Goal: Task Accomplishment & Management: Complete application form

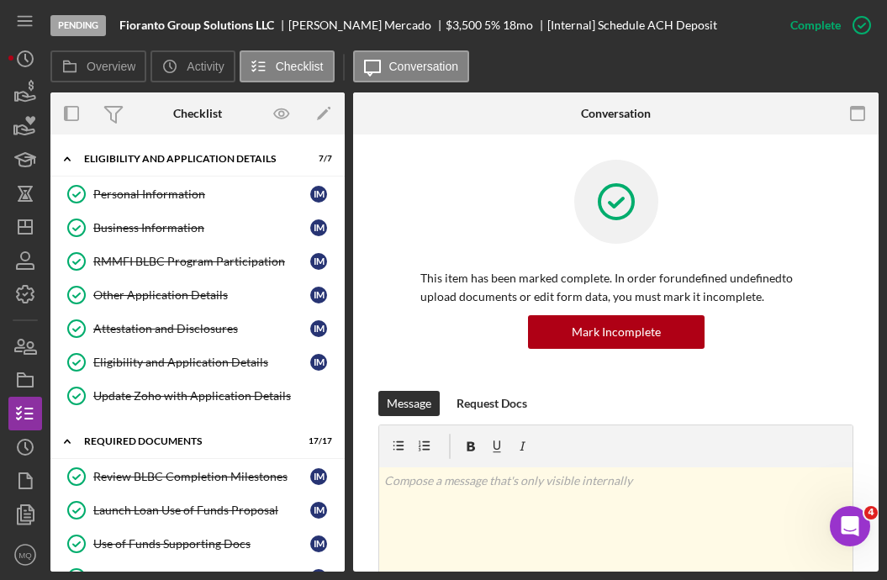
scroll to position [1765, 0]
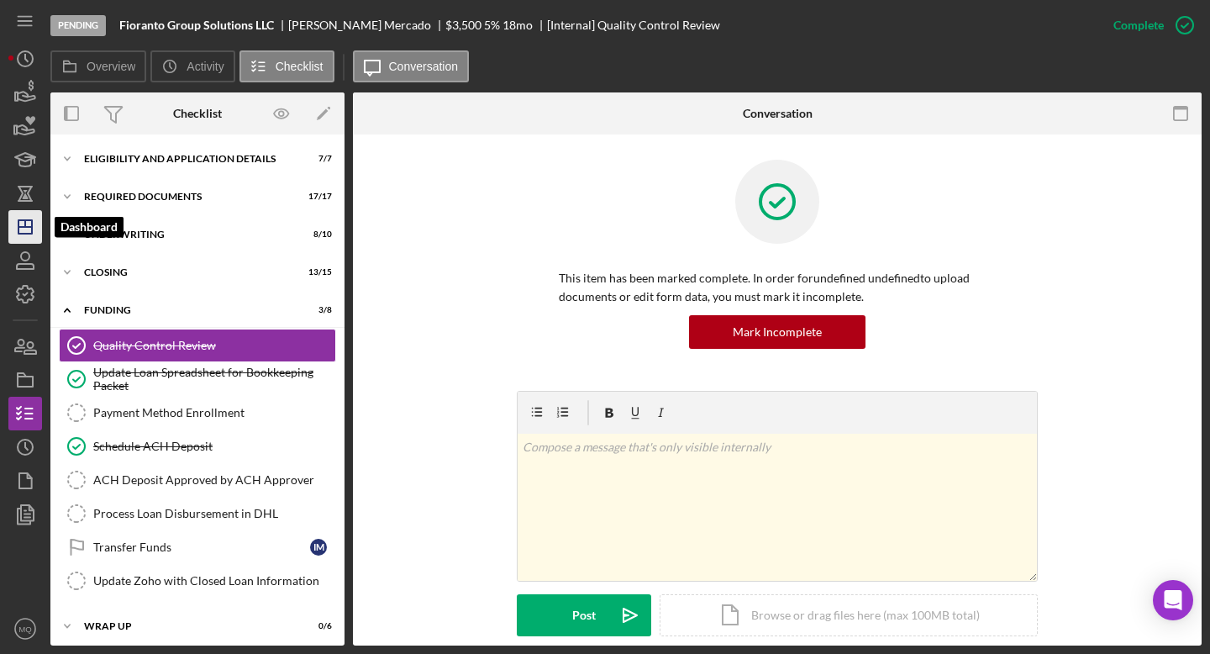
click at [17, 222] on icon "Icon/Dashboard" at bounding box center [25, 227] width 42 height 42
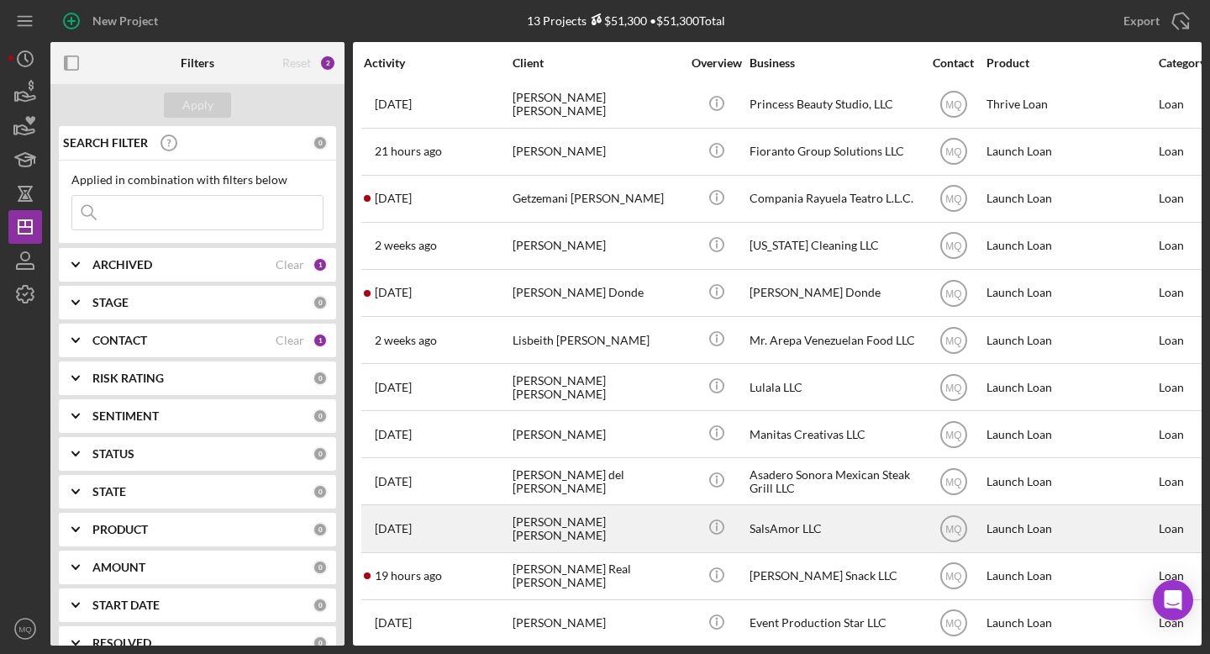
scroll to position [55, 0]
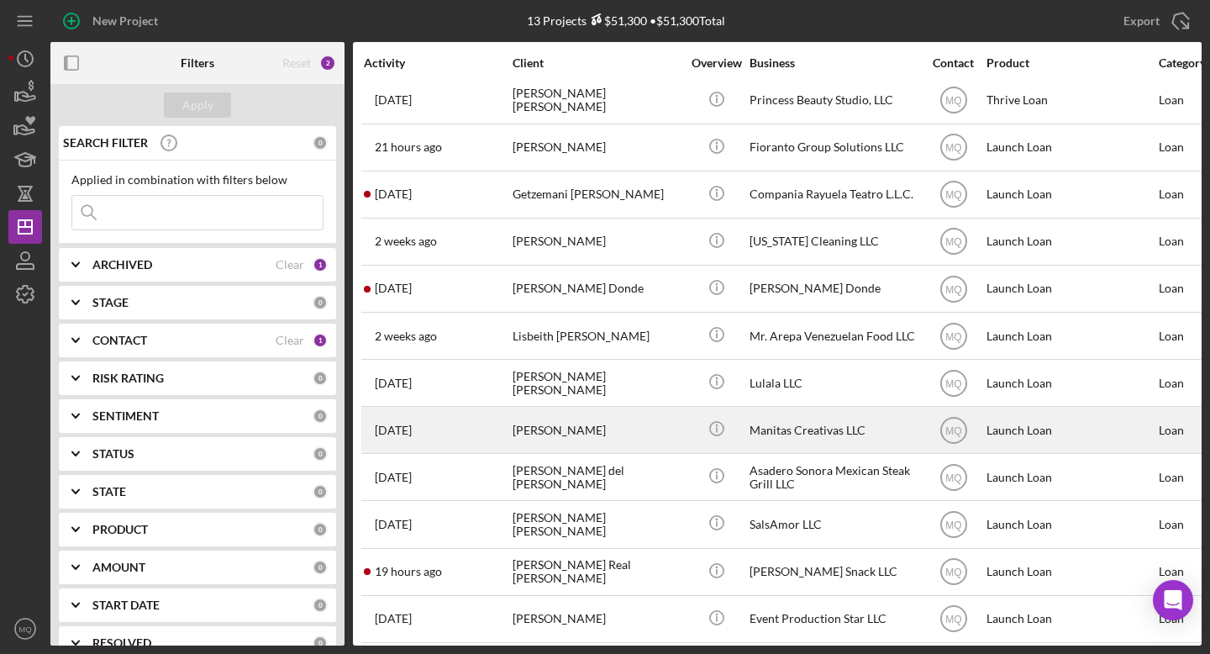
click at [628, 426] on div "[PERSON_NAME]" at bounding box center [597, 430] width 168 height 45
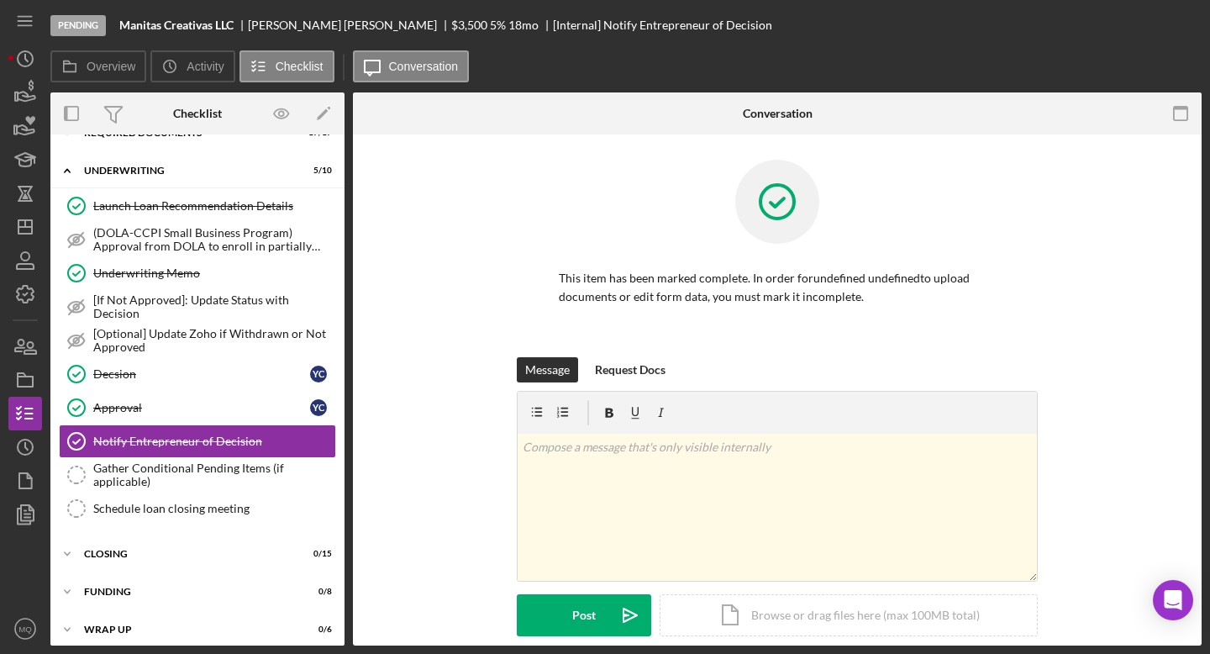
scroll to position [72, 0]
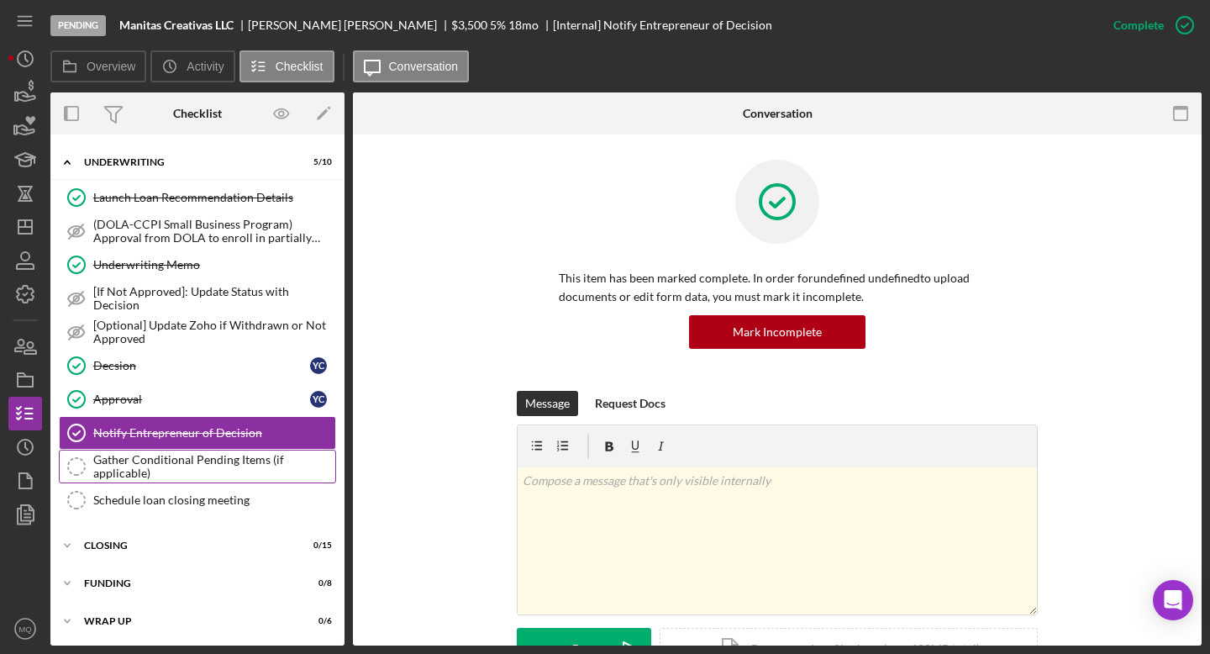
click at [208, 468] on div "Gather Conditional Pending Items (if applicable)" at bounding box center [214, 466] width 242 height 27
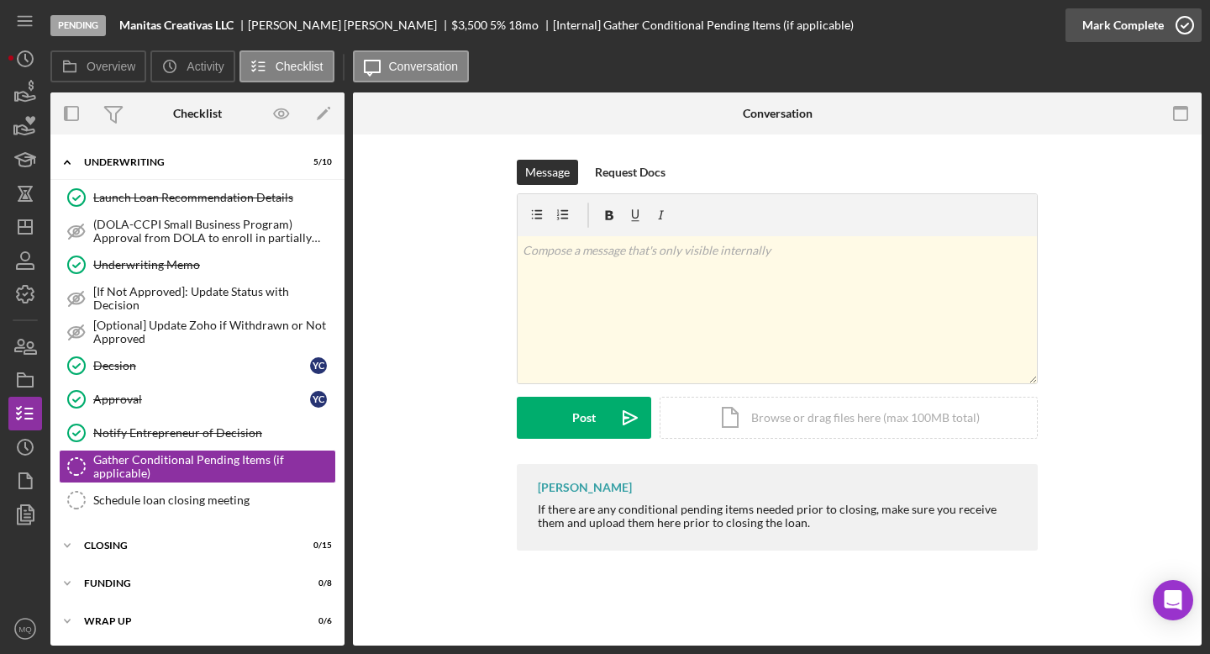
click at [1188, 27] on icon "button" at bounding box center [1185, 25] width 42 height 42
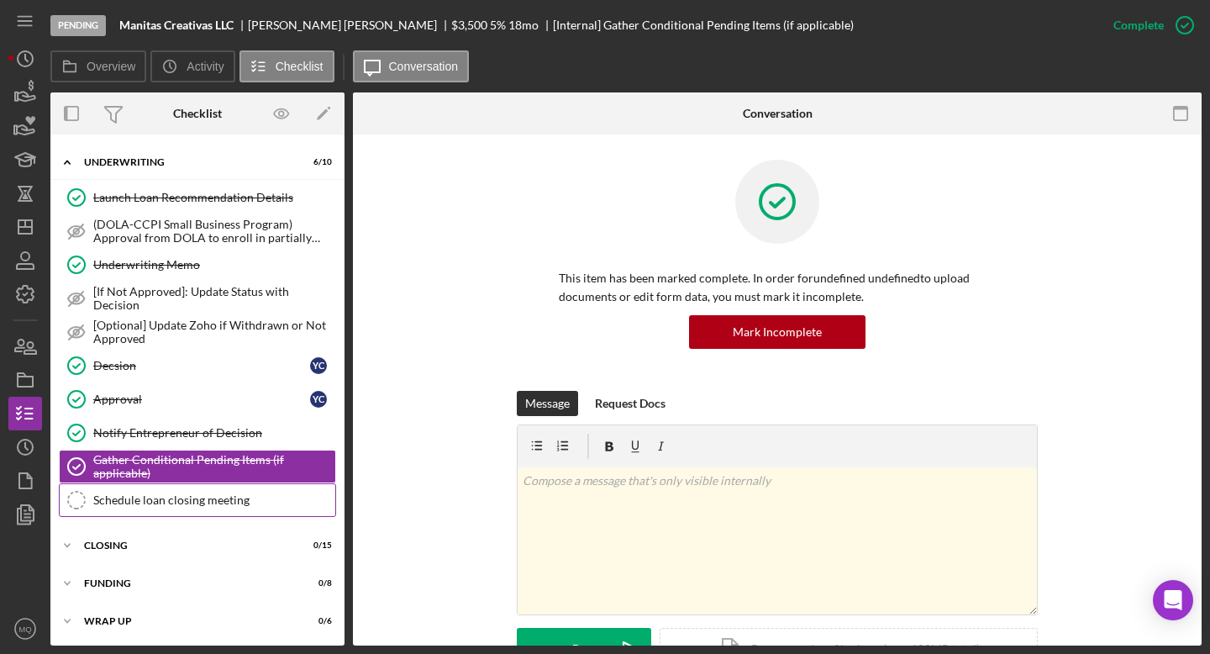
click at [260, 498] on div "Schedule loan closing meeting" at bounding box center [214, 499] width 242 height 13
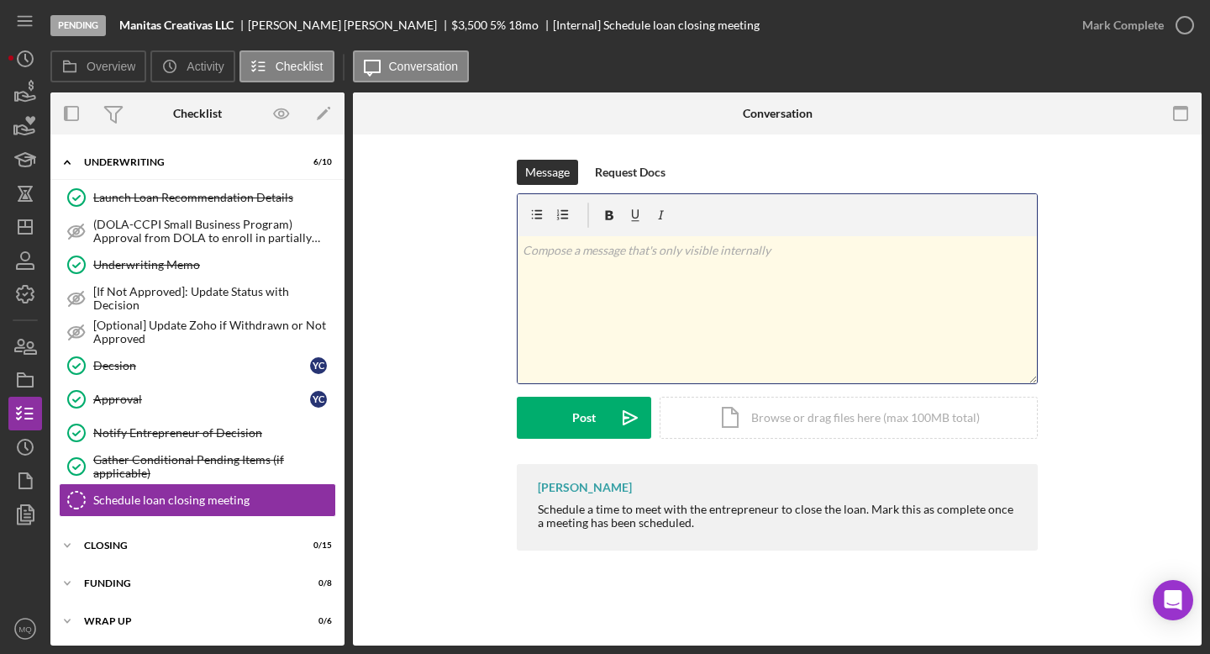
click at [739, 274] on div "v Color teal Color pink Remove color Add row above Add row below Add column bef…" at bounding box center [777, 309] width 519 height 147
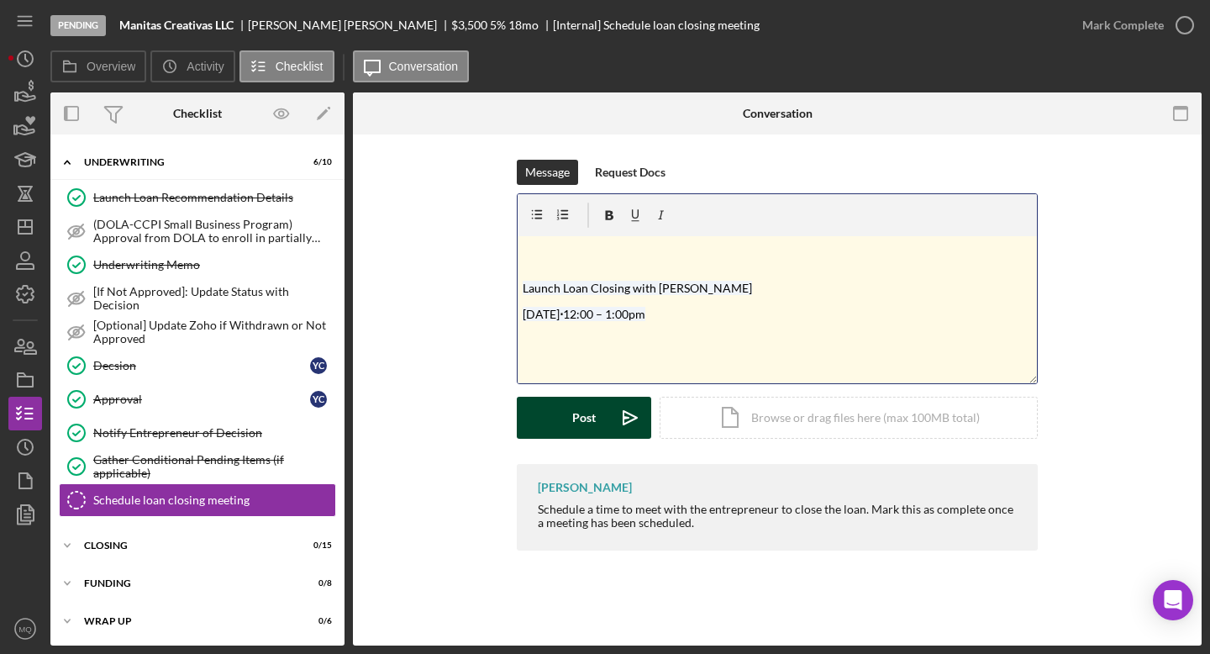
click at [610, 409] on icon "Icon/icon-invite-send" at bounding box center [630, 418] width 42 height 42
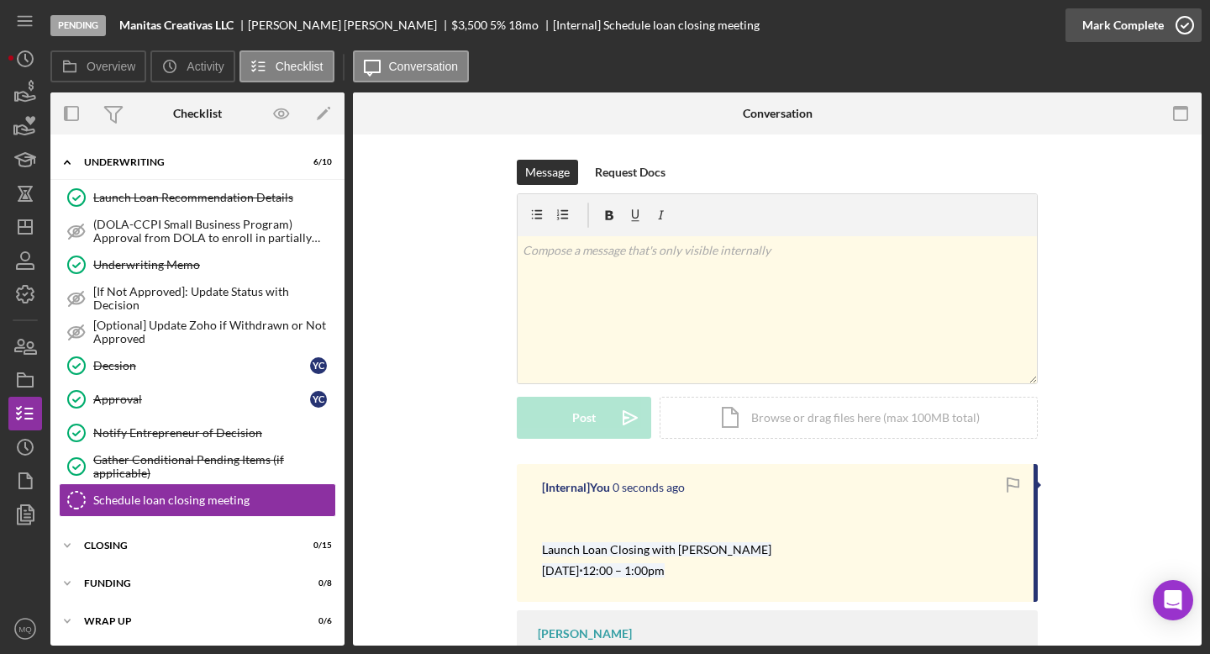
click at [1191, 23] on icon "button" at bounding box center [1185, 25] width 42 height 42
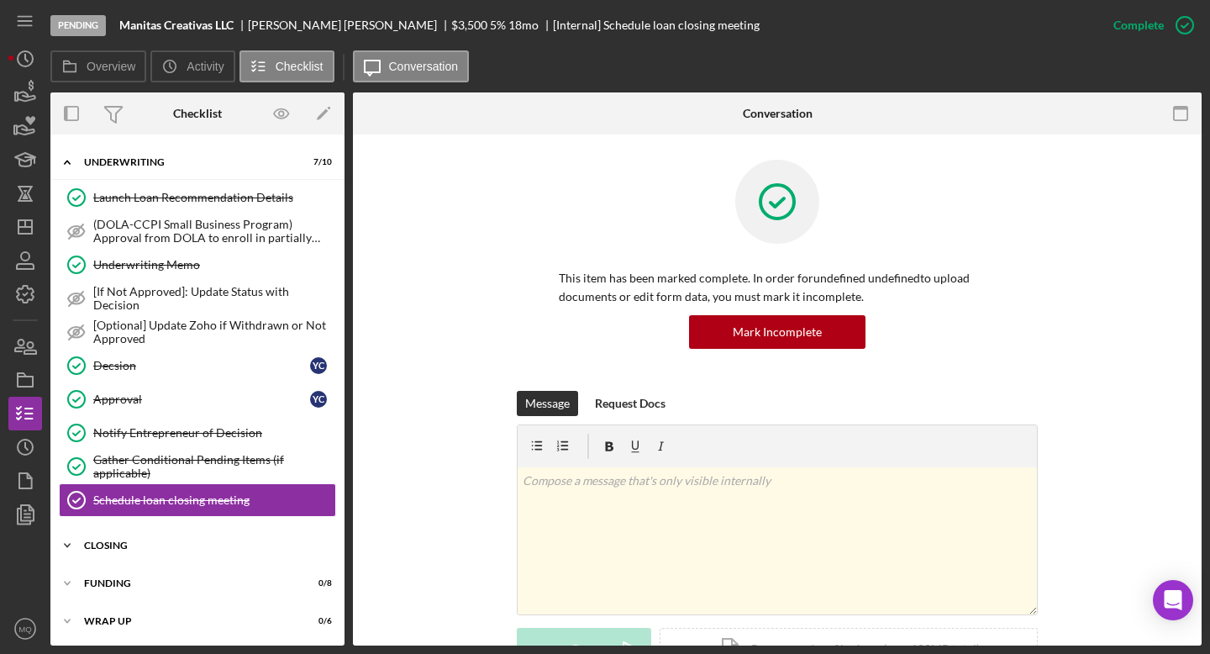
click at [157, 547] on div "Closing" at bounding box center [204, 545] width 240 height 10
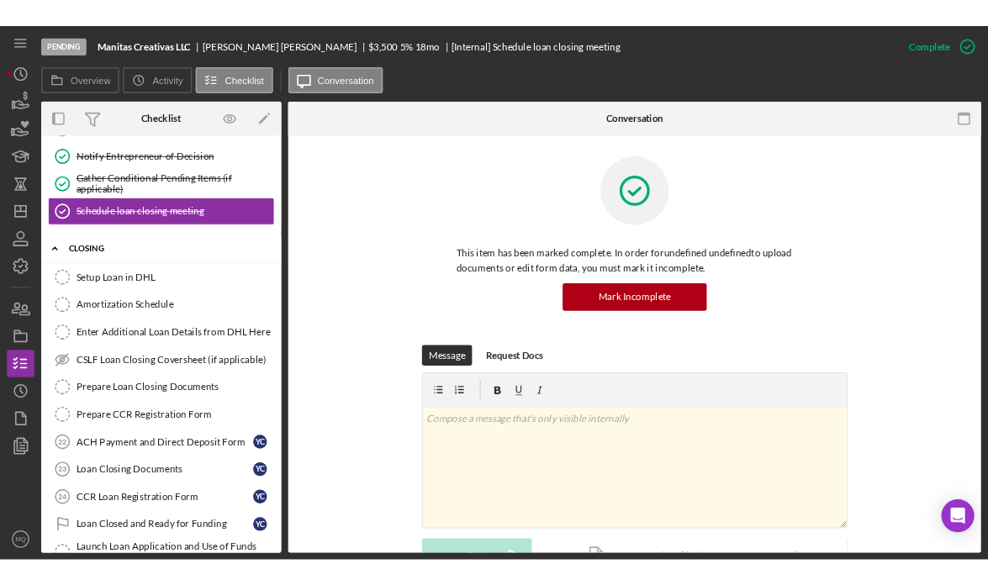
scroll to position [365, 0]
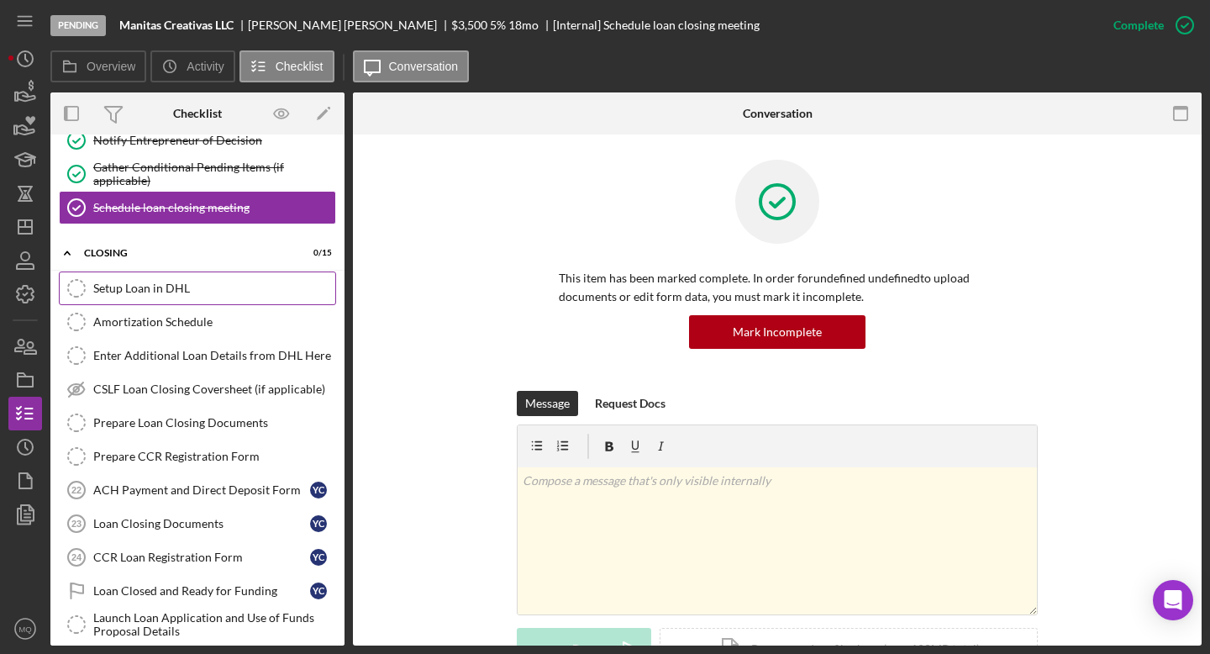
click at [196, 298] on link "Setup Loan in DHL Setup Loan in DHL" at bounding box center [197, 288] width 277 height 34
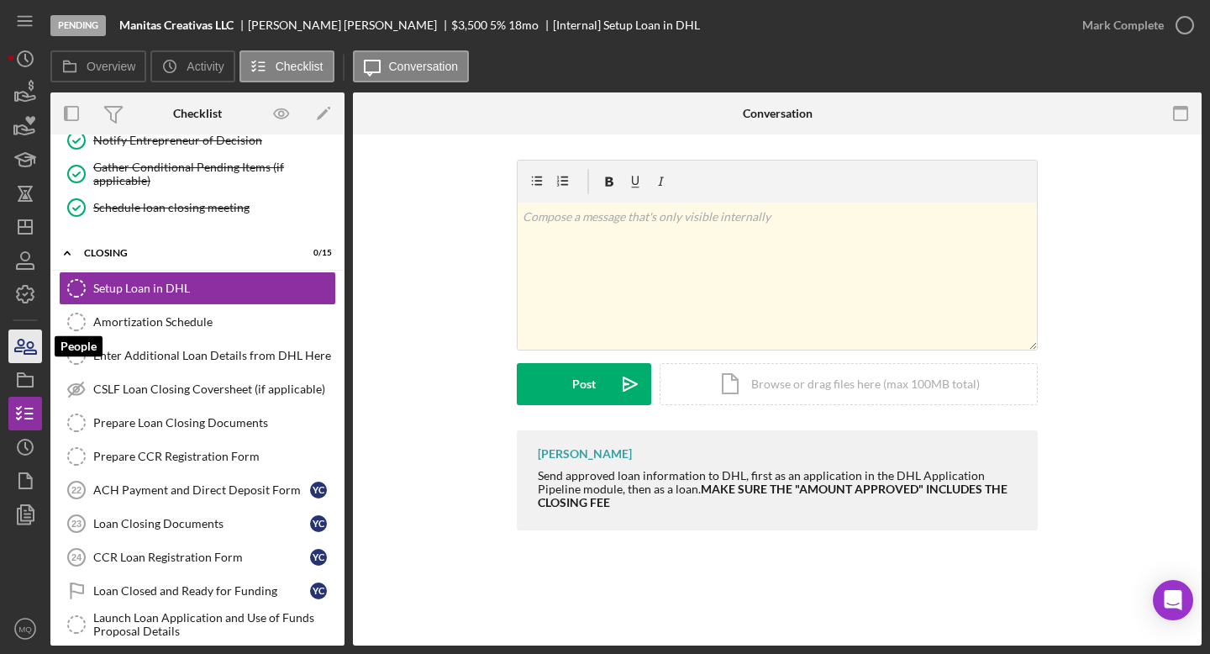
click at [30, 340] on icon "button" at bounding box center [25, 346] width 42 height 42
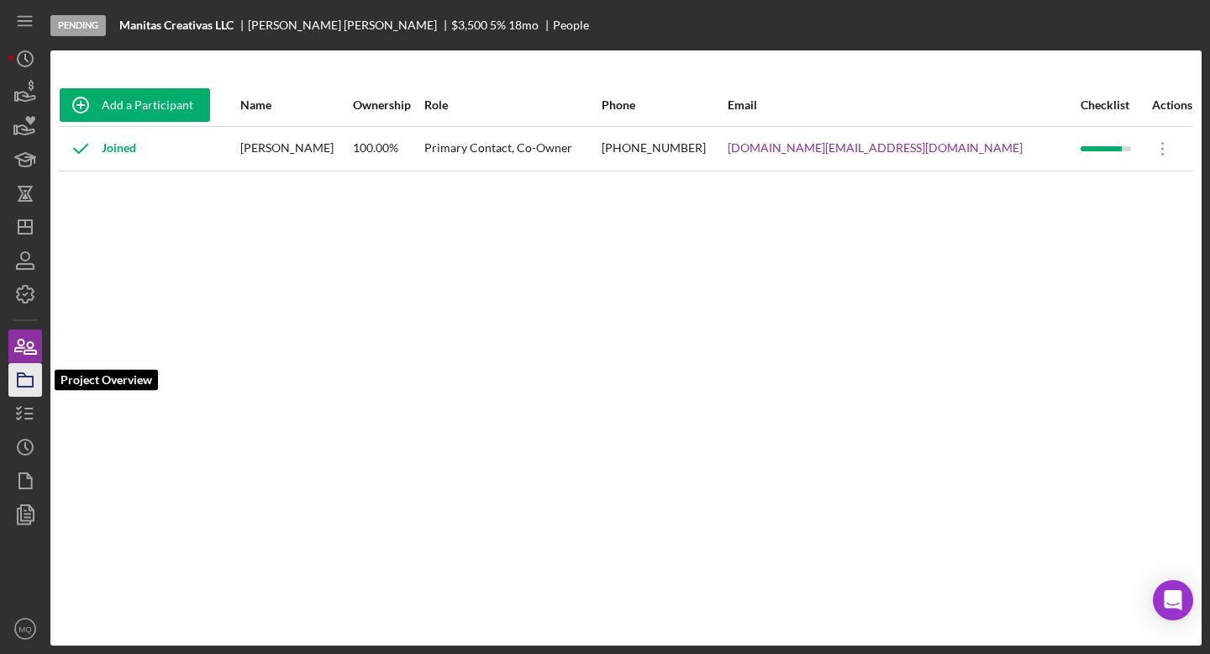
click at [31, 385] on icon "button" at bounding box center [25, 380] width 42 height 42
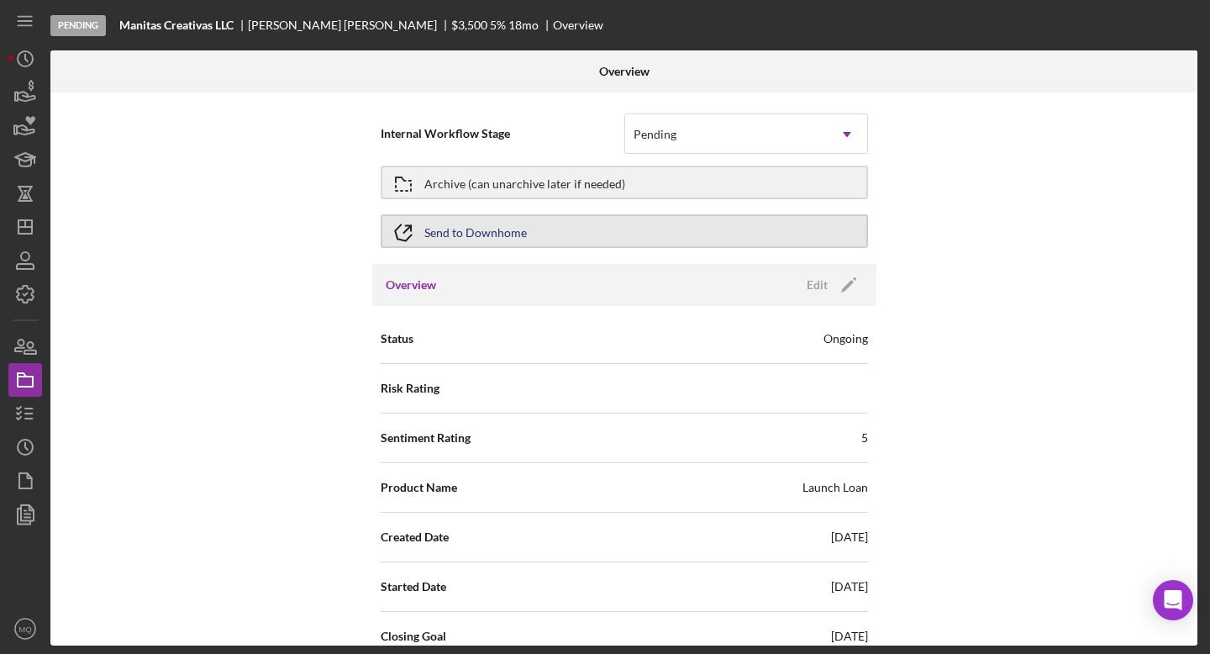
click at [633, 232] on button "Send to Downhome" at bounding box center [624, 231] width 487 height 34
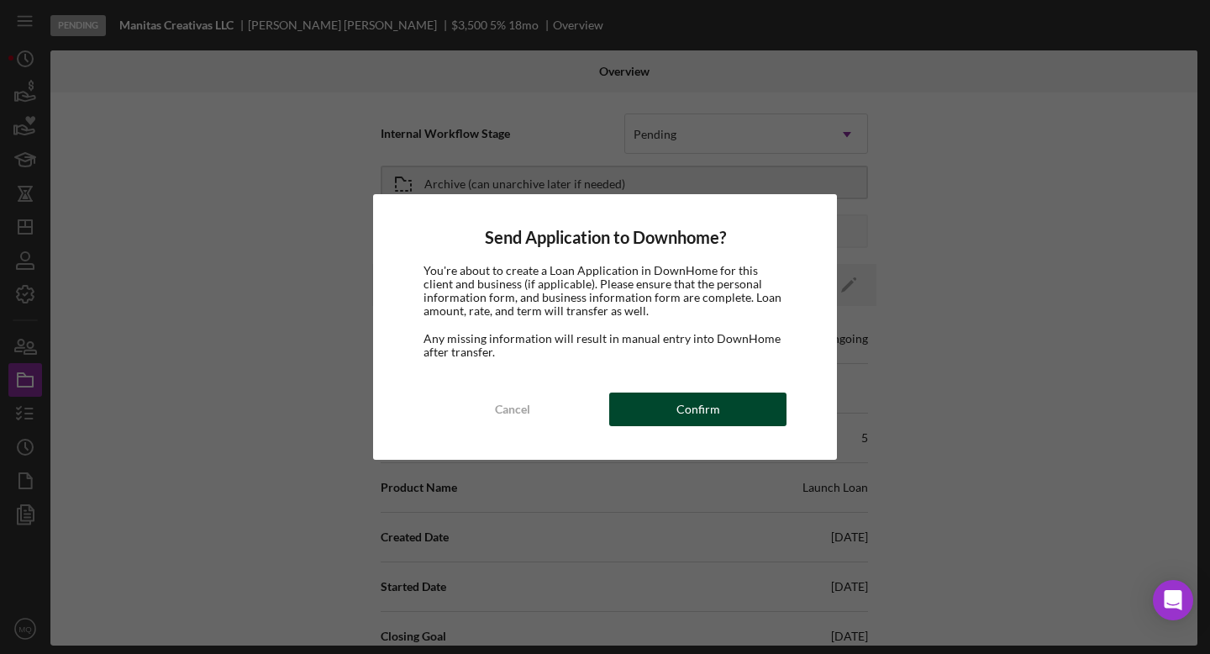
click at [734, 414] on button "Confirm" at bounding box center [697, 410] width 177 height 34
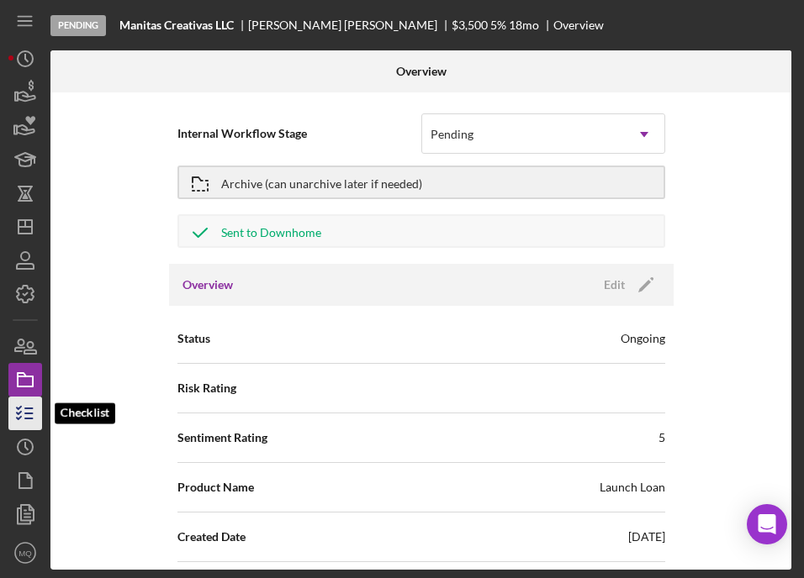
click at [18, 408] on icon "button" at bounding box center [25, 414] width 42 height 42
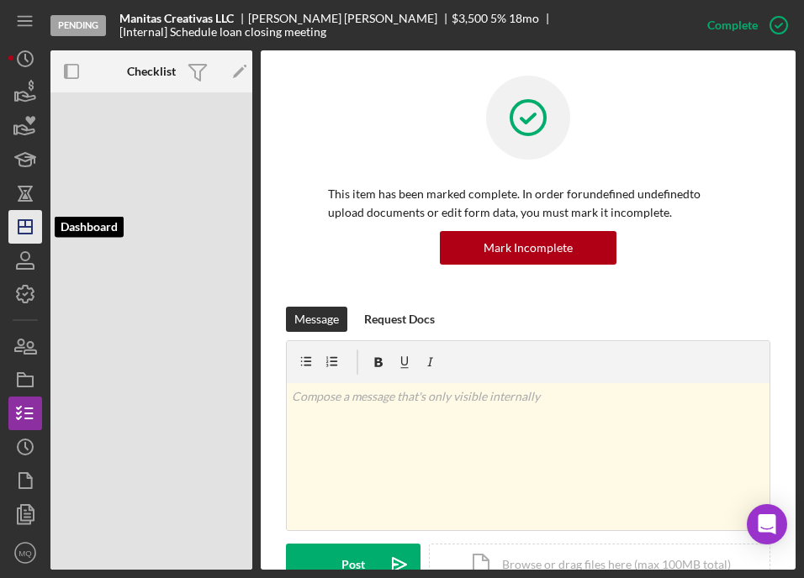
click at [24, 218] on icon "Icon/Dashboard" at bounding box center [25, 227] width 42 height 42
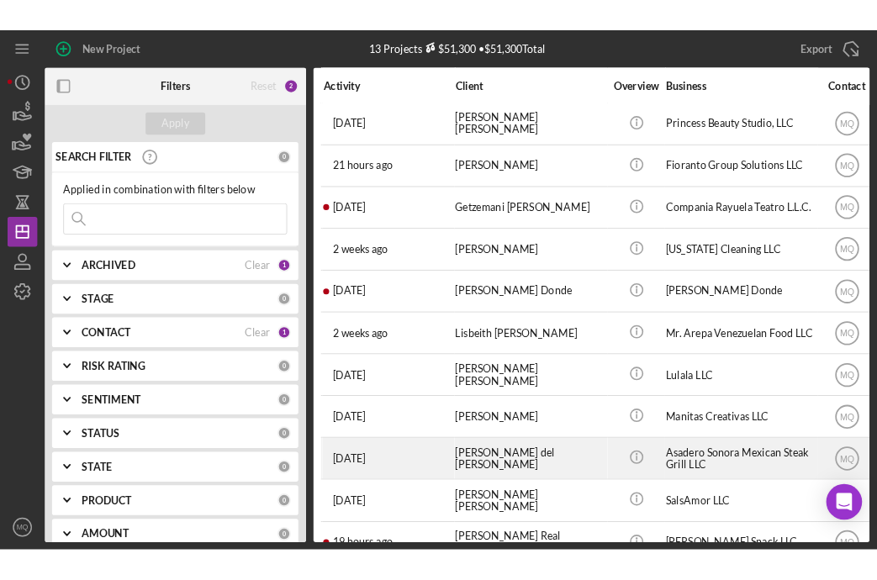
scroll to position [73, 0]
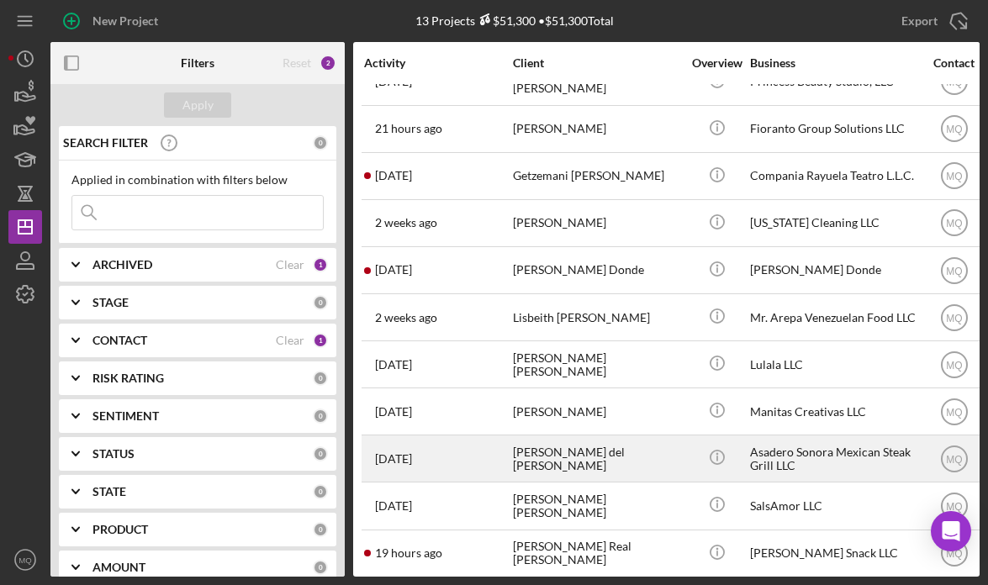
click at [617, 459] on div "[PERSON_NAME] del [PERSON_NAME]" at bounding box center [597, 458] width 168 height 45
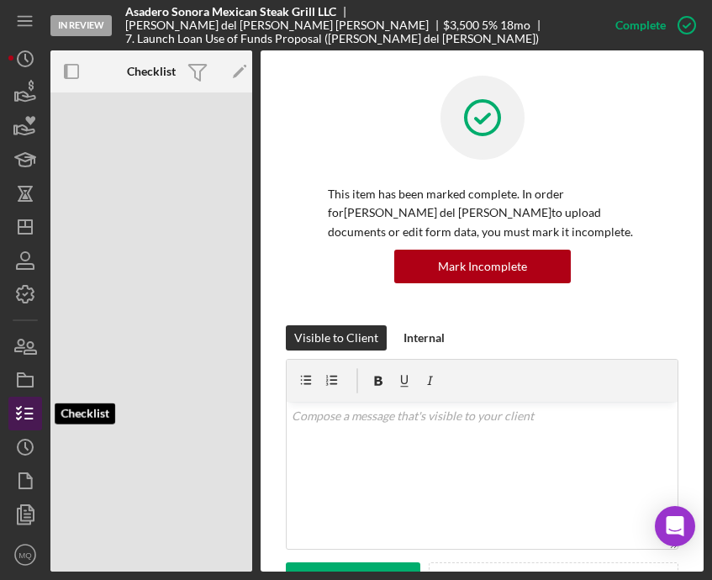
click at [28, 419] on line "button" at bounding box center [29, 419] width 8 height 0
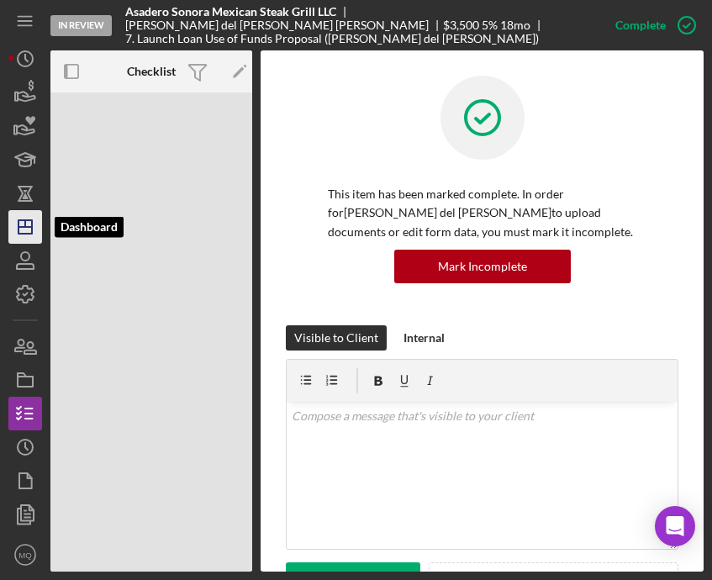
click at [25, 223] on line "button" at bounding box center [25, 223] width 0 height 7
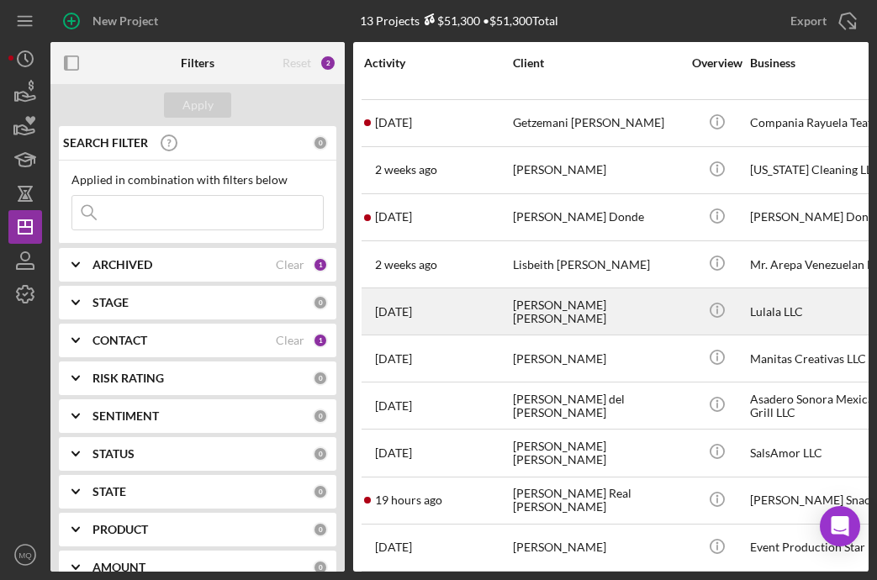
scroll to position [129, 0]
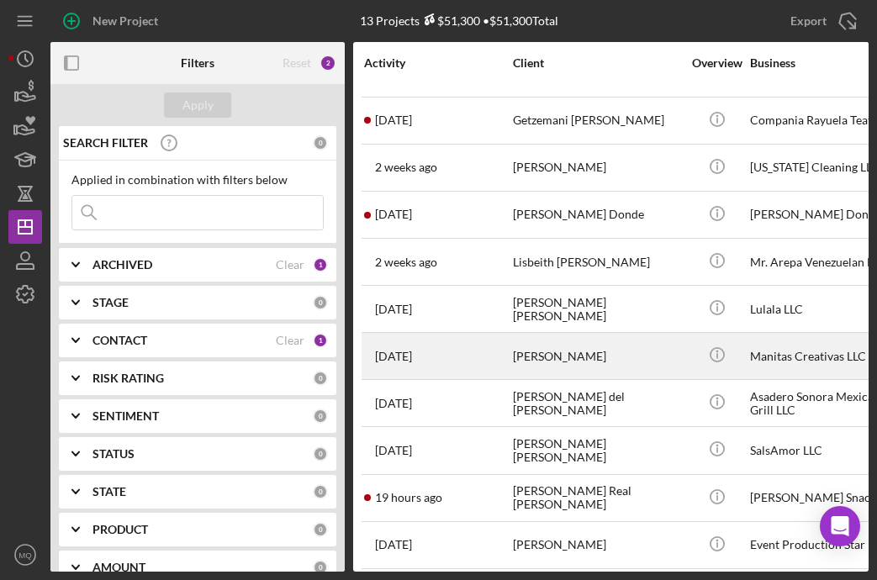
click at [608, 344] on div "[PERSON_NAME]" at bounding box center [597, 356] width 168 height 45
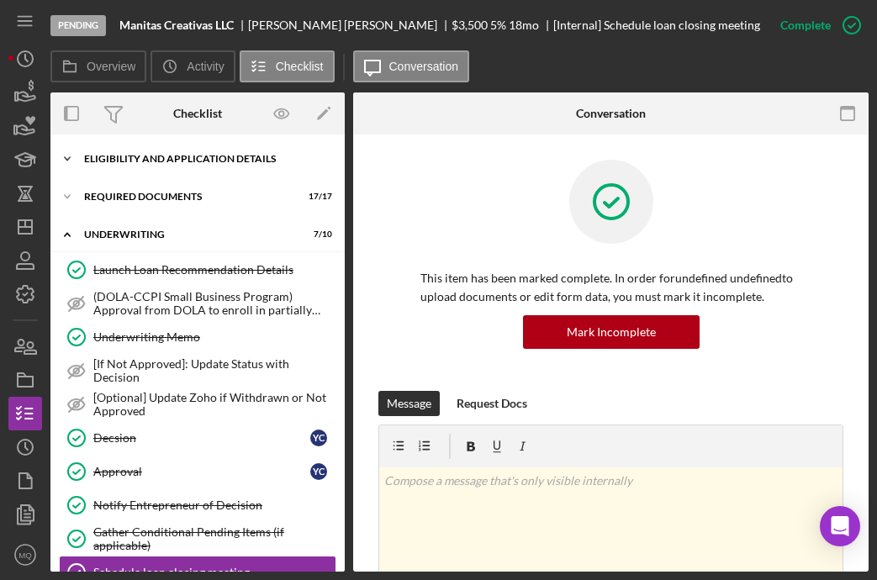
click at [215, 156] on div "Eligibility and Application Details" at bounding box center [204, 159] width 240 height 10
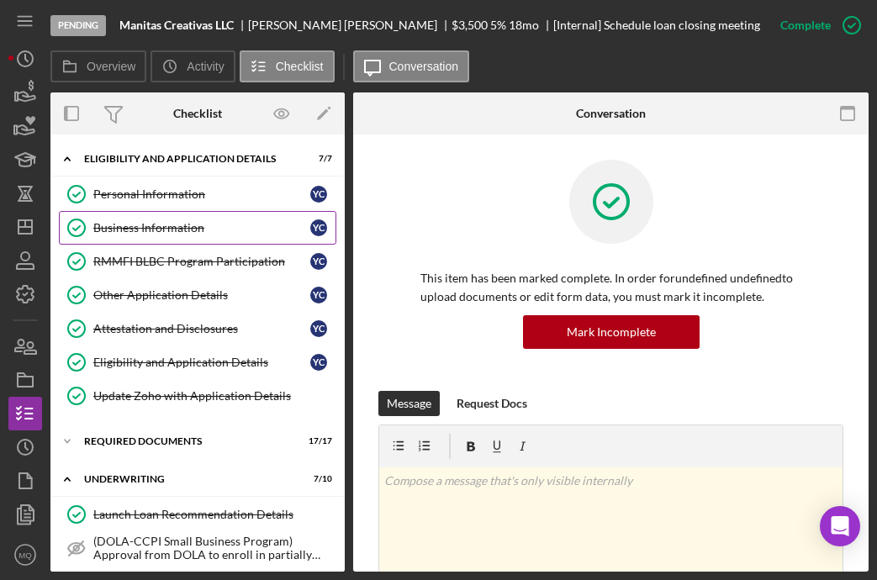
click at [181, 224] on div "Business Information" at bounding box center [201, 227] width 217 height 13
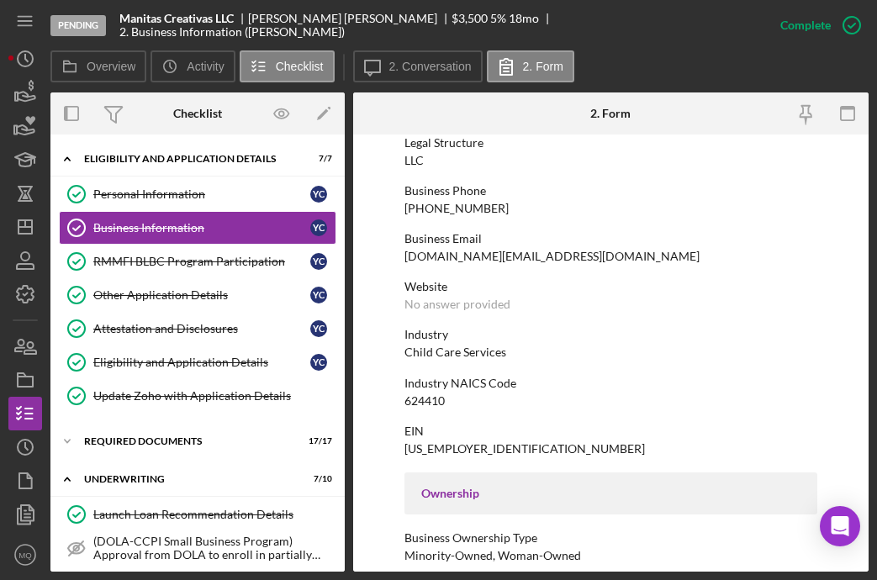
scroll to position [273, 0]
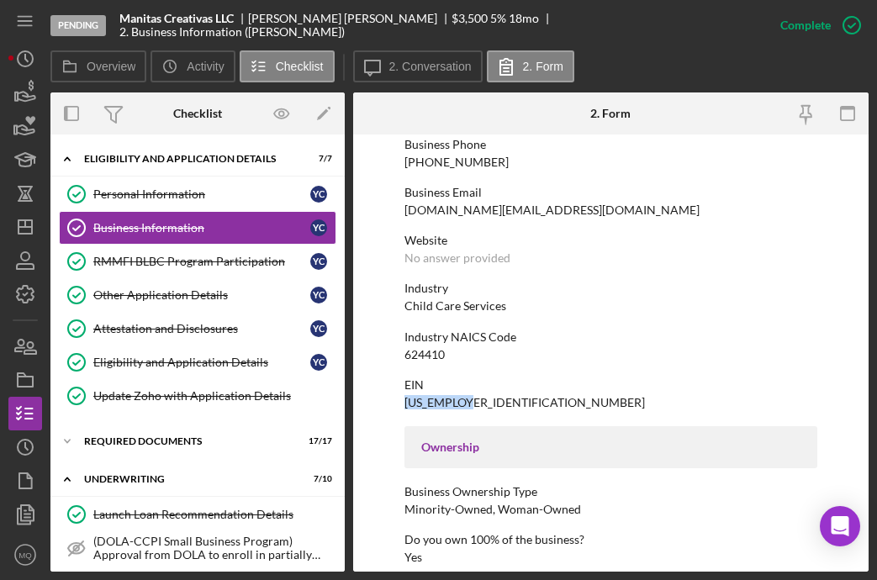
drag, startPoint x: 471, startPoint y: 403, endPoint x: 393, endPoint y: 407, distance: 78.2
click at [392, 407] on form "To edit this form you must mark this item incomplete Business Name Manitas Crea…" at bounding box center [610, 352] width 515 height 437
copy div "[US_EMPLOYER_IDENTIFICATION_NUMBER]"
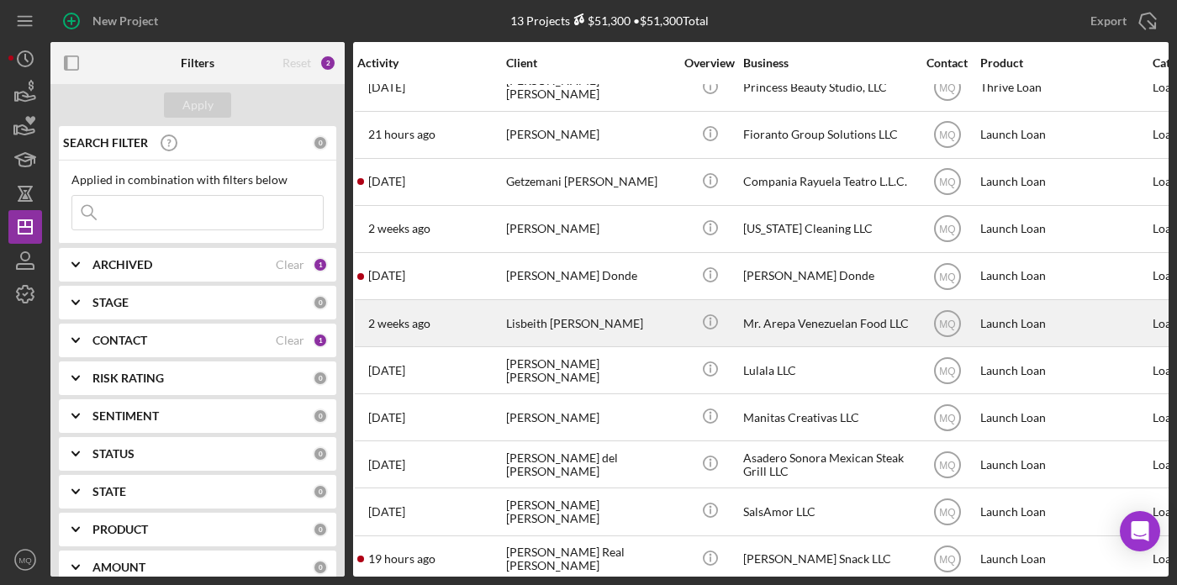
scroll to position [124, 7]
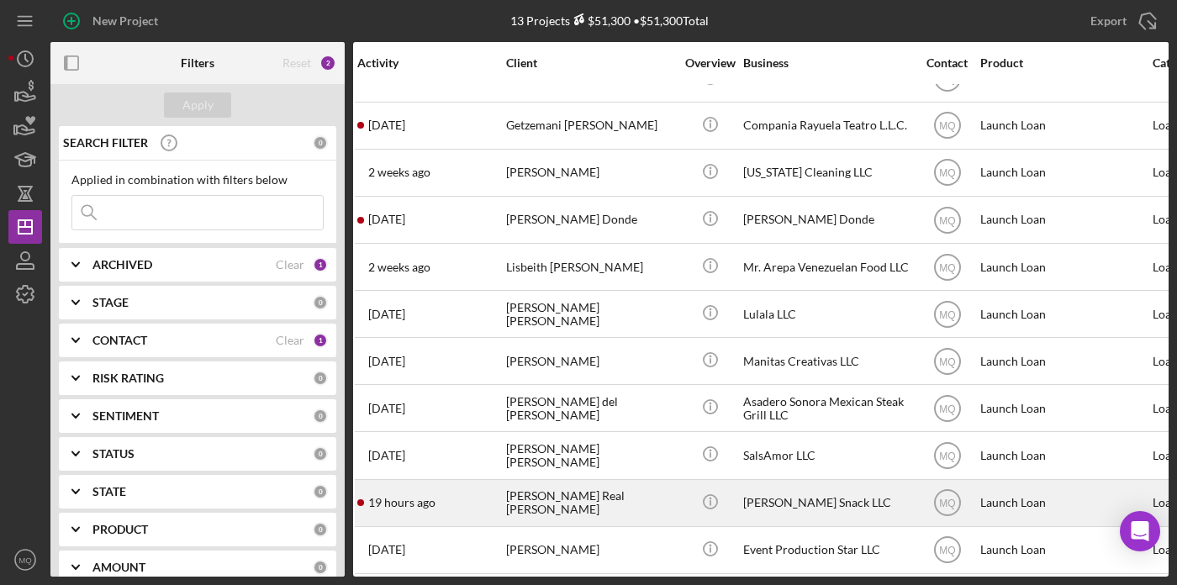
click at [587, 508] on div "[PERSON_NAME] Real [PERSON_NAME]" at bounding box center [590, 503] width 168 height 45
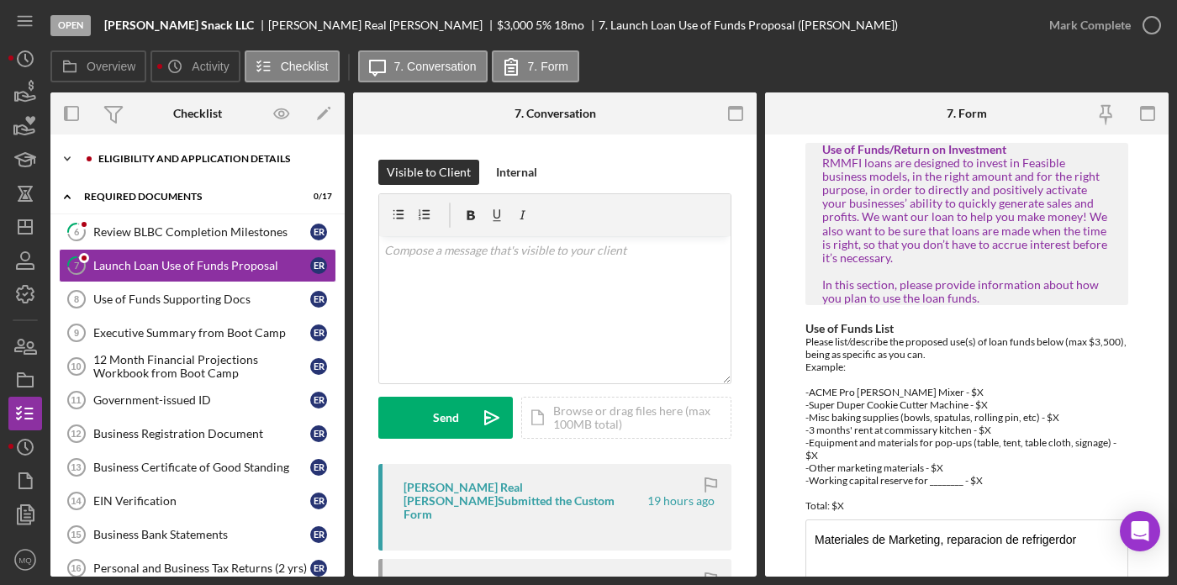
click at [188, 165] on div "Icon/Expander Eligibility and Application Details 0 / 7" at bounding box center [197, 159] width 294 height 34
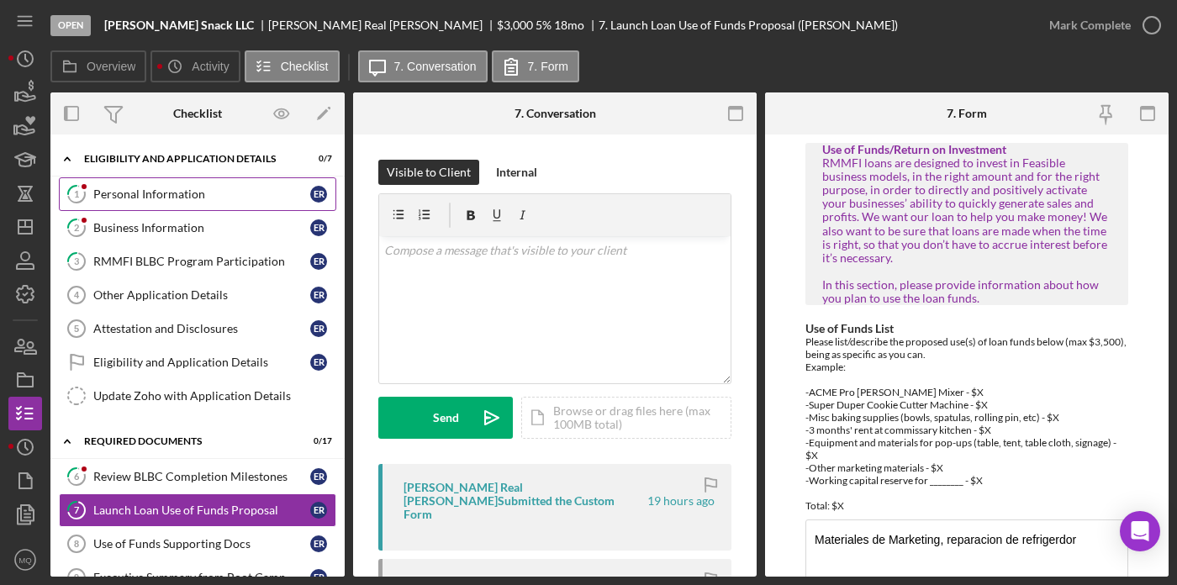
click at [186, 191] on div "Personal Information" at bounding box center [201, 193] width 217 height 13
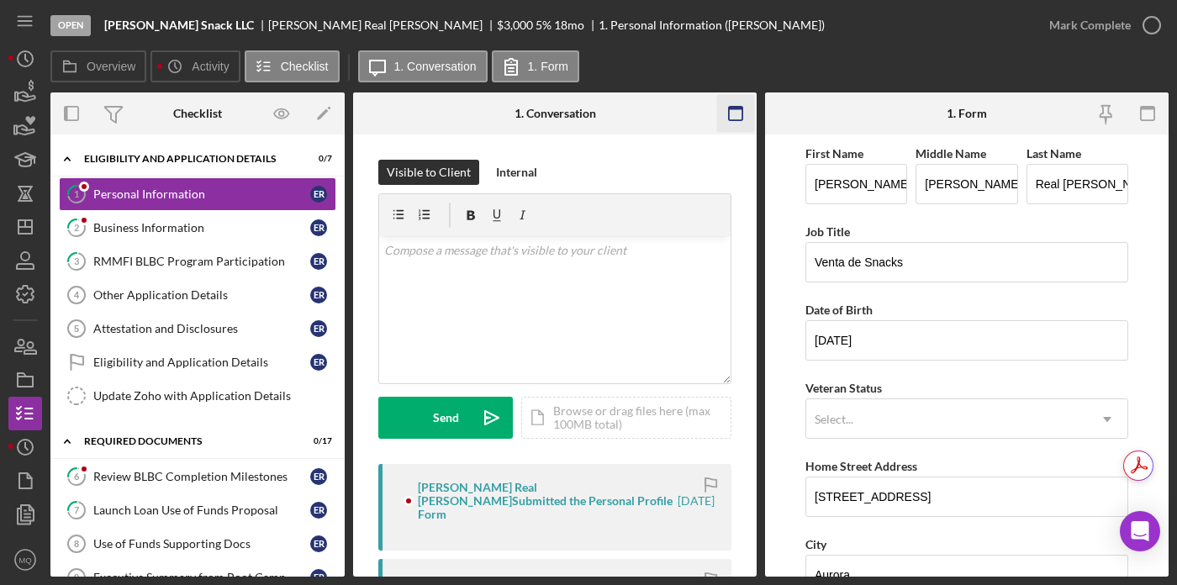
click at [738, 109] on icon "button" at bounding box center [736, 114] width 38 height 38
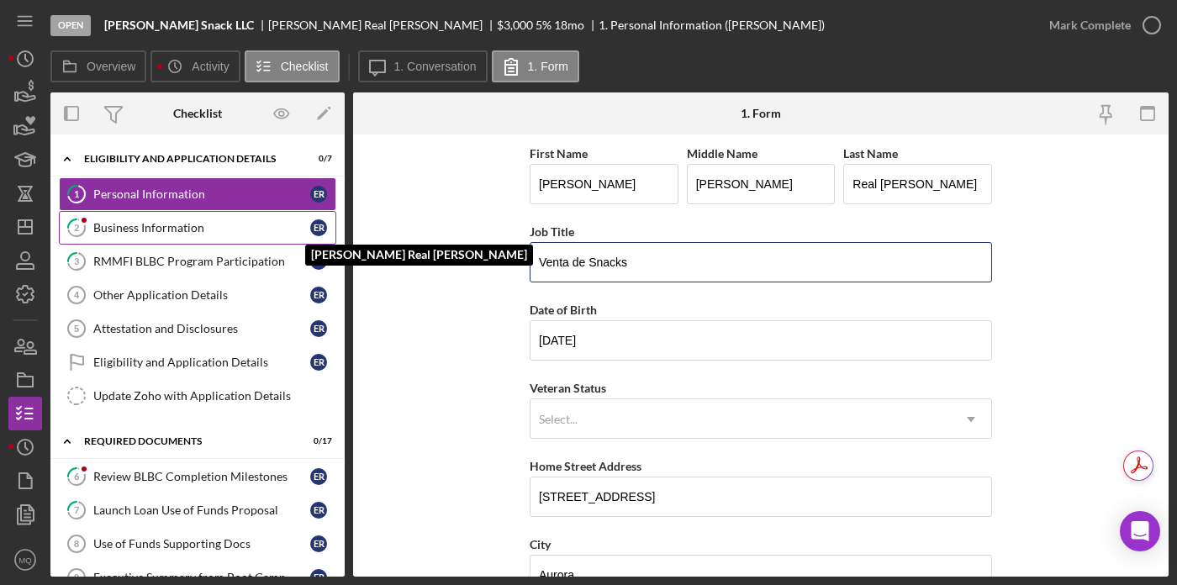
drag, startPoint x: 635, startPoint y: 265, endPoint x: 249, endPoint y: 215, distance: 389.0
click at [249, 215] on div "Overview Internal Workflow Stage Open Icon/Dropdown Arrow Archive (can unarchiv…" at bounding box center [609, 334] width 1118 height 484
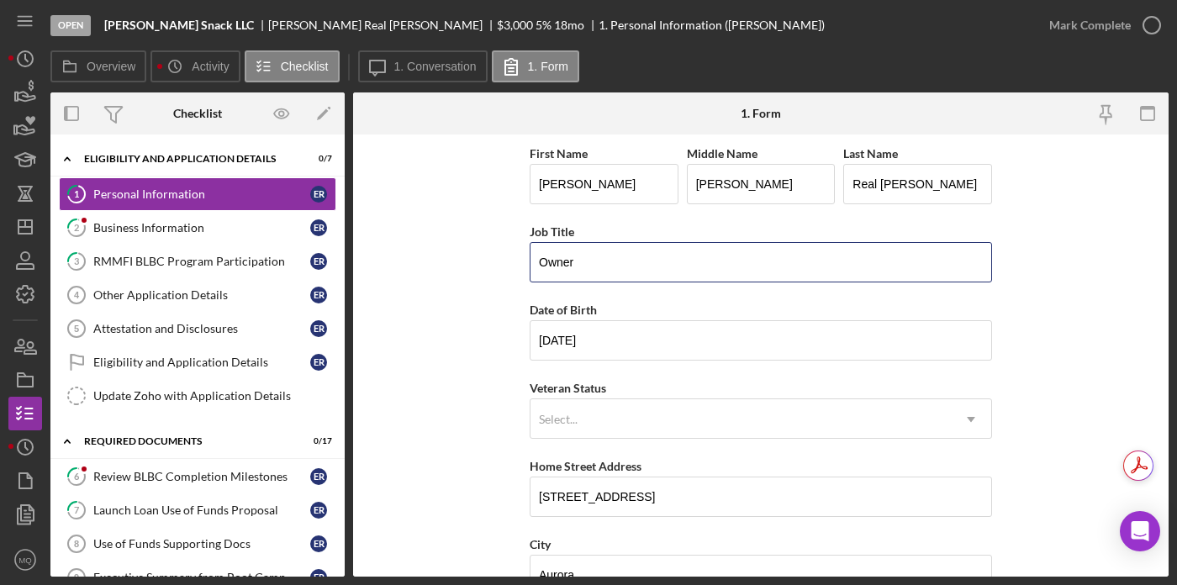
type input "Owner"
click at [1042, 334] on form "First Name [PERSON_NAME] Middle Name Del [PERSON_NAME] Last Name Real [PERSON_N…" at bounding box center [760, 355] width 815 height 442
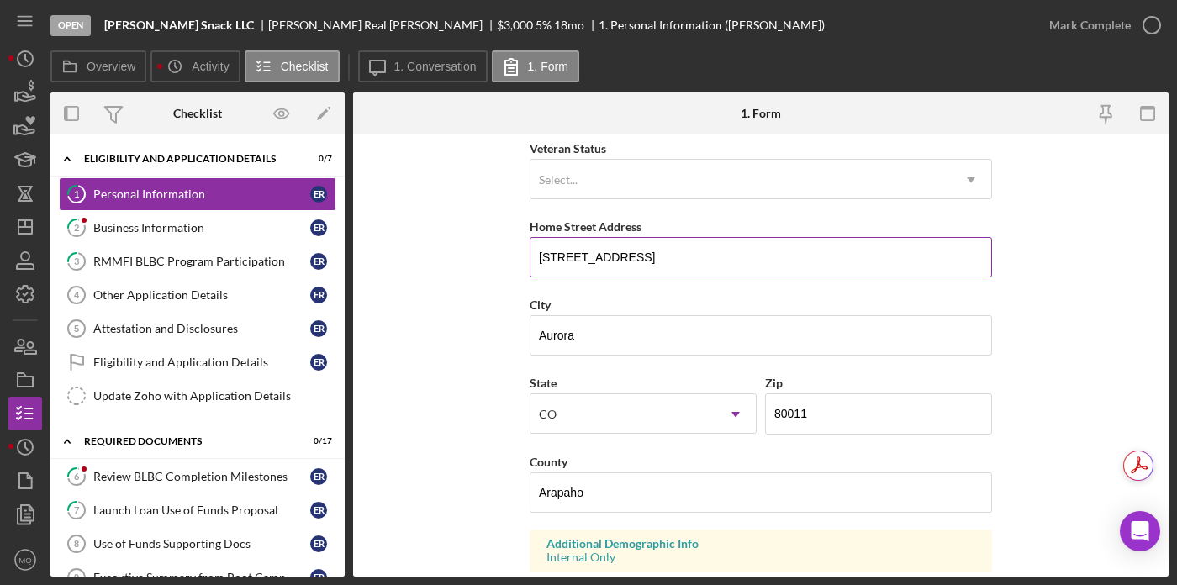
scroll to position [245, 0]
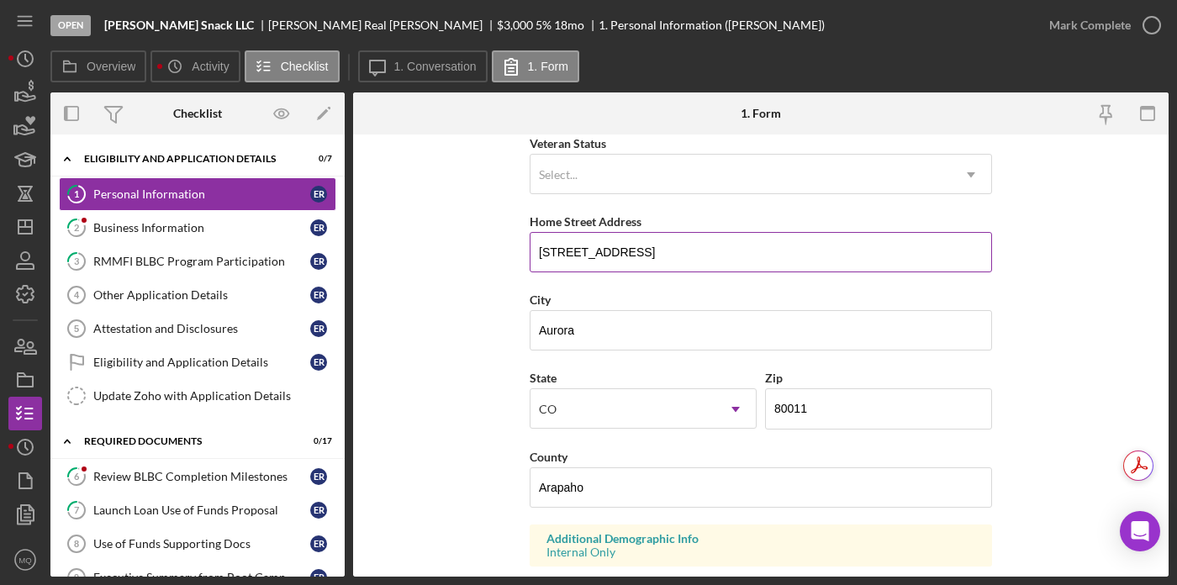
click at [640, 254] on input "375 N Sable Blvd unit 2306" at bounding box center [761, 252] width 462 height 40
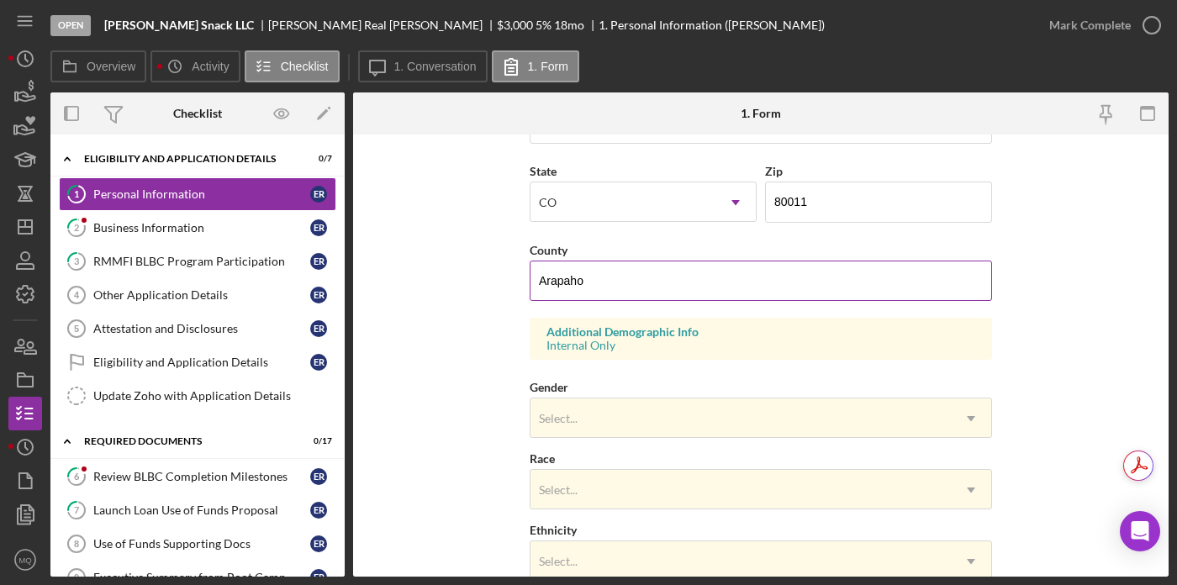
scroll to position [487, 0]
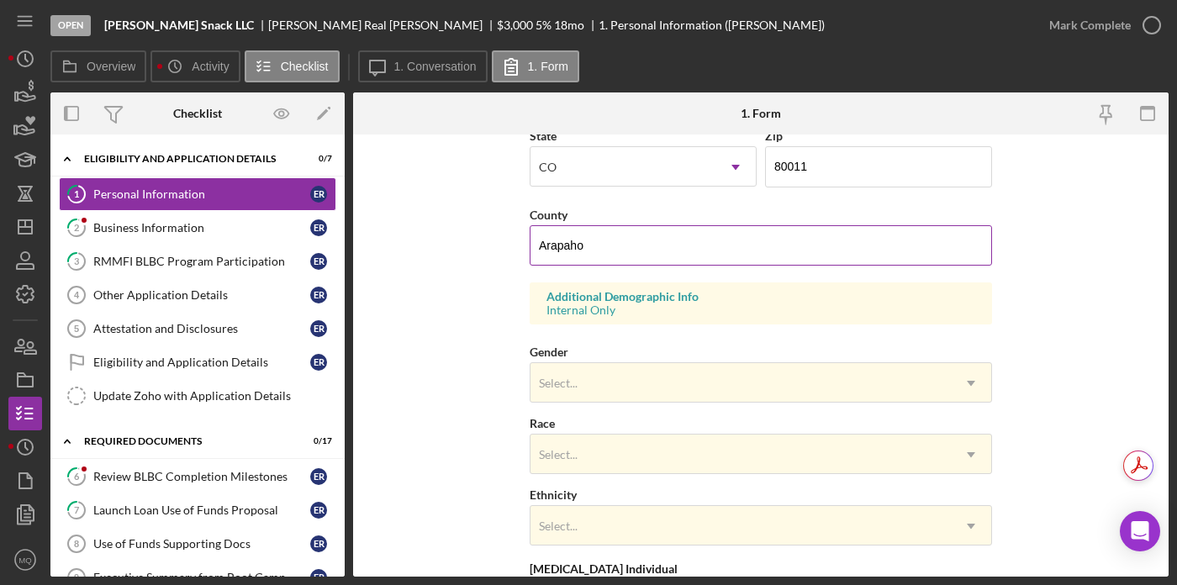
type input "375 N Sable Blvd Unit 2306"
click at [595, 242] on input "Arapaho" at bounding box center [761, 245] width 462 height 40
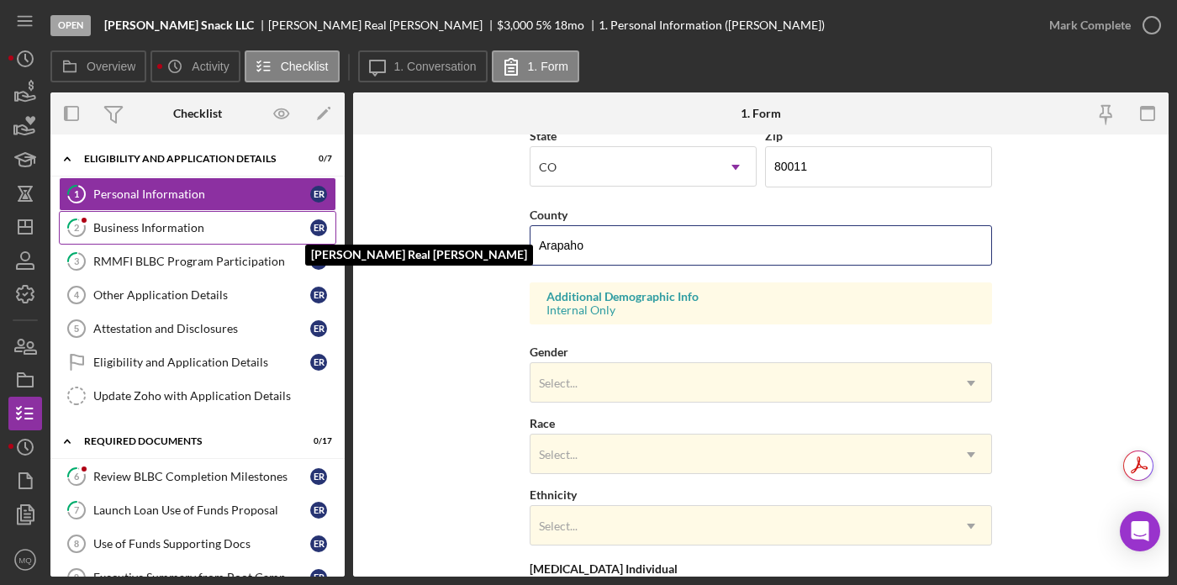
drag, startPoint x: 595, startPoint y: 242, endPoint x: 309, endPoint y: 232, distance: 285.9
click at [309, 232] on div "Overview Internal Workflow Stage Open Icon/Dropdown Arrow Archive (can unarchiv…" at bounding box center [609, 334] width 1118 height 484
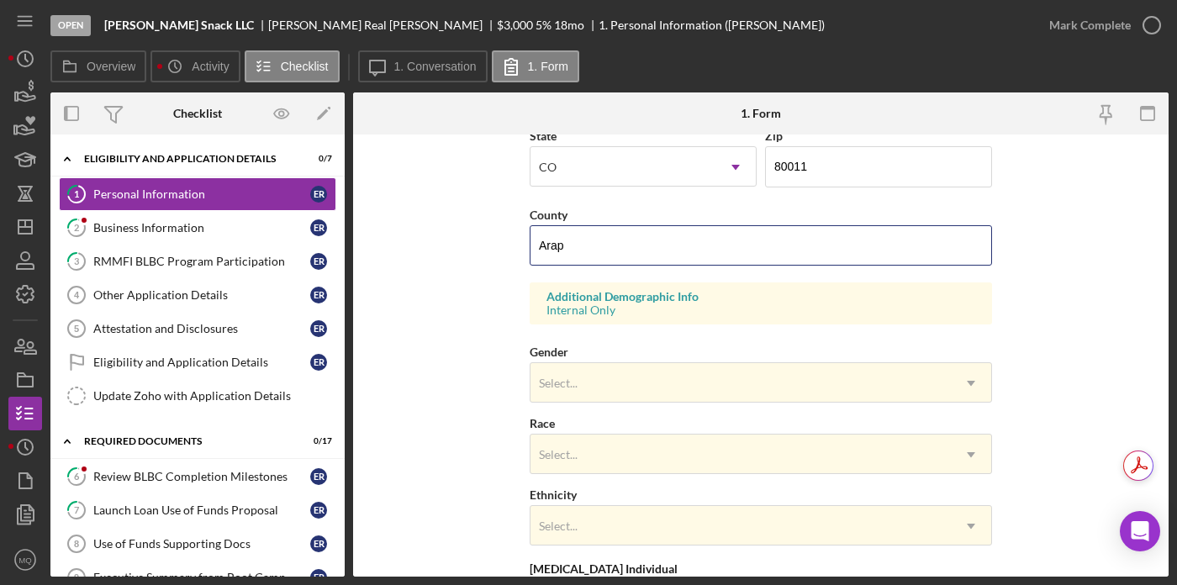
type input "Arapahoe"
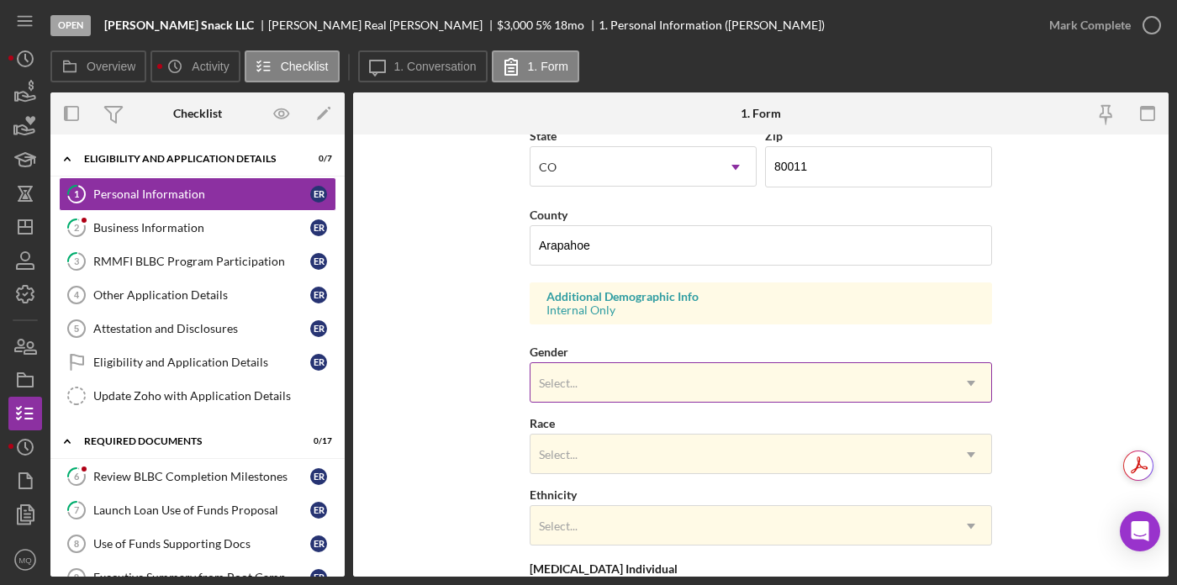
click at [727, 379] on div "Select..." at bounding box center [740, 383] width 420 height 39
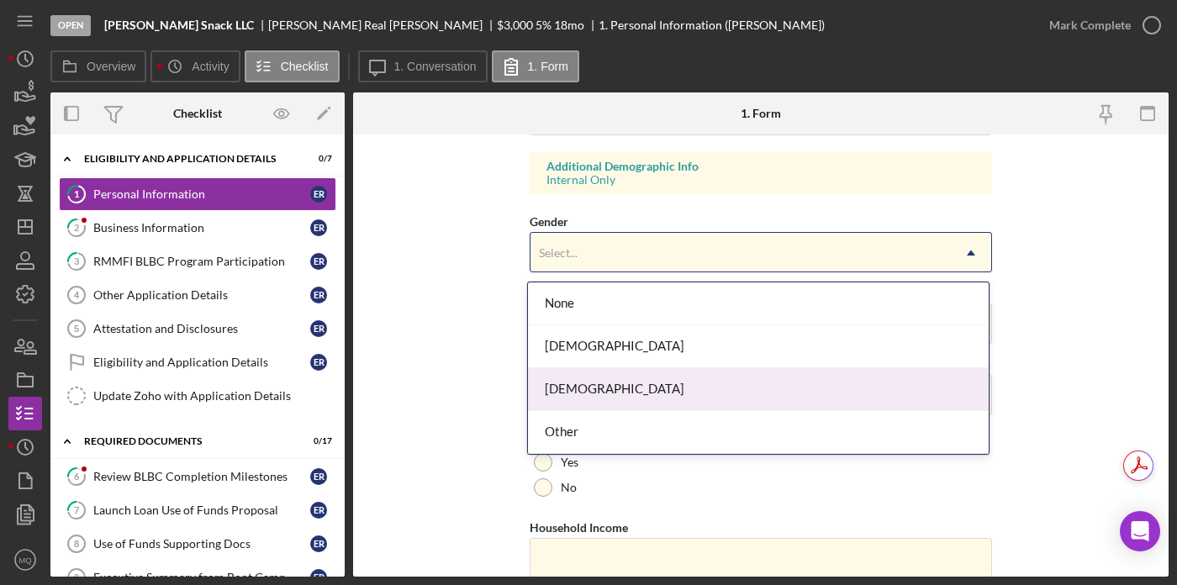
scroll to position [619, 0]
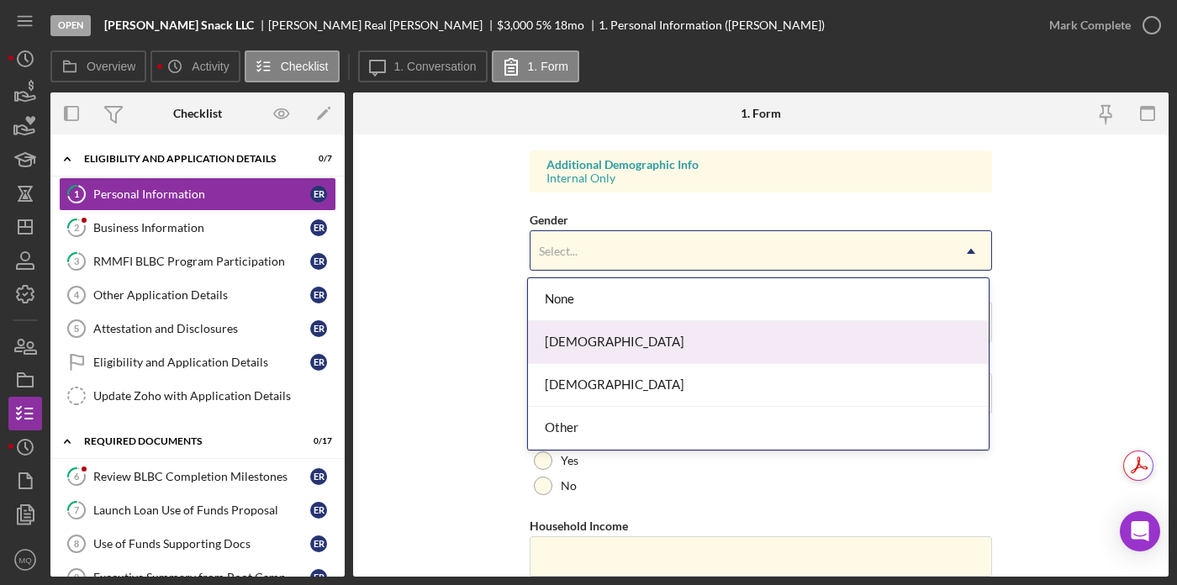
click at [691, 346] on div "Female" at bounding box center [758, 342] width 461 height 43
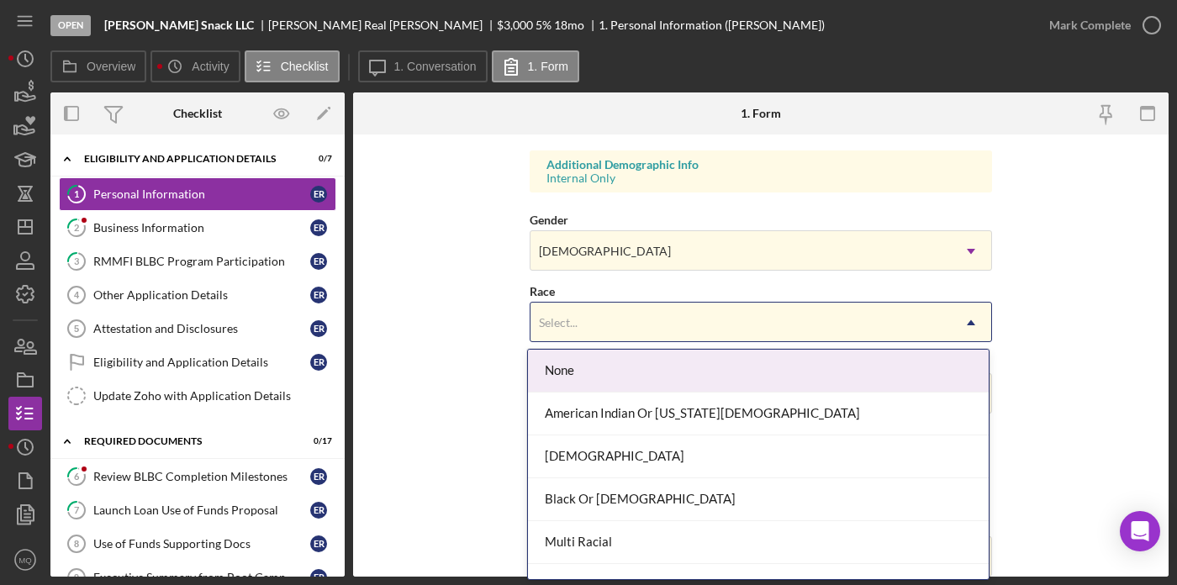
click at [660, 313] on div "Select..." at bounding box center [740, 322] width 420 height 39
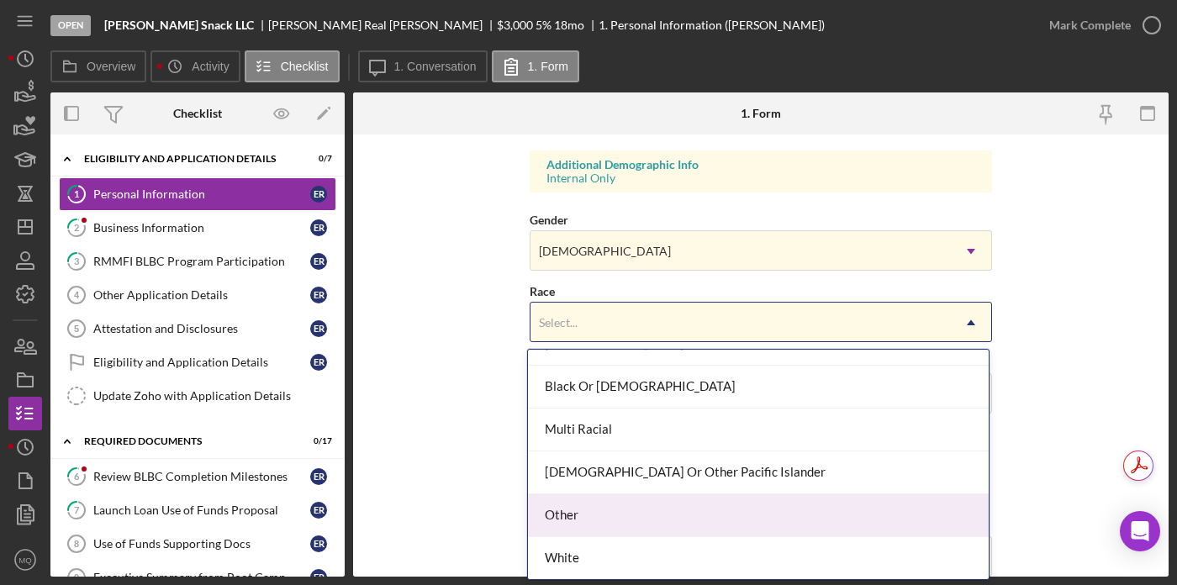
scroll to position [111, 0]
click at [619, 502] on div "Other" at bounding box center [758, 517] width 461 height 43
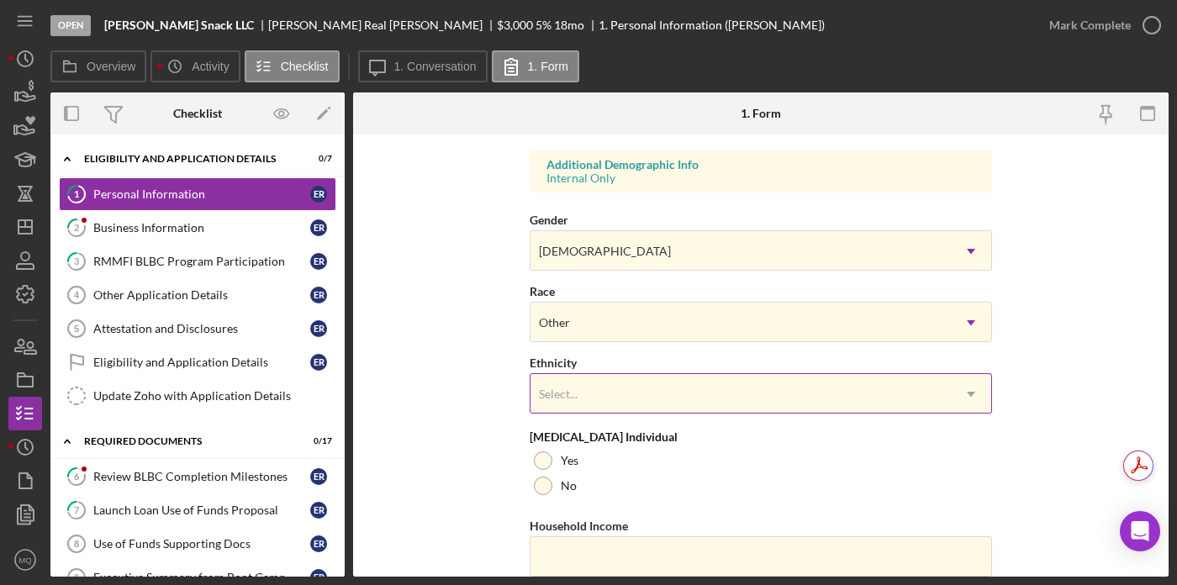
click at [610, 390] on div "Select..." at bounding box center [740, 394] width 420 height 39
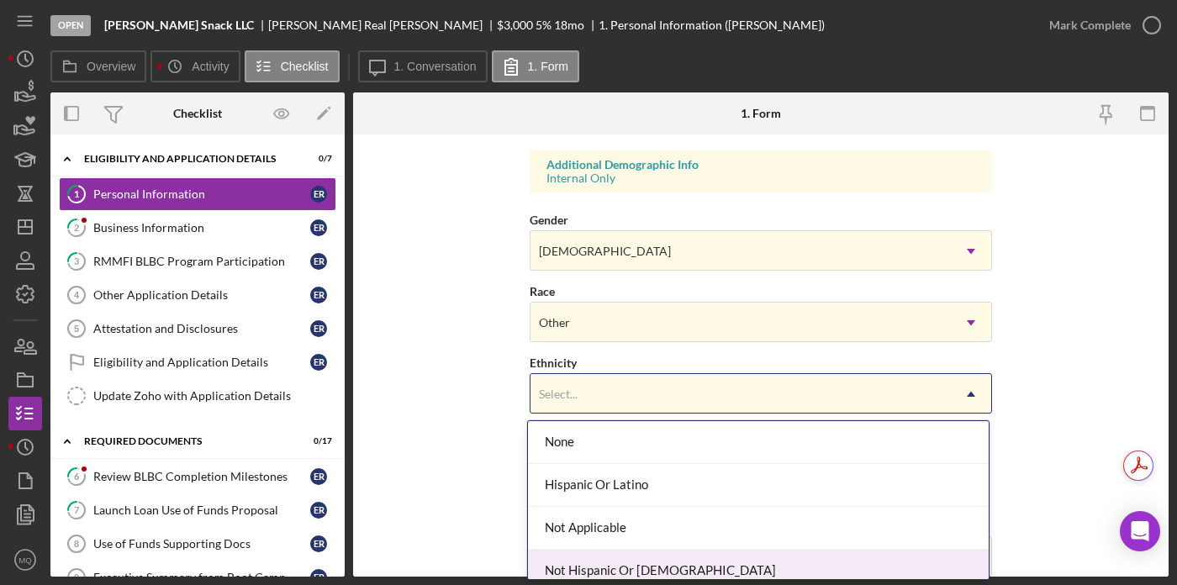
click at [687, 569] on div "Not Hispanic Or Latino" at bounding box center [758, 571] width 461 height 43
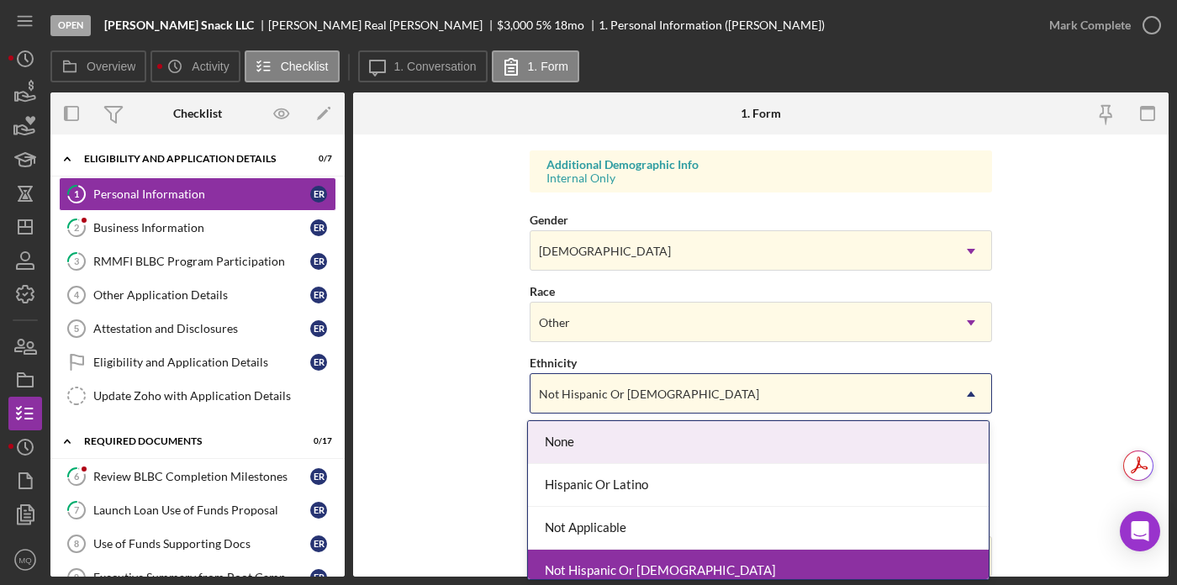
click at [716, 388] on div "Not Hispanic Or Latino" at bounding box center [740, 394] width 420 height 39
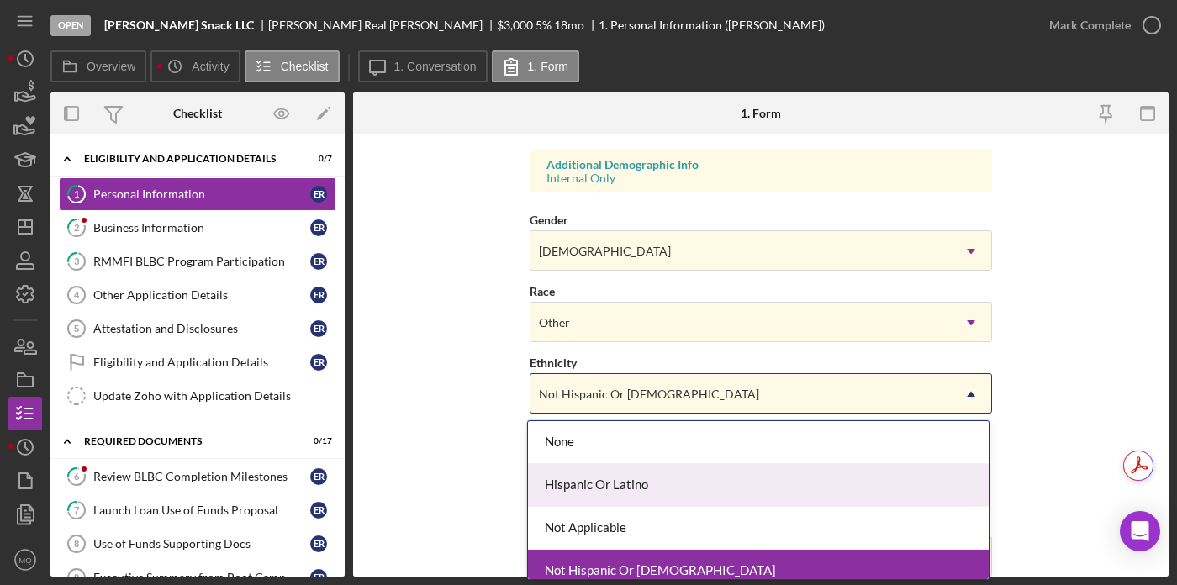
click at [669, 486] on div "Hispanic Or Latino" at bounding box center [758, 485] width 461 height 43
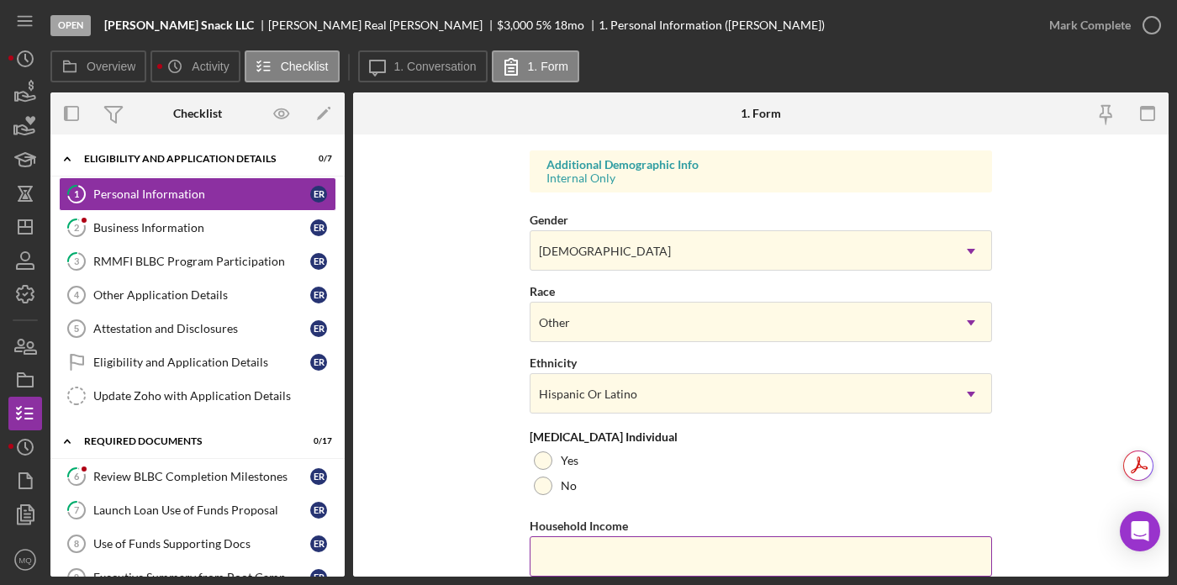
scroll to position [679, 0]
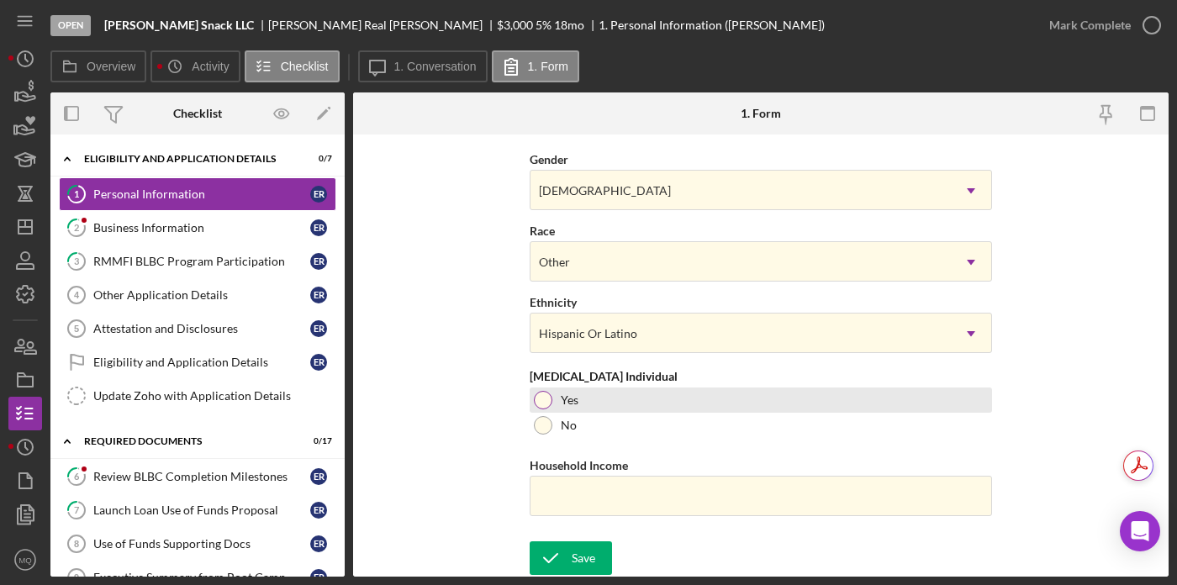
click at [541, 398] on div at bounding box center [543, 400] width 18 height 18
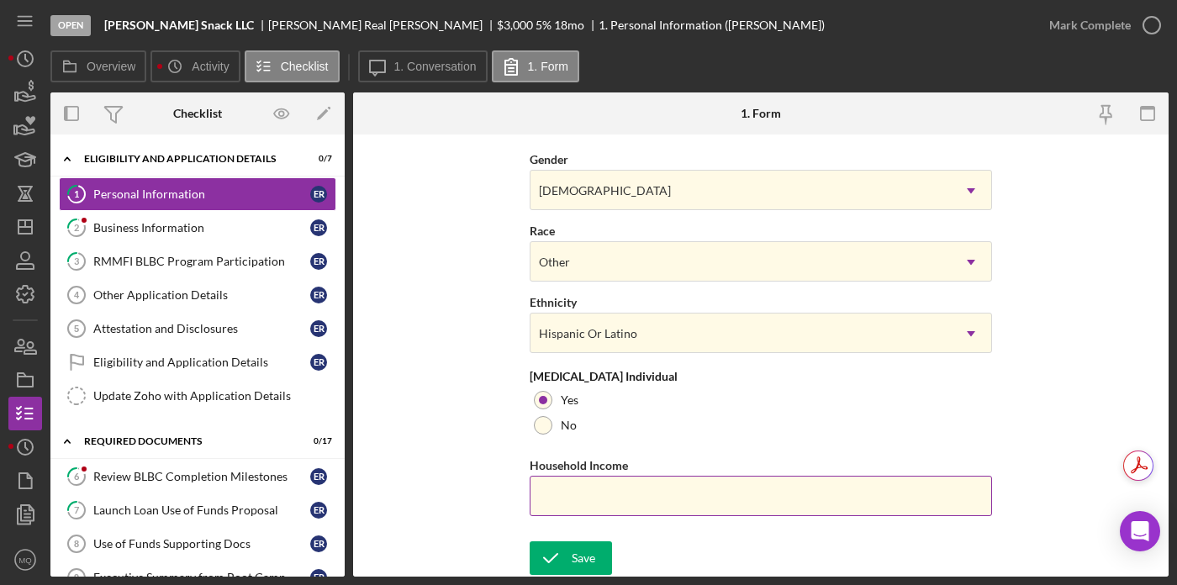
click at [631, 504] on input "Household Income" at bounding box center [761, 496] width 462 height 40
type input "$50,000"
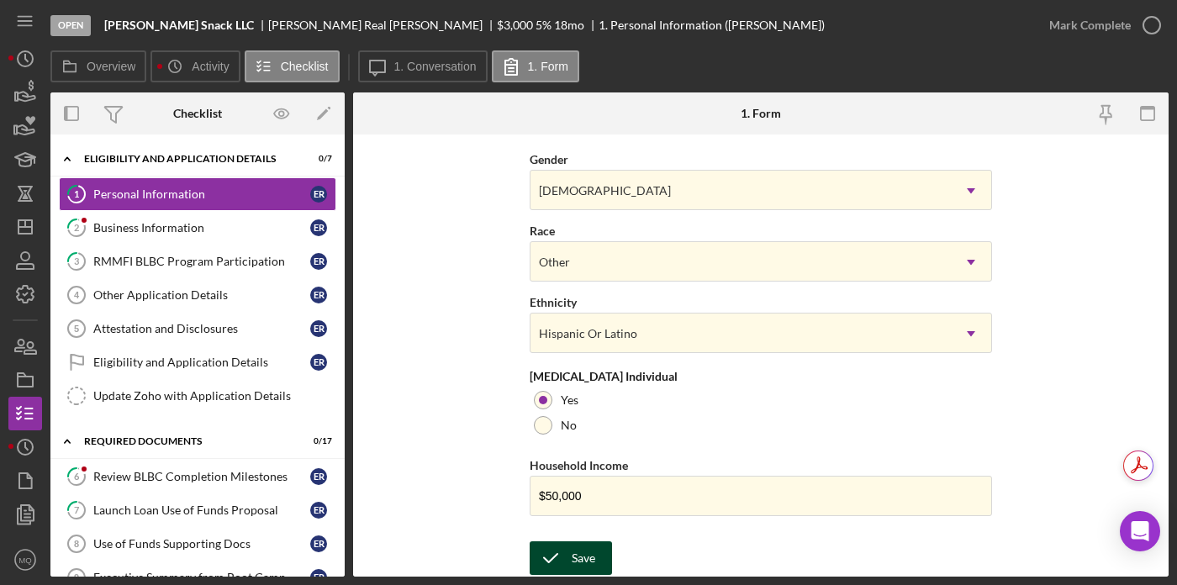
click at [583, 550] on div "Save" at bounding box center [584, 558] width 24 height 34
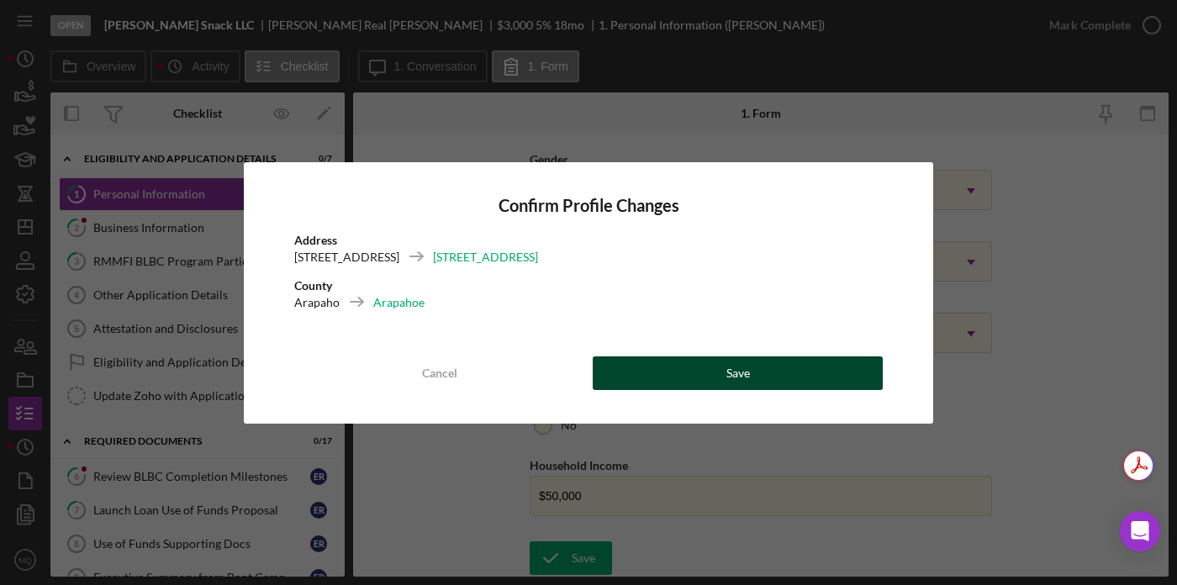
click at [771, 368] on button "Save" at bounding box center [738, 373] width 290 height 34
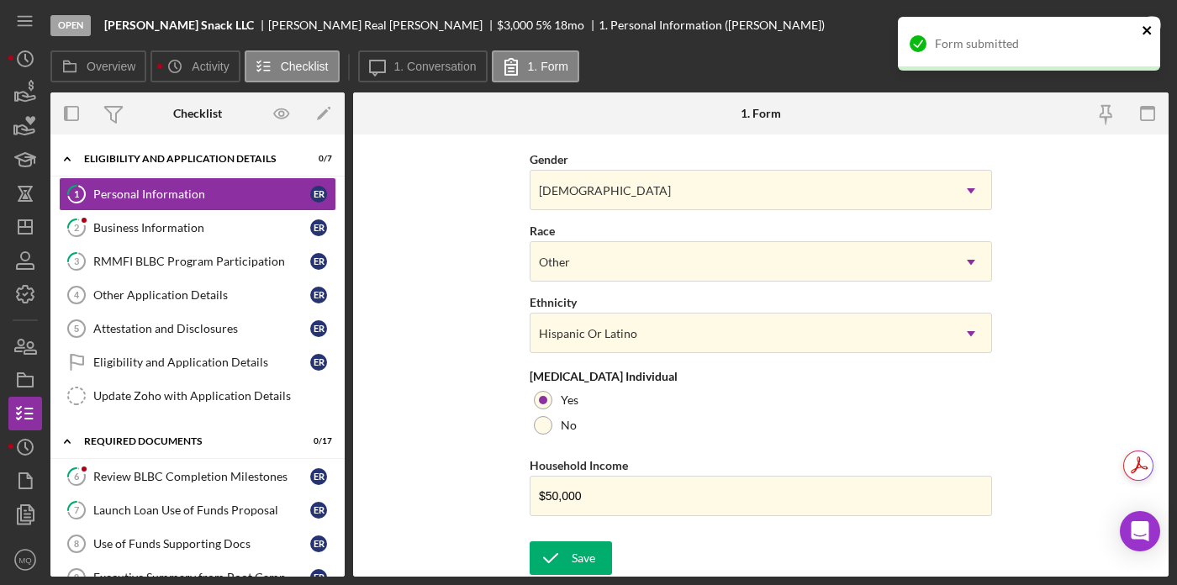
click at [1063, 25] on icon "close" at bounding box center [1147, 30] width 12 height 13
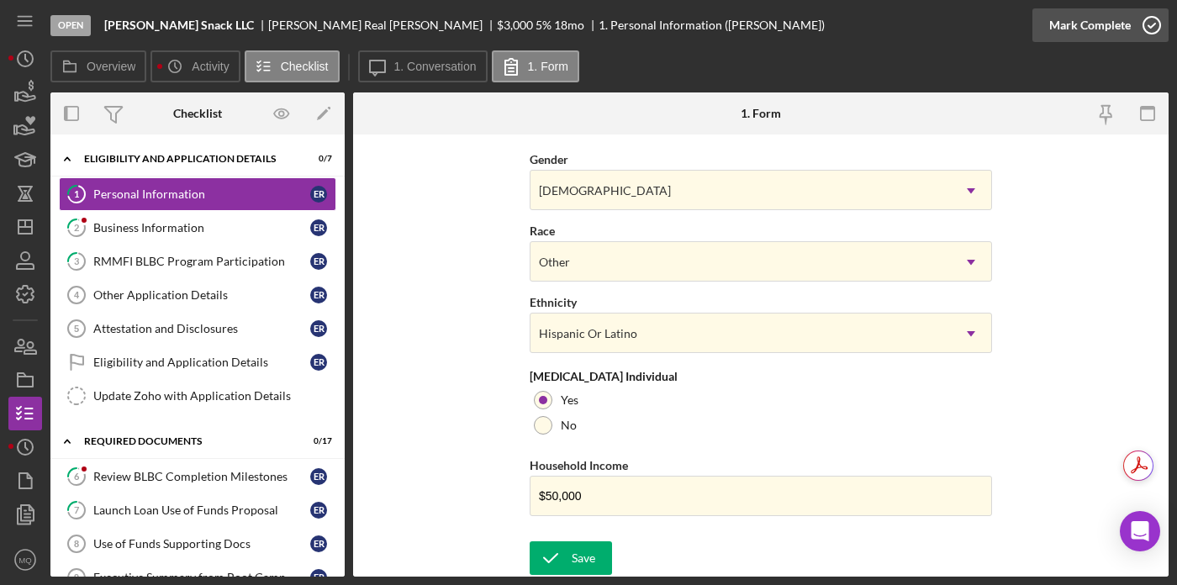
click at [1063, 25] on icon "button" at bounding box center [1151, 25] width 42 height 42
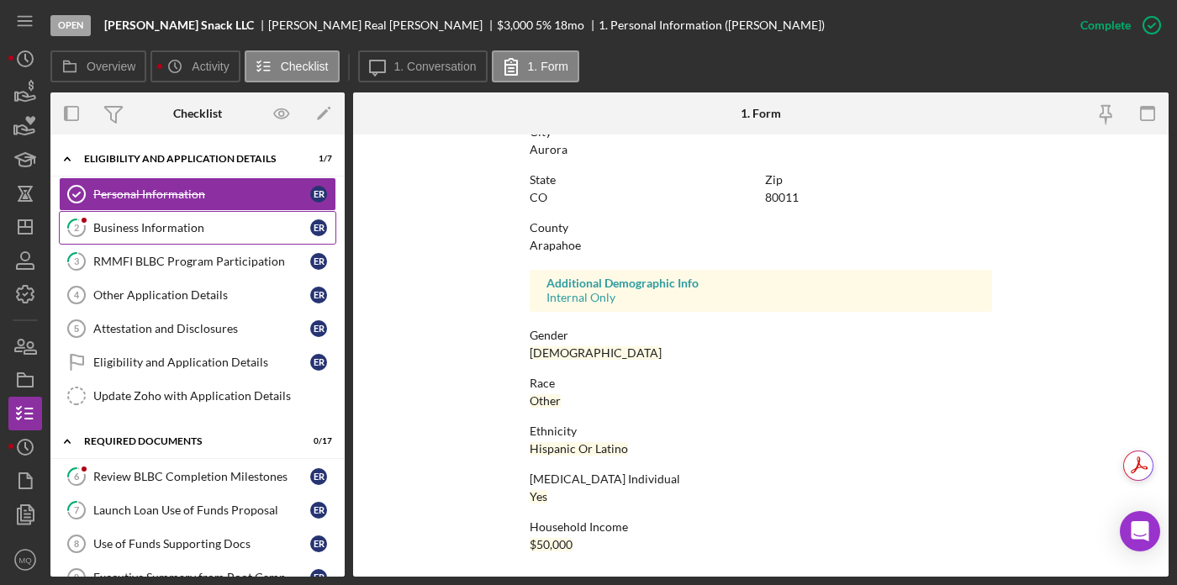
scroll to position [342, 0]
click at [211, 229] on div "Business Information" at bounding box center [201, 227] width 217 height 13
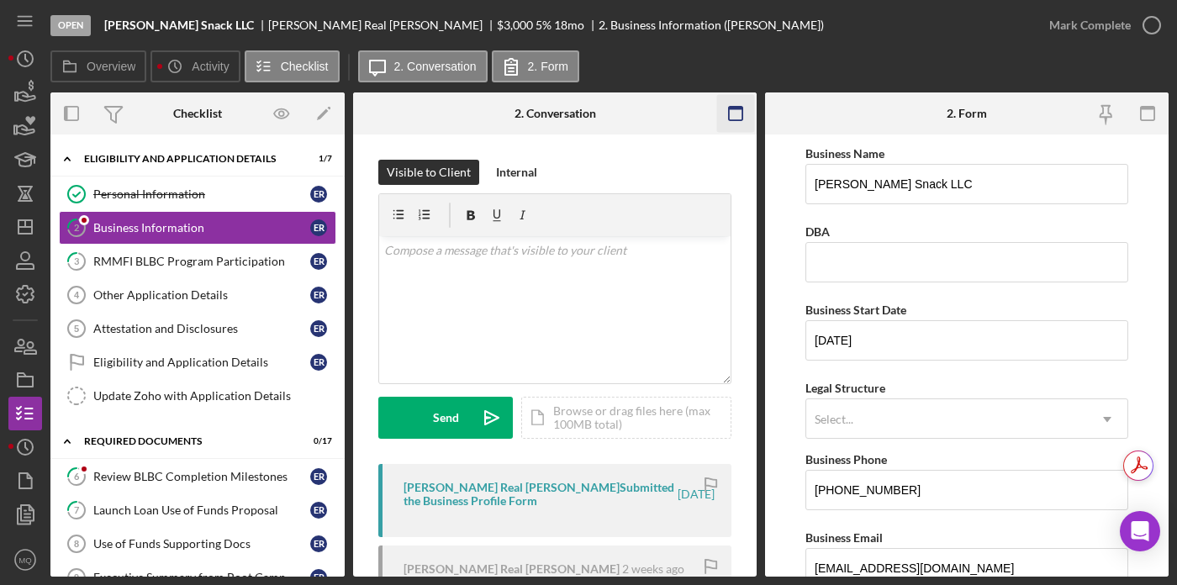
click at [739, 105] on icon "button" at bounding box center [736, 114] width 38 height 38
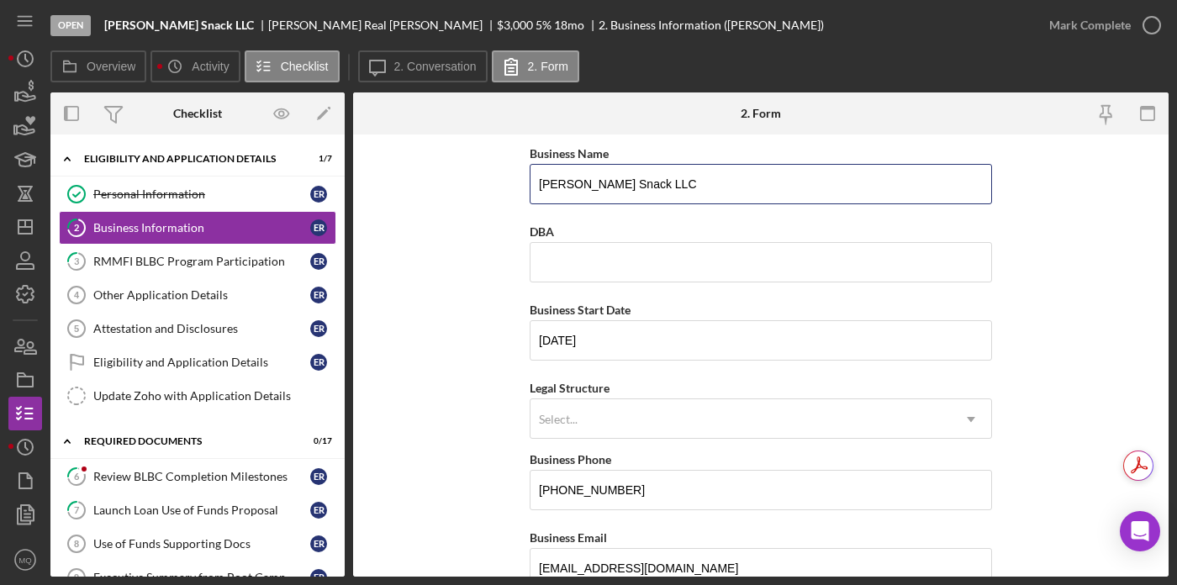
drag, startPoint x: 652, startPoint y: 184, endPoint x: 400, endPoint y: 184, distance: 252.1
click at [400, 184] on form "Business Name Bryan's Snack LLC DBA Business Start Date 08/12/2025 Legal Struct…" at bounding box center [760, 355] width 815 height 442
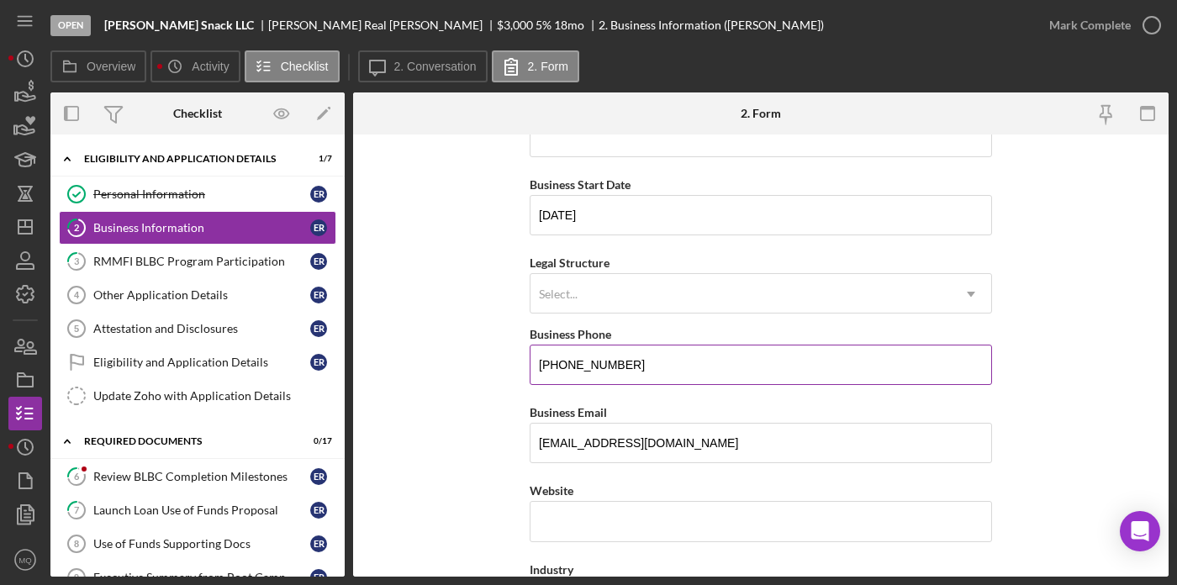
scroll to position [158, 0]
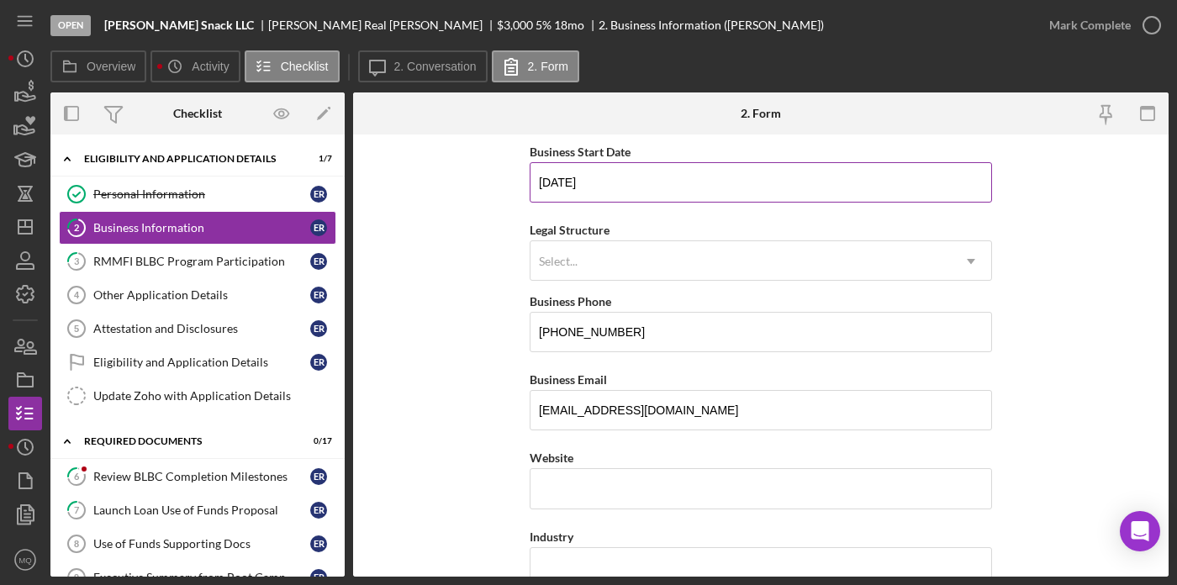
click at [548, 184] on input "08/12/2025" at bounding box center [761, 182] width 462 height 40
type input "04/22/2025"
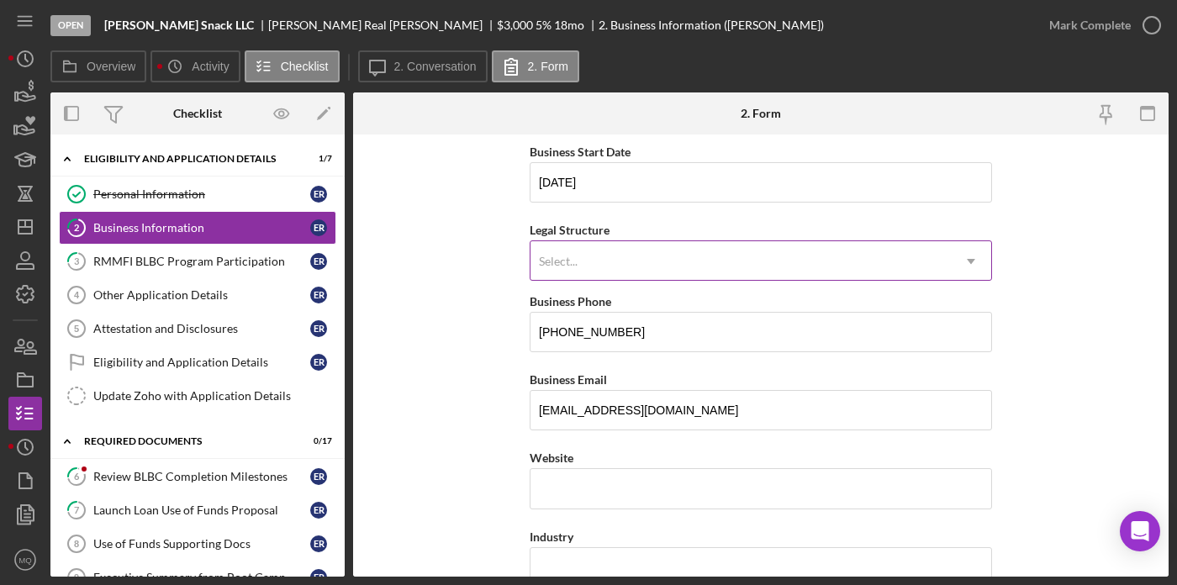
click at [774, 250] on div "Select..." at bounding box center [740, 261] width 420 height 39
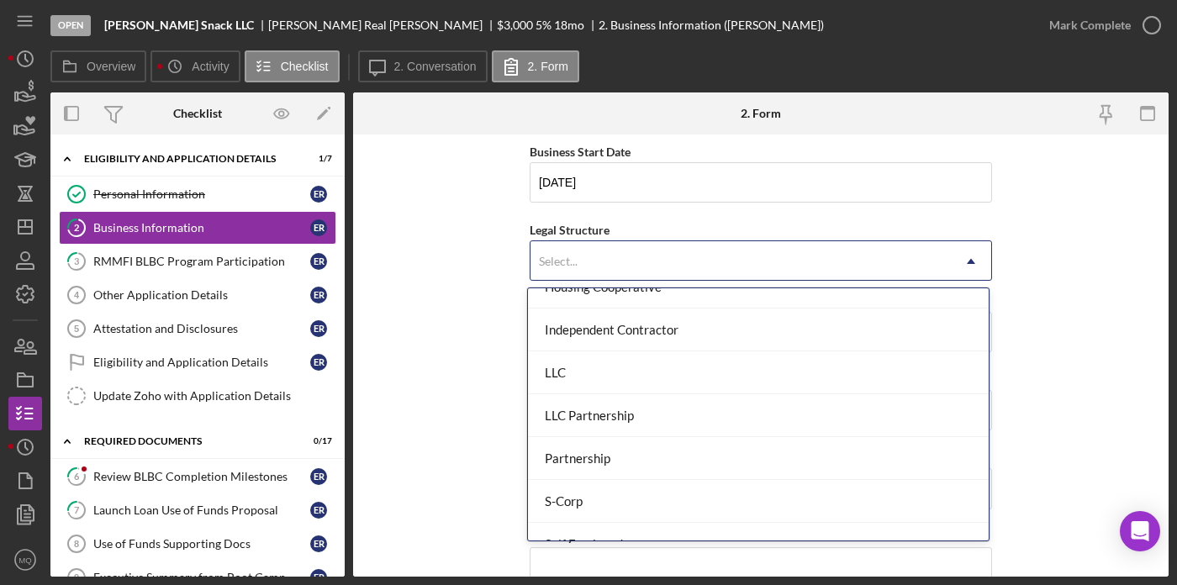
scroll to position [238, 0]
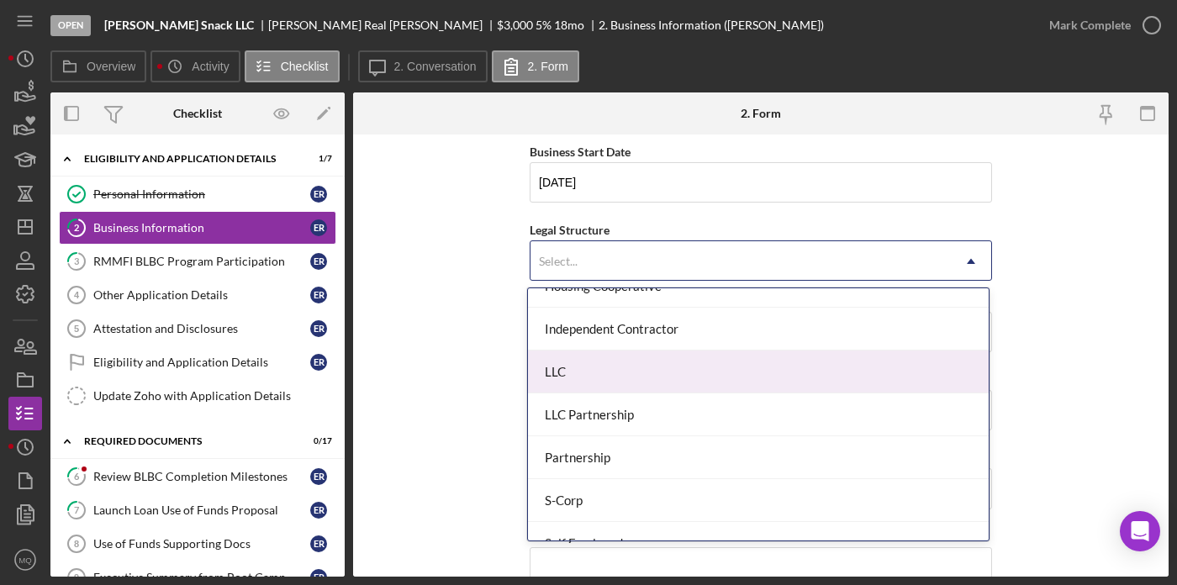
click at [672, 366] on div "LLC" at bounding box center [758, 371] width 461 height 43
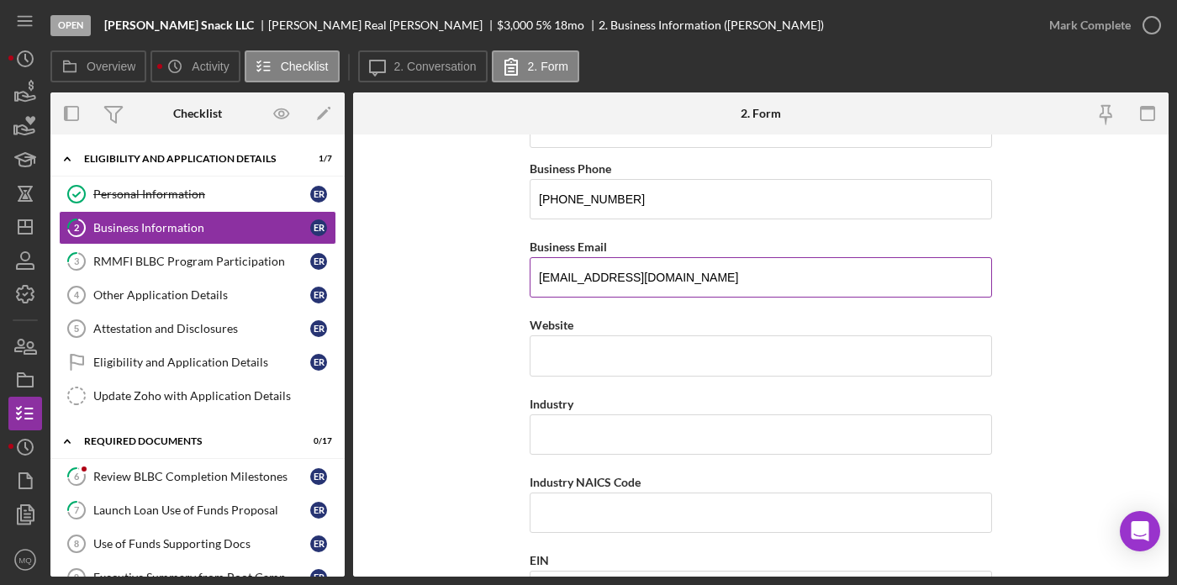
scroll to position [300, 0]
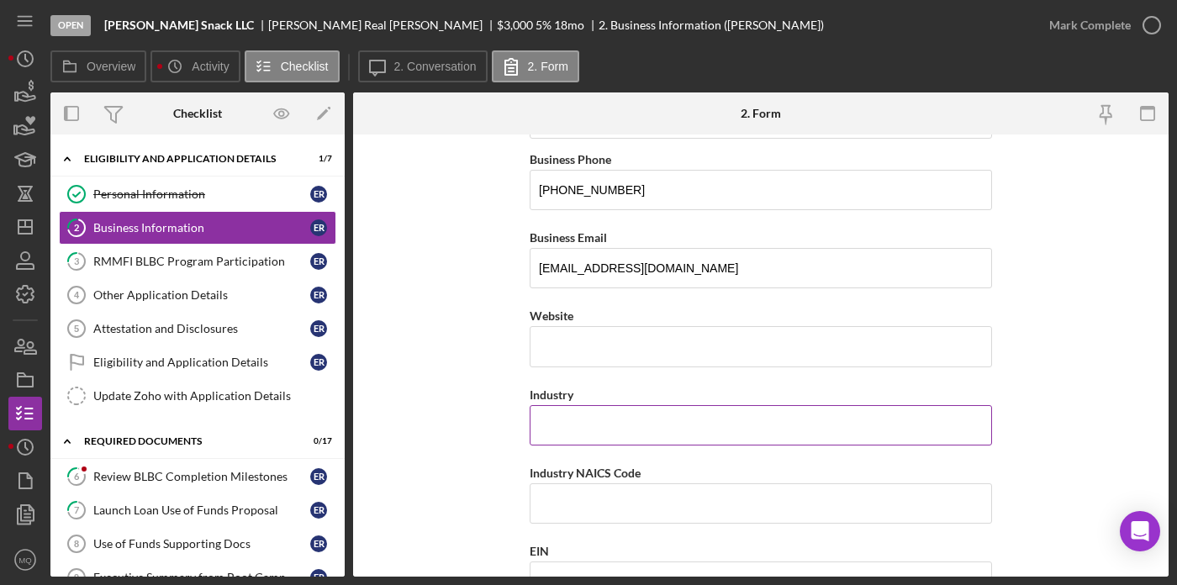
click at [585, 418] on input "Industry" at bounding box center [761, 425] width 462 height 40
click at [470, 300] on form "Business Name Bryan's Snack LLC DBA Business Start Date 04/22/2025 Legal Struct…" at bounding box center [760, 355] width 815 height 442
drag, startPoint x: 621, startPoint y: 428, endPoint x: 360, endPoint y: 411, distance: 261.9
click at [360, 411] on form "Business Name Bryan's Snack LLC DBA Business Start Date 04/22/2025 Legal Struct…" at bounding box center [760, 355] width 815 height 442
click at [534, 426] on input "Food Services" at bounding box center [761, 425] width 462 height 40
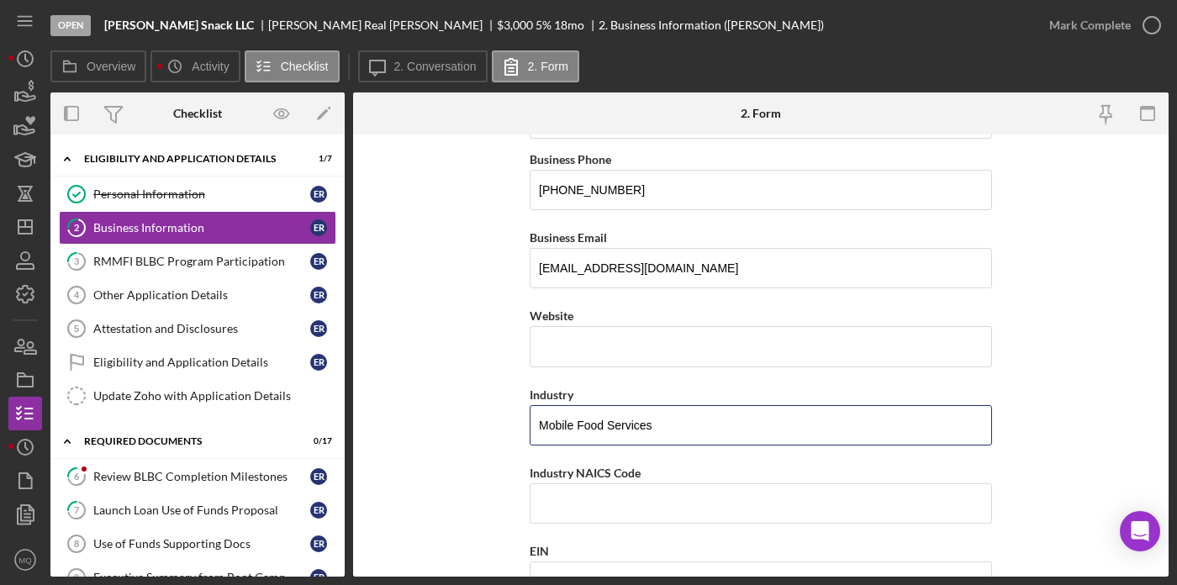
type input "Mobile Food Services"
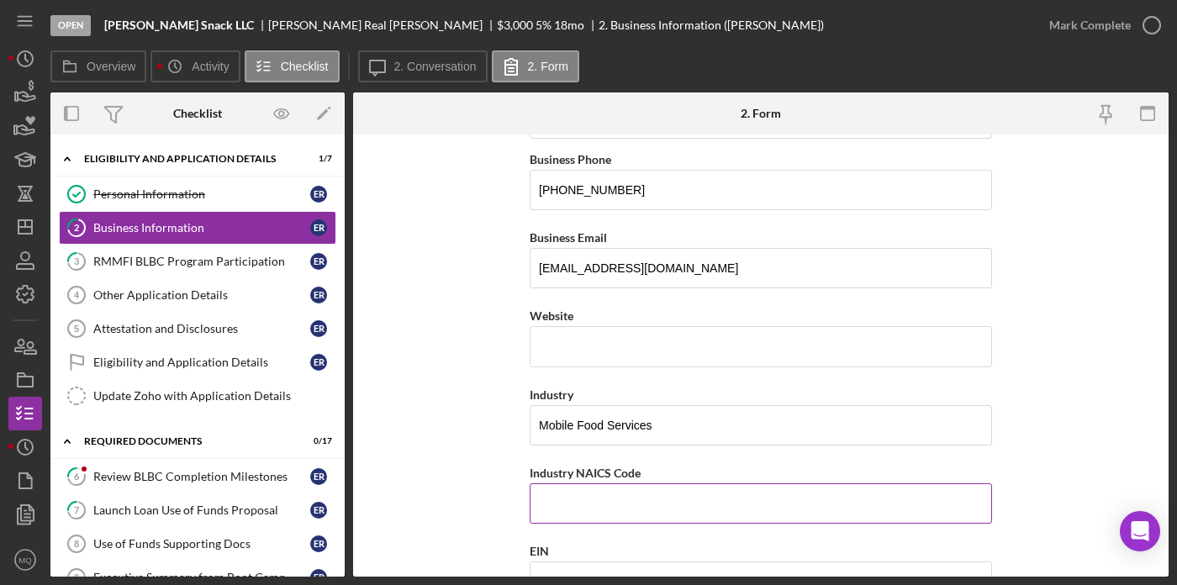
click at [634, 499] on input "Industry NAICS Code" at bounding box center [761, 503] width 462 height 40
paste input "722330"
type input "722330"
click at [1020, 459] on form "Business Name Bryan's Snack LLC DBA Business Start Date 04/22/2025 Legal Struct…" at bounding box center [760, 355] width 815 height 442
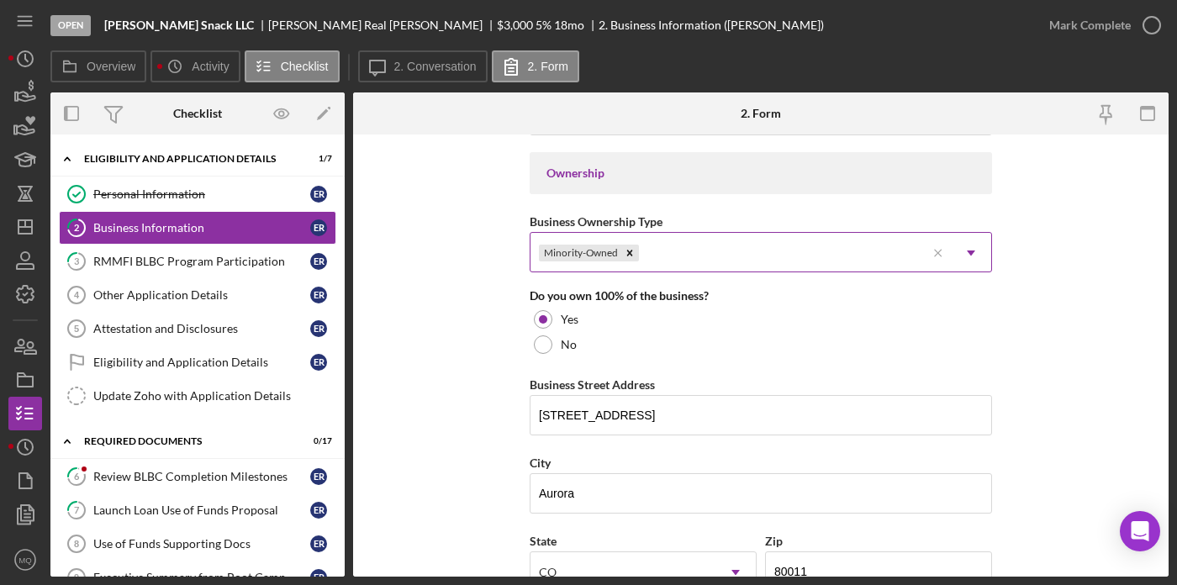
scroll to position [773, 0]
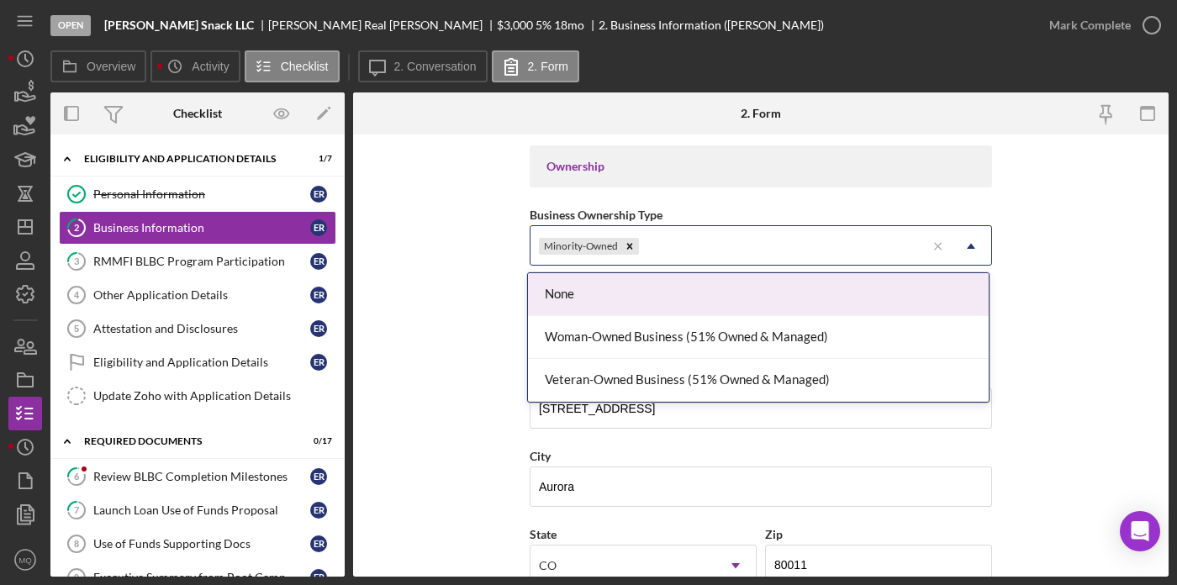
click at [682, 247] on div "Minority-Owned" at bounding box center [727, 246] width 395 height 39
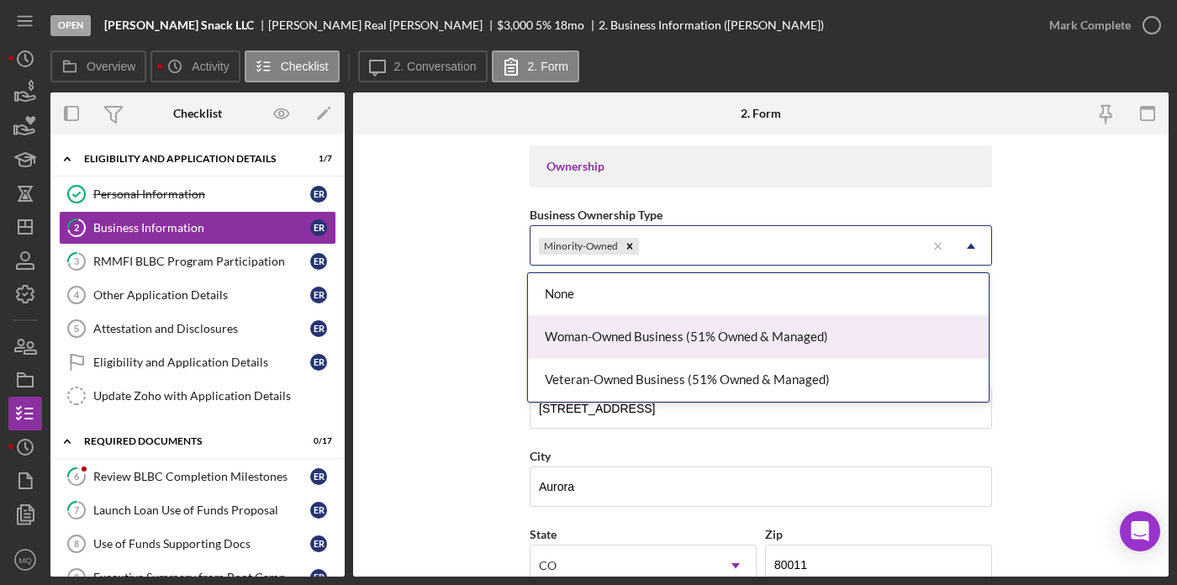
click at [661, 339] on div "Woman-Owned Business (51% Owned & Managed)" at bounding box center [758, 337] width 461 height 43
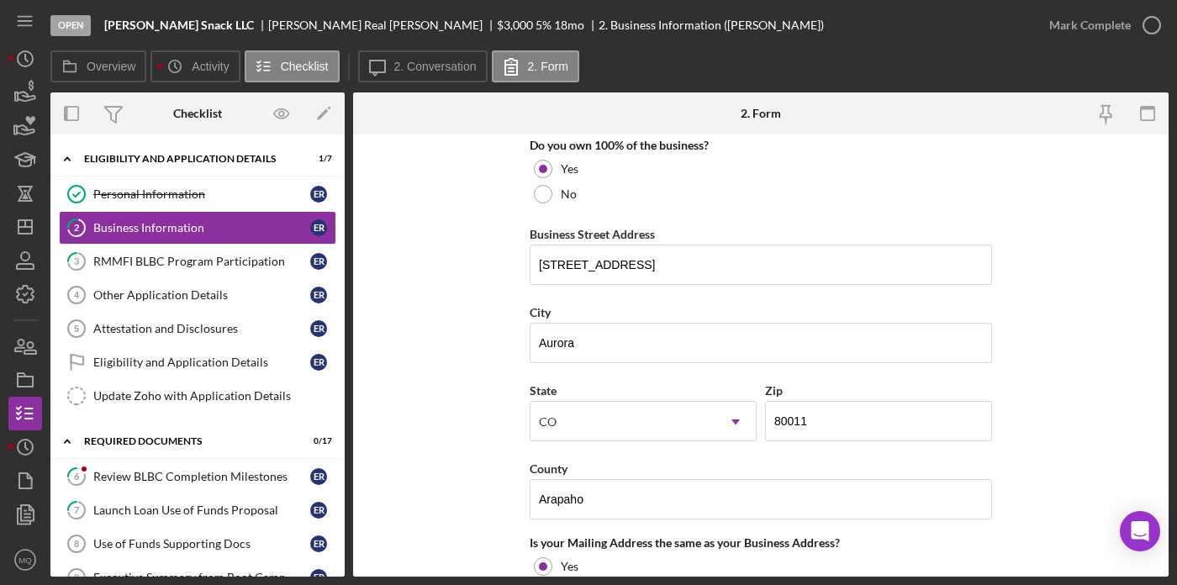
scroll to position [923, 0]
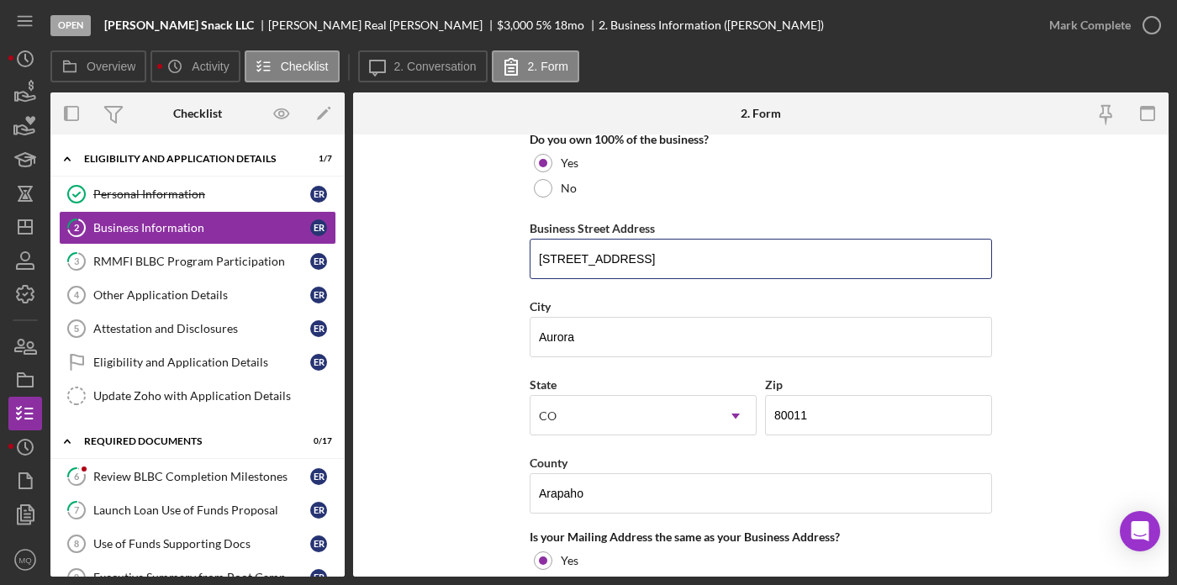
drag, startPoint x: 705, startPoint y: 264, endPoint x: 365, endPoint y: 227, distance: 342.4
click at [378, 230] on form "Business Name Bryan's Snack LLC DBA Business Start Date 04/22/2025 Legal Struct…" at bounding box center [760, 355] width 815 height 442
click at [1035, 378] on form "Business Name Bryan's Snack LLC DBA Business Start Date 04/22/2025 Legal Struct…" at bounding box center [760, 355] width 815 height 442
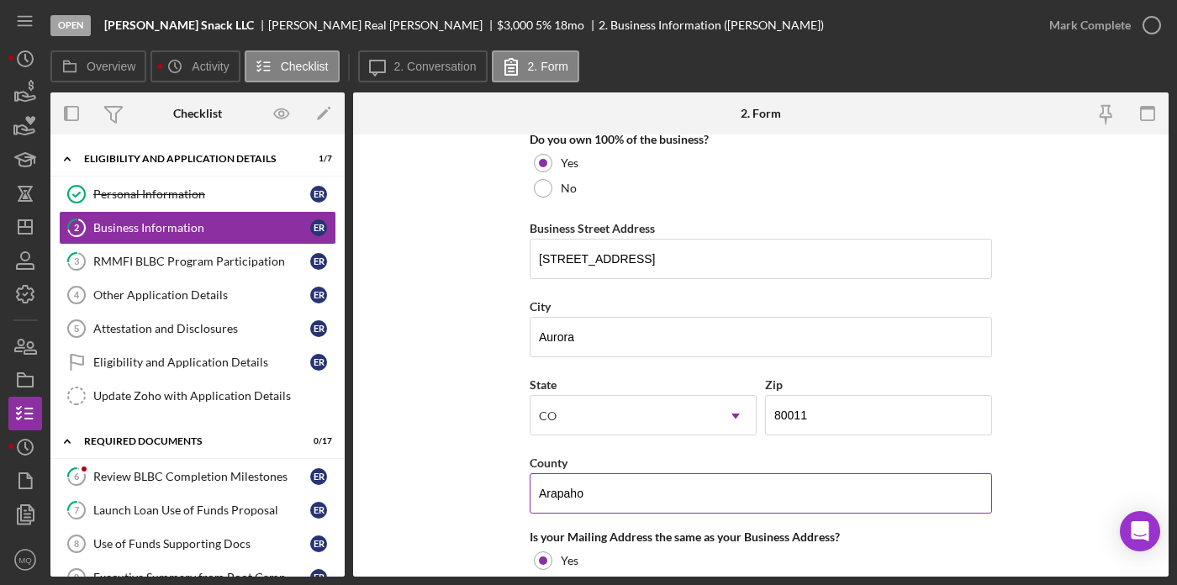
click at [630, 484] on input "Arapaho" at bounding box center [761, 493] width 462 height 40
drag, startPoint x: 587, startPoint y: 504, endPoint x: 307, endPoint y: 444, distance: 287.2
click at [311, 444] on div "Overview Internal Workflow Stage Open Icon/Dropdown Arrow Archive (can unarchiv…" at bounding box center [609, 334] width 1118 height 484
type input "Arapahoe"
click at [1063, 358] on form "Business Name Bryan's Snack LLC DBA Business Start Date 04/22/2025 Legal Struct…" at bounding box center [760, 355] width 815 height 442
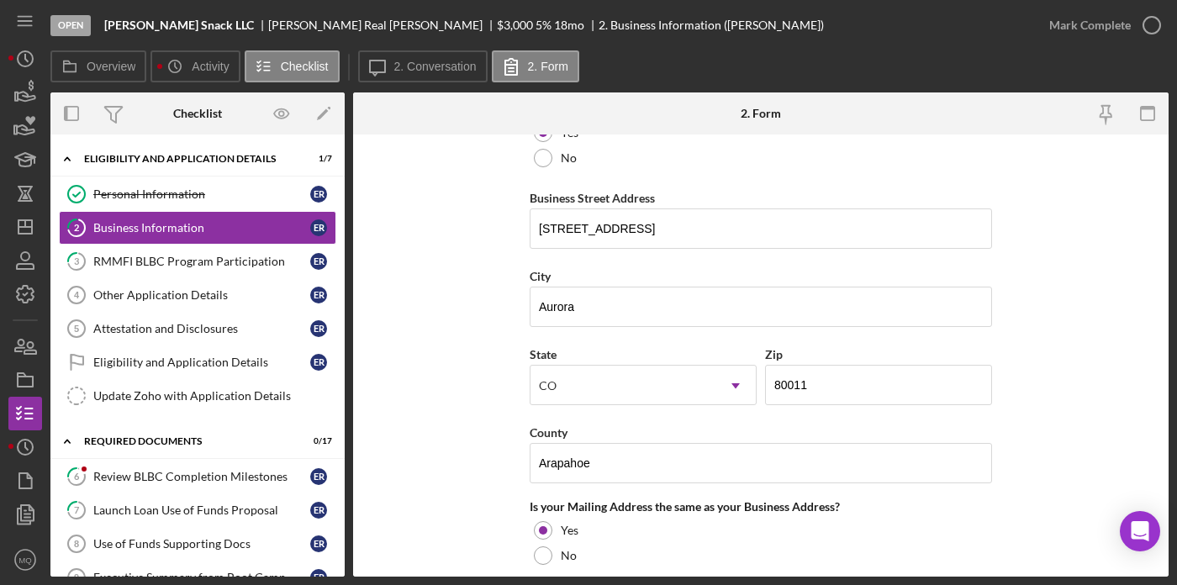
scroll to position [943, 0]
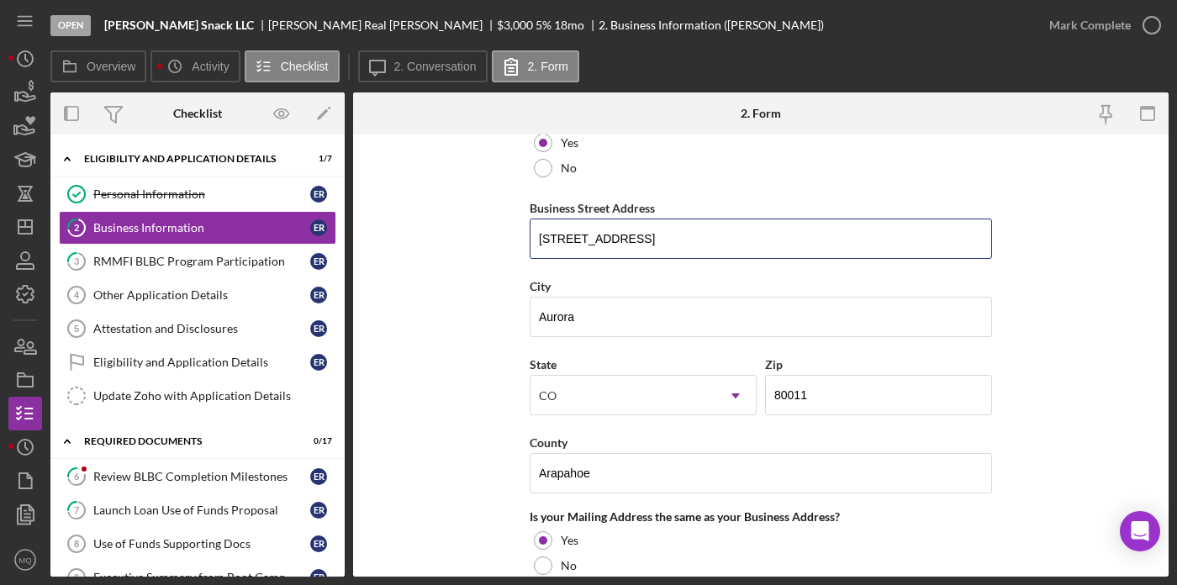
drag, startPoint x: 716, startPoint y: 239, endPoint x: 331, endPoint y: 219, distance: 385.4
click at [331, 219] on div "Overview Internal Workflow Stage Open Icon/Dropdown Arrow Archive (can unarchiv…" at bounding box center [609, 334] width 1118 height 484
paste input "14211 E 4th Ave, Aurora, CO 80011"
drag, startPoint x: 630, startPoint y: 239, endPoint x: 819, endPoint y: 239, distance: 189.1
click at [819, 239] on input "14211 E 4th Ave, Aurora, CO 80011" at bounding box center [761, 239] width 462 height 40
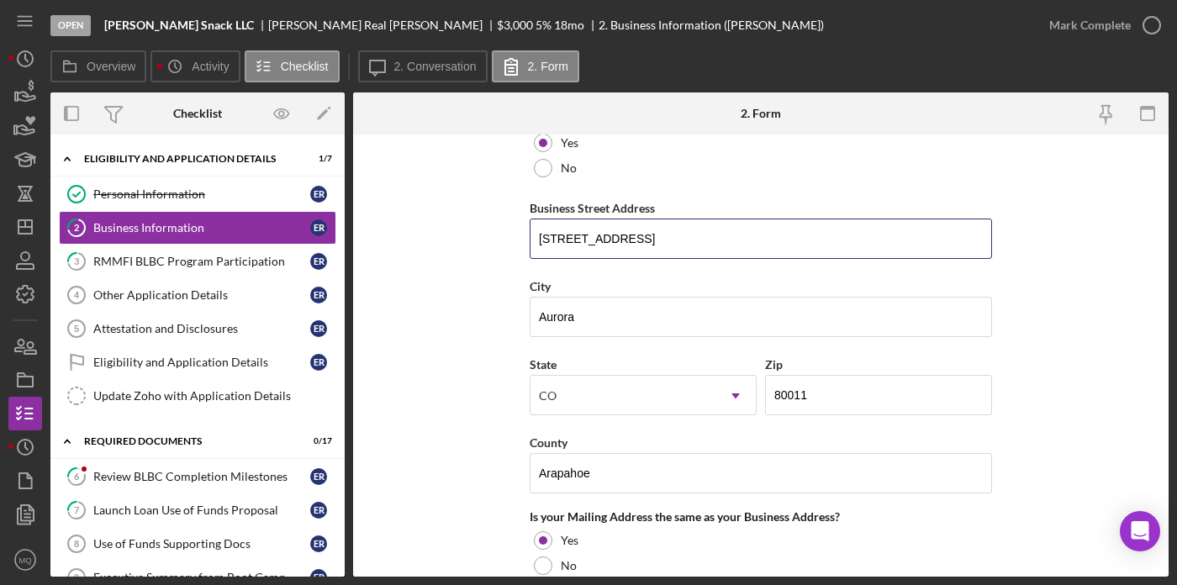
type input "14211 E 4th Ave"
click at [1014, 253] on form "Business Name Bryan's Snack LLC DBA Business Start Date 04/22/2025 Legal Struct…" at bounding box center [760, 355] width 815 height 442
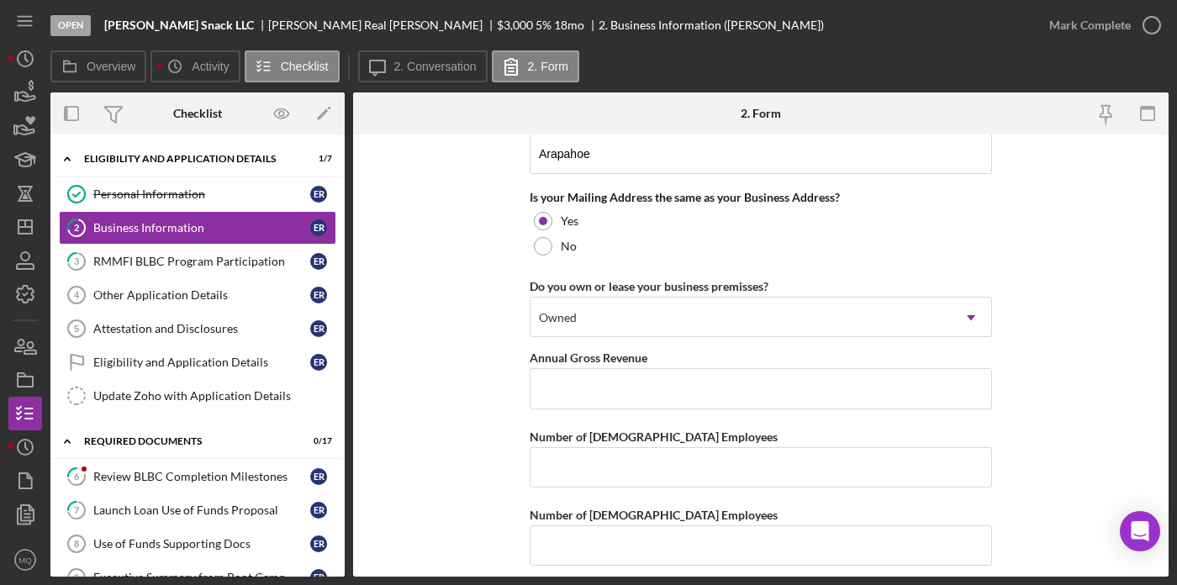
scroll to position [1263, 0]
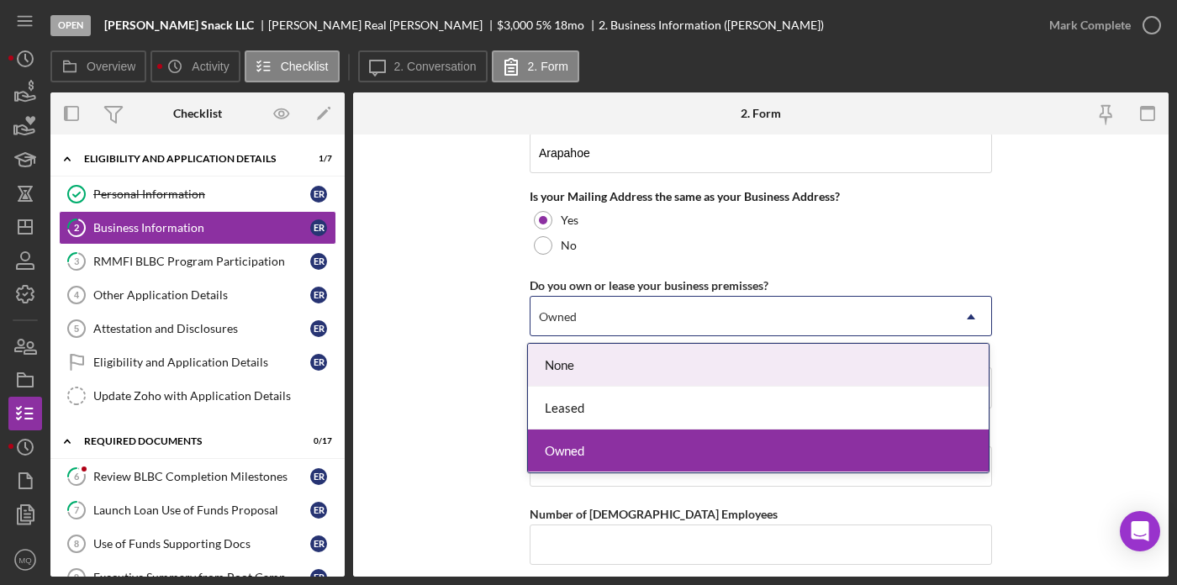
click at [767, 335] on div "Owned" at bounding box center [740, 317] width 420 height 39
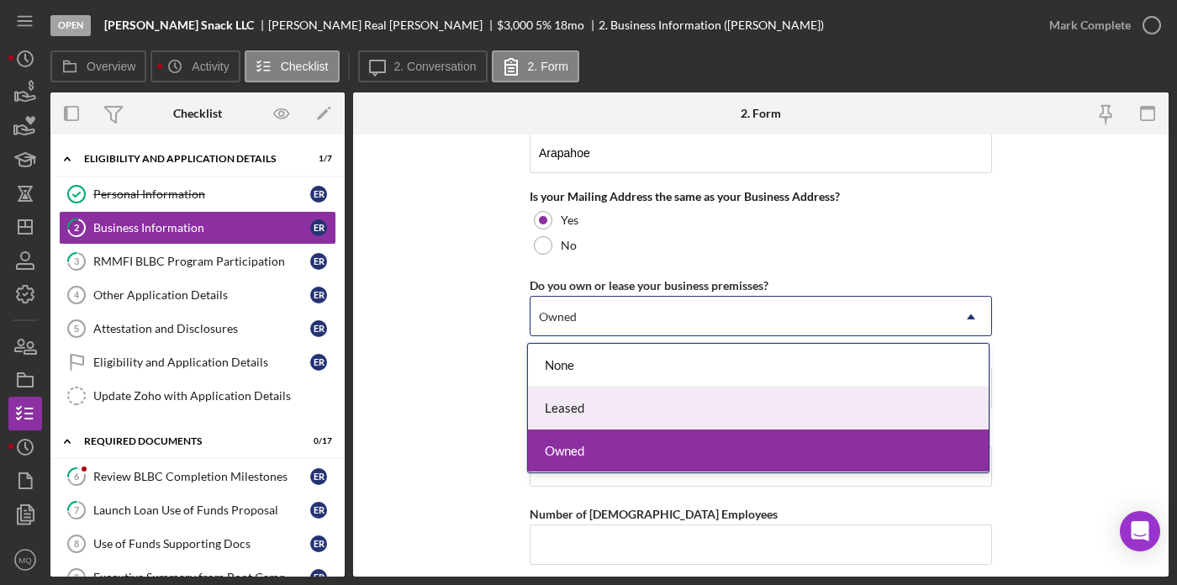
click at [598, 412] on div "Leased" at bounding box center [758, 408] width 461 height 43
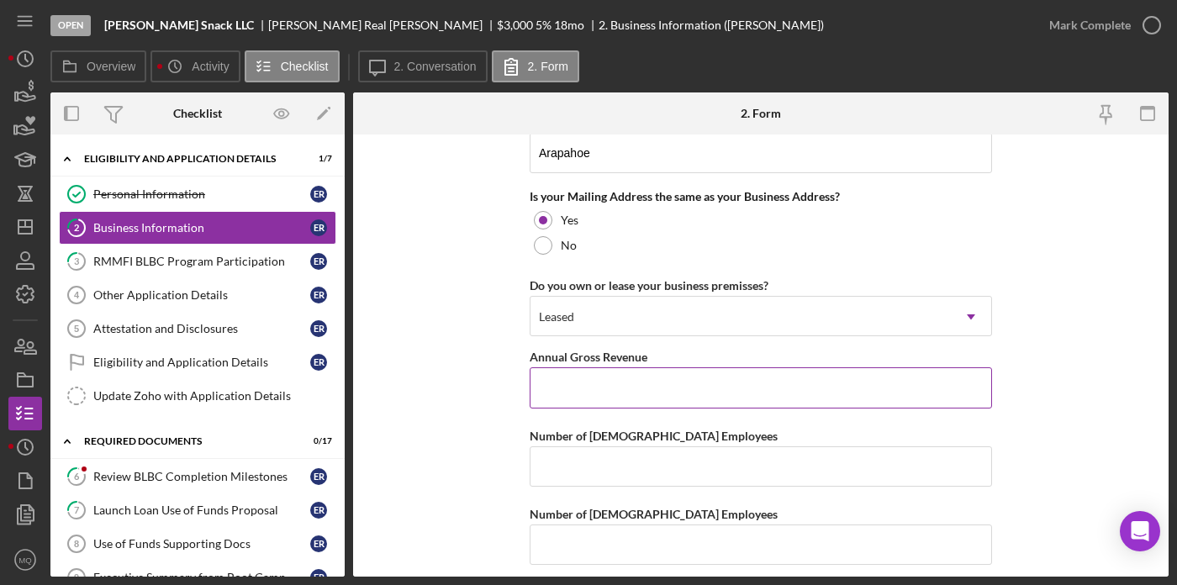
click at [583, 391] on input "Annual Gross Revenue" at bounding box center [761, 387] width 462 height 40
type input "$0"
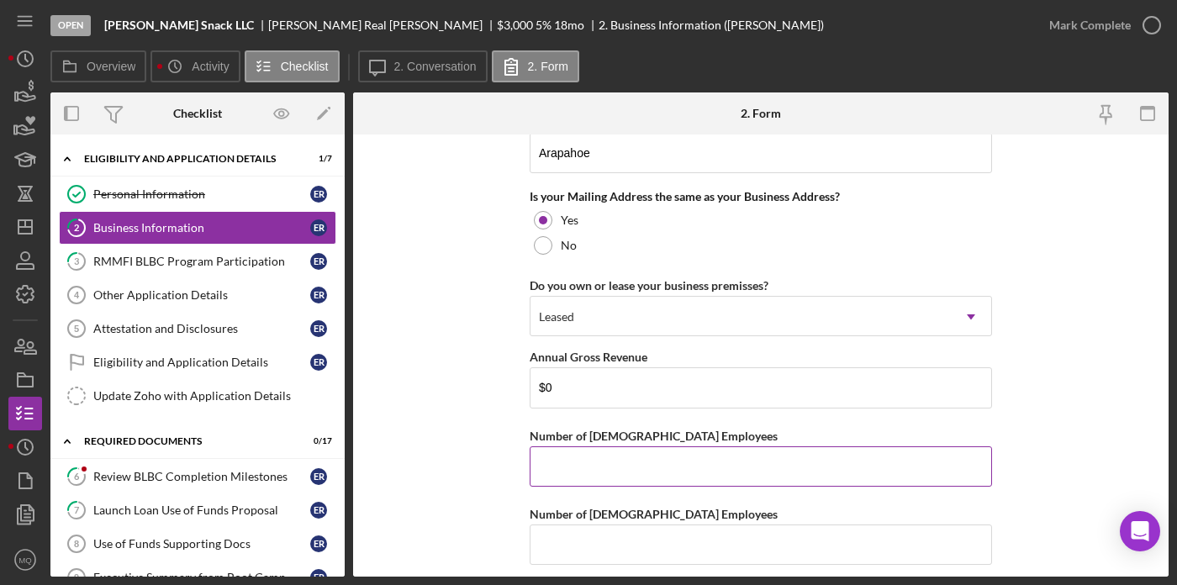
click at [672, 486] on div "Number of [DEMOGRAPHIC_DATA] Employees" at bounding box center [761, 455] width 462 height 61
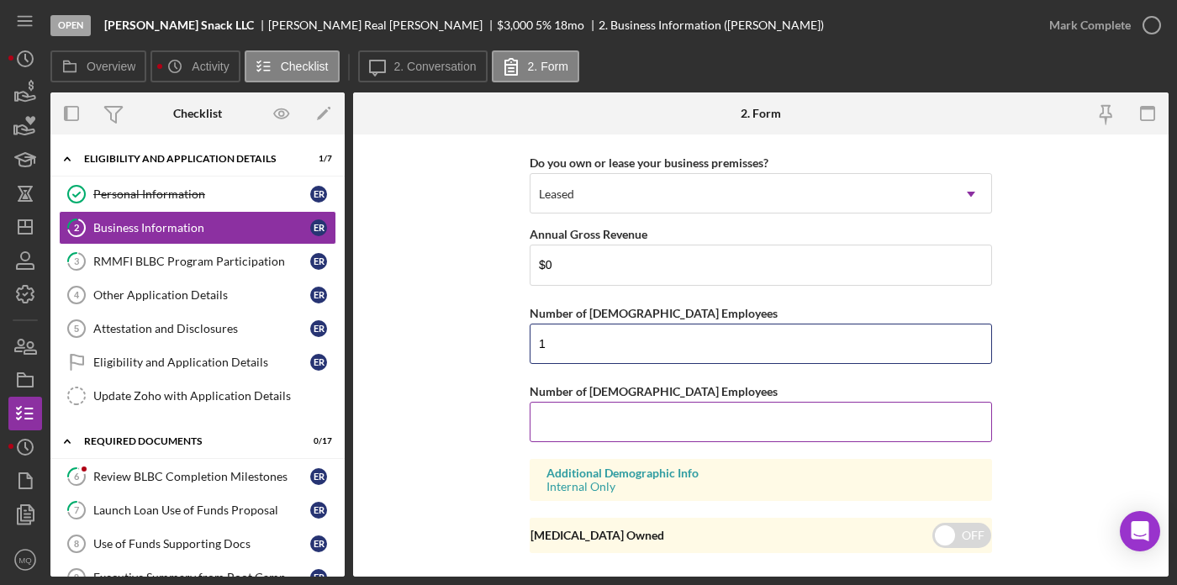
scroll to position [1387, 0]
type input "1"
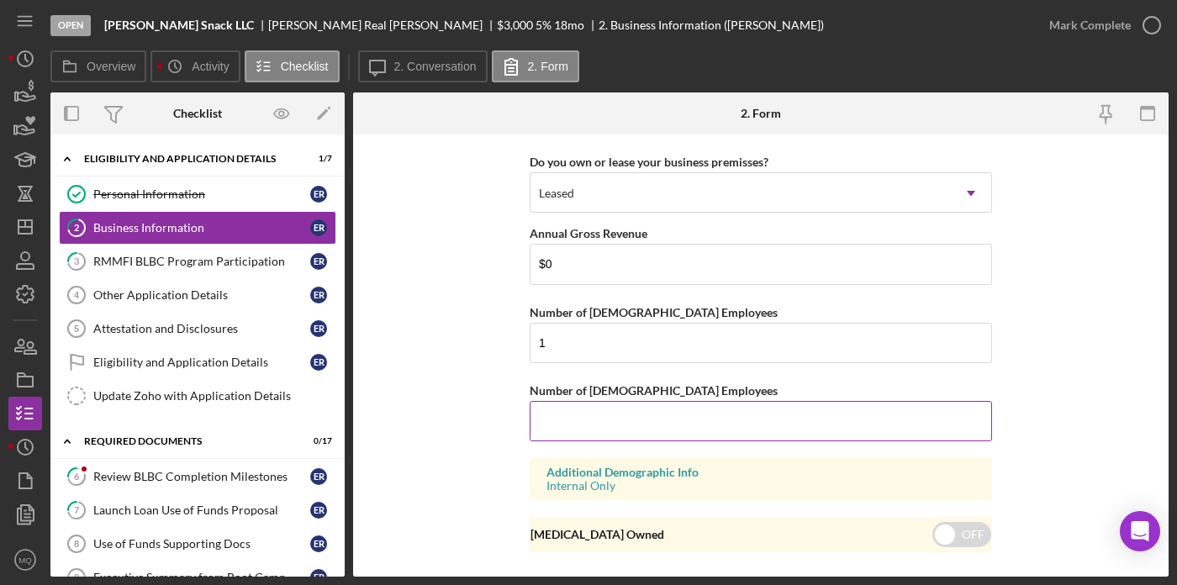
click at [676, 419] on input "Number of [DEMOGRAPHIC_DATA] Employees" at bounding box center [761, 421] width 462 height 40
type input "0"
click at [959, 532] on input "checkbox" at bounding box center [961, 534] width 59 height 25
checkbox input "true"
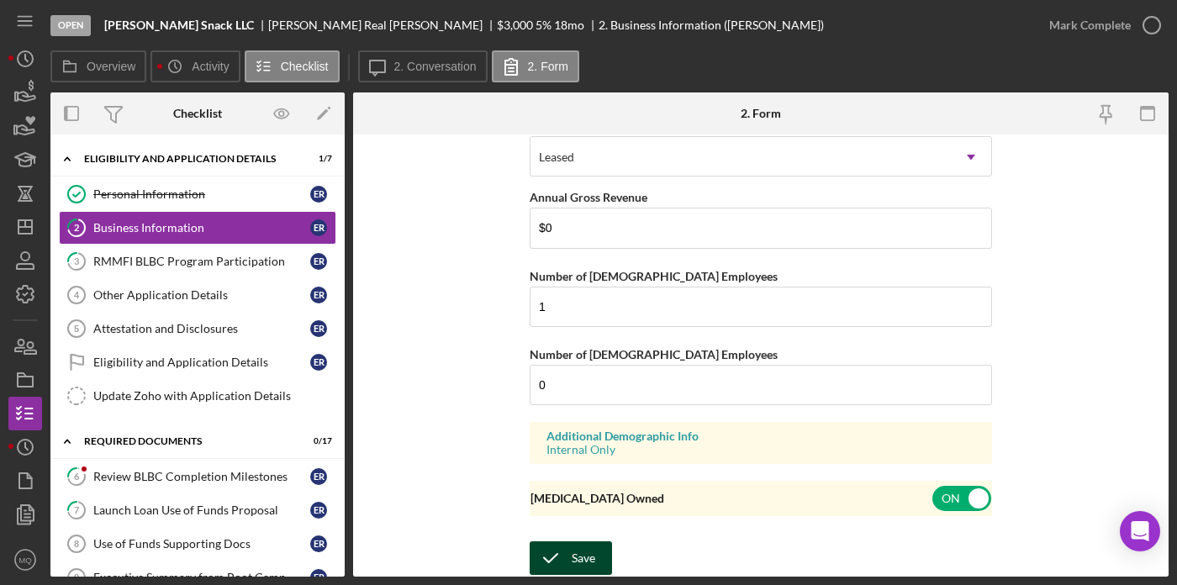
click at [578, 551] on div "Save" at bounding box center [584, 558] width 24 height 34
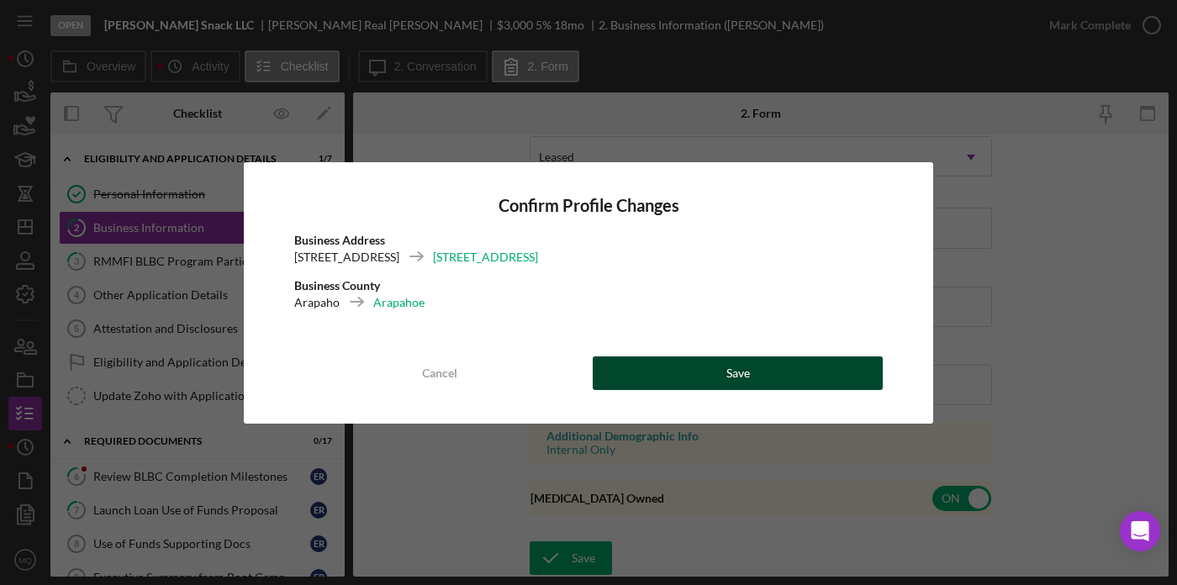
click at [804, 376] on button "Save" at bounding box center [738, 373] width 290 height 34
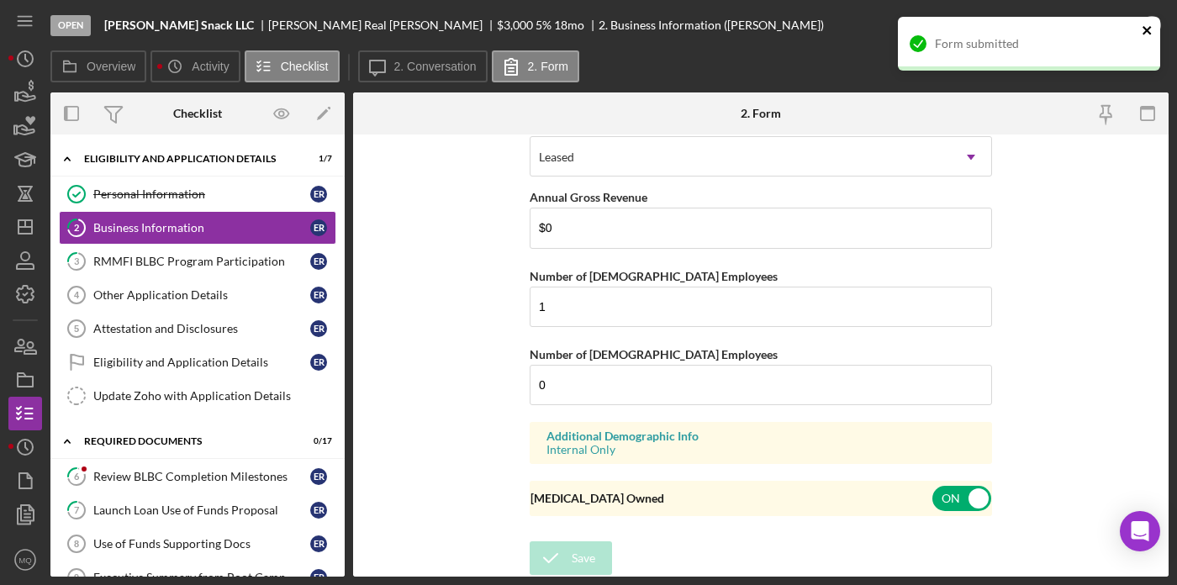
click at [1063, 24] on icon "close" at bounding box center [1147, 30] width 12 height 13
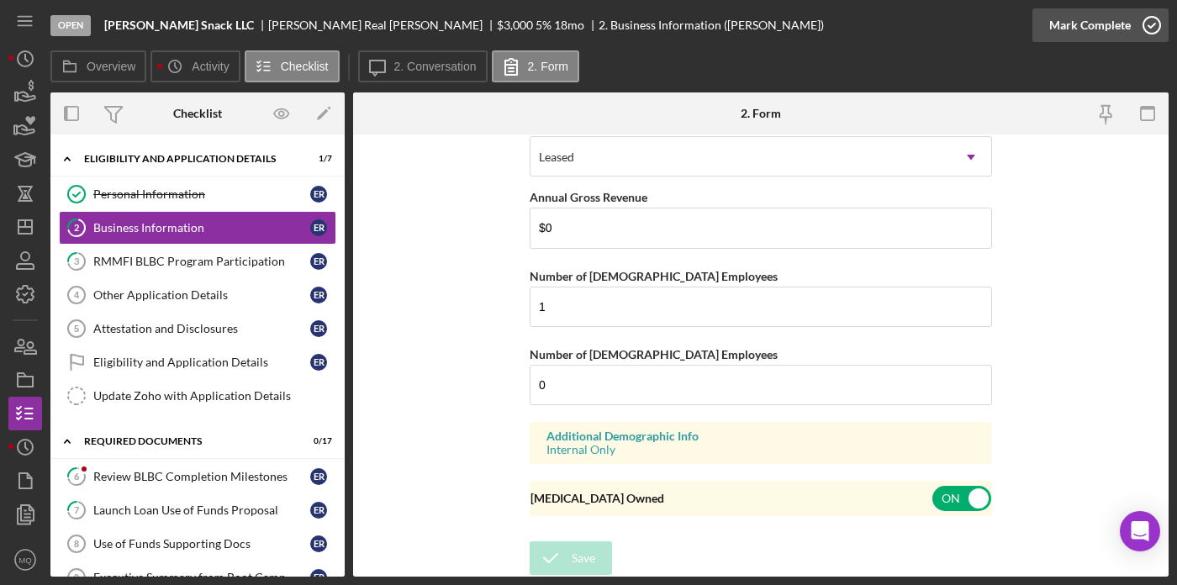
click at [1063, 26] on icon "button" at bounding box center [1151, 25] width 42 height 42
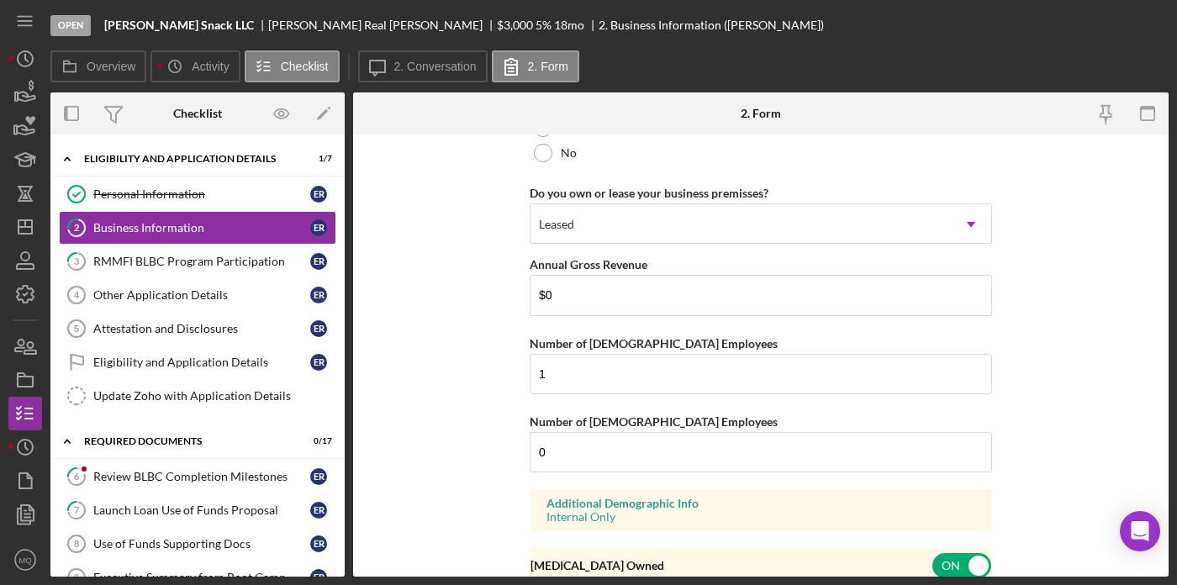
scroll to position [825, 0]
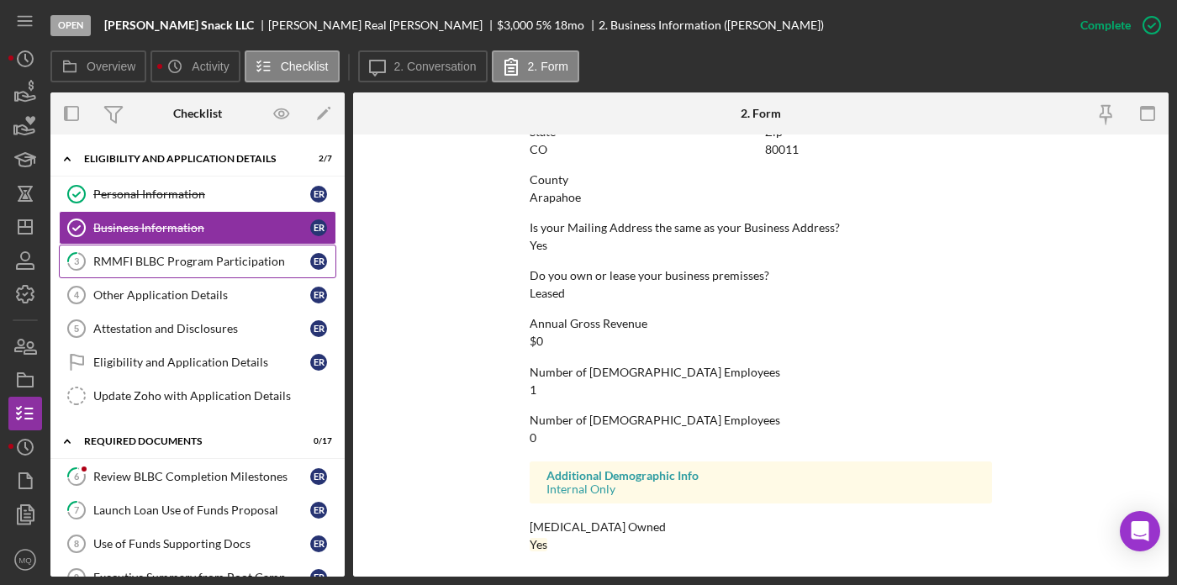
click at [245, 266] on div "RMMFI BLBC Program Participation" at bounding box center [201, 261] width 217 height 13
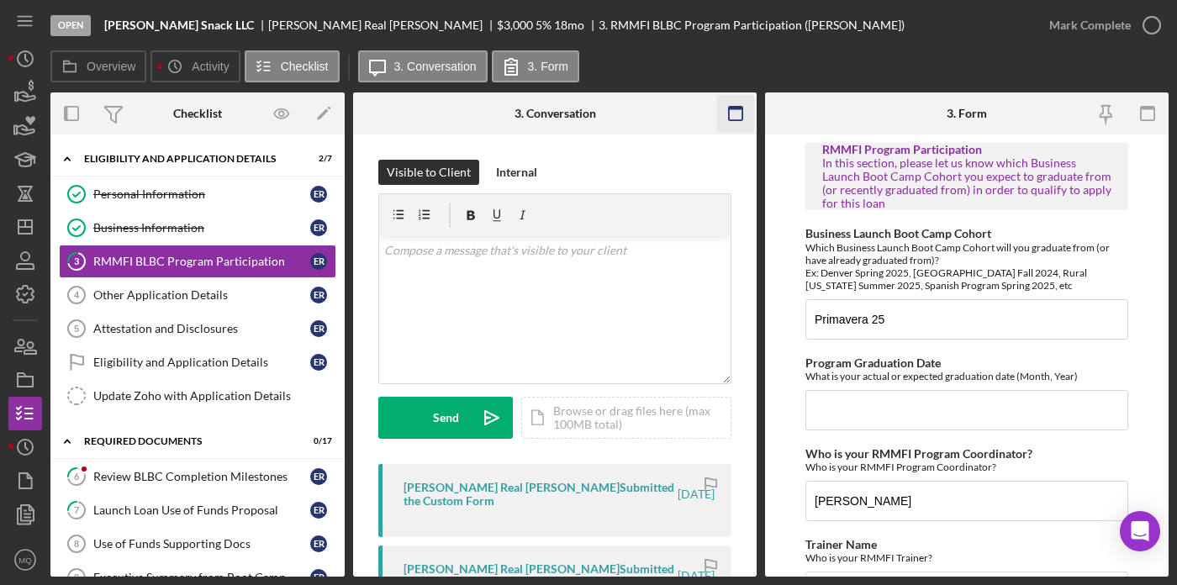
click at [730, 110] on icon "button" at bounding box center [736, 114] width 38 height 38
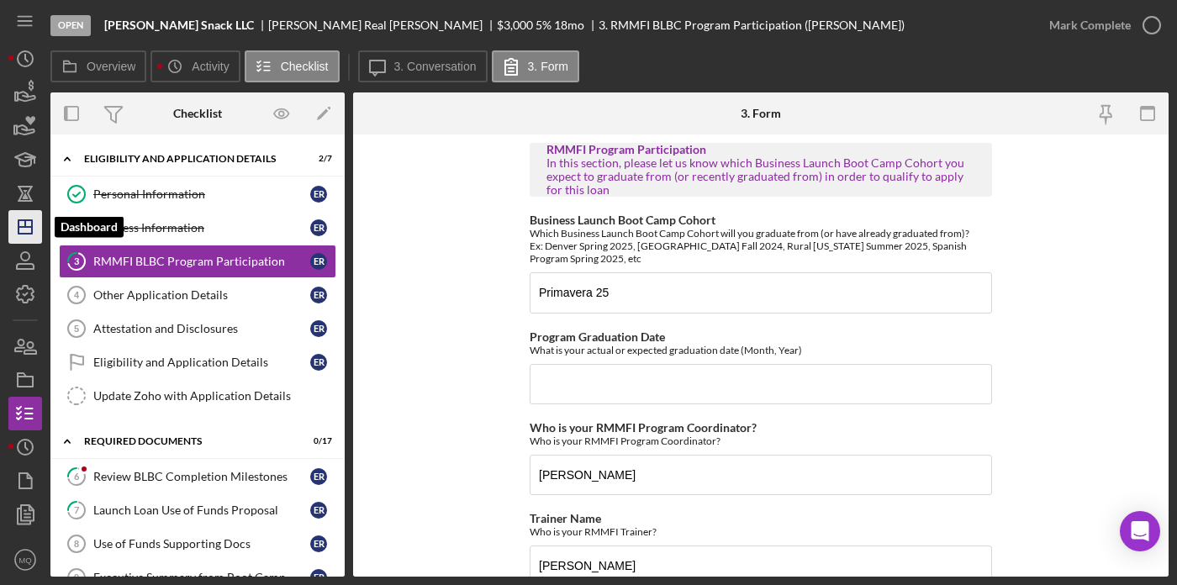
click at [29, 234] on polygon "button" at bounding box center [24, 226] width 13 height 13
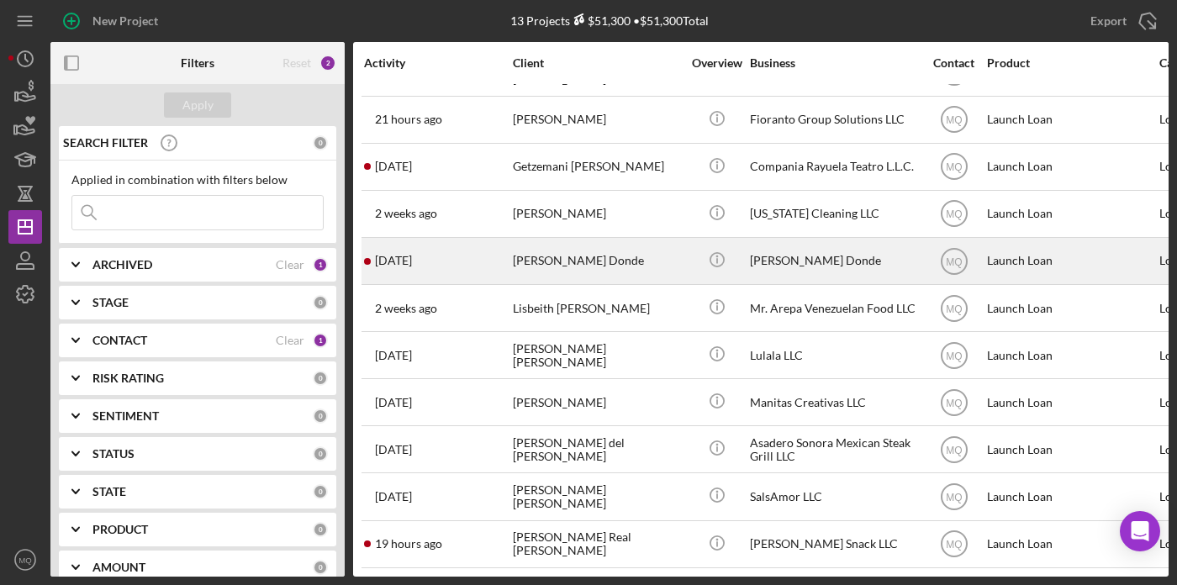
scroll to position [124, 0]
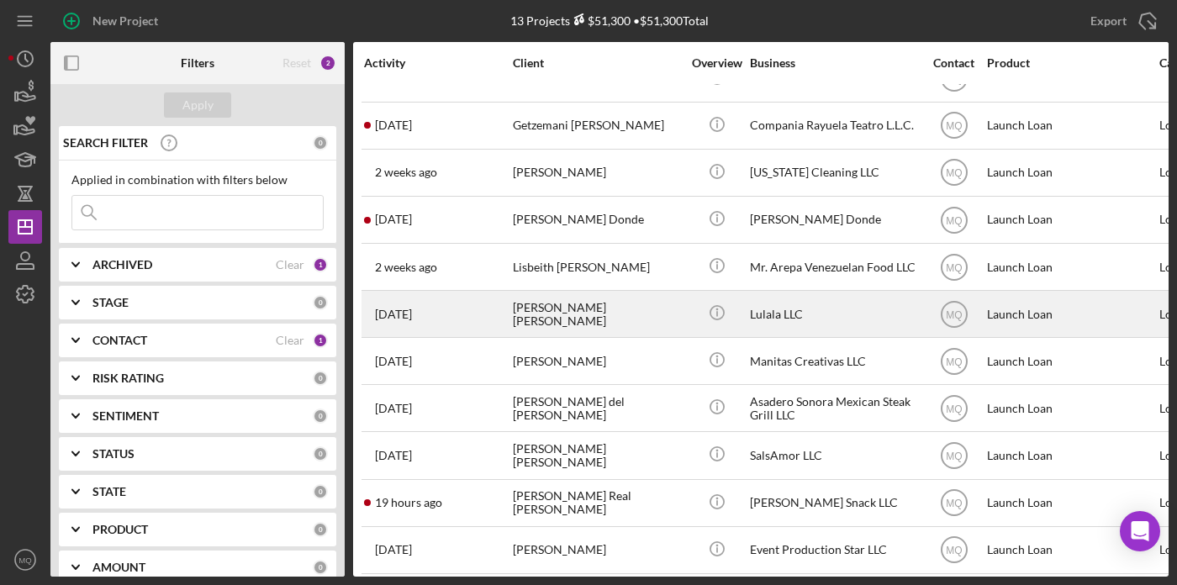
click at [592, 317] on div "[PERSON_NAME] [PERSON_NAME]" at bounding box center [597, 314] width 168 height 45
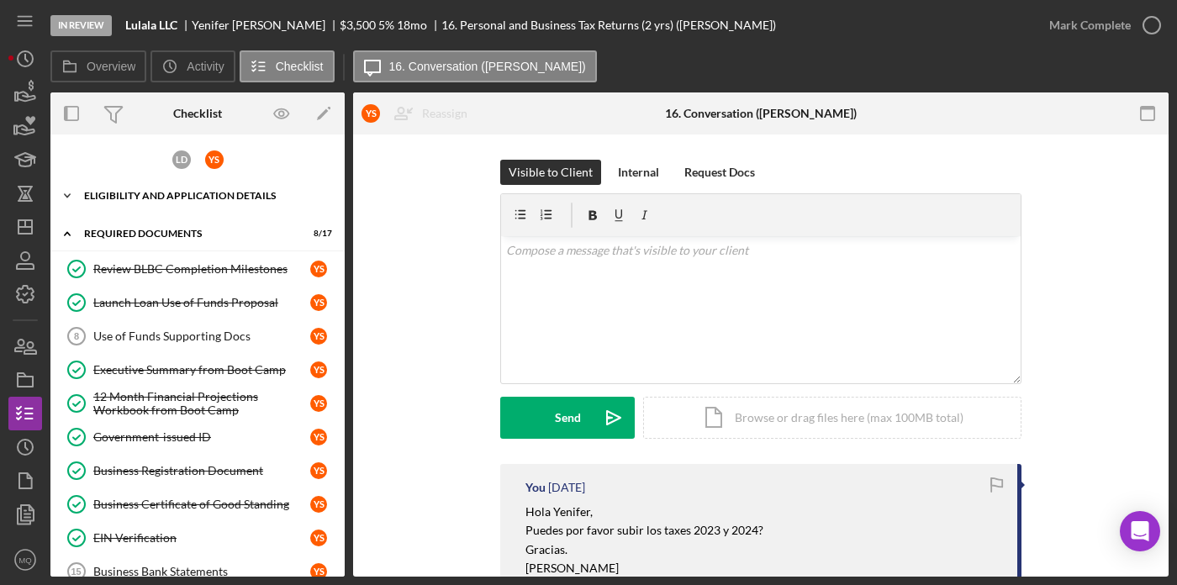
click at [187, 202] on div "Icon/Expander Eligibility and Application Details 7 / 7" at bounding box center [197, 196] width 294 height 34
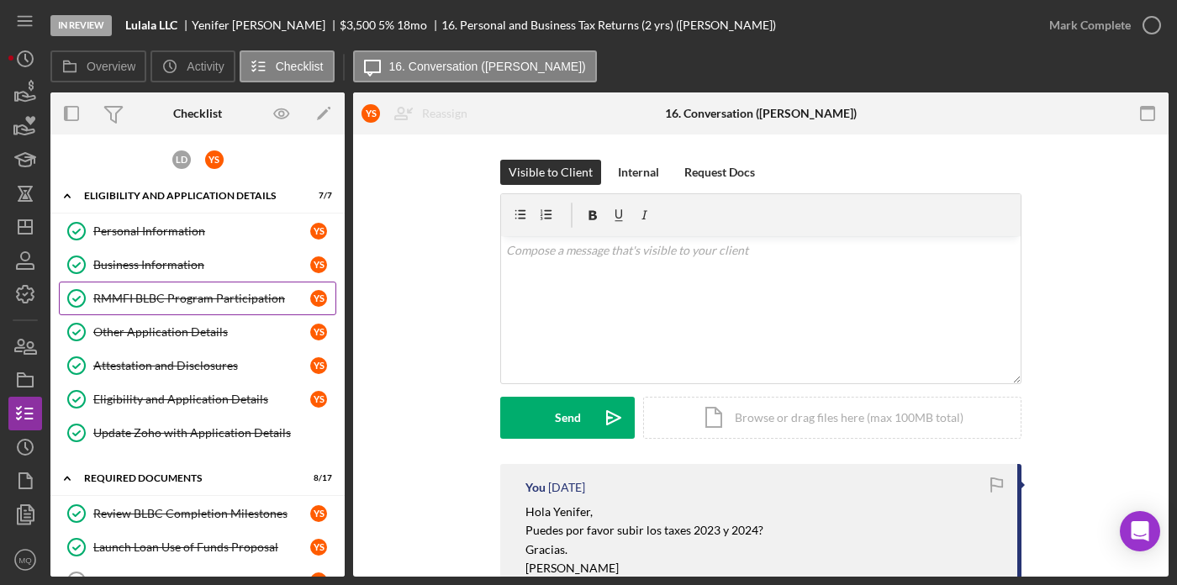
click at [205, 298] on div "RMMFI BLBC Program Participation" at bounding box center [201, 298] width 217 height 13
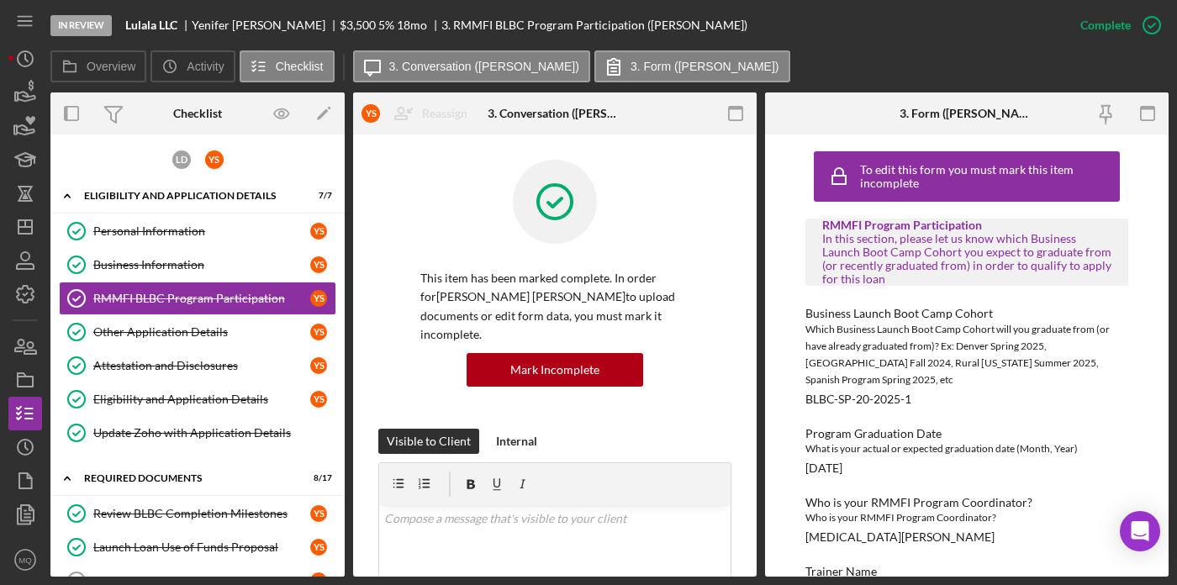
drag, startPoint x: 872, startPoint y: 451, endPoint x: 744, endPoint y: 451, distance: 128.6
click at [743, 451] on div "Overview Internal Workflow Stage In Review Icon/Dropdown Arrow Archive (can una…" at bounding box center [609, 334] width 1118 height 484
click at [908, 454] on div "Program Graduation Date What is your actual or expected graduation date (Month,…" at bounding box center [966, 451] width 323 height 48
drag, startPoint x: 883, startPoint y: 454, endPoint x: 790, endPoint y: 455, distance: 93.3
click at [790, 455] on div "To edit this form you must mark this item incomplete RMMFI Program Participatio…" at bounding box center [966, 355] width 403 height 442
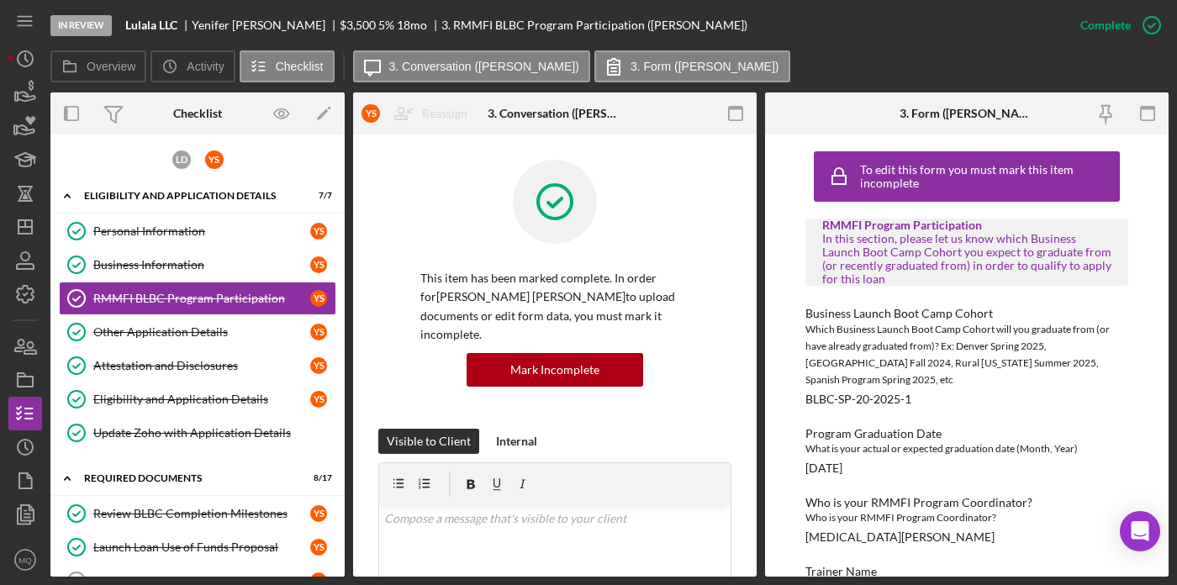
copy div "08/07/2025"
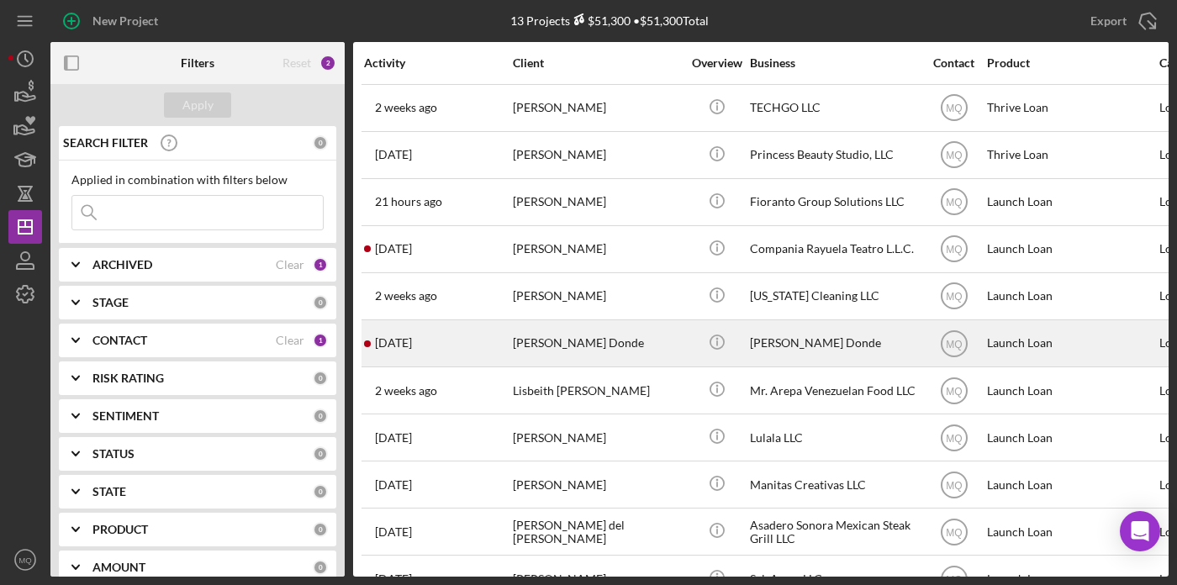
click at [593, 337] on div "[PERSON_NAME] Donde" at bounding box center [597, 343] width 168 height 45
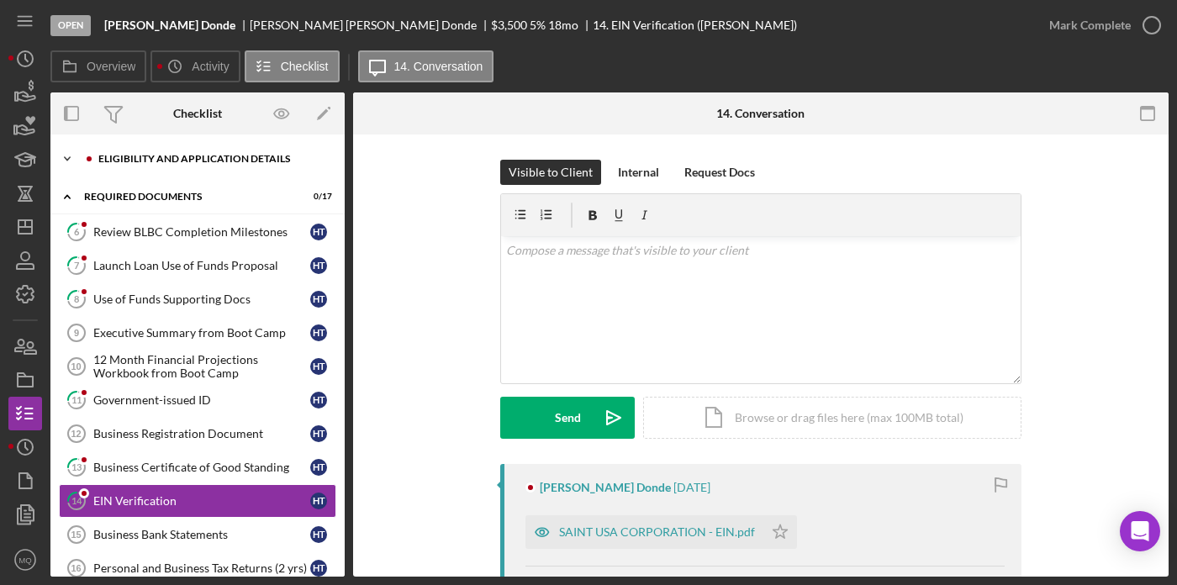
click at [181, 162] on div "Eligibility and Application Details" at bounding box center [210, 159] width 225 height 10
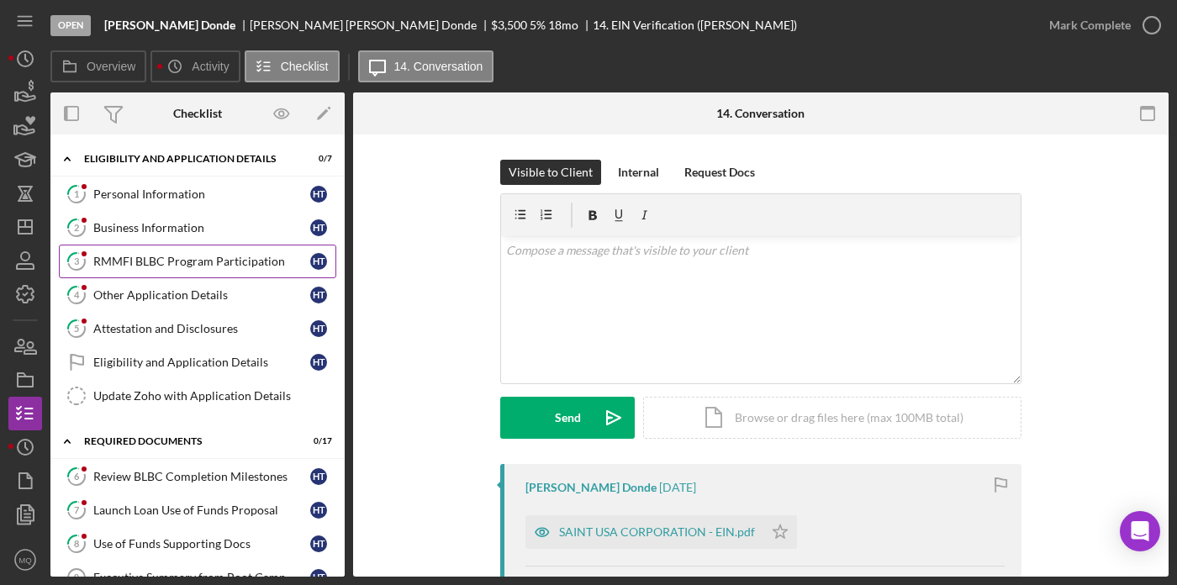
click at [206, 271] on link "3 RMMFI BLBC Program Participation H T" at bounding box center [197, 262] width 277 height 34
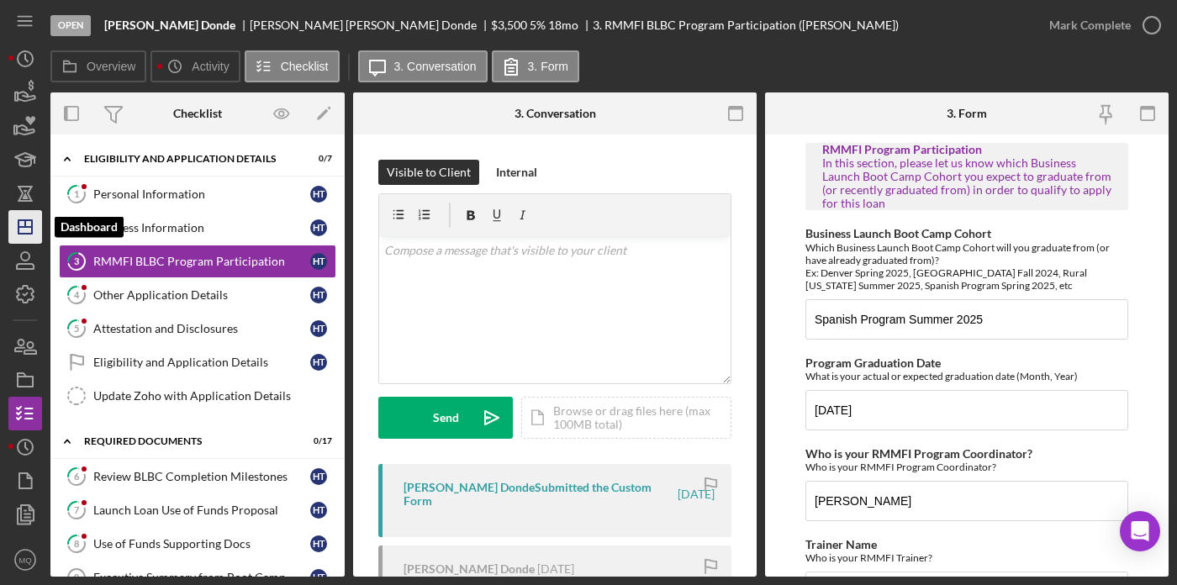
click at [24, 224] on icon "Icon/Dashboard" at bounding box center [25, 227] width 42 height 42
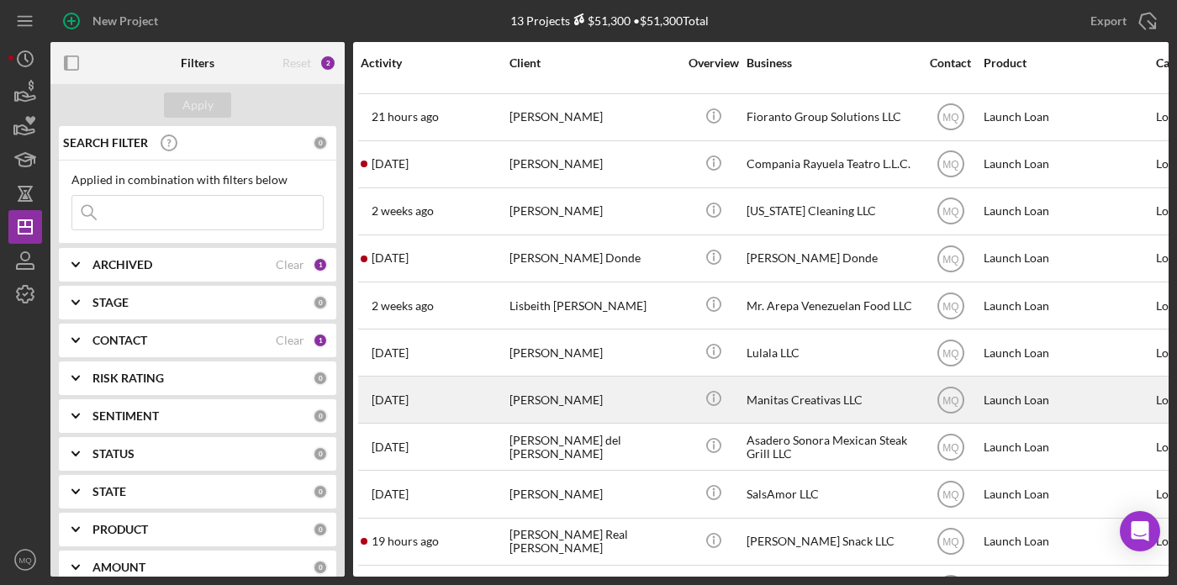
scroll to position [102, 3]
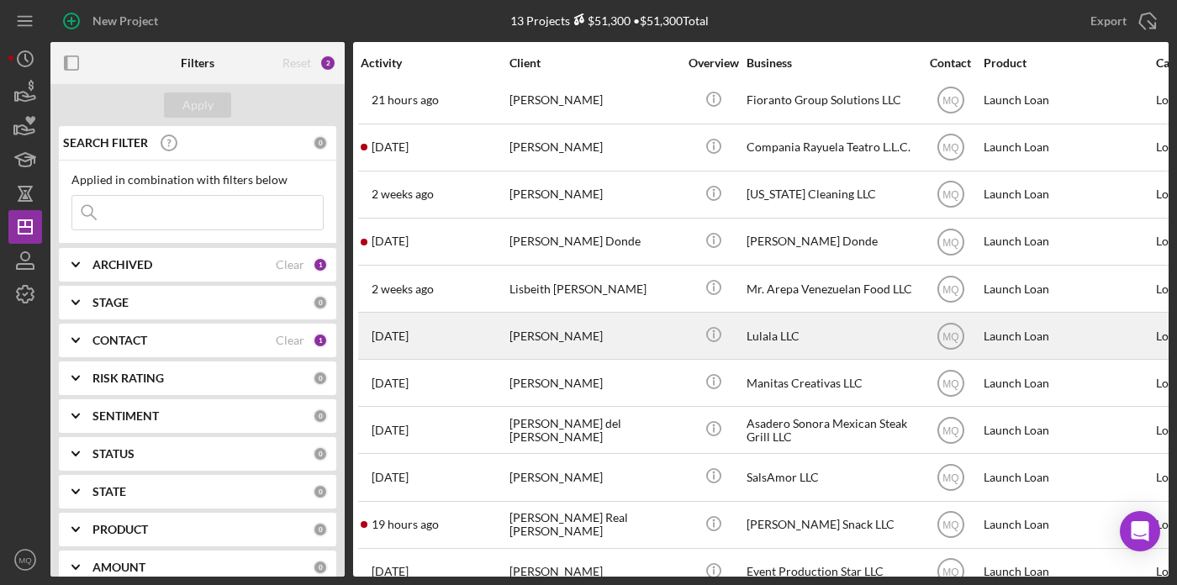
click at [777, 339] on div "Lulala LLC" at bounding box center [830, 336] width 168 height 45
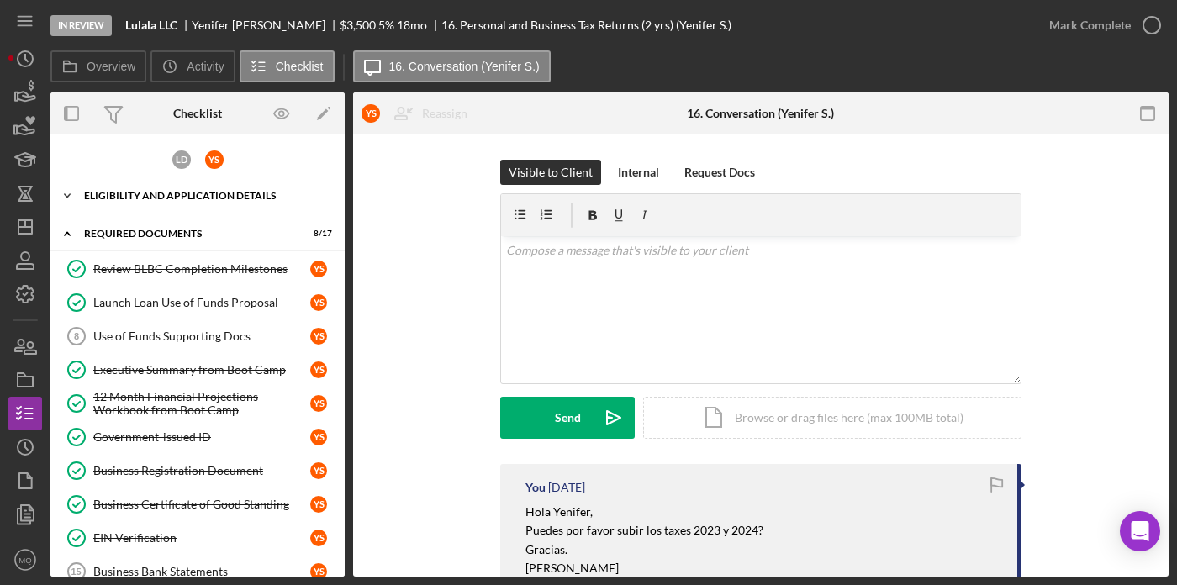
click at [151, 198] on div "Eligibility and Application Details" at bounding box center [204, 196] width 240 height 10
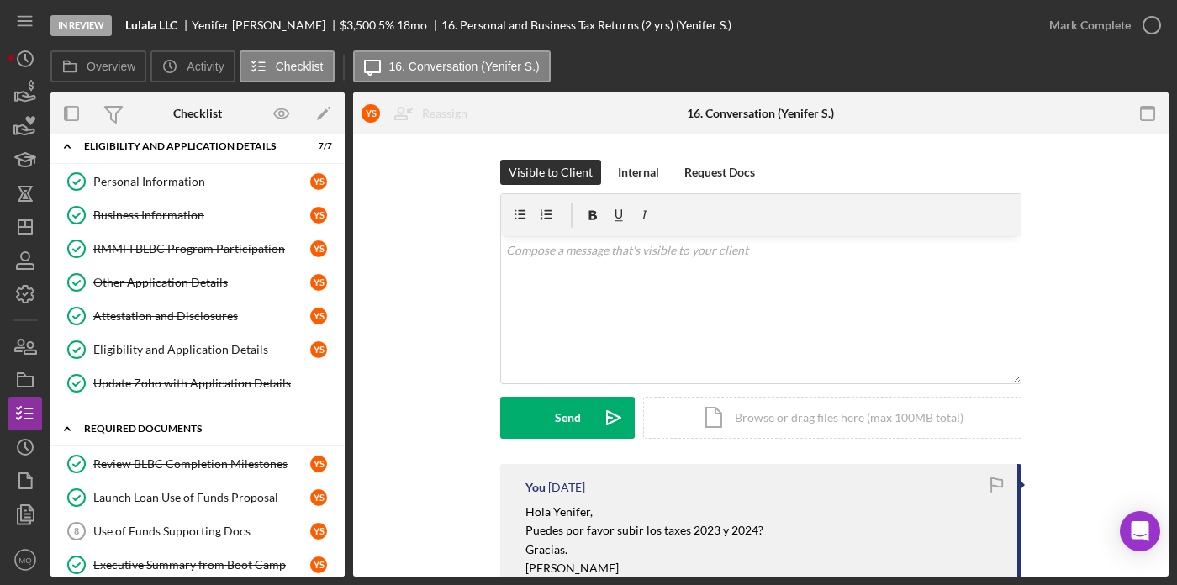
scroll to position [43, 0]
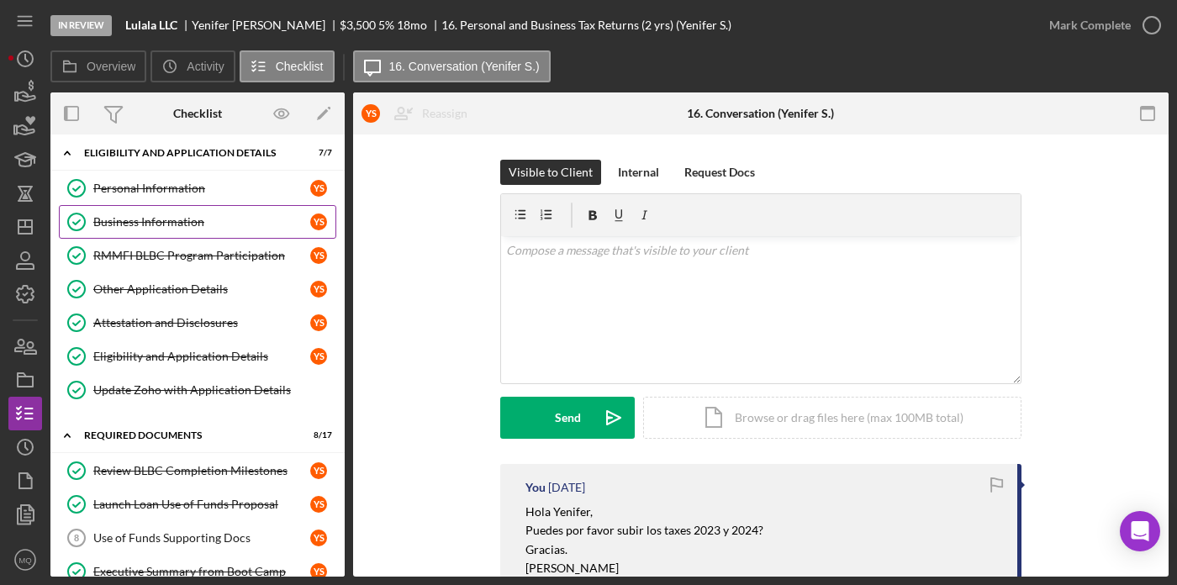
click at [163, 221] on div "Business Information" at bounding box center [201, 221] width 217 height 13
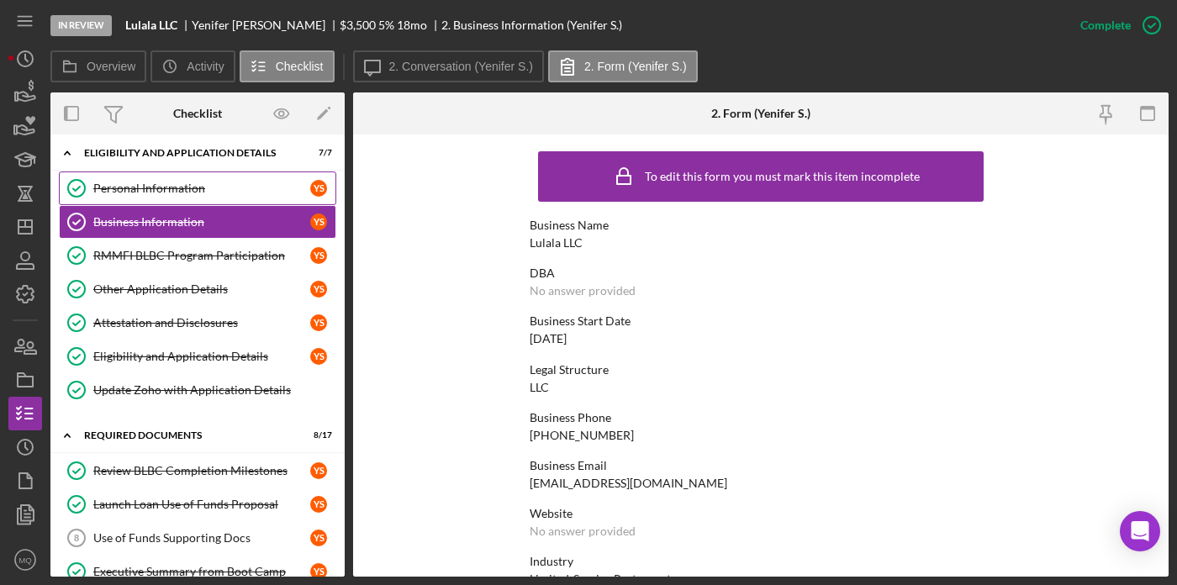
click at [191, 189] on div "Personal Information" at bounding box center [201, 188] width 217 height 13
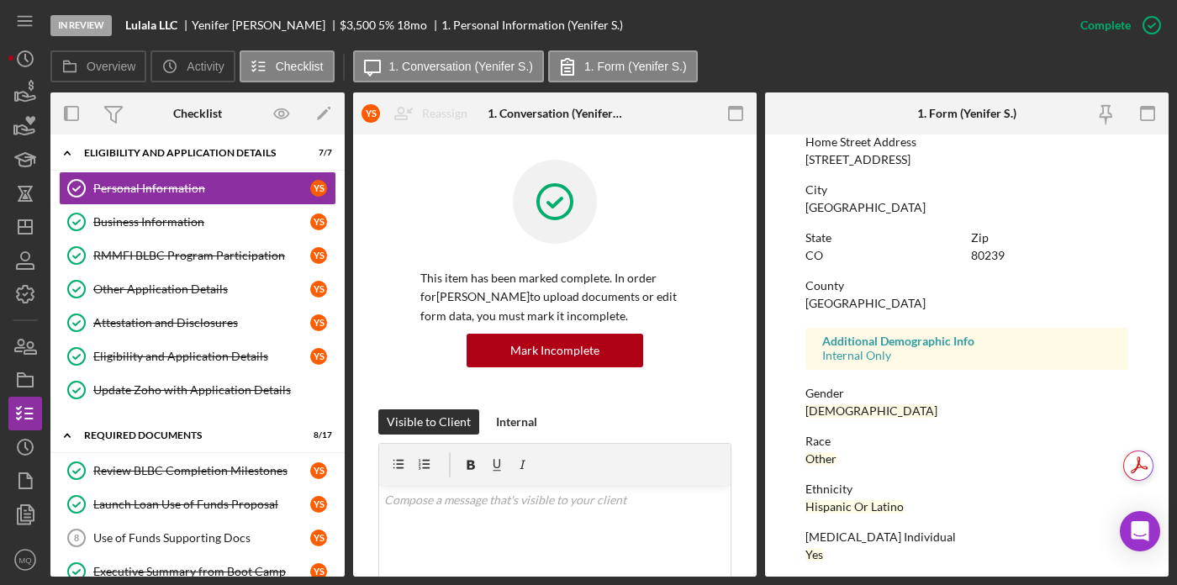
scroll to position [288, 0]
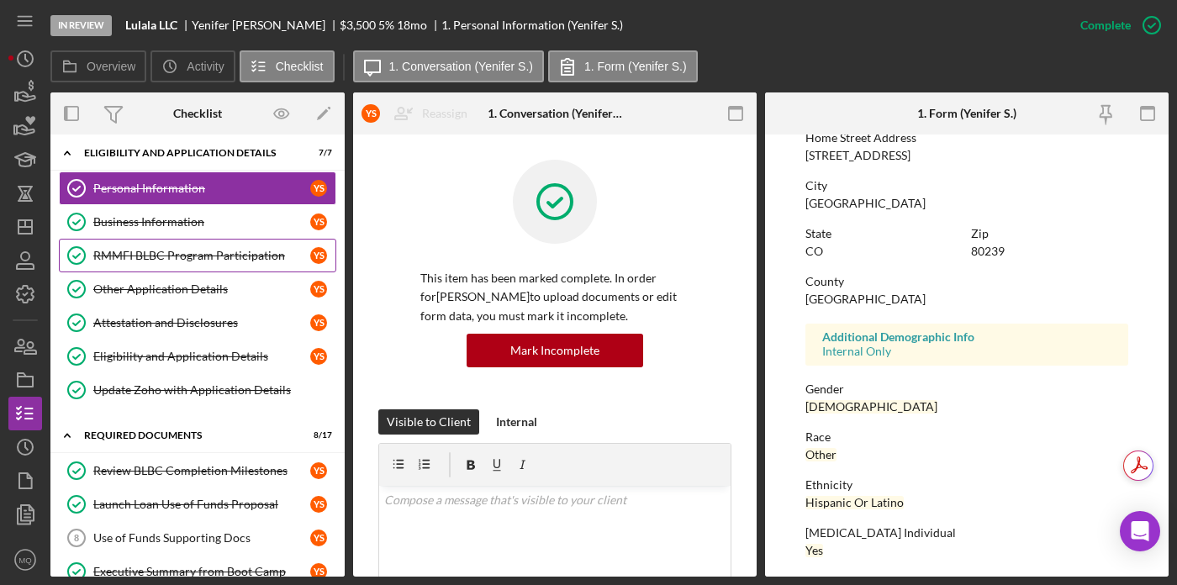
click at [154, 250] on div "RMMFI BLBC Program Participation" at bounding box center [201, 255] width 217 height 13
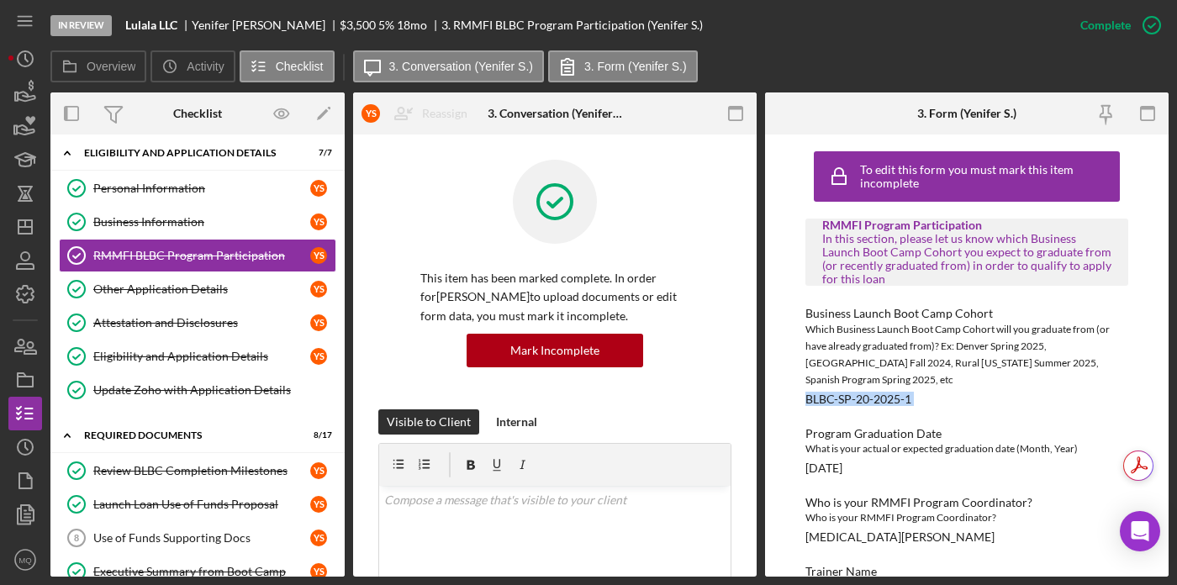
drag, startPoint x: 919, startPoint y: 388, endPoint x: 794, endPoint y: 382, distance: 124.5
click at [794, 382] on div "To edit this form you must mark this item incomplete RMMFI Program Participatio…" at bounding box center [966, 355] width 403 height 442
copy div "BLBC-SP-20-2025-1"
click at [16, 223] on icon "Icon/Dashboard" at bounding box center [25, 227] width 42 height 42
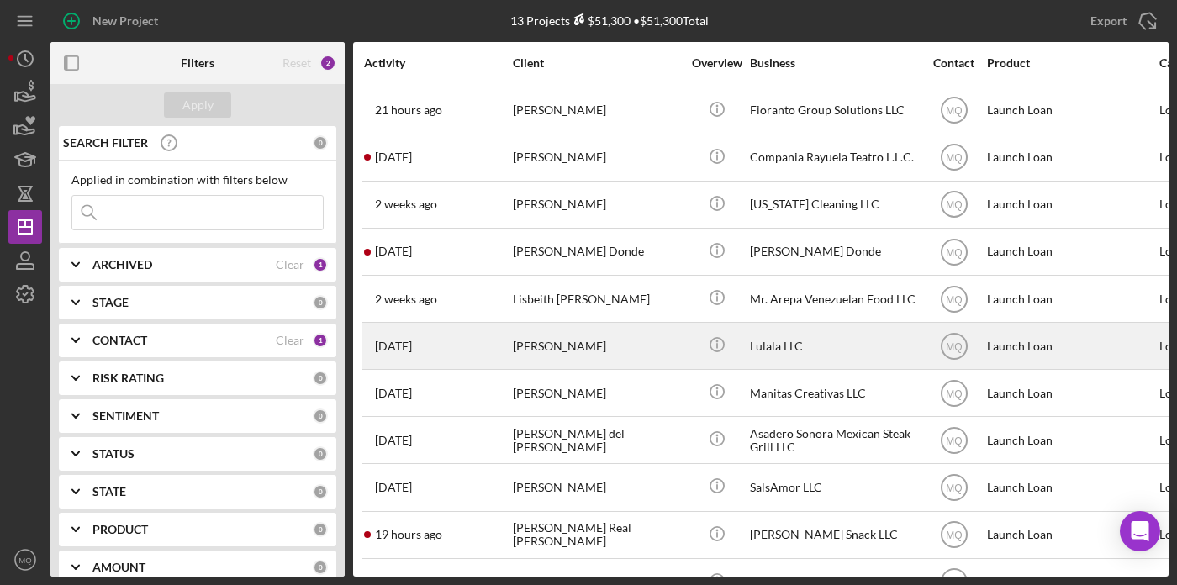
scroll to position [97, 0]
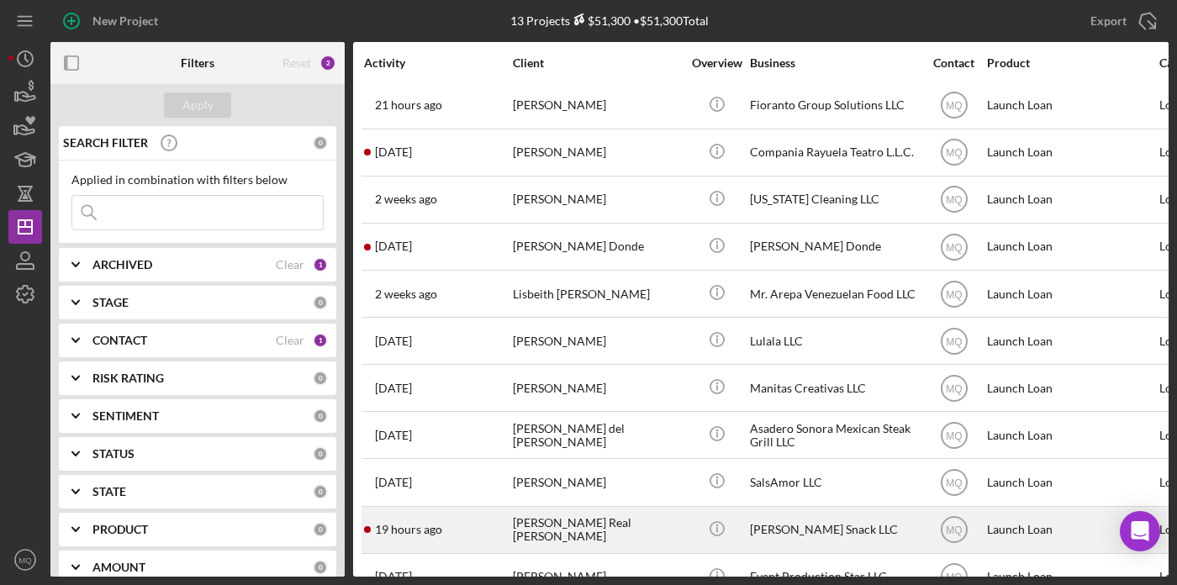
click at [601, 532] on div "[PERSON_NAME] Real [PERSON_NAME]" at bounding box center [597, 530] width 168 height 45
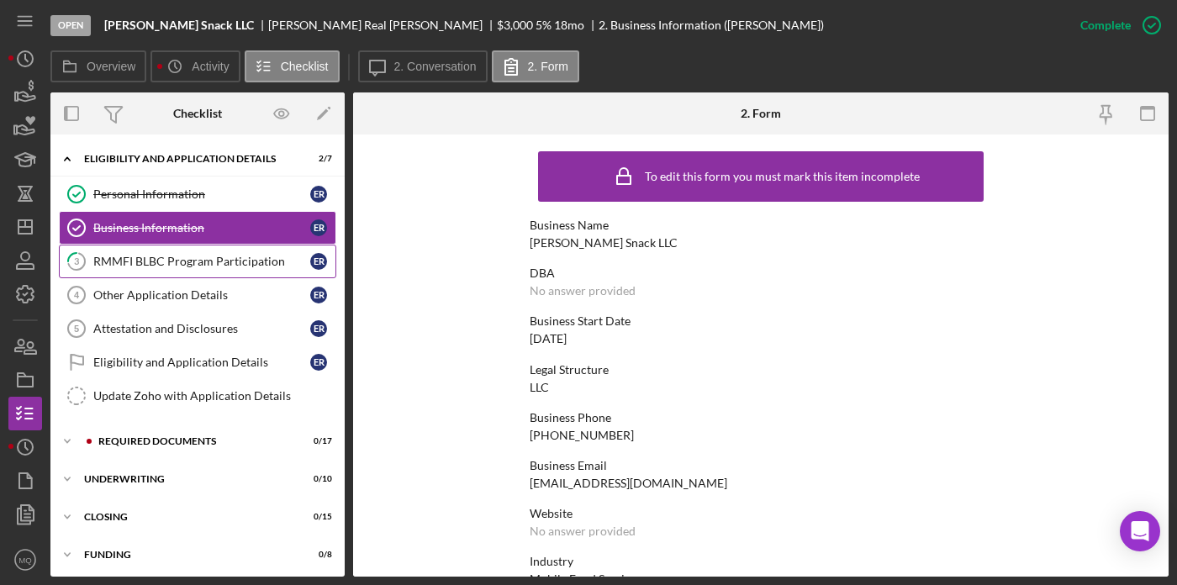
click at [194, 272] on link "3 RMMFI BLBC Program Participation E R" at bounding box center [197, 262] width 277 height 34
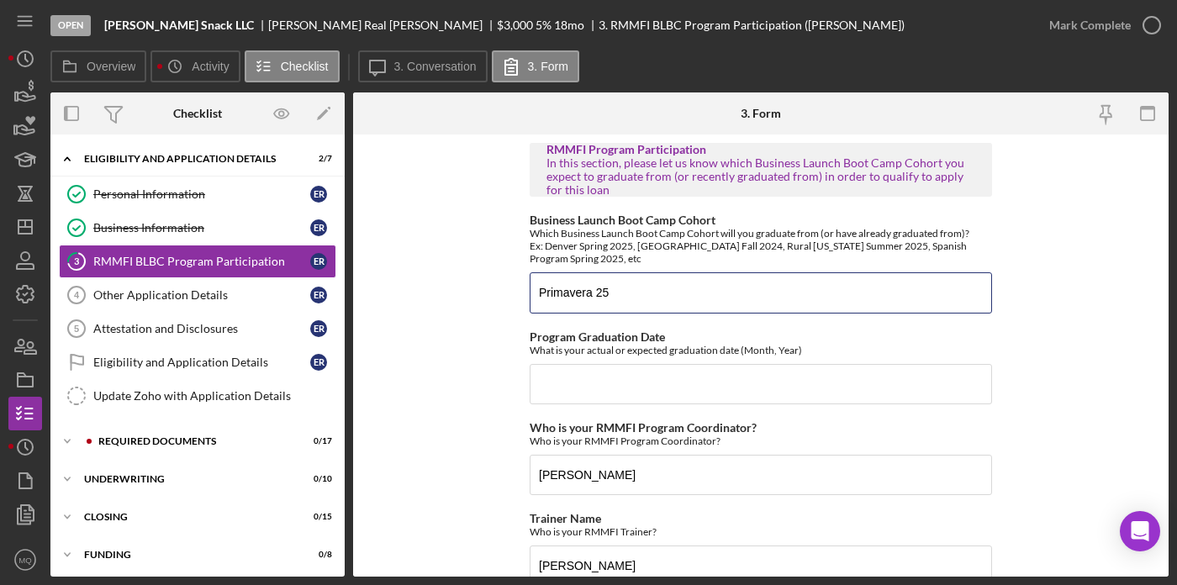
drag, startPoint x: 647, startPoint y: 296, endPoint x: 429, endPoint y: 278, distance: 219.2
click at [429, 282] on form "RMMFI Program Participation In this section, please let us know which Business …" at bounding box center [760, 355] width 815 height 442
paste input "BLBC-SP-20-2025-1"
type input "BLBC-SP-20-2025-1"
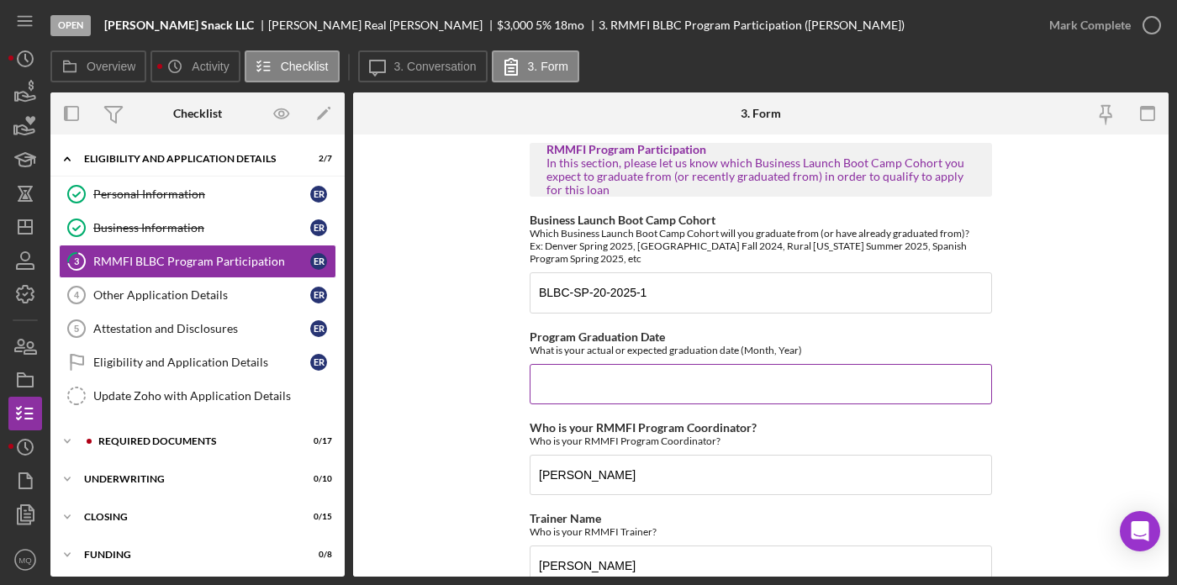
drag, startPoint x: 593, startPoint y: 384, endPoint x: 590, endPoint y: 371, distance: 13.0
click at [594, 384] on input "Program Graduation Date" at bounding box center [761, 384] width 462 height 40
paste input "08/07/2025"
type input "08/07/2025"
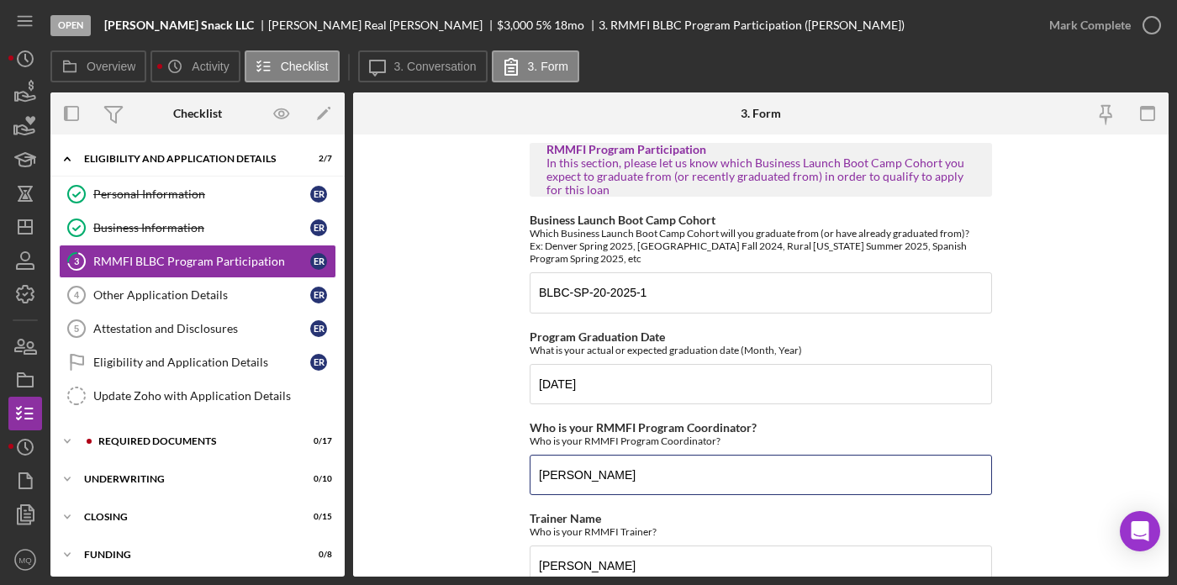
drag, startPoint x: 593, startPoint y: 475, endPoint x: 348, endPoint y: 460, distance: 245.0
click at [348, 460] on div "Overview Internal Workflow Stage Open Icon/Dropdown Arrow Archive (can unarchiv…" at bounding box center [609, 334] width 1118 height 484
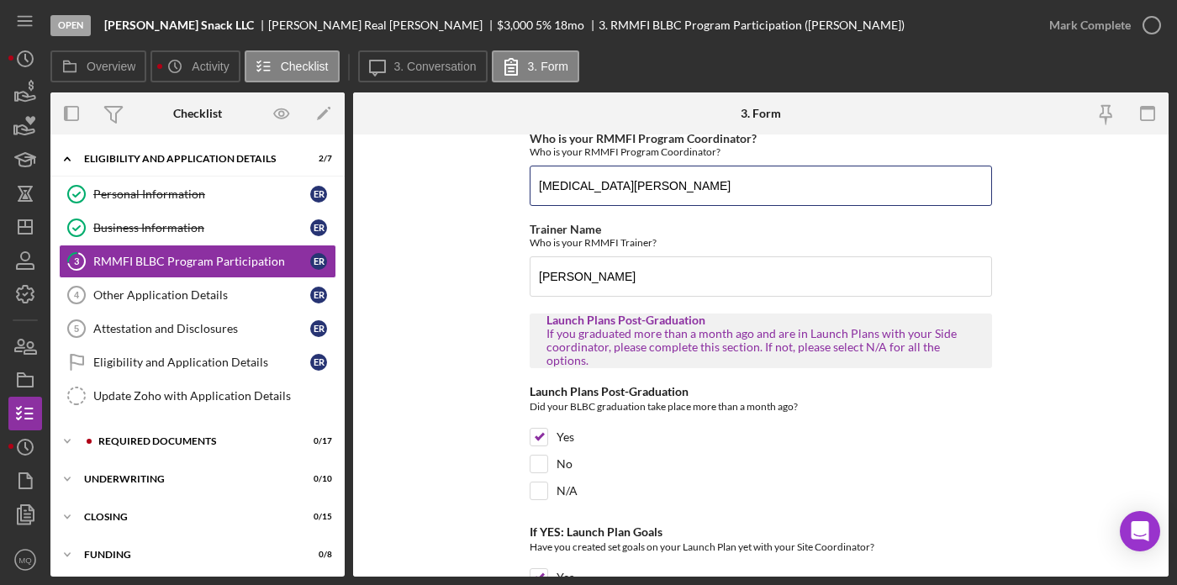
scroll to position [286, 0]
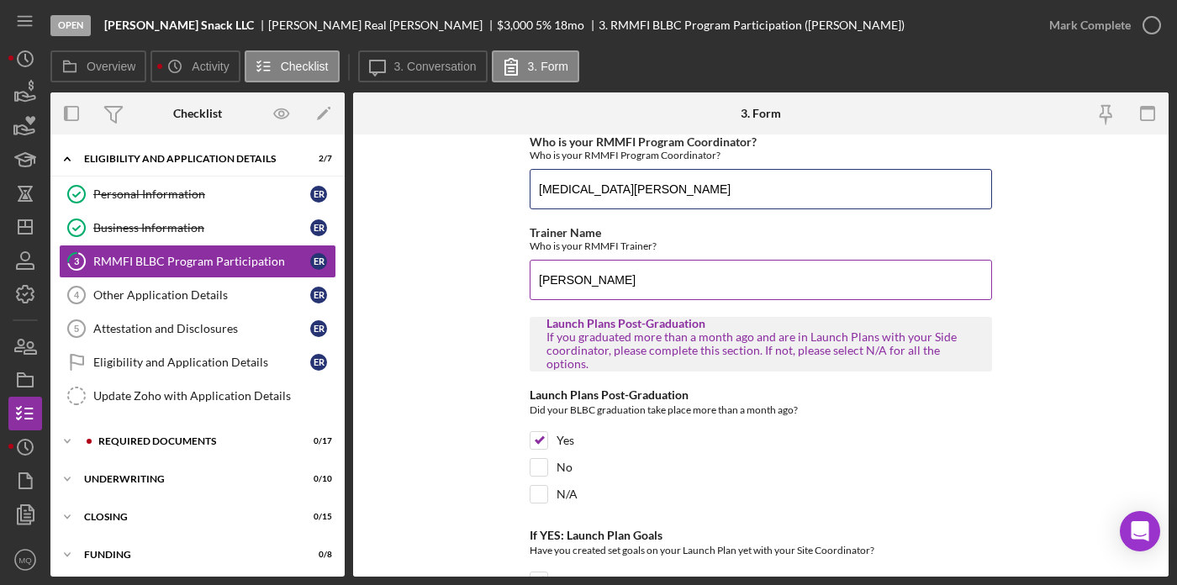
type input "Yasmin Solis"
drag, startPoint x: 595, startPoint y: 285, endPoint x: 414, endPoint y: 223, distance: 191.1
click at [414, 223] on form "RMMFI Program Participation In this section, please let us know which Business …" at bounding box center [760, 355] width 815 height 442
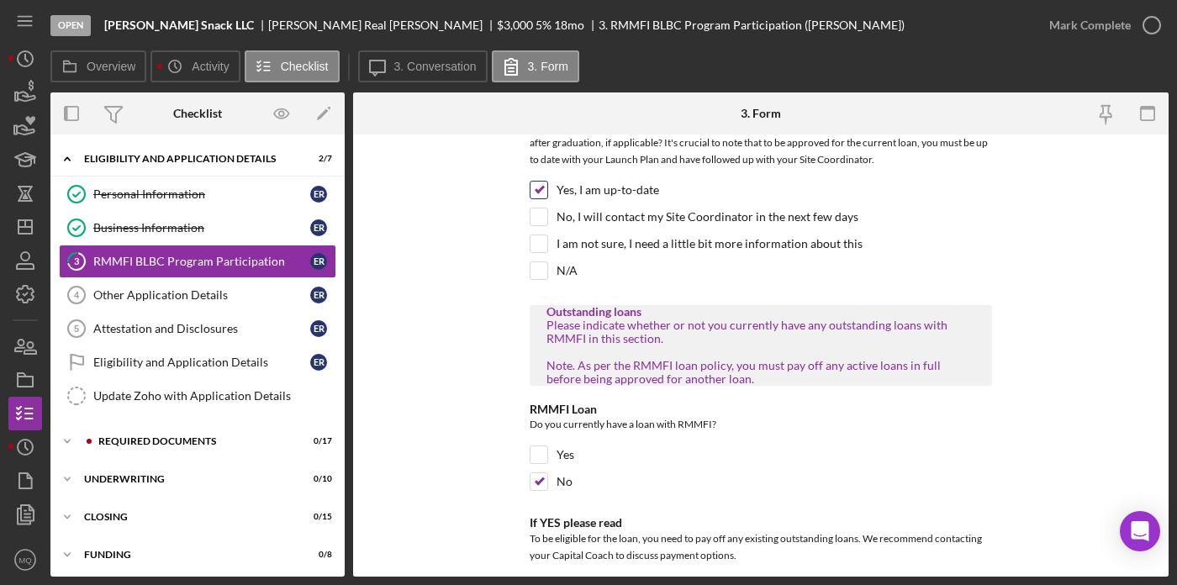
scroll to position [938, 0]
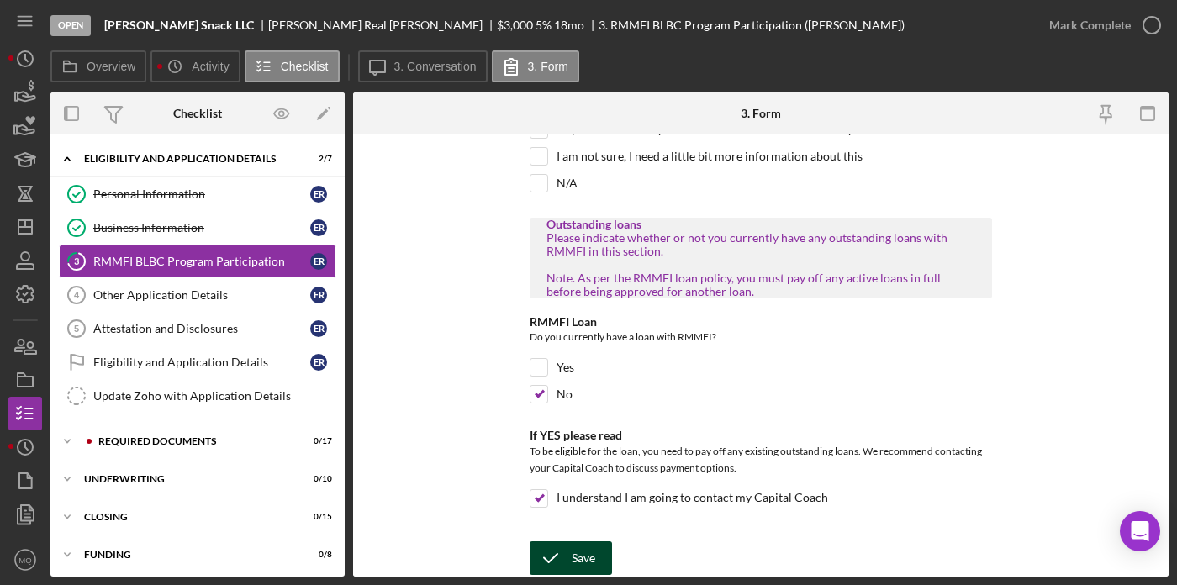
type input "Jose Gerardo Carapia"
click at [566, 557] on icon "submit" at bounding box center [551, 558] width 42 height 42
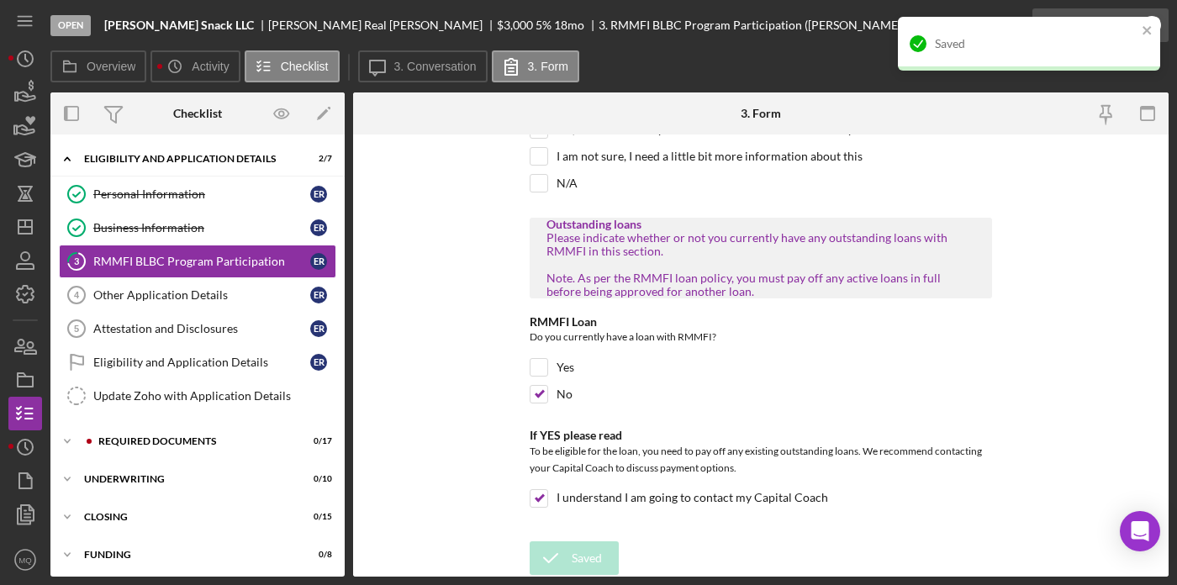
click at [1153, 37] on div "Saved" at bounding box center [1028, 50] width 269 height 74
click at [1148, 26] on icon "close" at bounding box center [1147, 30] width 12 height 13
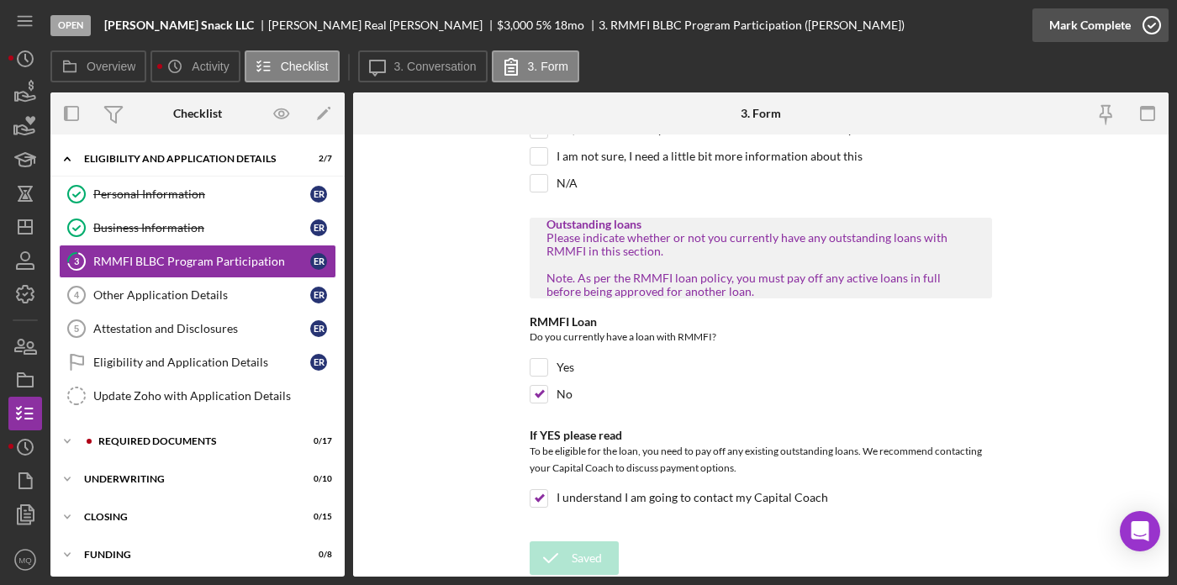
click at [1153, 22] on icon "button" at bounding box center [1151, 25] width 42 height 42
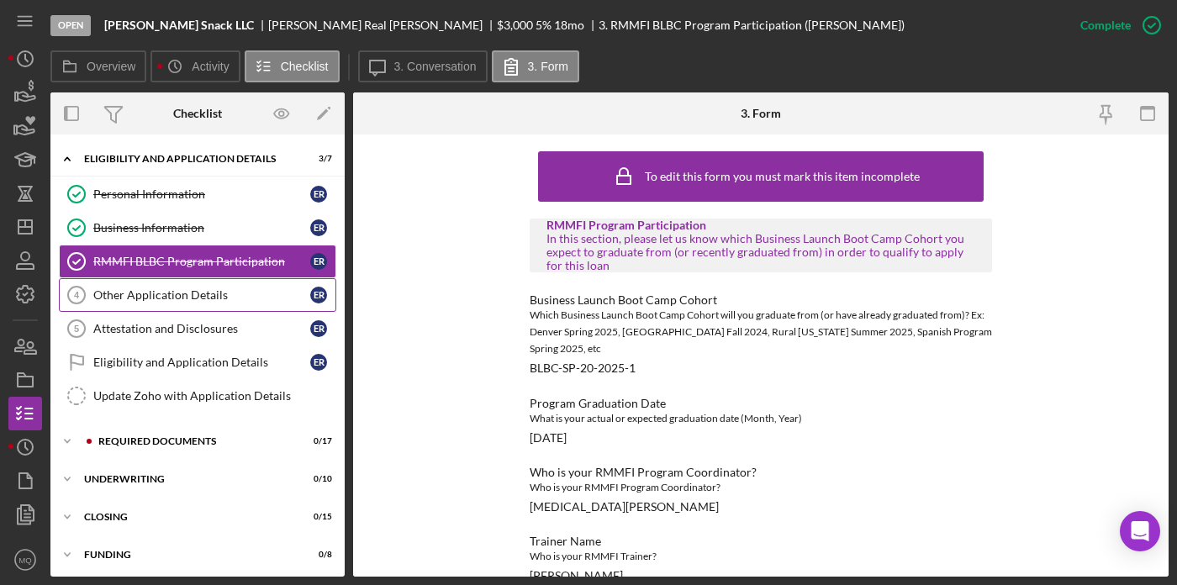
click at [214, 286] on link "Other Application Details 4 Other Application Details E R" at bounding box center [197, 295] width 277 height 34
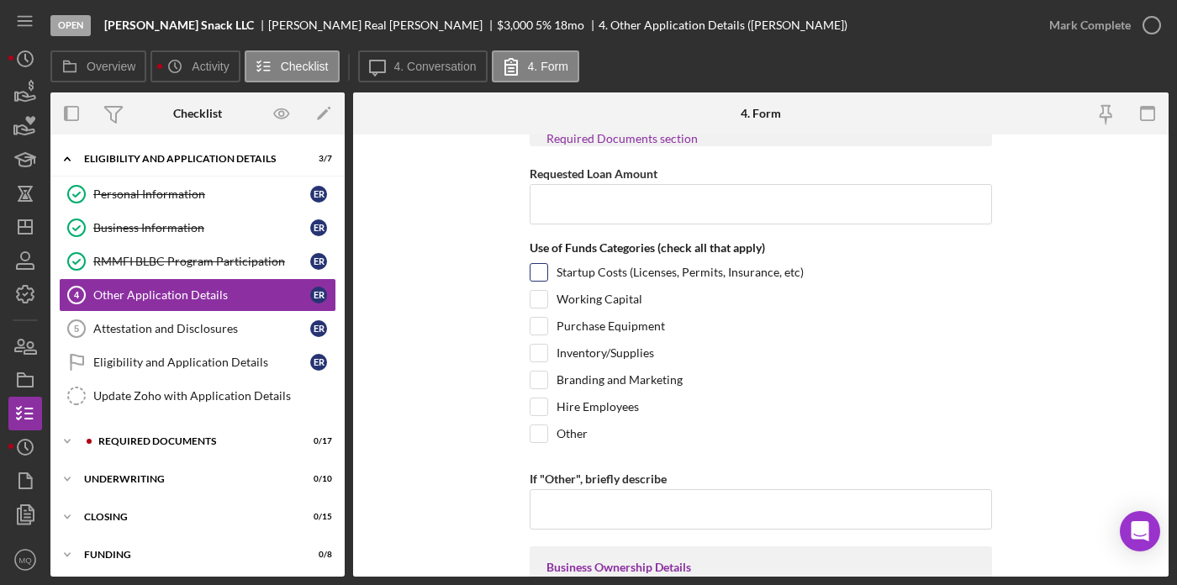
scroll to position [86, 0]
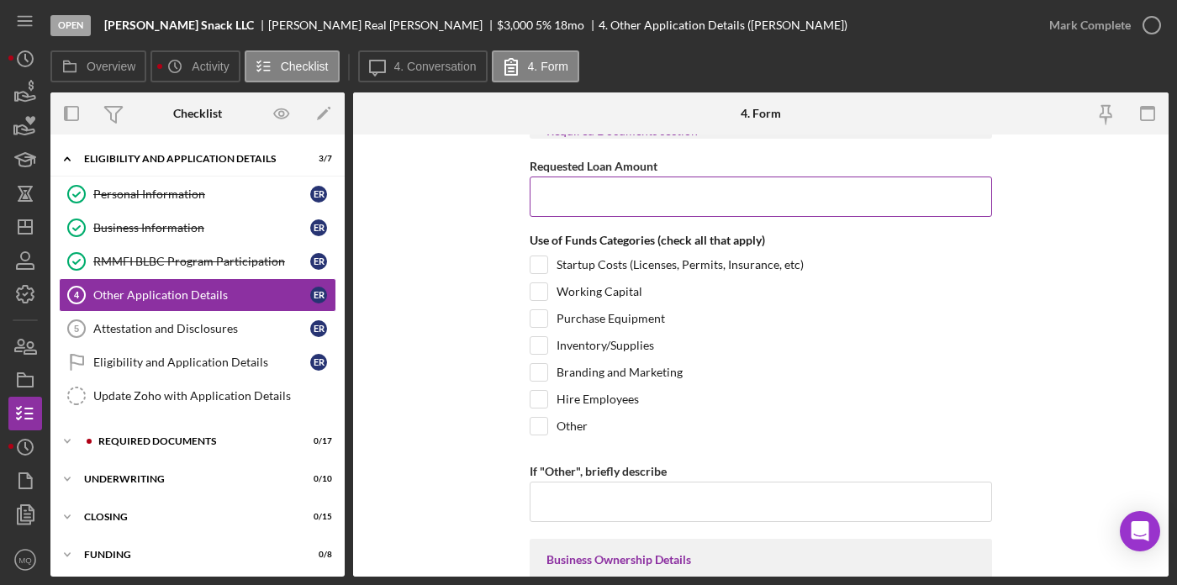
click at [671, 188] on input "Requested Loan Amount" at bounding box center [761, 197] width 462 height 40
type input "$3,000"
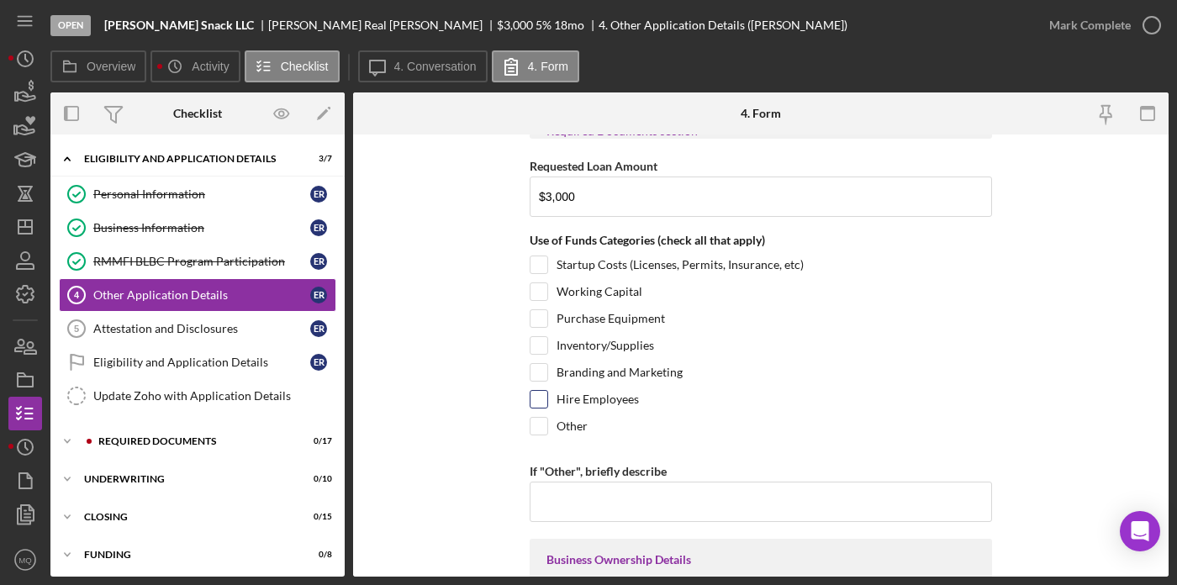
click at [857, 414] on div "Hire Employees" at bounding box center [761, 403] width 462 height 27
click at [534, 315] on input "Purchase Equipment" at bounding box center [538, 318] width 17 height 17
checkbox input "true"
click at [535, 373] on input "Branding and Marketing" at bounding box center [538, 372] width 17 height 17
checkbox input "true"
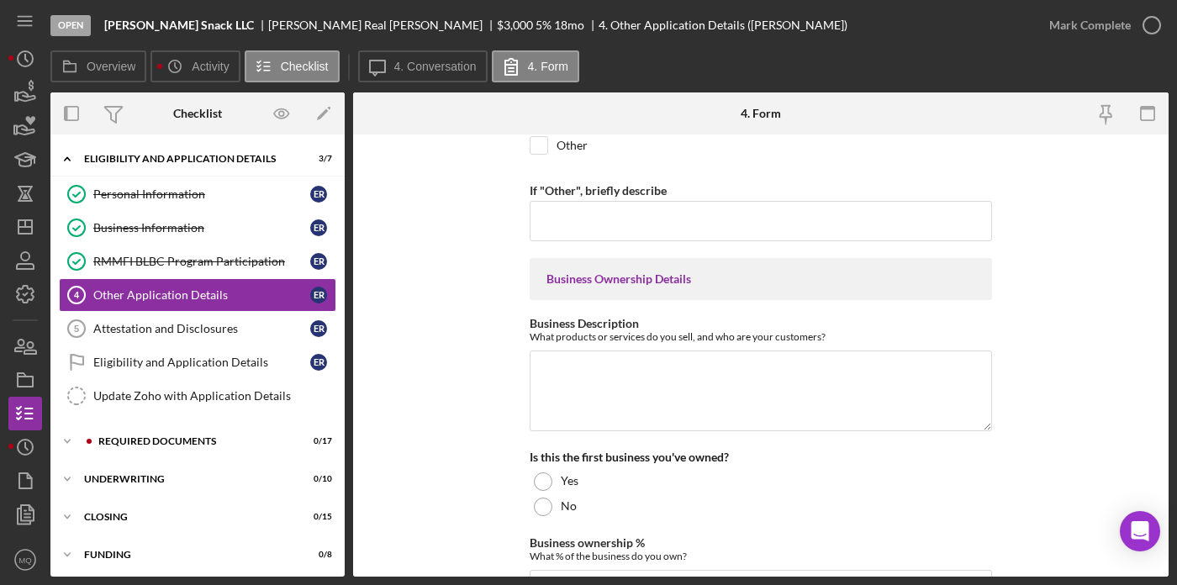
scroll to position [367, 0]
click at [678, 378] on textarea "Business Description" at bounding box center [761, 390] width 462 height 81
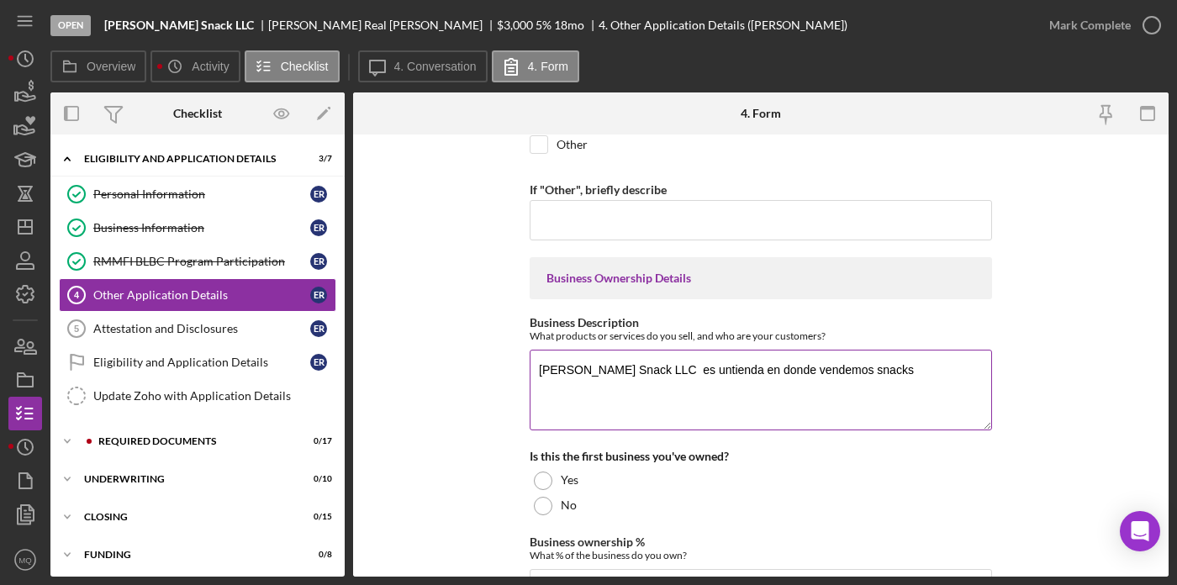
drag, startPoint x: 703, startPoint y: 368, endPoint x: 658, endPoint y: 367, distance: 45.4
click at [658, 367] on textarea "Bryan's Snack LLC es untienda en donde vendemos snacks" at bounding box center [761, 390] width 462 height 81
click at [865, 370] on textarea "Bryan's Snack LLC es un negocio en donde vendemos snacks" at bounding box center [761, 390] width 462 height 81
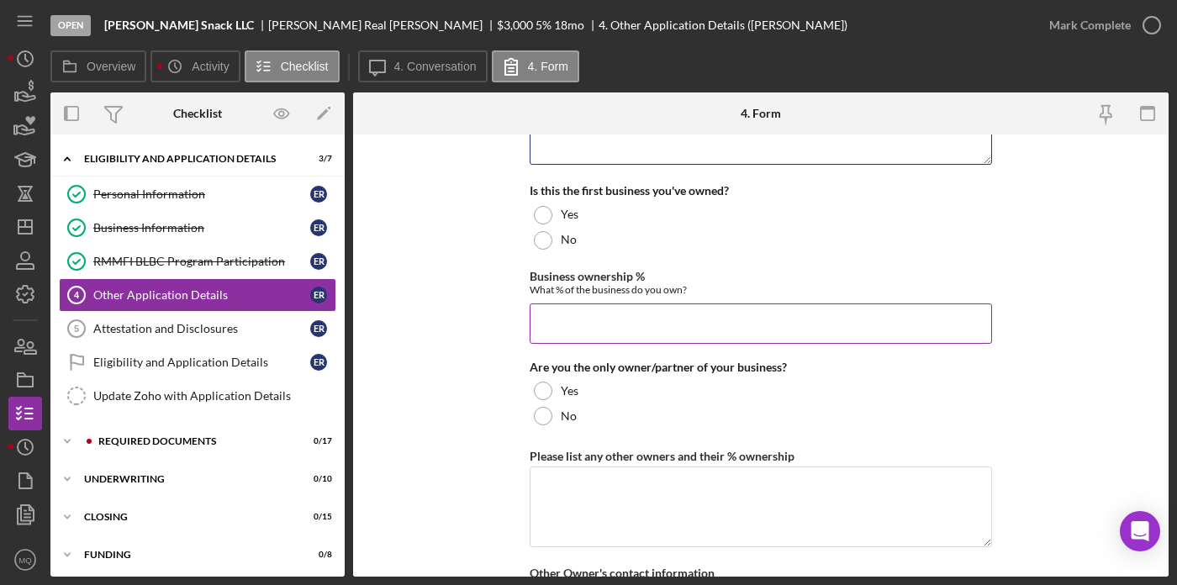
scroll to position [635, 0]
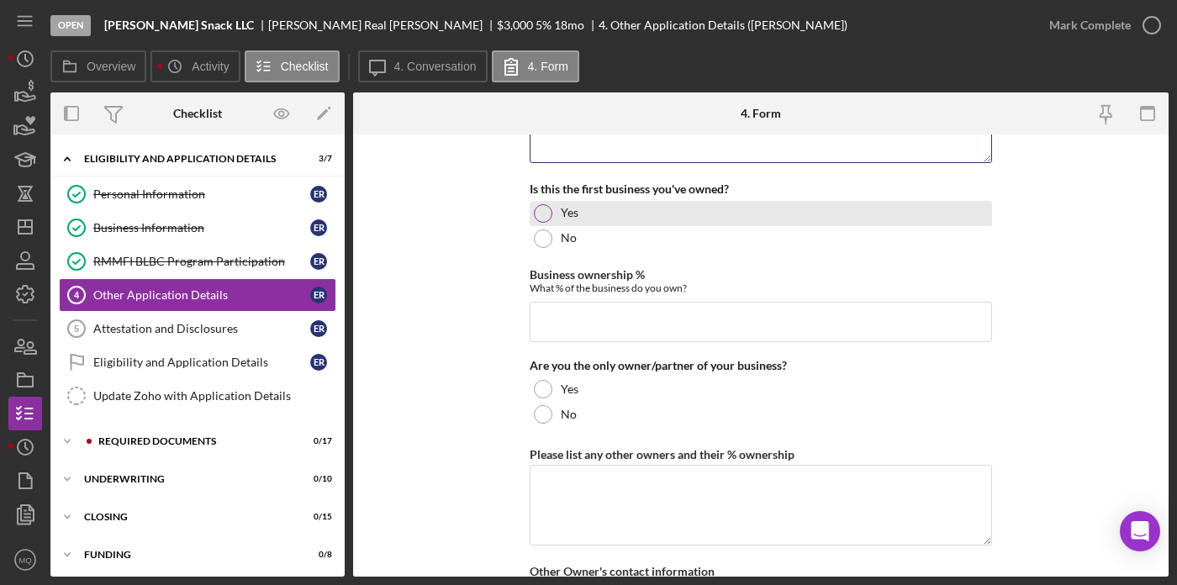
type textarea "Bryan's Snack LLC es un negocio en donde vendemos snacks, bebidas, Desayunos se…"
click at [542, 217] on div at bounding box center [543, 213] width 18 height 18
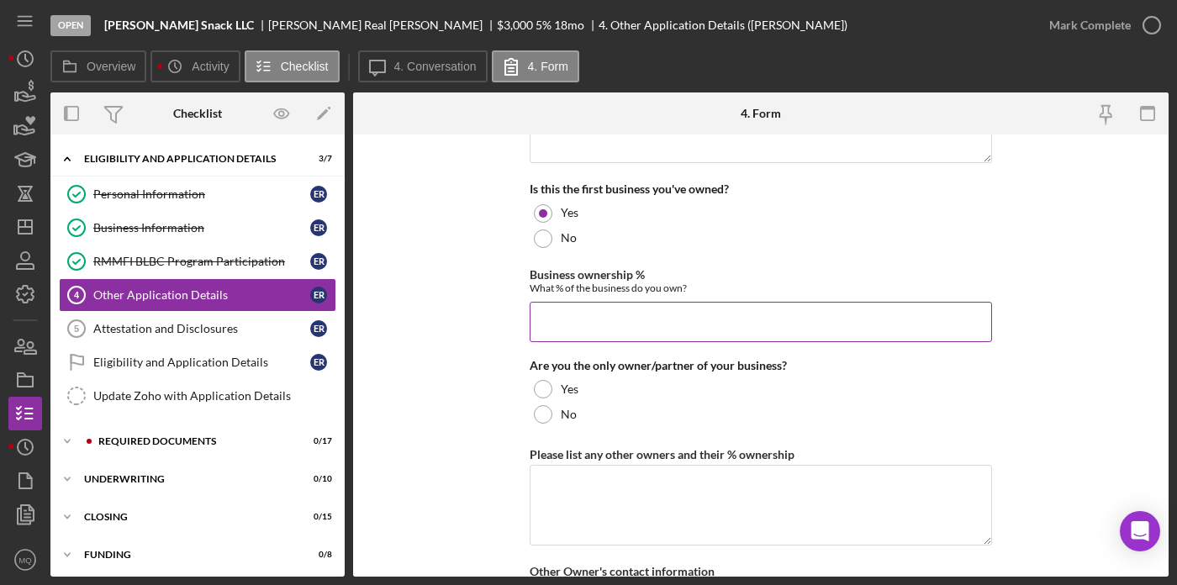
click at [625, 333] on input "Business ownership %" at bounding box center [761, 322] width 462 height 40
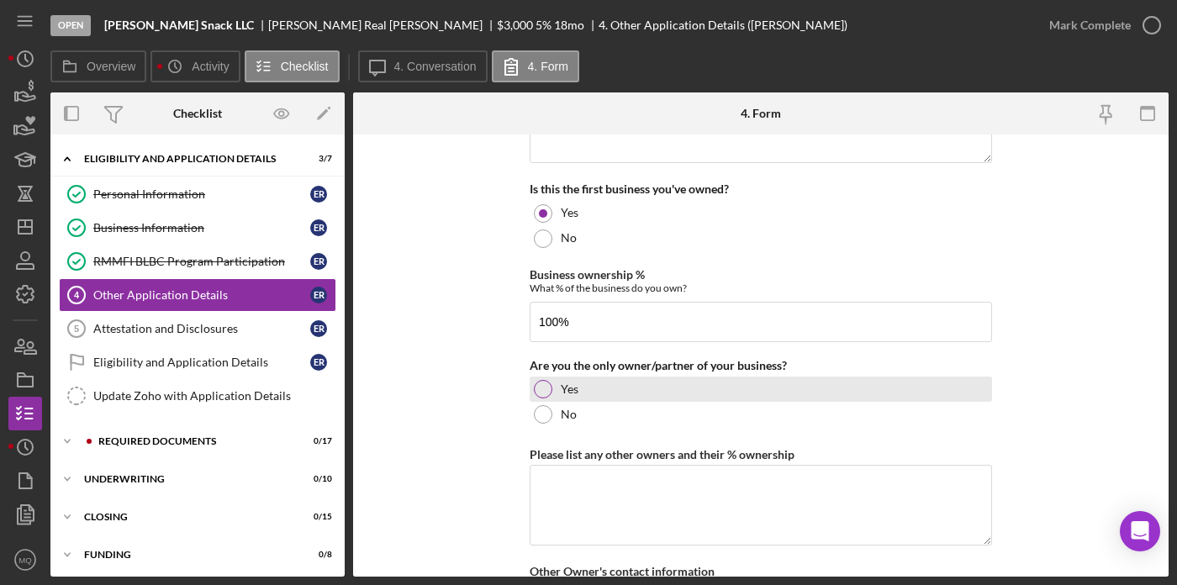
type input "100.00000%"
click at [542, 383] on div at bounding box center [543, 389] width 18 height 18
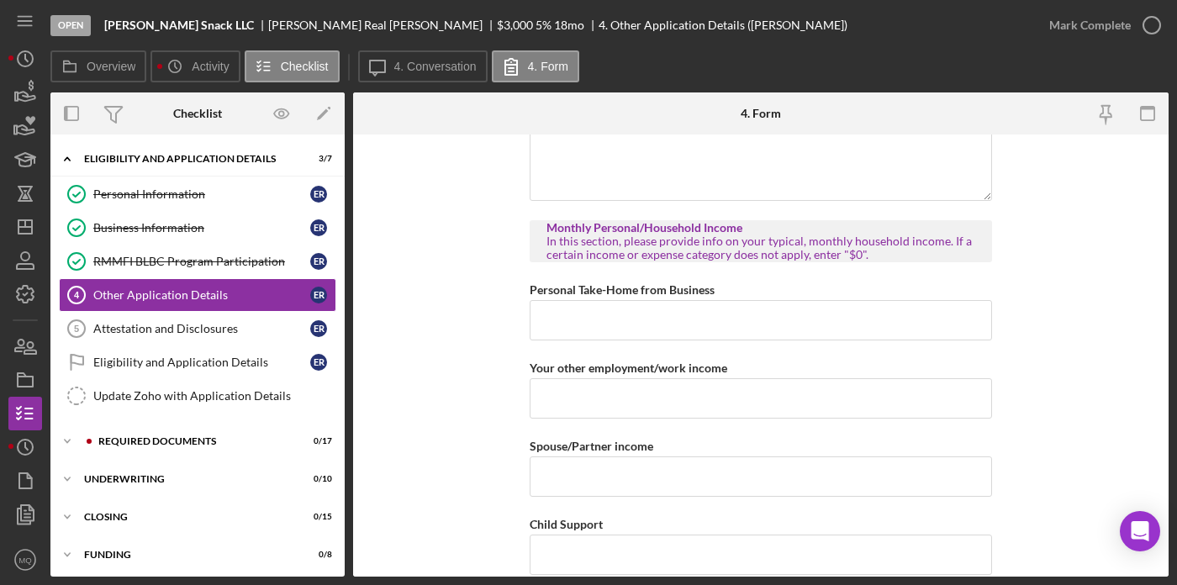
scroll to position [1175, 0]
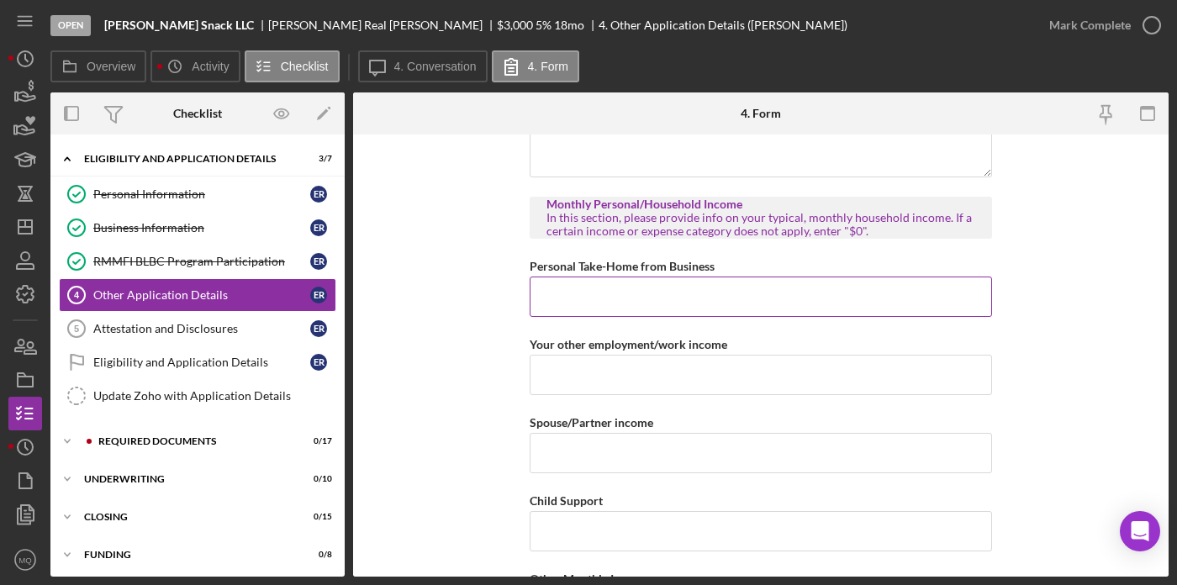
click at [678, 287] on input "Personal Take-Home from Business" at bounding box center [761, 297] width 462 height 40
type input "$0"
click at [677, 375] on input "Your other employment/work income" at bounding box center [761, 375] width 462 height 40
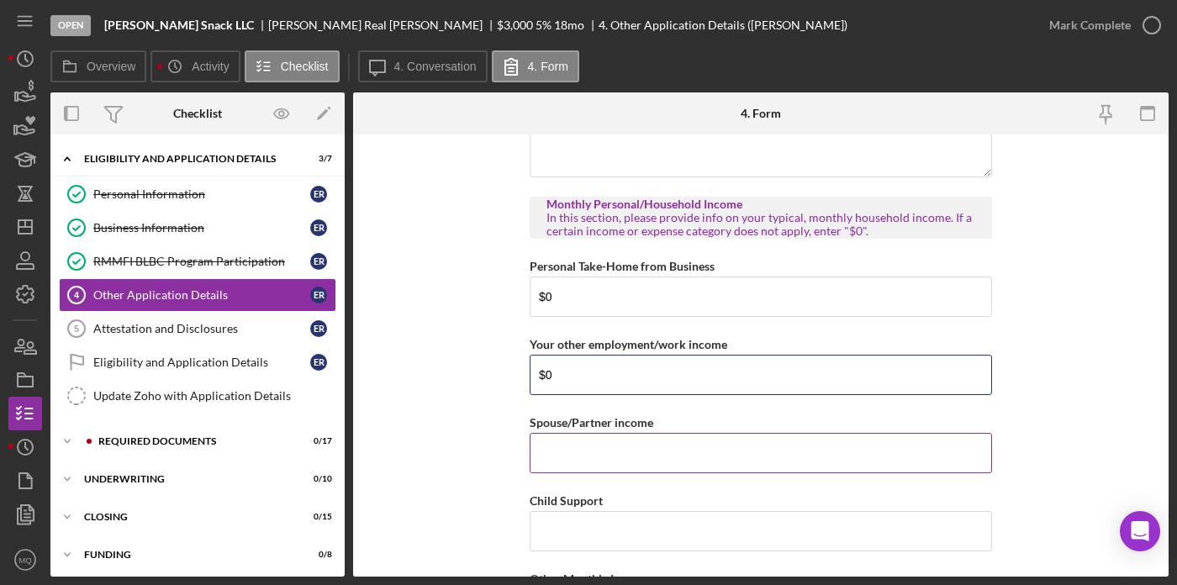
type input "$0"
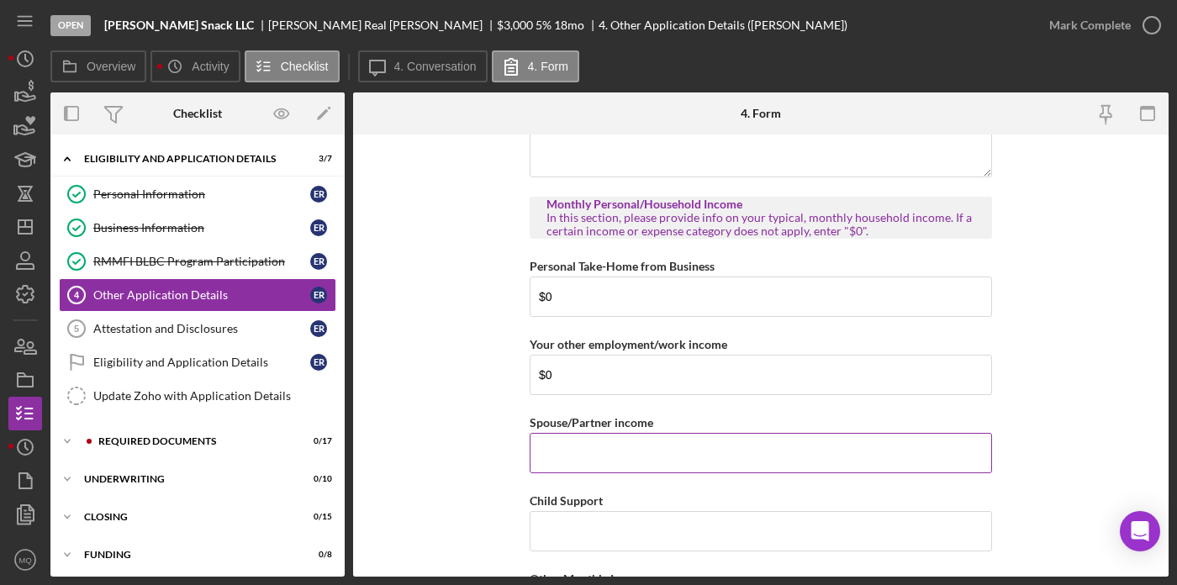
click at [662, 456] on input "Spouse/Partner income" at bounding box center [761, 453] width 462 height 40
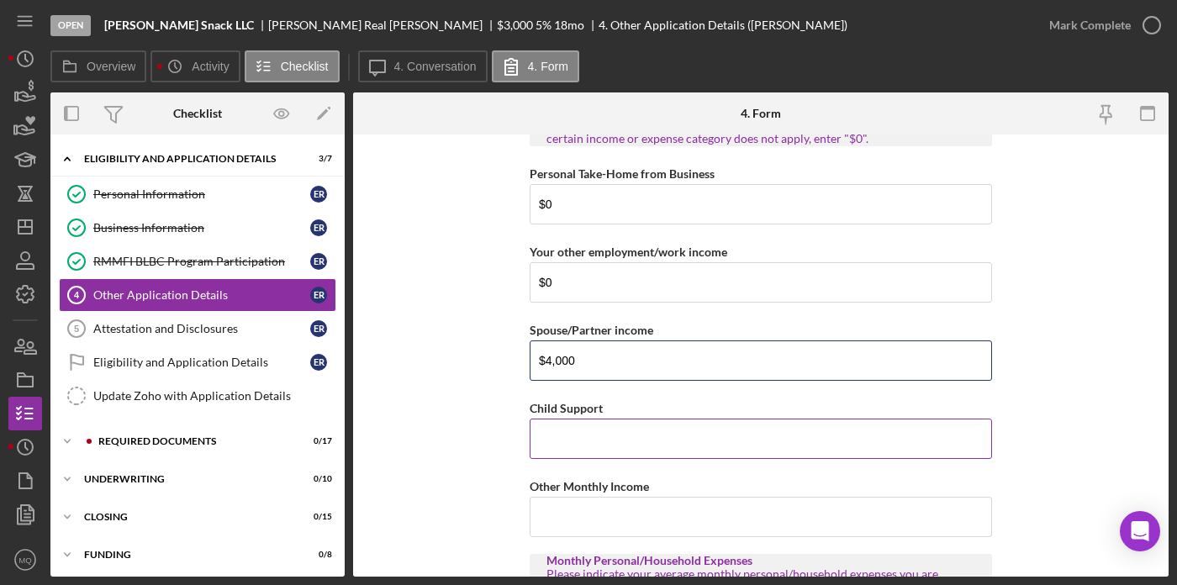
scroll to position [1271, 0]
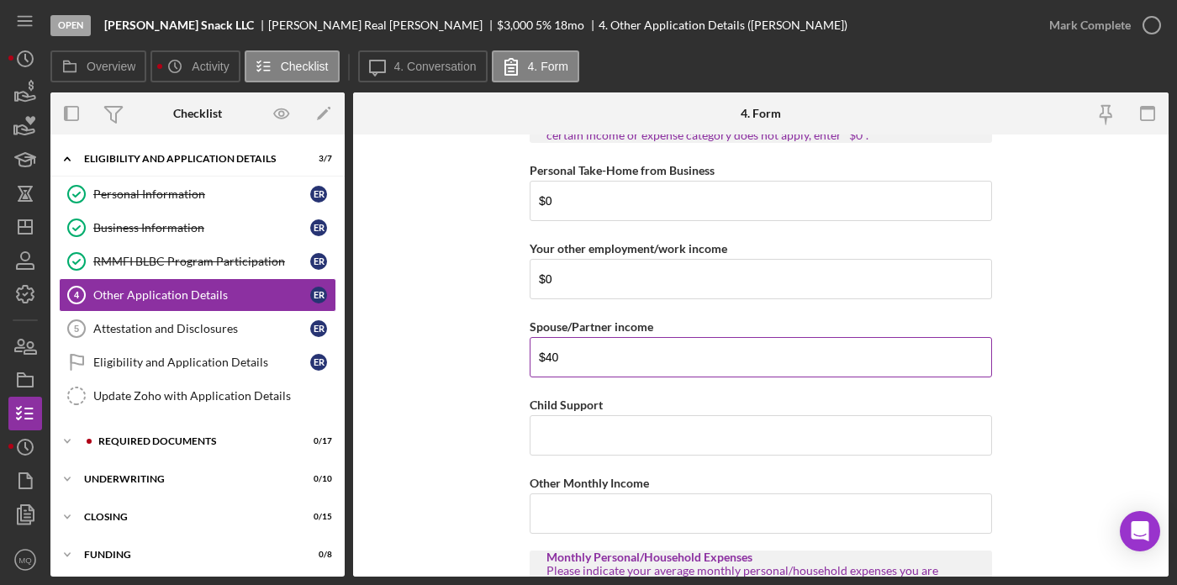
type input "$4"
type input "$5,000"
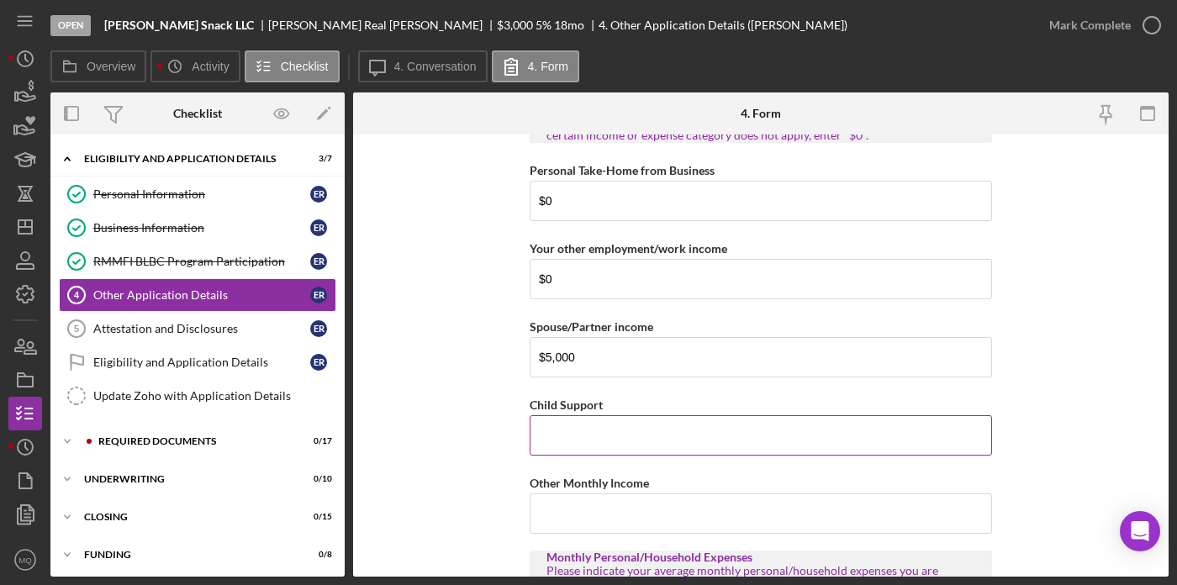
click at [602, 450] on input "Child Support" at bounding box center [761, 435] width 462 height 40
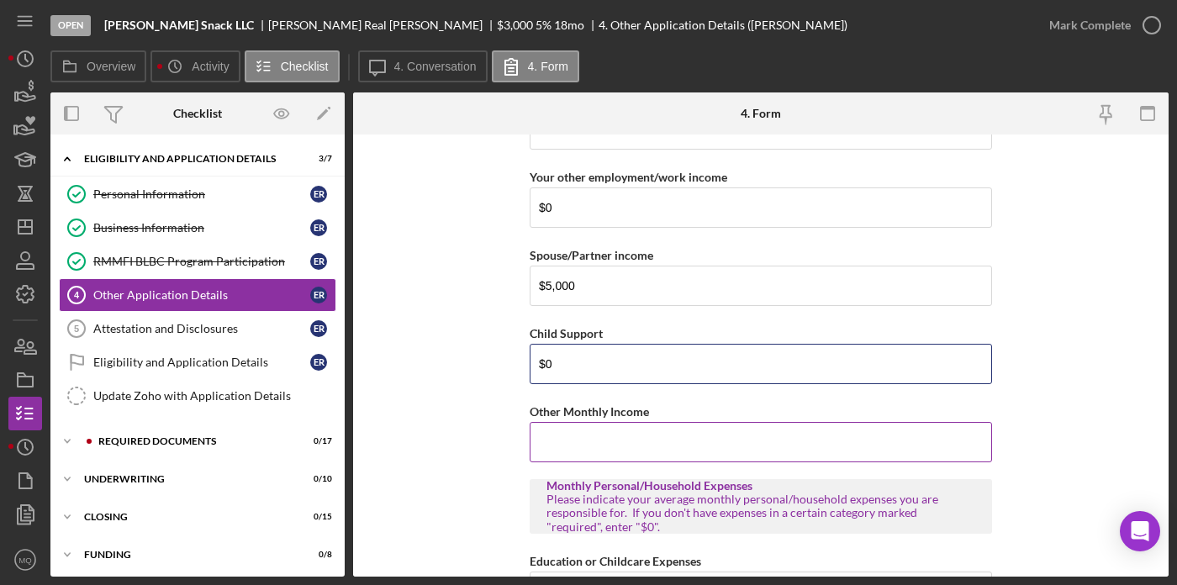
scroll to position [1351, 0]
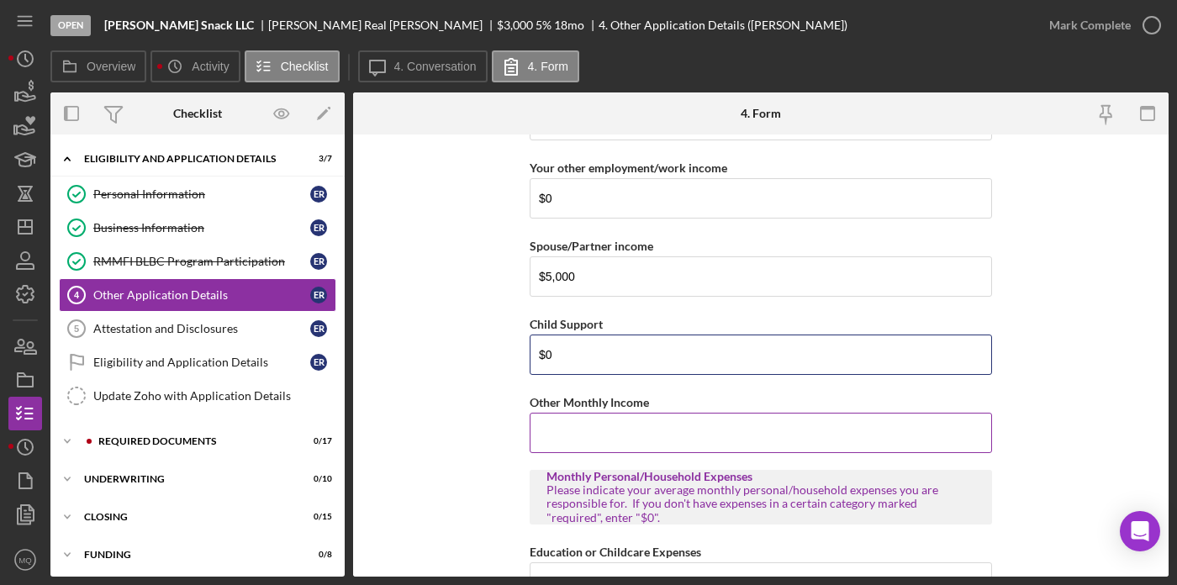
type input "$0"
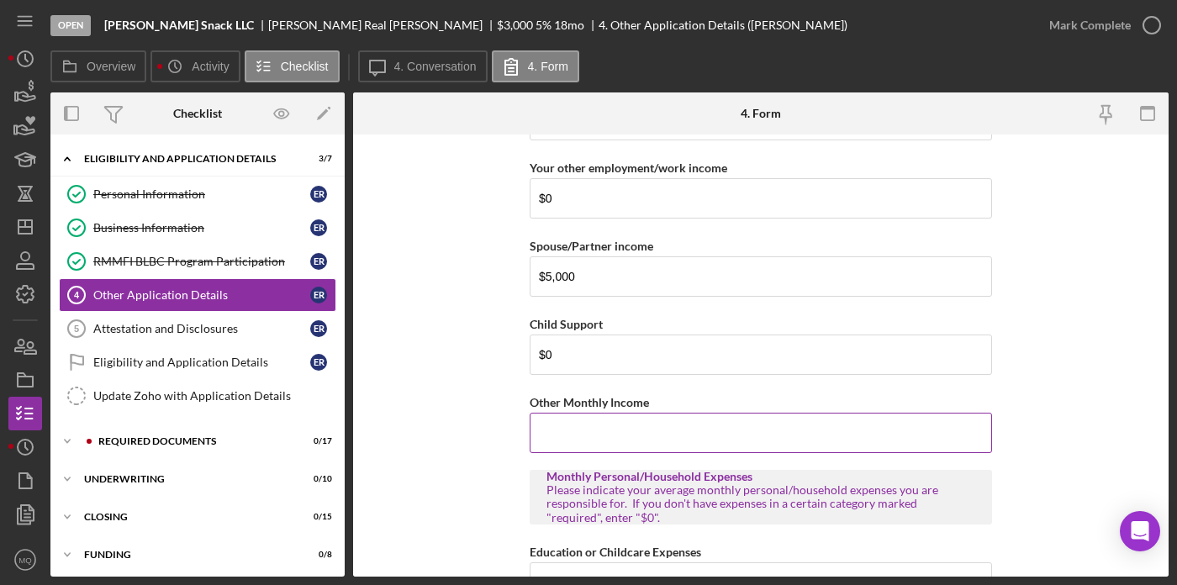
click at [680, 435] on input "Other Monthly Income" at bounding box center [761, 433] width 462 height 40
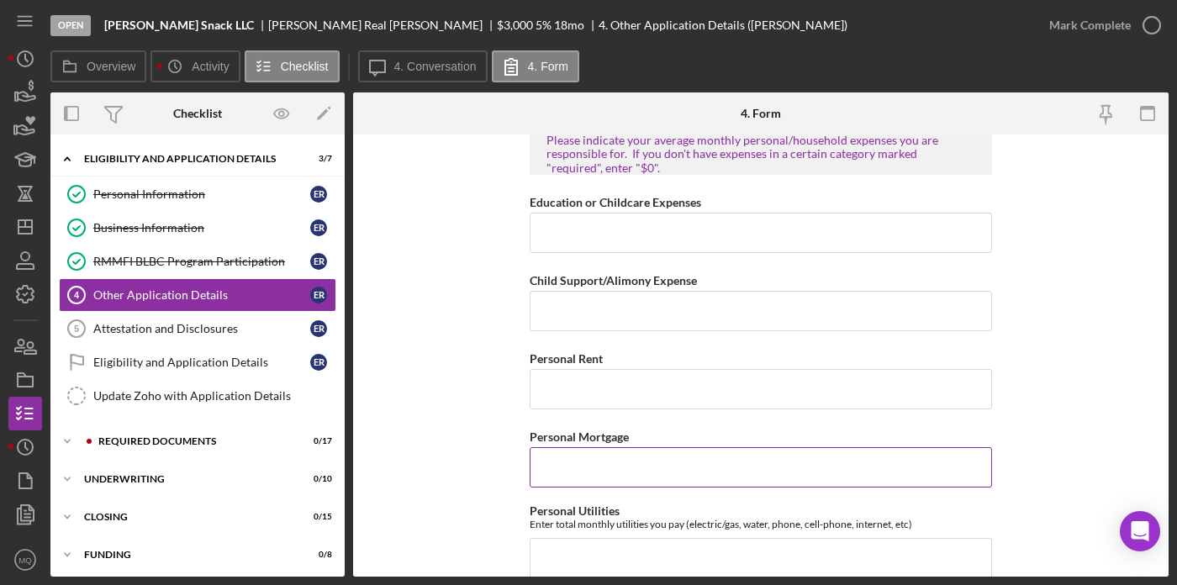
scroll to position [1704, 0]
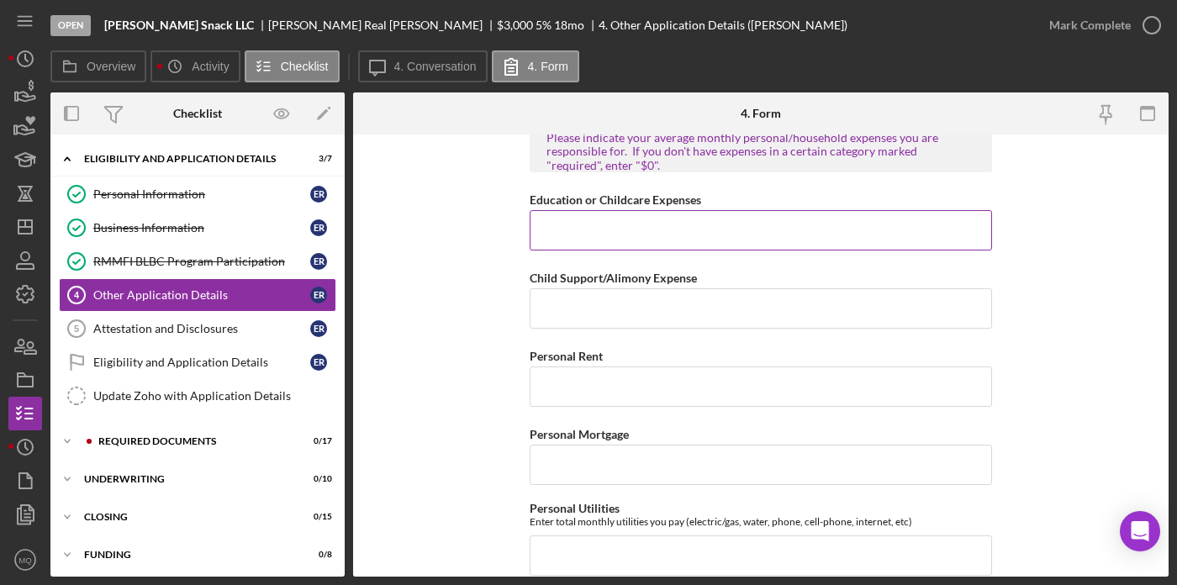
type input "$0"
click at [680, 212] on input "Education or Childcare Expenses" at bounding box center [761, 230] width 462 height 40
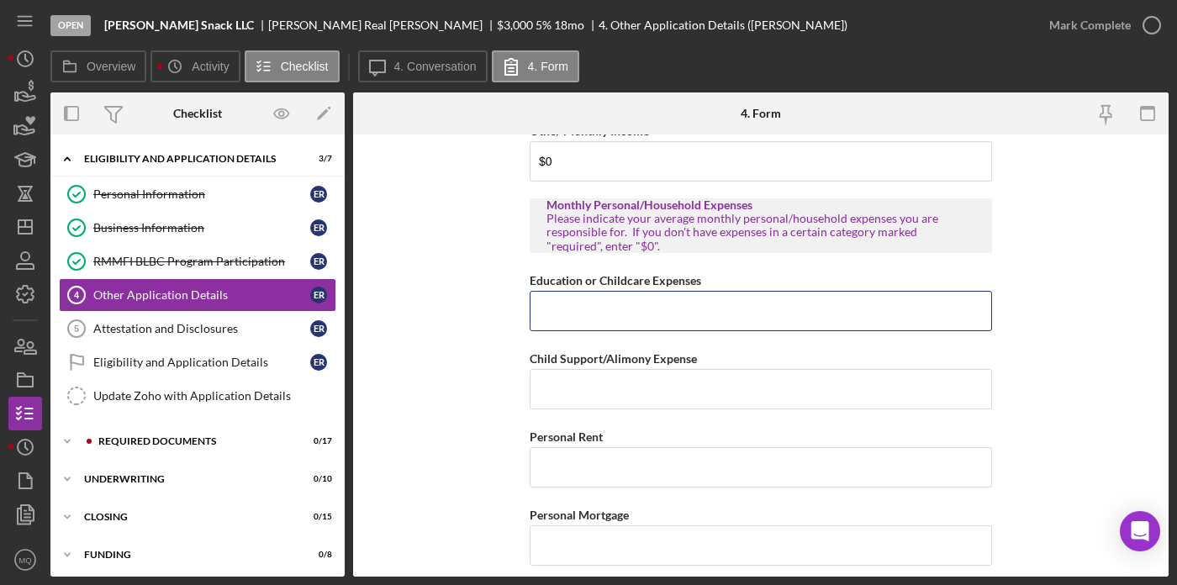
scroll to position [1622, 0]
click at [751, 308] on input "Education or Childcare Expenses" at bounding box center [761, 312] width 462 height 40
type input "$0"
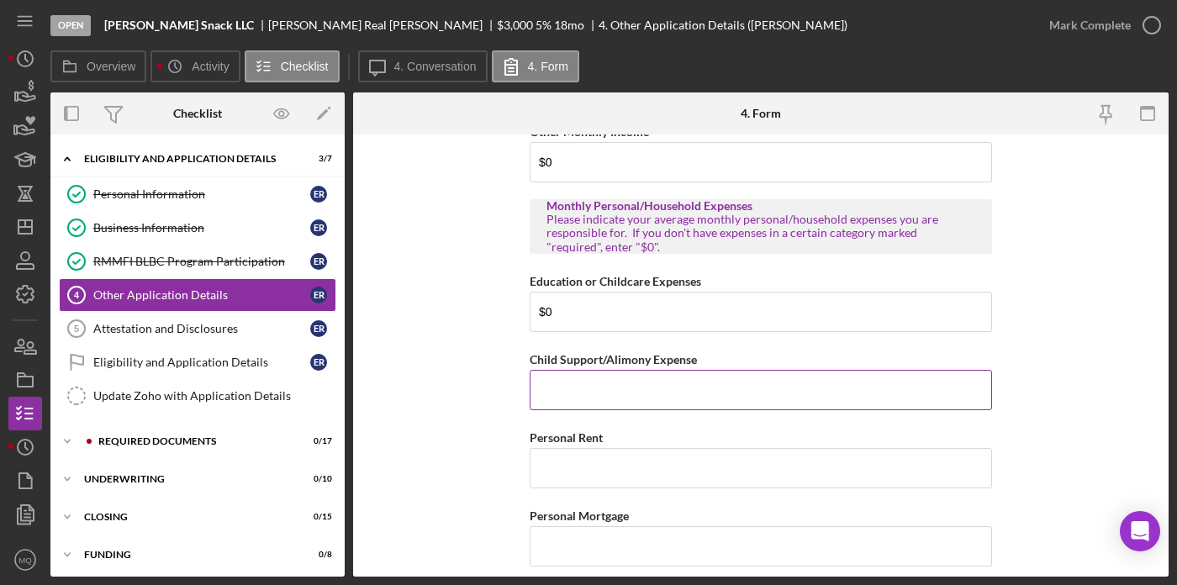
click at [680, 396] on input "Child Support/Alimony Expense" at bounding box center [761, 390] width 462 height 40
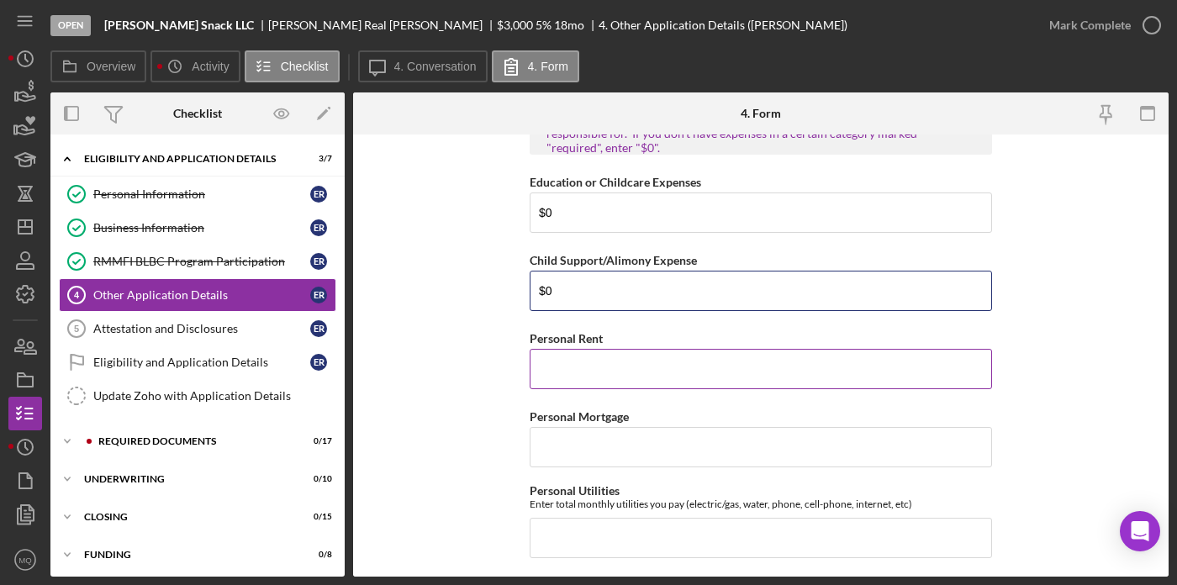
scroll to position [1726, 0]
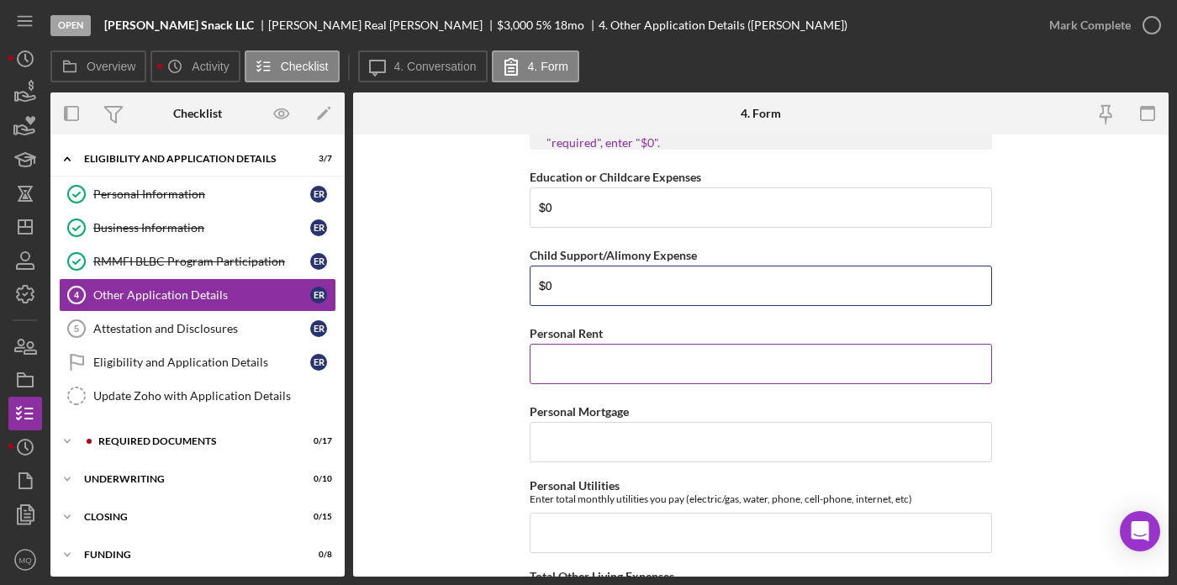
type input "$0"
click at [641, 370] on input "Personal Rent" at bounding box center [761, 364] width 462 height 40
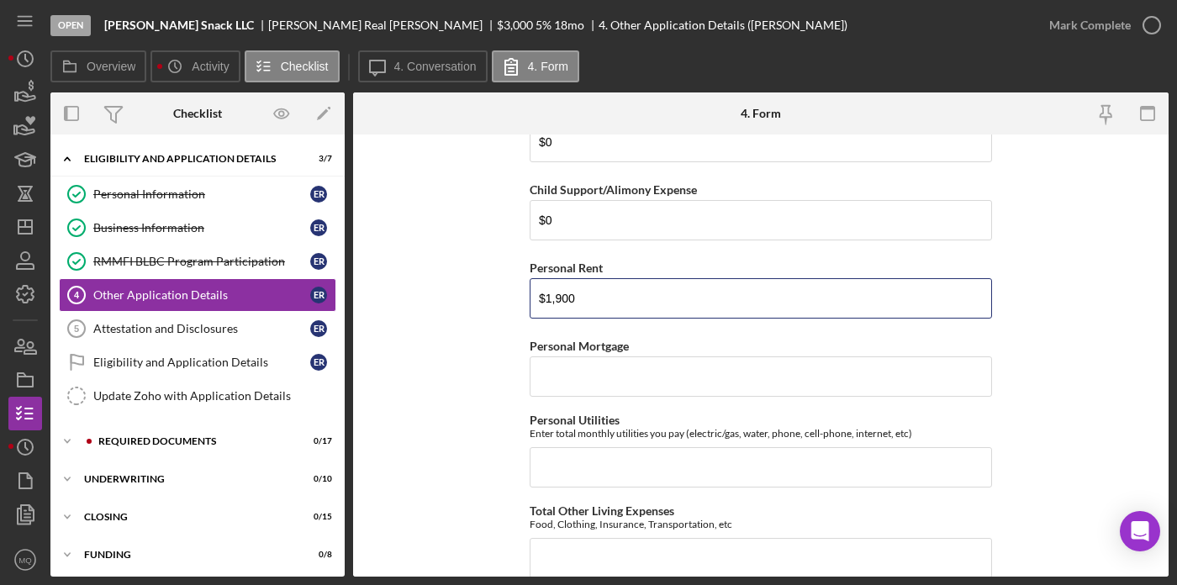
scroll to position [1794, 0]
type input "$1,900"
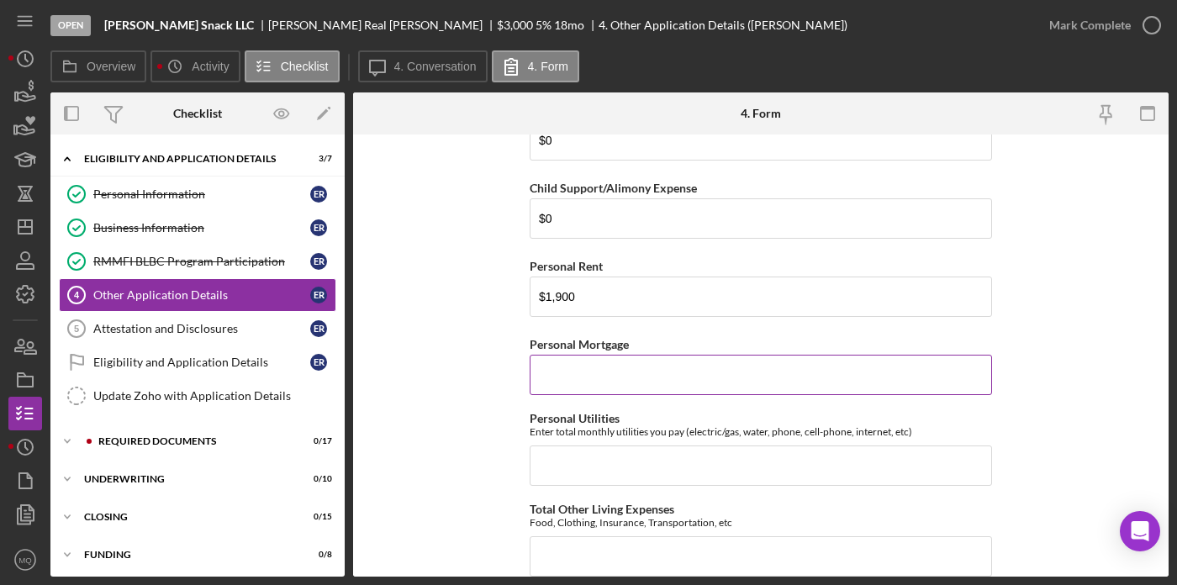
click at [658, 382] on input "Personal Mortgage" at bounding box center [761, 375] width 462 height 40
type input "$0"
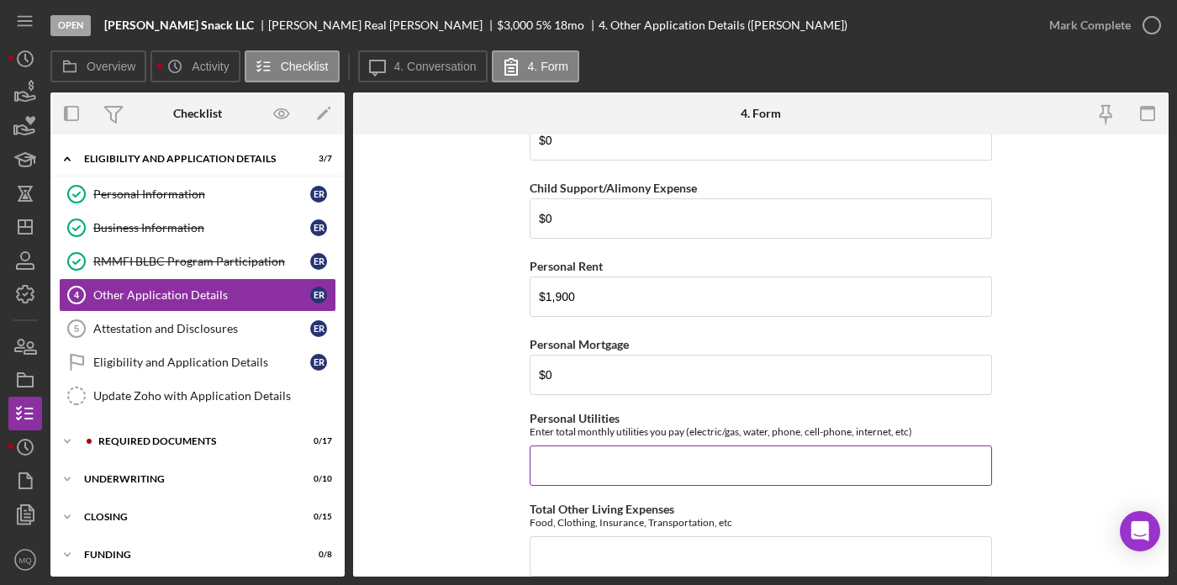
click at [702, 462] on input "Personal Utilities" at bounding box center [761, 465] width 462 height 40
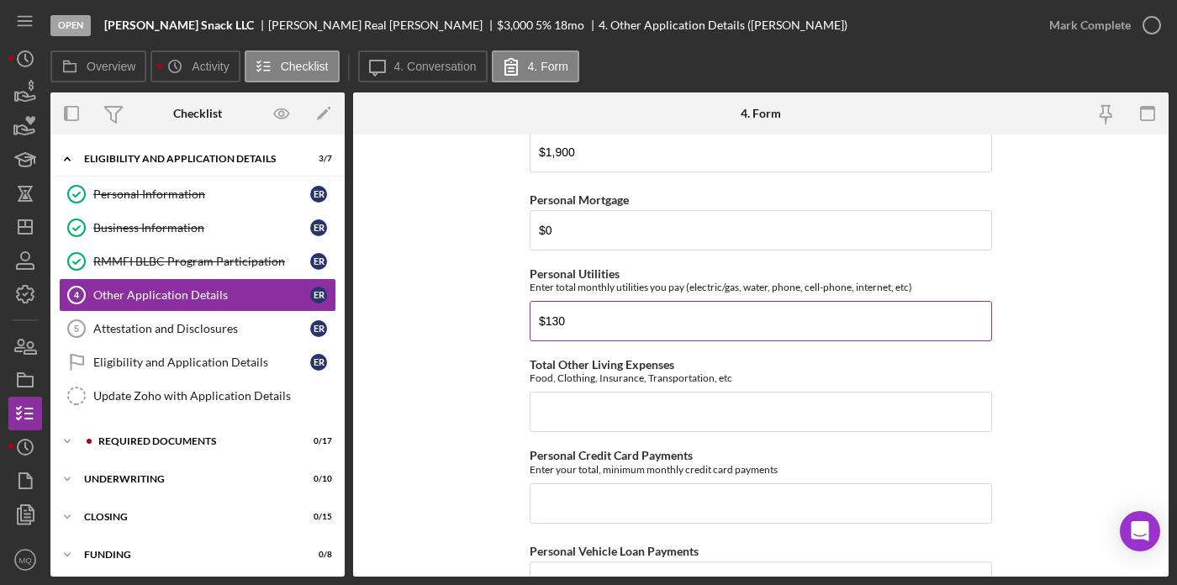
scroll to position [1940, 0]
type input "$130"
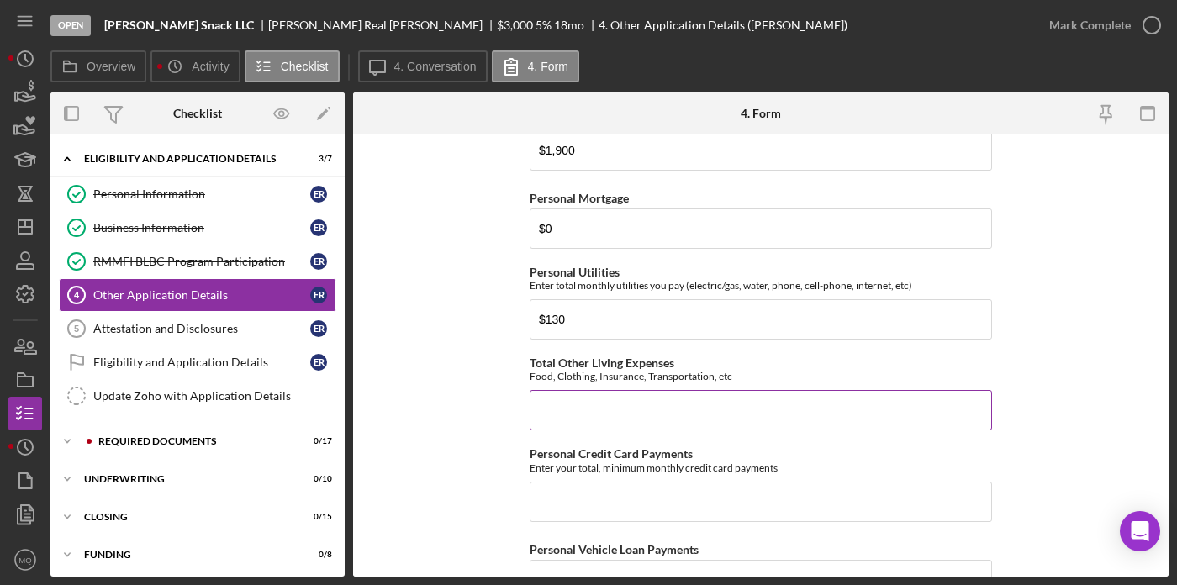
click at [615, 417] on input "Total Other Living Expenses" at bounding box center [761, 410] width 462 height 40
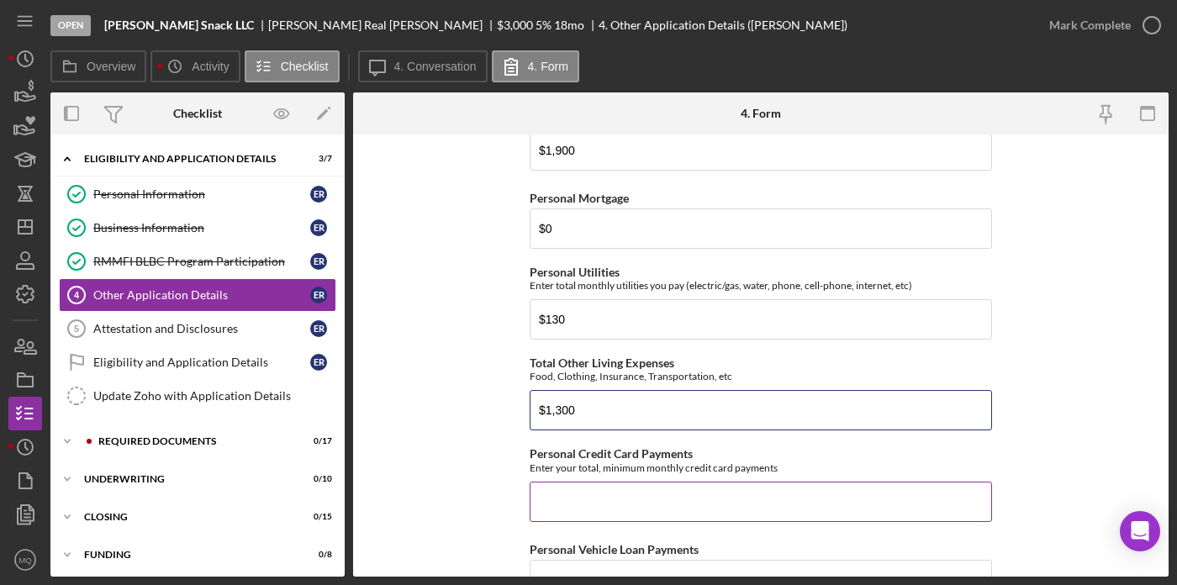
type input "$1,300"
click at [588, 505] on input "Personal Credit Card Payments" at bounding box center [761, 502] width 462 height 40
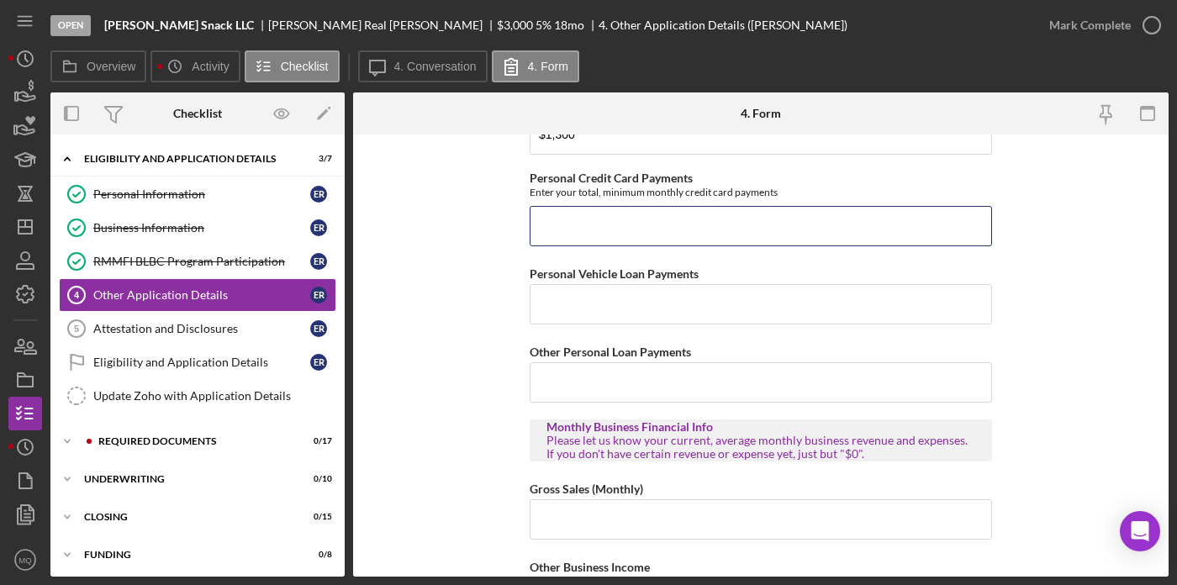
scroll to position [2216, 0]
click at [603, 234] on input "Personal Credit Card Payments" at bounding box center [761, 225] width 462 height 40
type input "$70"
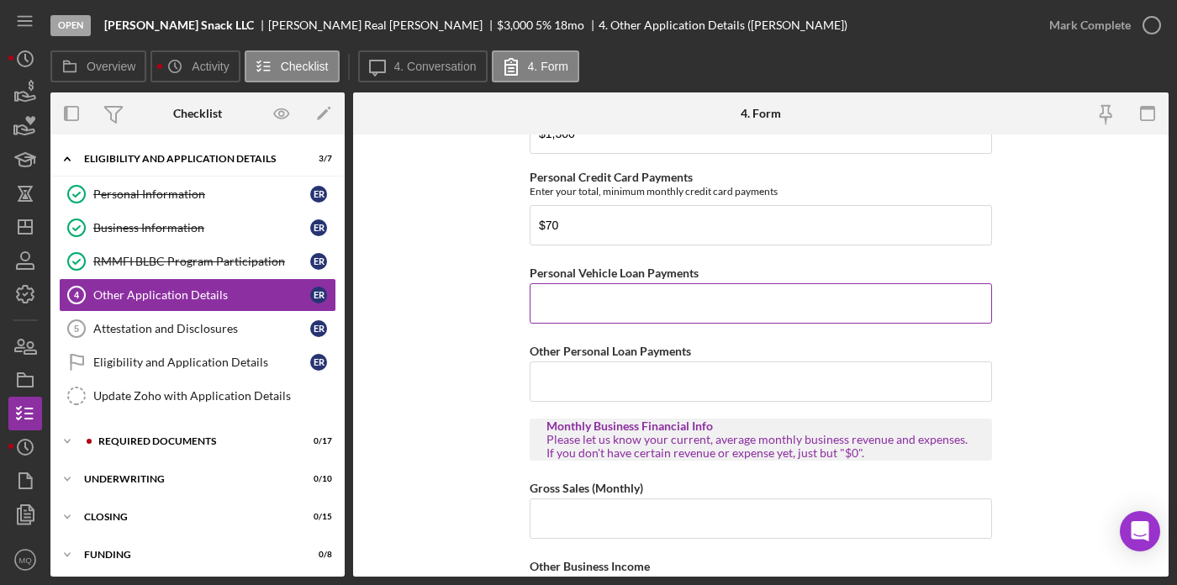
click at [661, 321] on input "Personal Vehicle Loan Payments" at bounding box center [761, 303] width 462 height 40
type input "$0"
type input "$400"
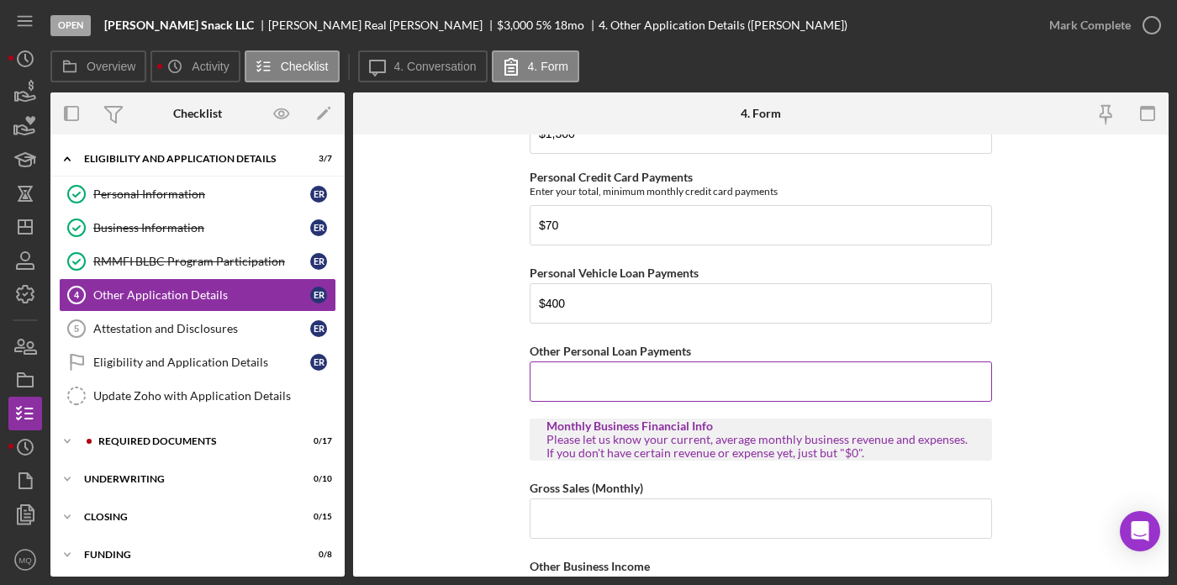
click at [637, 396] on input "Other Personal Loan Payments" at bounding box center [761, 381] width 462 height 40
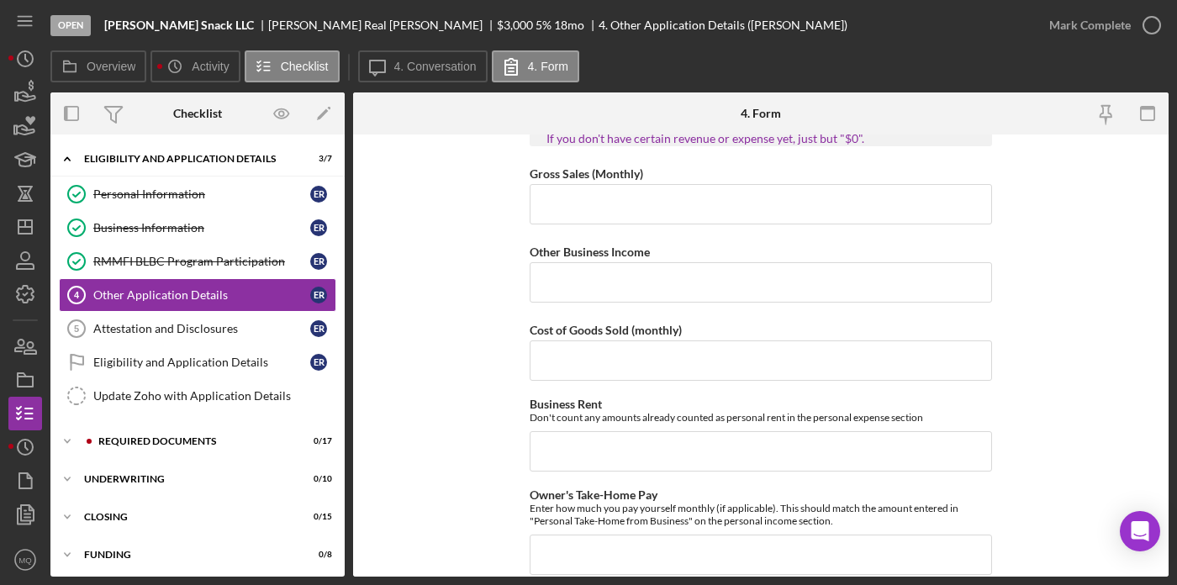
scroll to position [2535, 0]
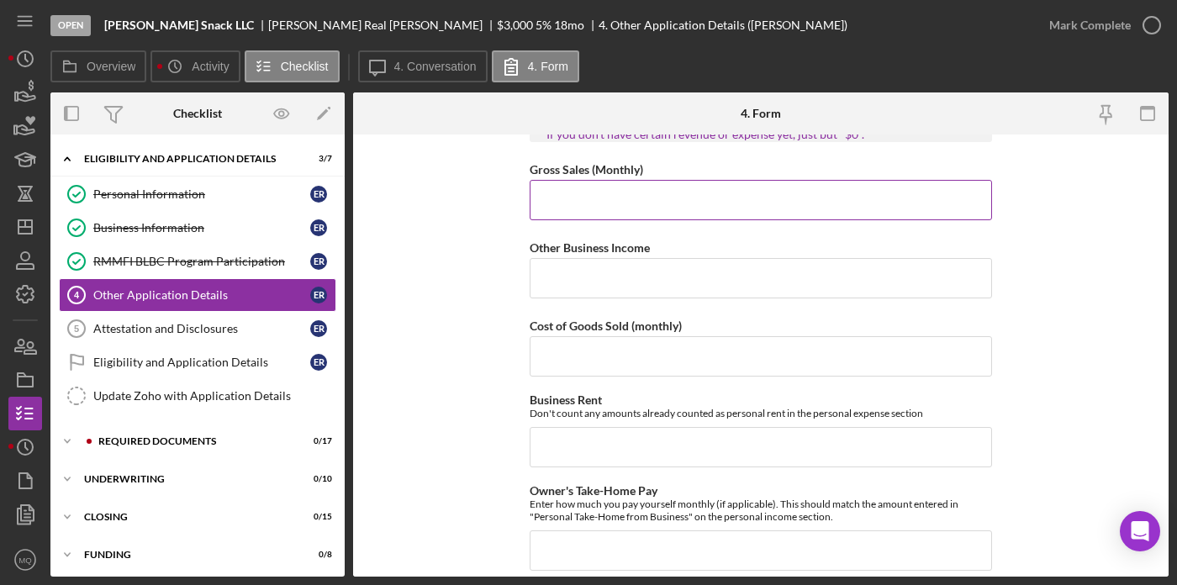
type input "$0"
click at [624, 196] on input "Gross Sales (Monthly)" at bounding box center [761, 200] width 462 height 40
type input "$400"
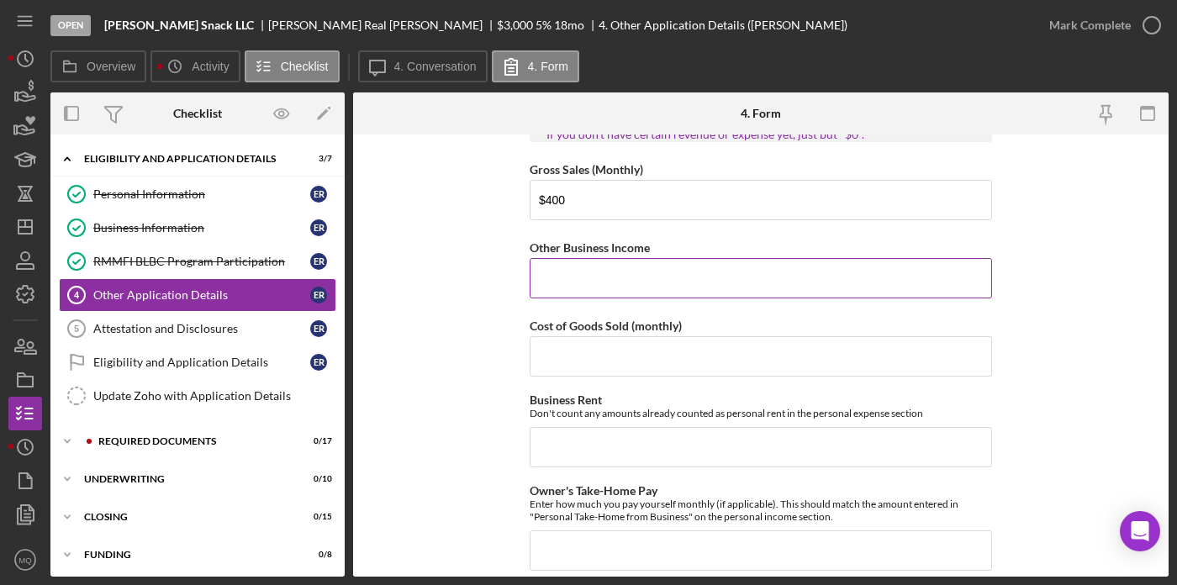
click at [577, 281] on input "Other Business Income" at bounding box center [761, 278] width 462 height 40
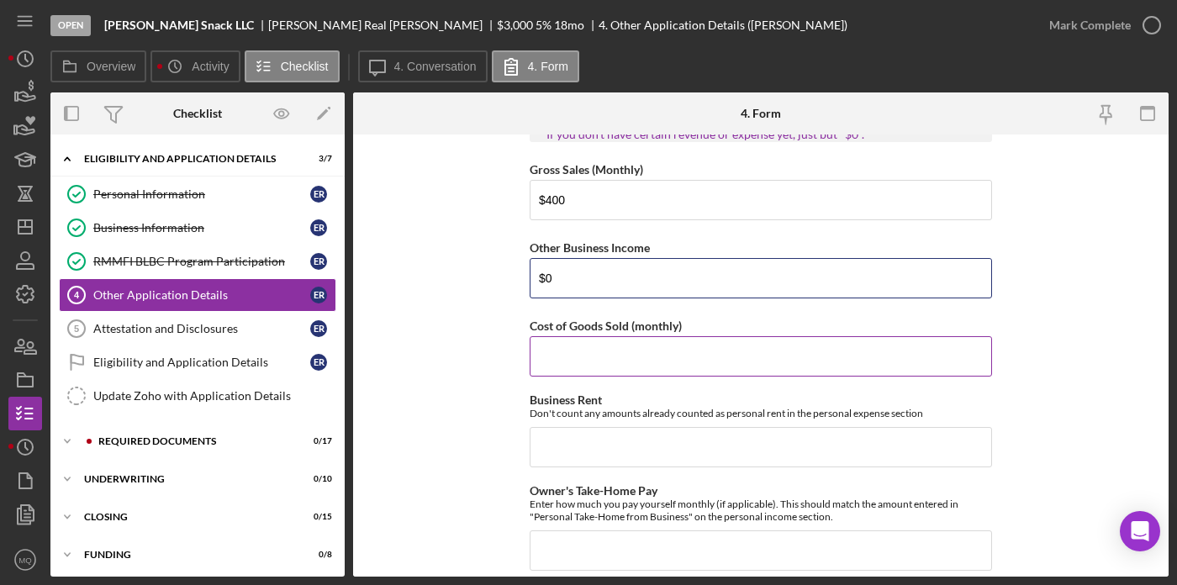
type input "$0"
click at [587, 364] on input "Cost of Goods Sold (monthly)" at bounding box center [761, 356] width 462 height 40
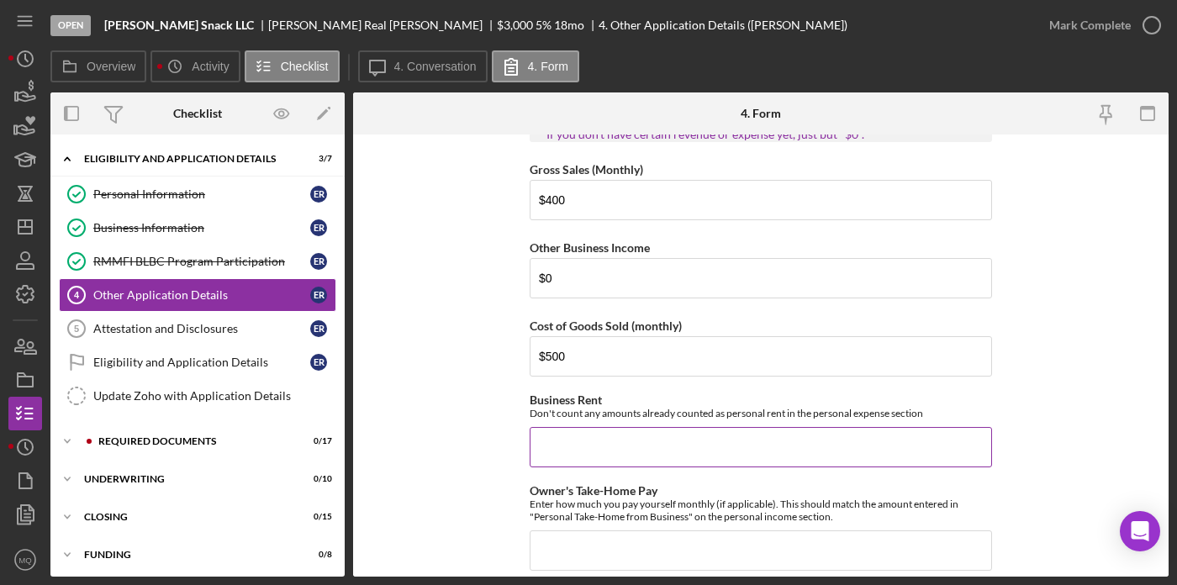
click at [595, 445] on input "Business Rent" at bounding box center [761, 447] width 462 height 40
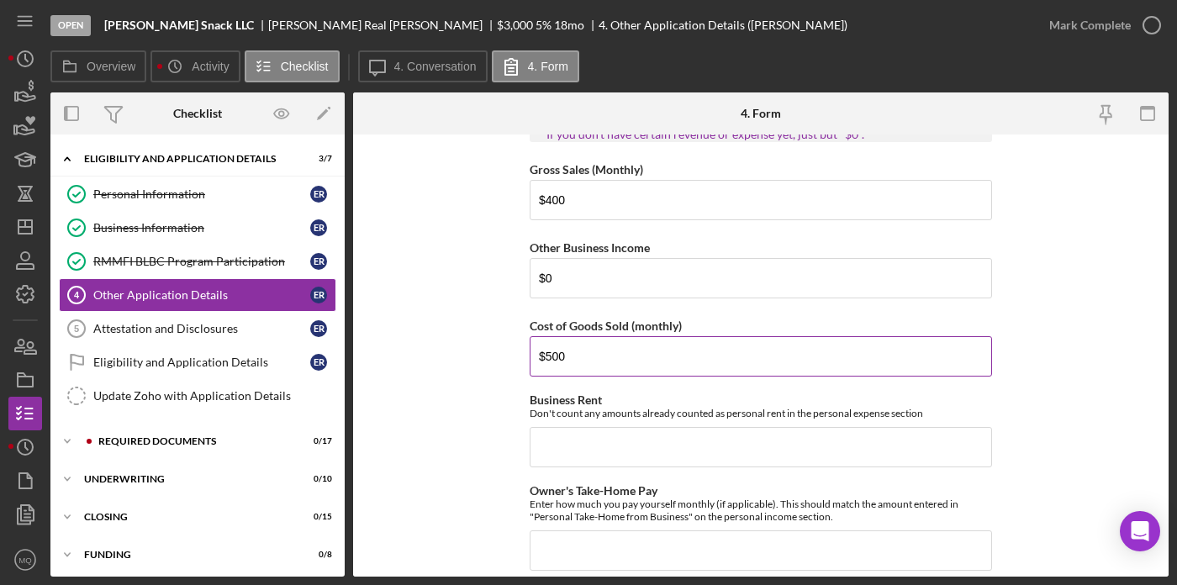
click at [577, 360] on input "$500" at bounding box center [761, 356] width 462 height 40
type input "$5"
type input "$200"
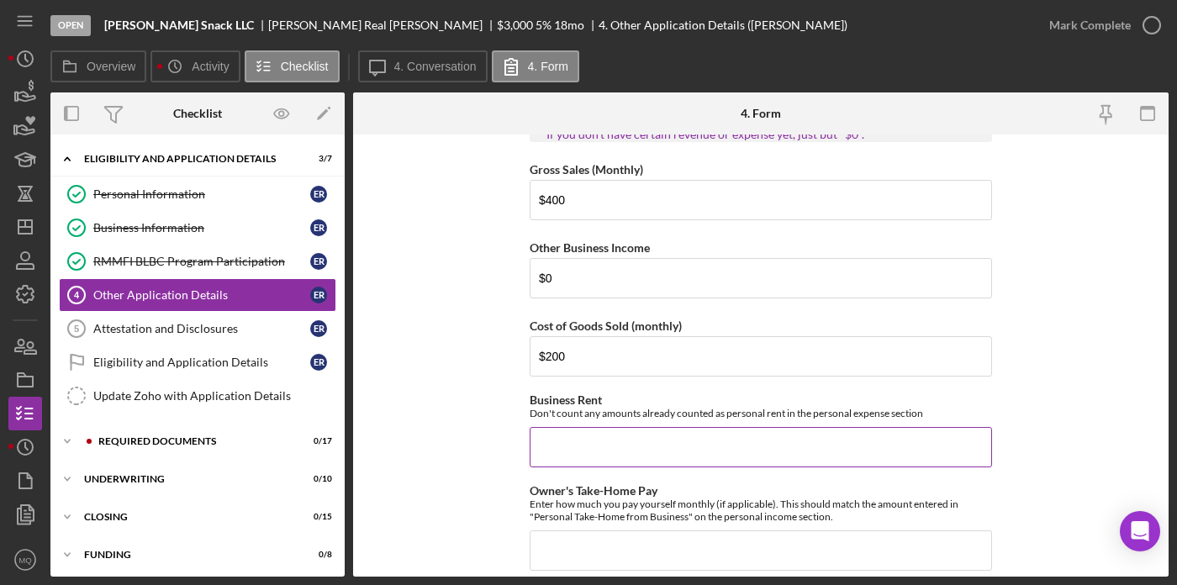
click at [593, 450] on input "Business Rent" at bounding box center [761, 447] width 462 height 40
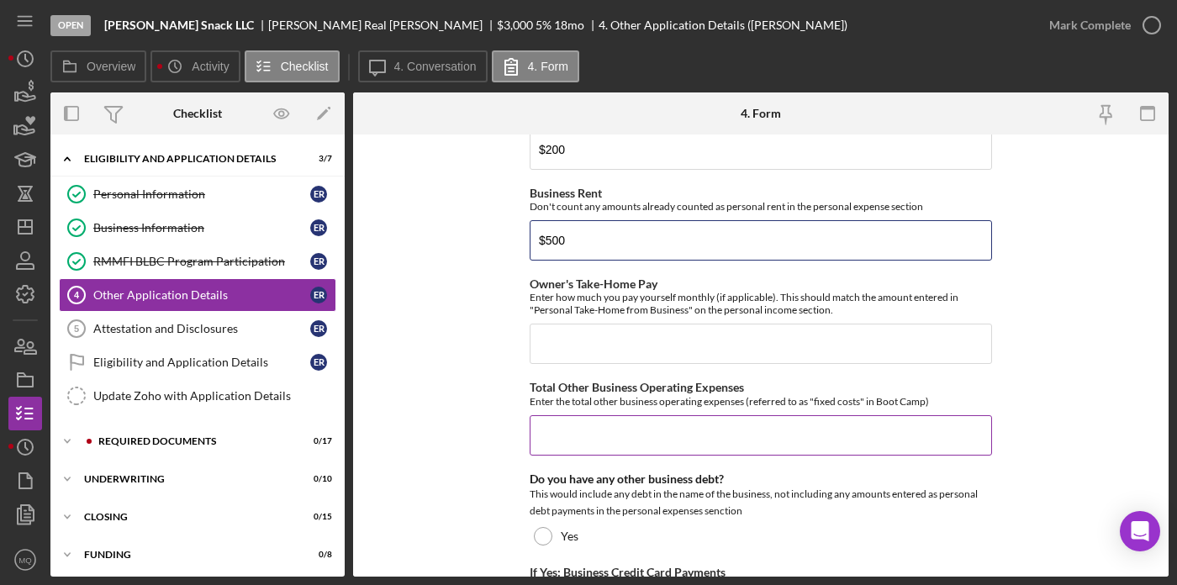
scroll to position [2743, 0]
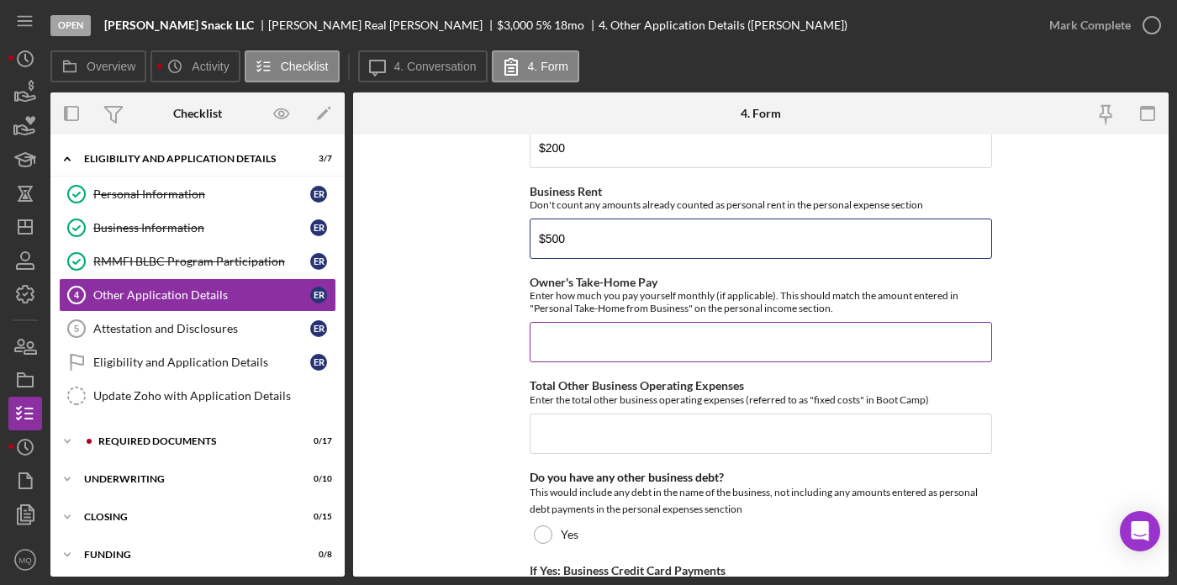
type input "$500"
click at [645, 337] on input "Owner's Take-Home Pay" at bounding box center [761, 342] width 462 height 40
type input "$0"
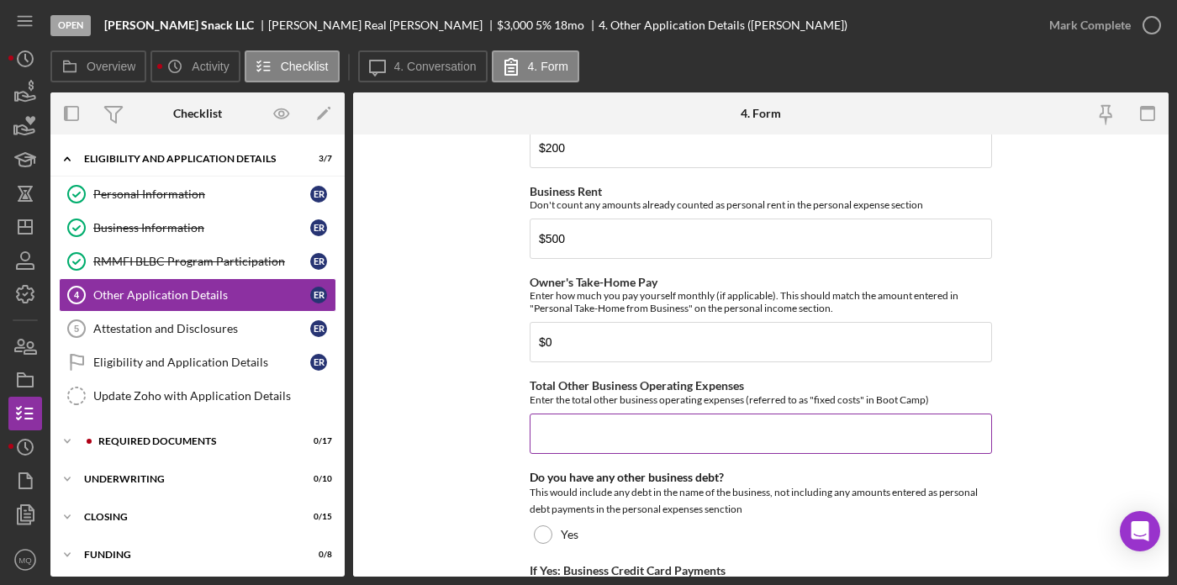
click at [677, 439] on input "Total Other Business Operating Expenses" at bounding box center [761, 434] width 462 height 40
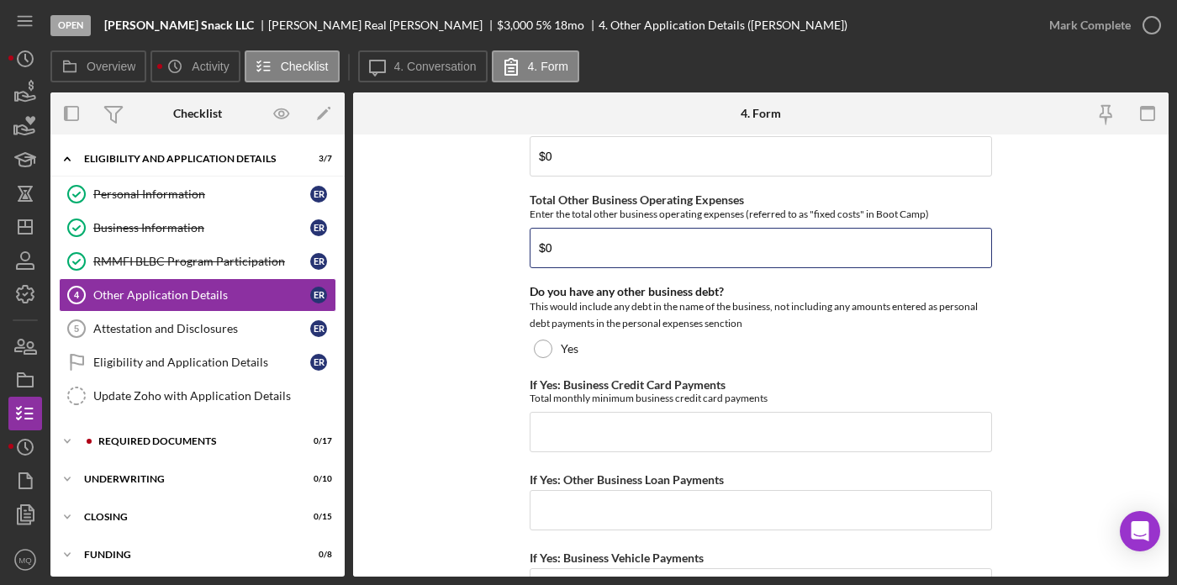
scroll to position [2931, 0]
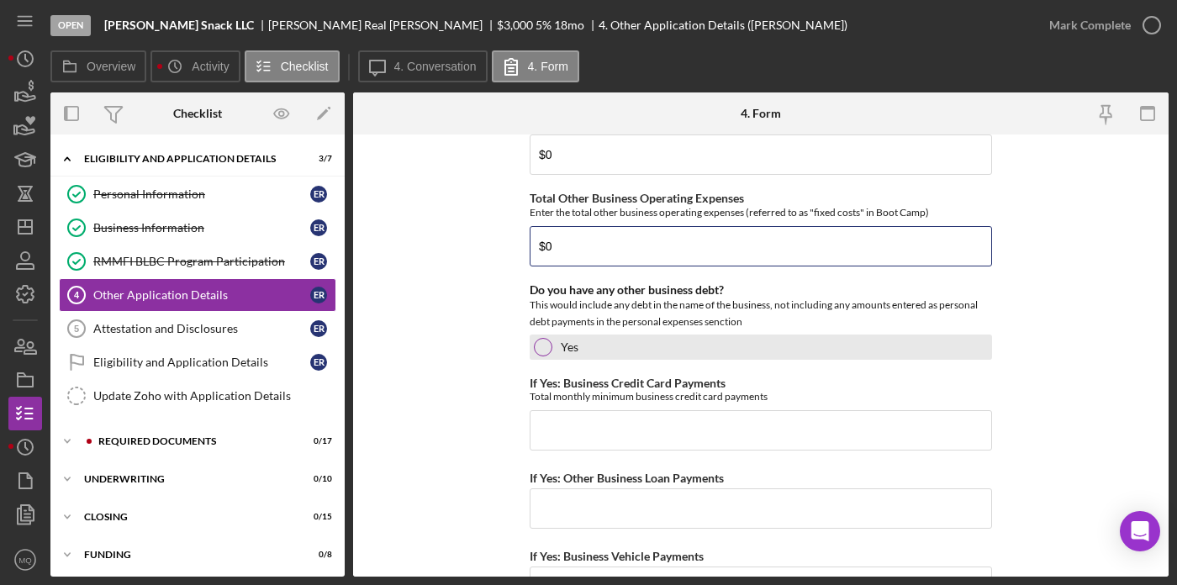
type input "$0"
click at [543, 345] on div at bounding box center [543, 347] width 18 height 18
click at [539, 346] on div at bounding box center [543, 347] width 8 height 8
click at [555, 341] on div "Yes" at bounding box center [761, 347] width 462 height 25
click at [545, 343] on div at bounding box center [543, 347] width 18 height 18
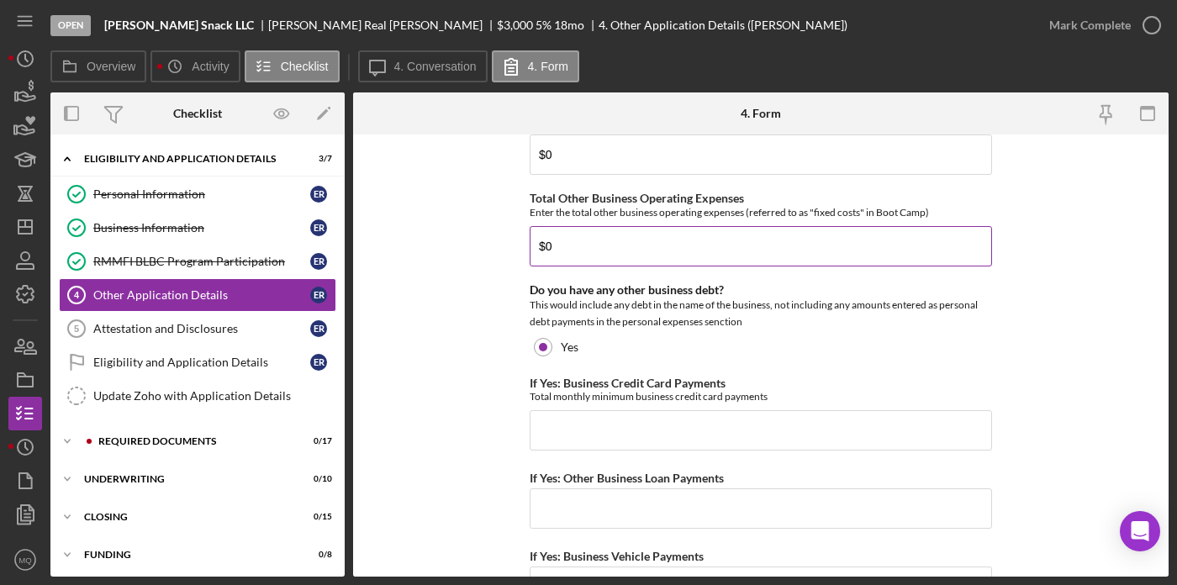
click at [630, 234] on input "$0" at bounding box center [761, 246] width 462 height 40
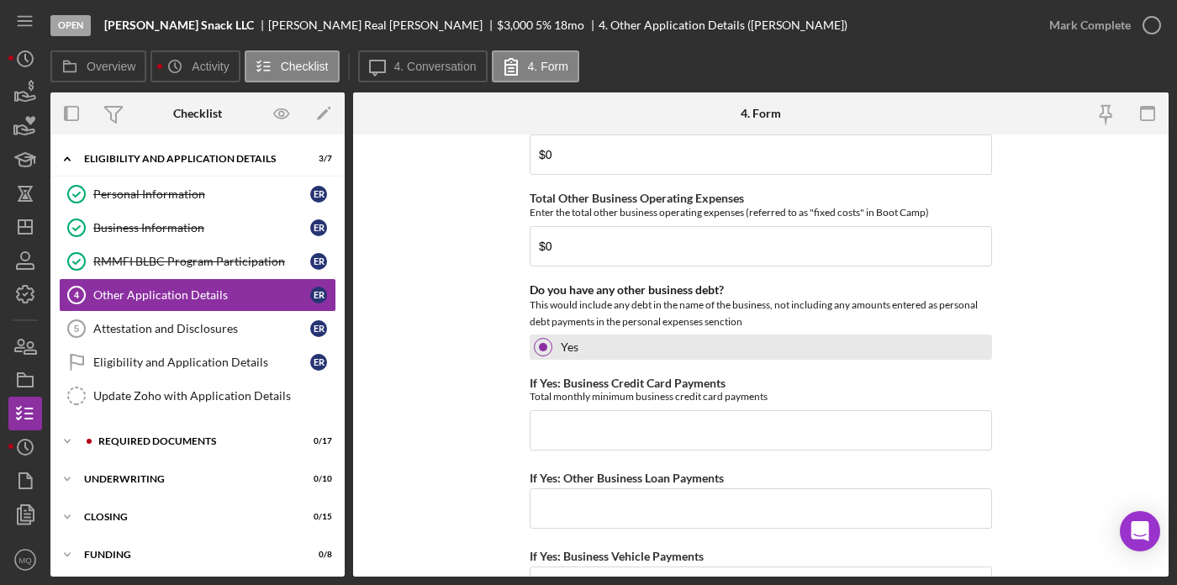
click at [545, 345] on div at bounding box center [543, 347] width 18 height 18
click at [544, 345] on div at bounding box center [543, 347] width 8 height 8
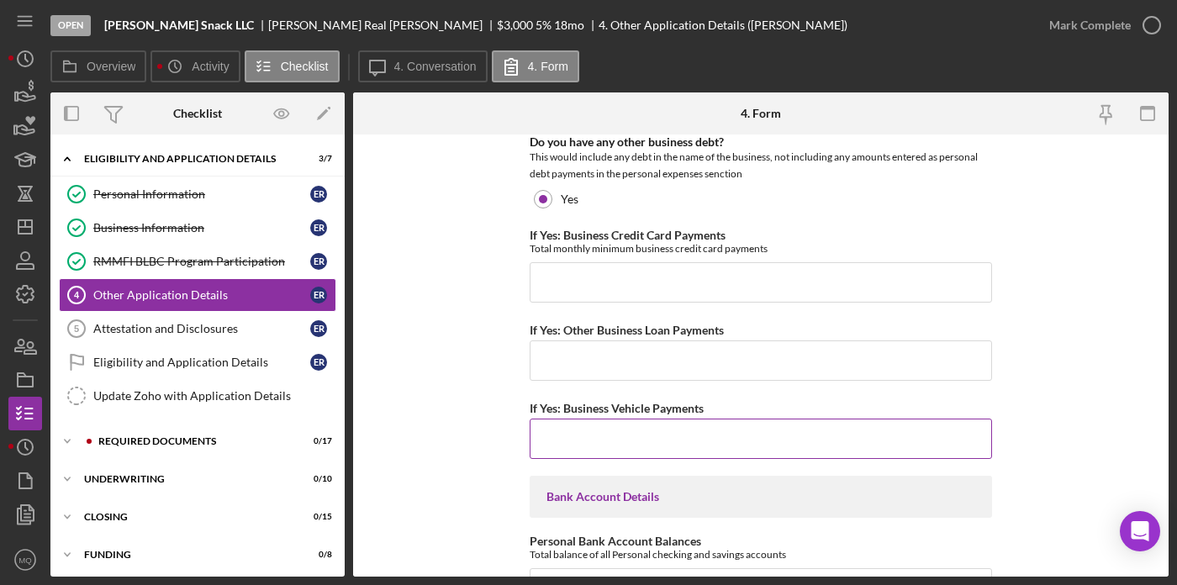
scroll to position [3080, 0]
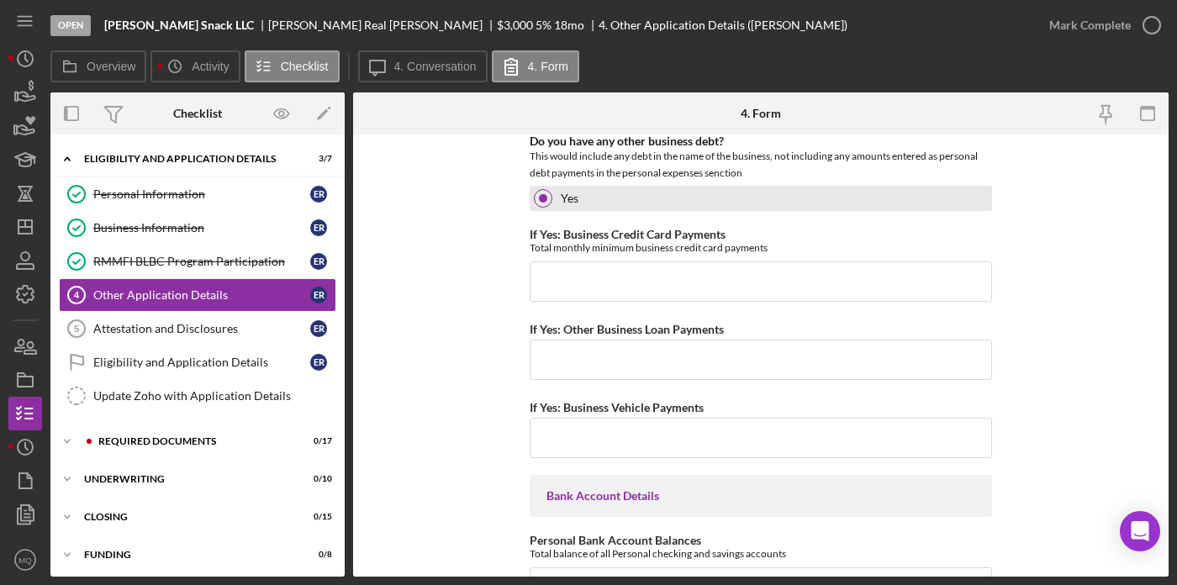
click at [544, 194] on div at bounding box center [543, 198] width 8 height 8
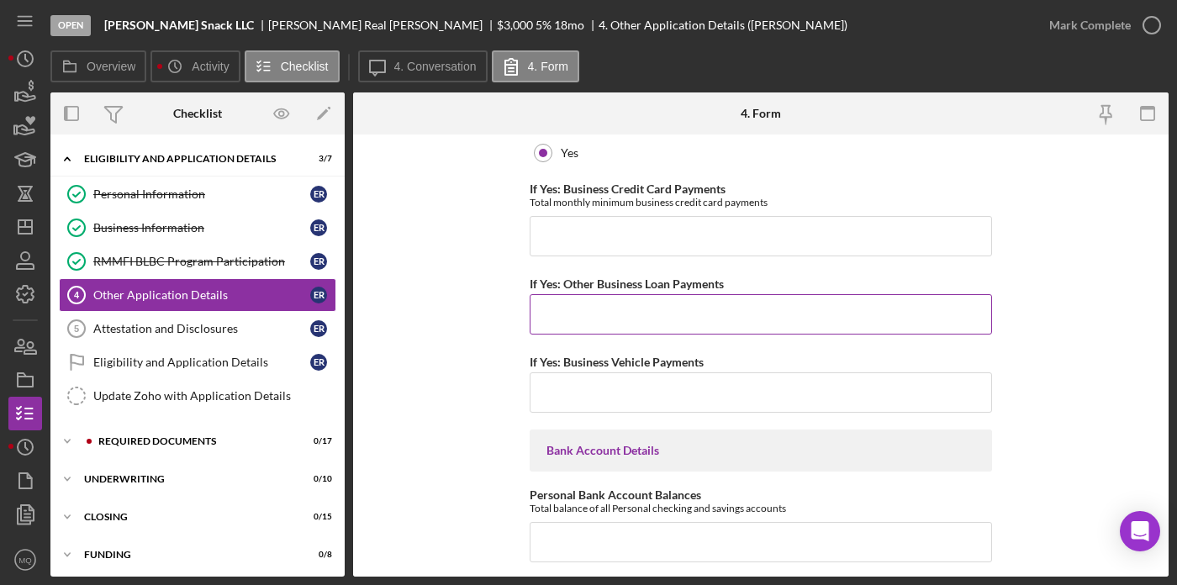
scroll to position [3127, 0]
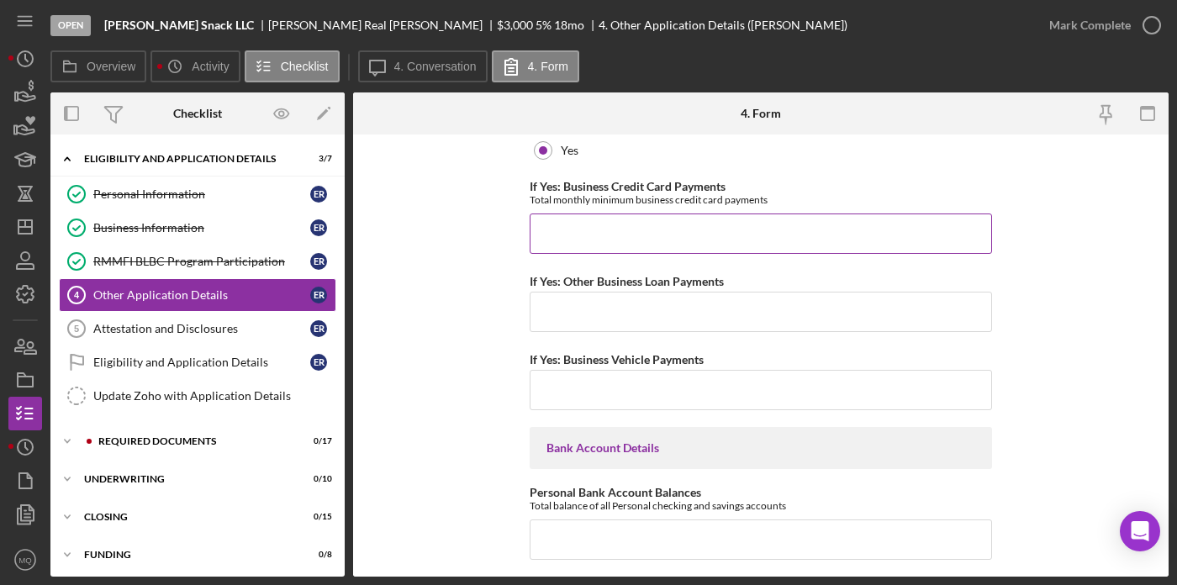
click at [598, 229] on input "If Yes: Business Credit Card Payments" at bounding box center [761, 233] width 462 height 40
type input "$0"
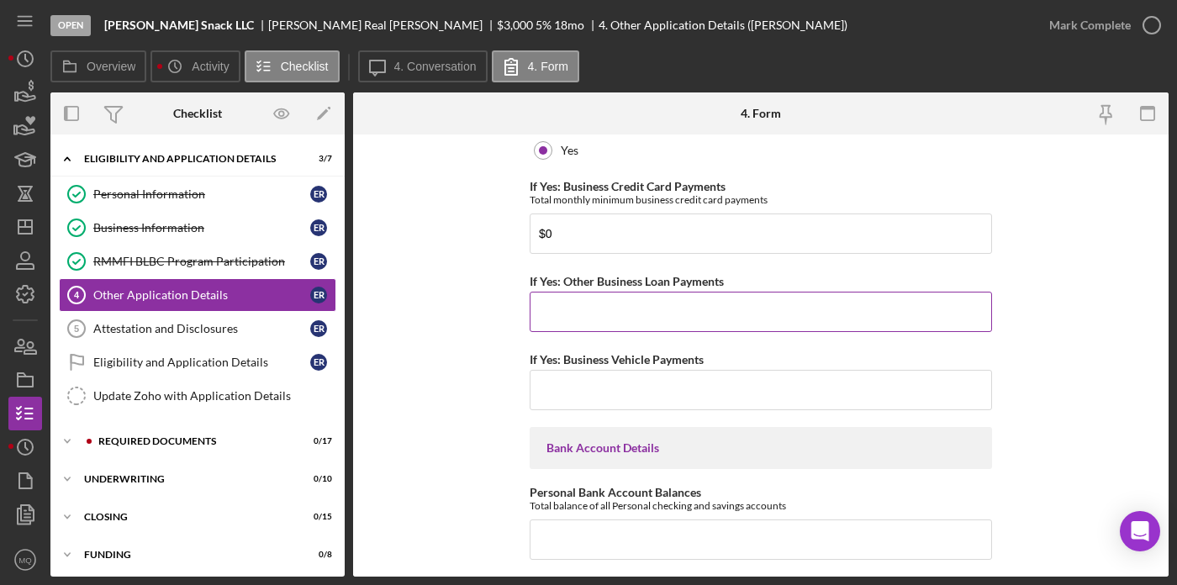
click at [663, 303] on input "If Yes: Other Business Loan Payments" at bounding box center [761, 312] width 462 height 40
type input "$0"
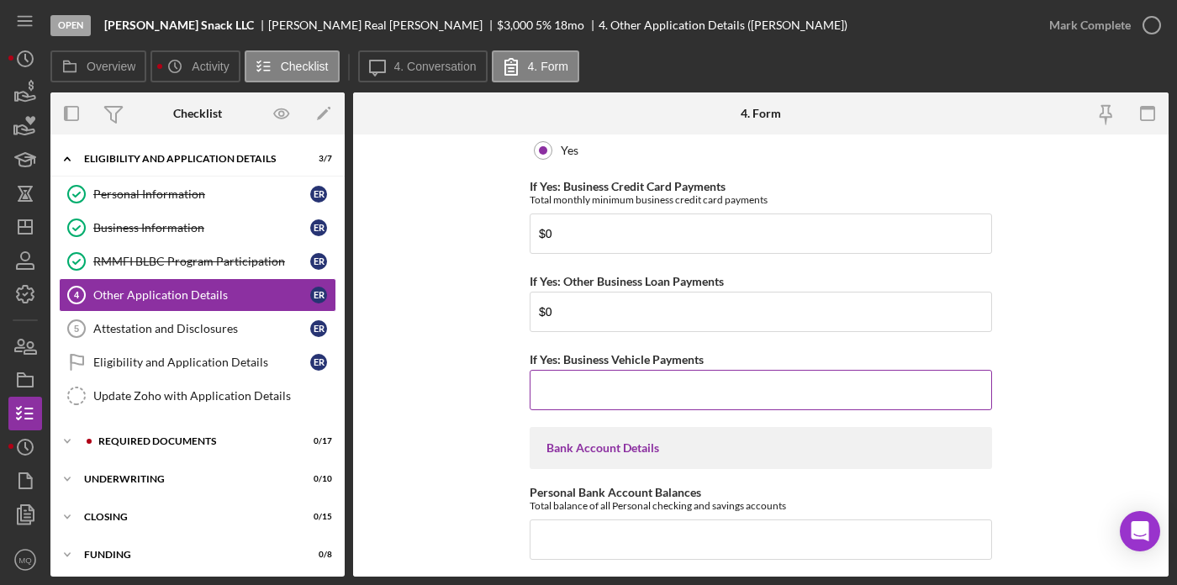
click at [676, 387] on input "If Yes: Business Vehicle Payments" at bounding box center [761, 390] width 462 height 40
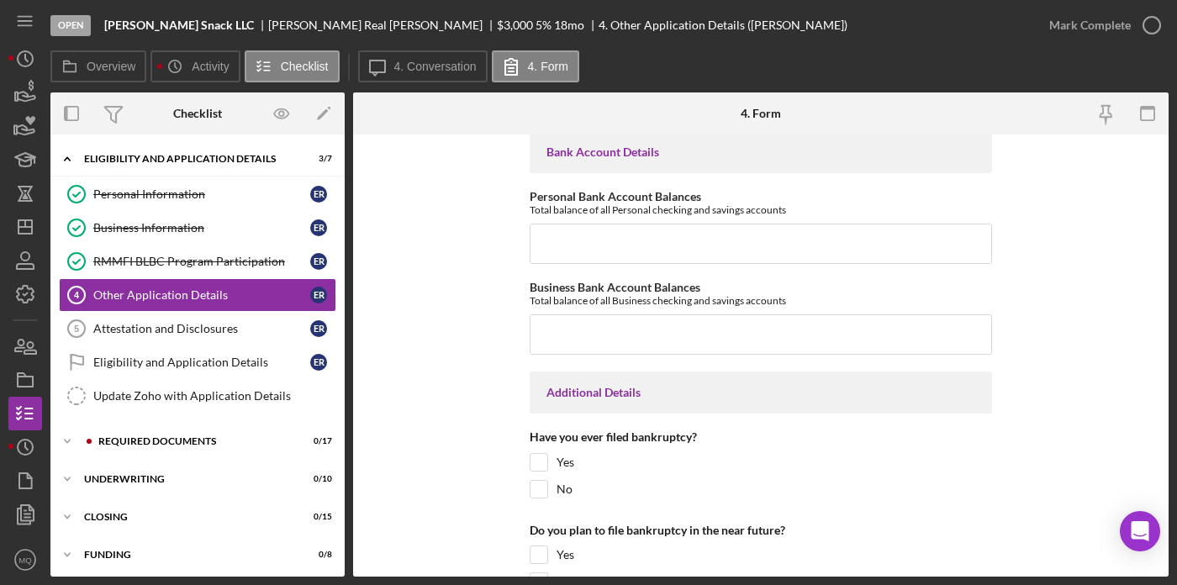
scroll to position [3422, 0]
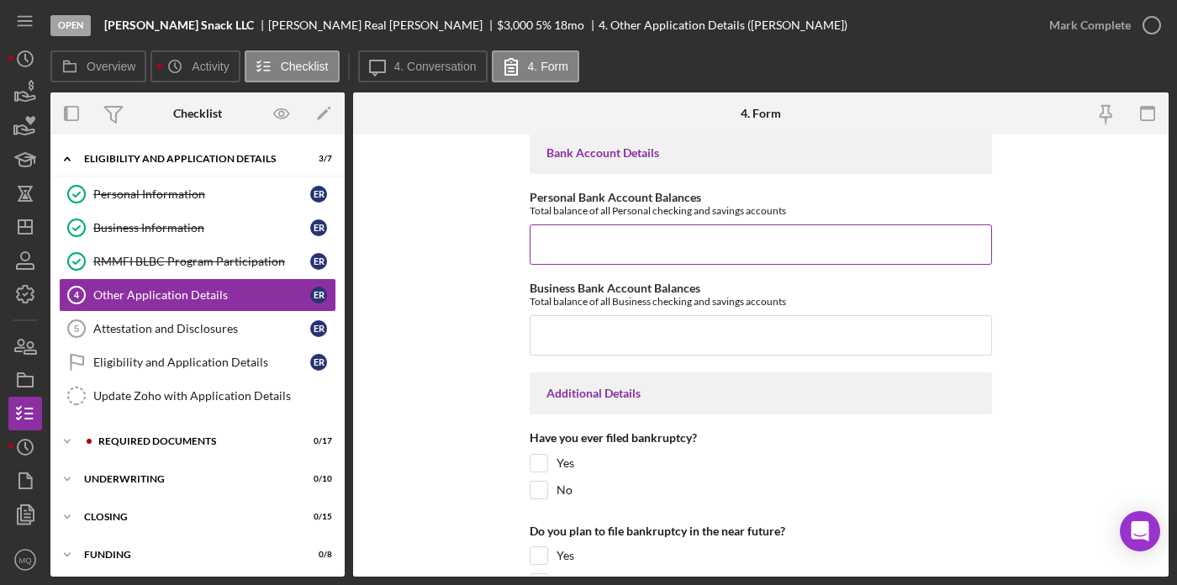
type input "$0"
click at [650, 240] on input "Personal Bank Account Balances" at bounding box center [761, 244] width 462 height 40
type input "$0"
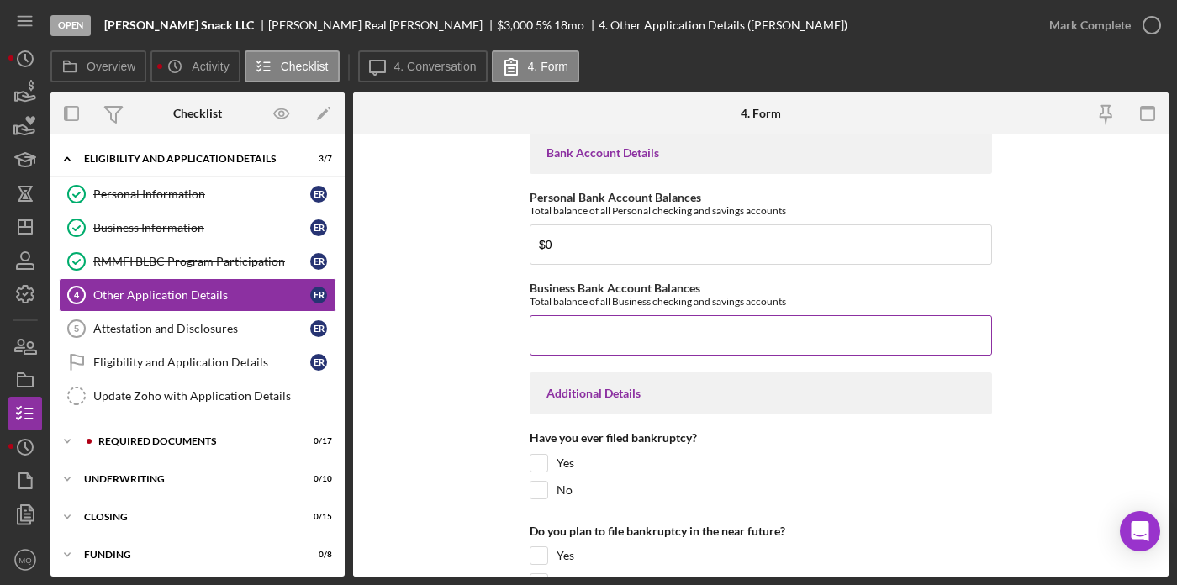
click at [645, 346] on input "Business Bank Account Balances" at bounding box center [761, 335] width 462 height 40
type input "$300"
click at [450, 445] on form "Loan Request Summary Please let us know how much you would like to apply for, a…" at bounding box center [760, 355] width 815 height 442
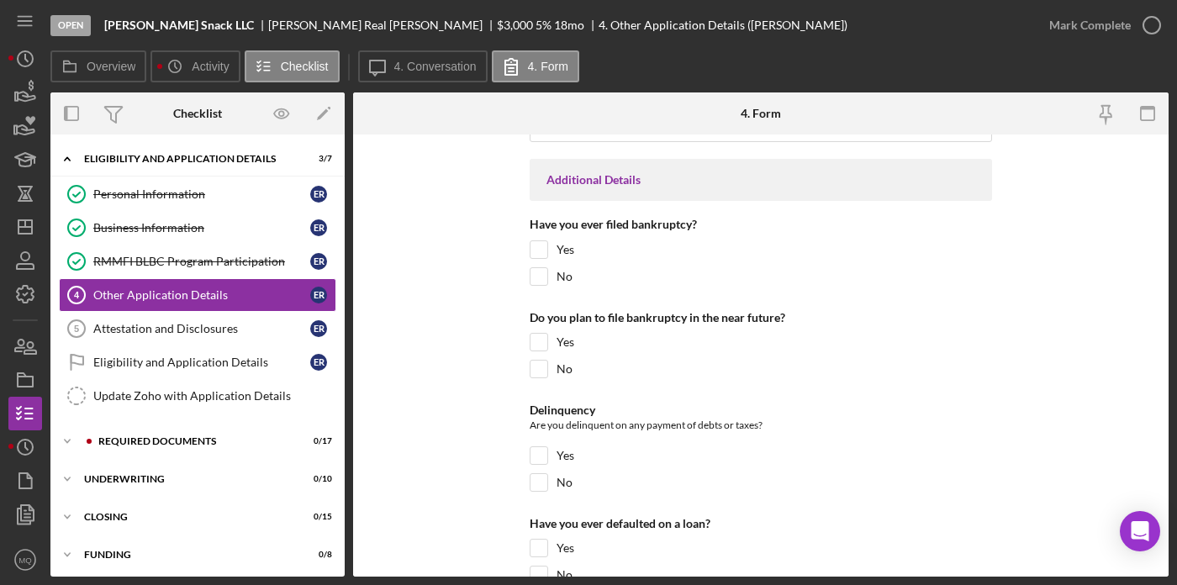
scroll to position [3638, 0]
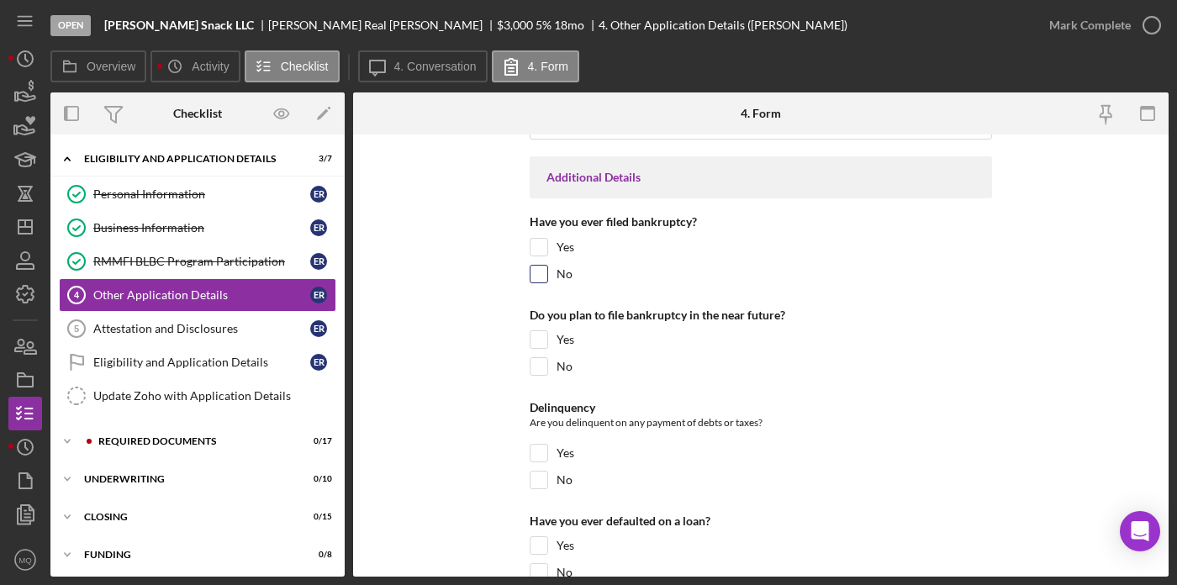
click at [544, 270] on input "No" at bounding box center [538, 274] width 17 height 17
checkbox input "true"
click at [539, 371] on input "No" at bounding box center [538, 366] width 17 height 17
checkbox input "true"
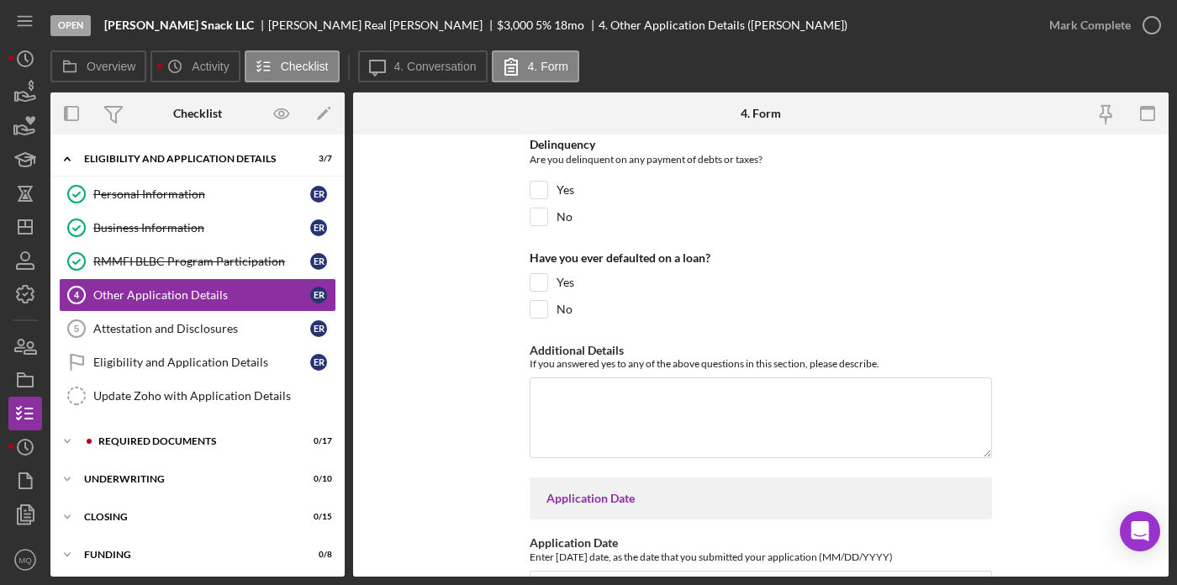
scroll to position [3901, 0]
click at [536, 220] on input "No" at bounding box center [538, 217] width 17 height 17
checkbox input "true"
click at [540, 311] on input "No" at bounding box center [538, 310] width 17 height 17
checkbox input "true"
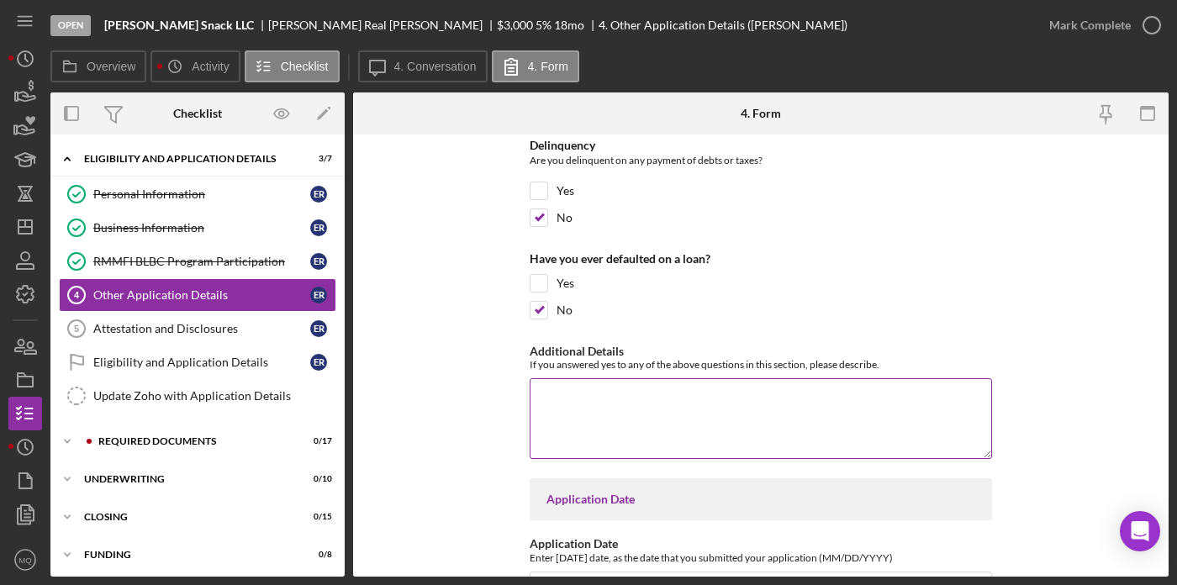
scroll to position [3995, 0]
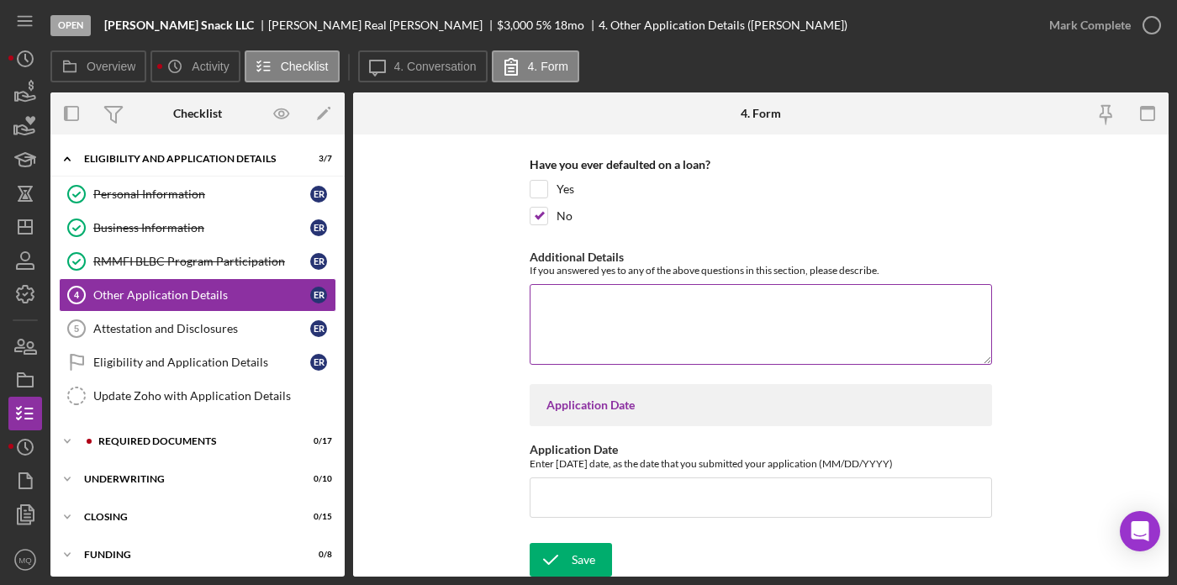
click at [641, 325] on textarea "Additional Details" at bounding box center [761, 324] width 462 height 81
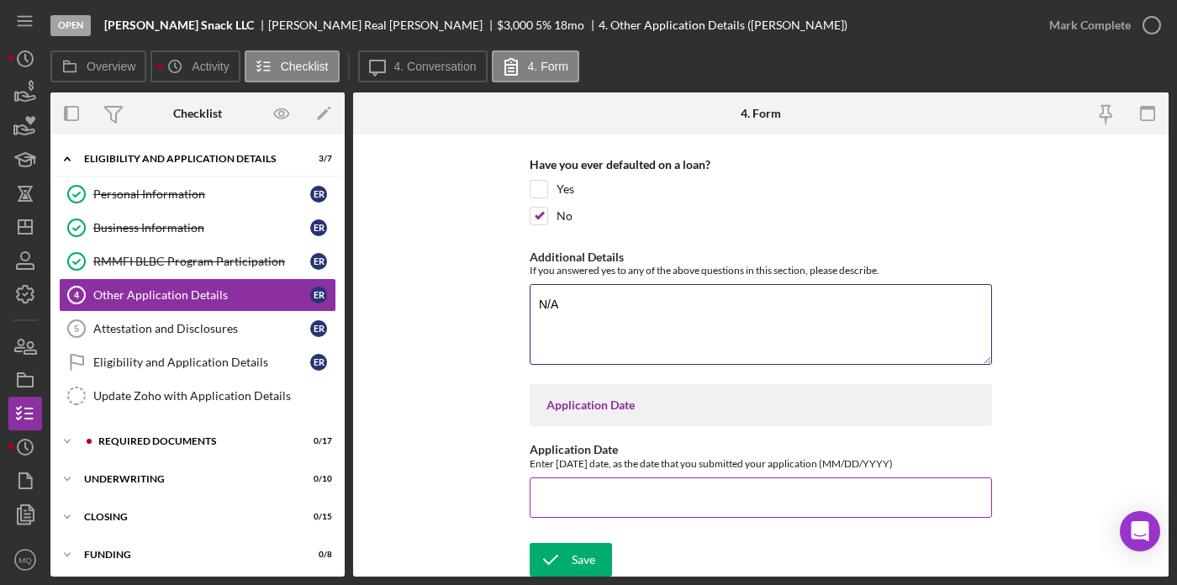
type textarea "N/A"
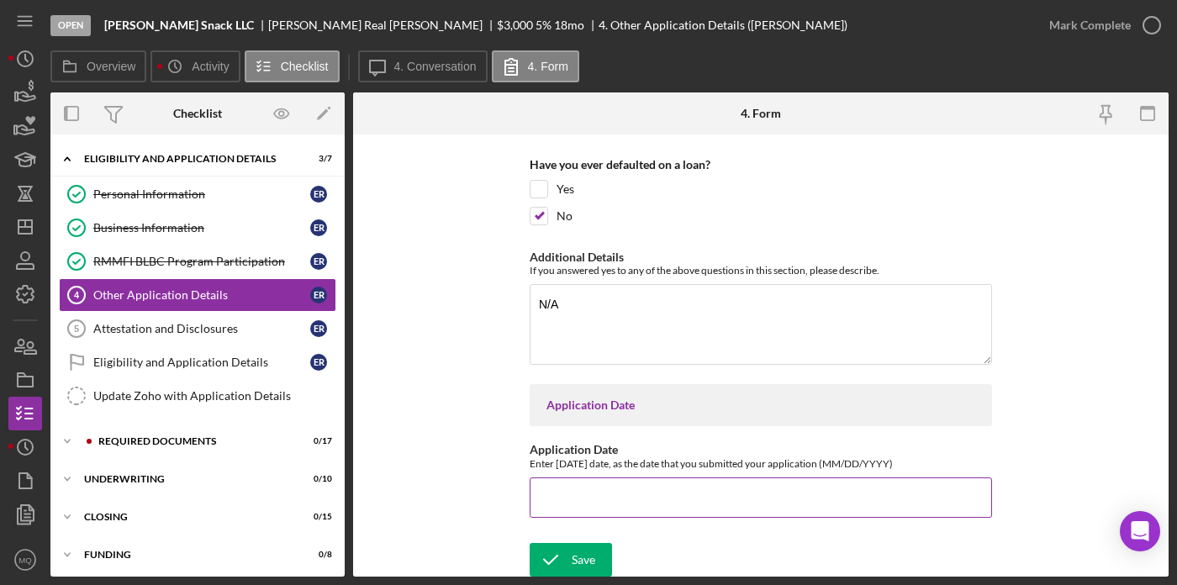
click at [647, 493] on input "Application Date" at bounding box center [761, 497] width 462 height 40
type input "09/25/2025"
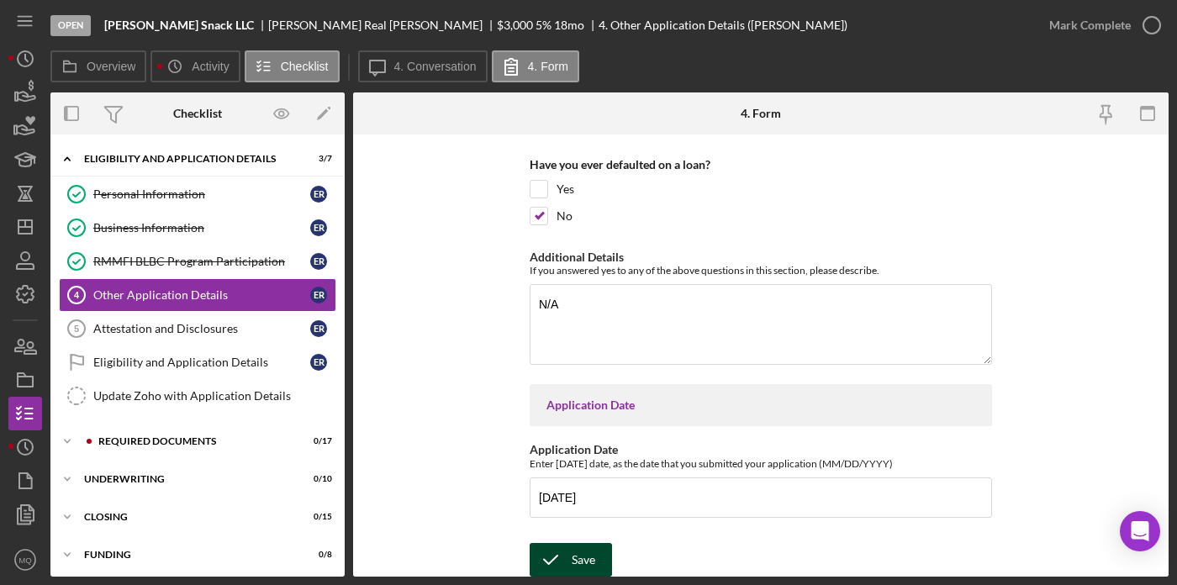
click at [579, 566] on div "Save" at bounding box center [584, 560] width 24 height 34
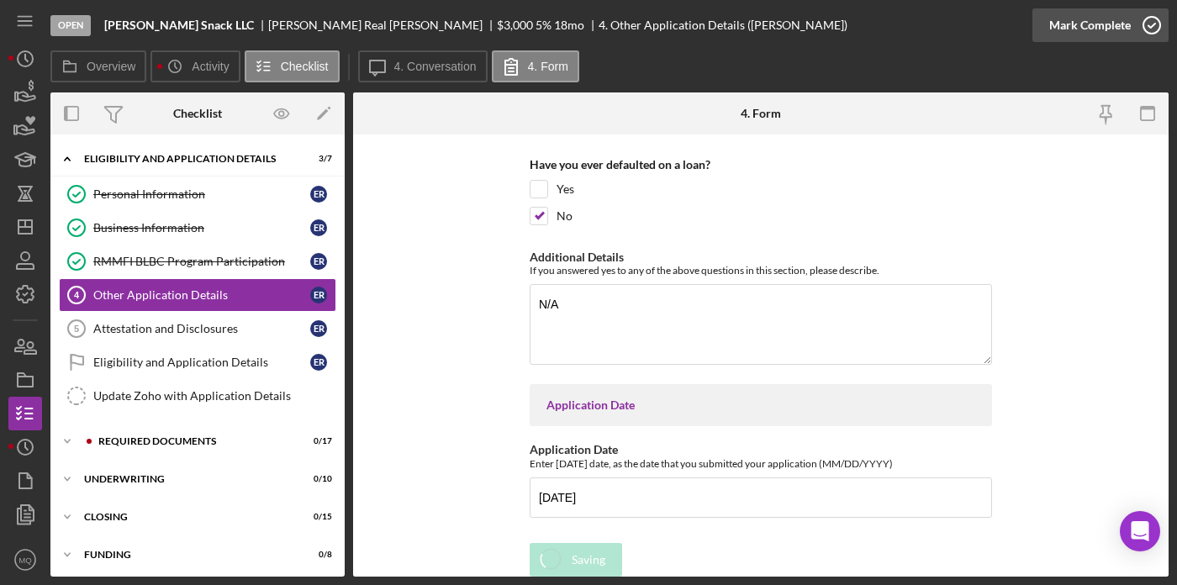
click at [1153, 23] on icon "button" at bounding box center [1151, 25] width 42 height 42
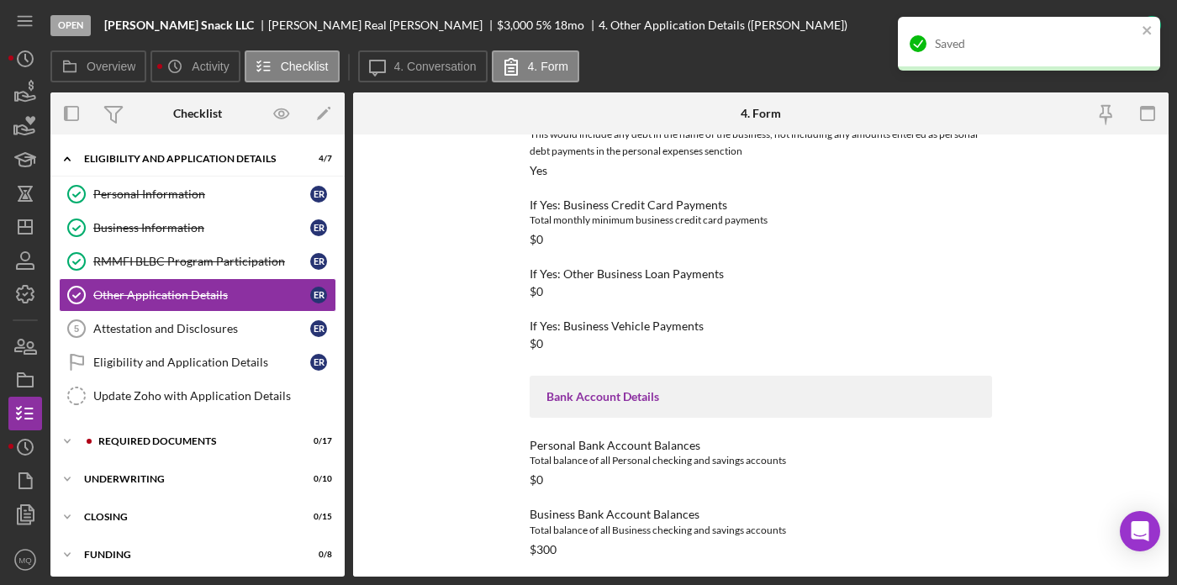
scroll to position [2740, 0]
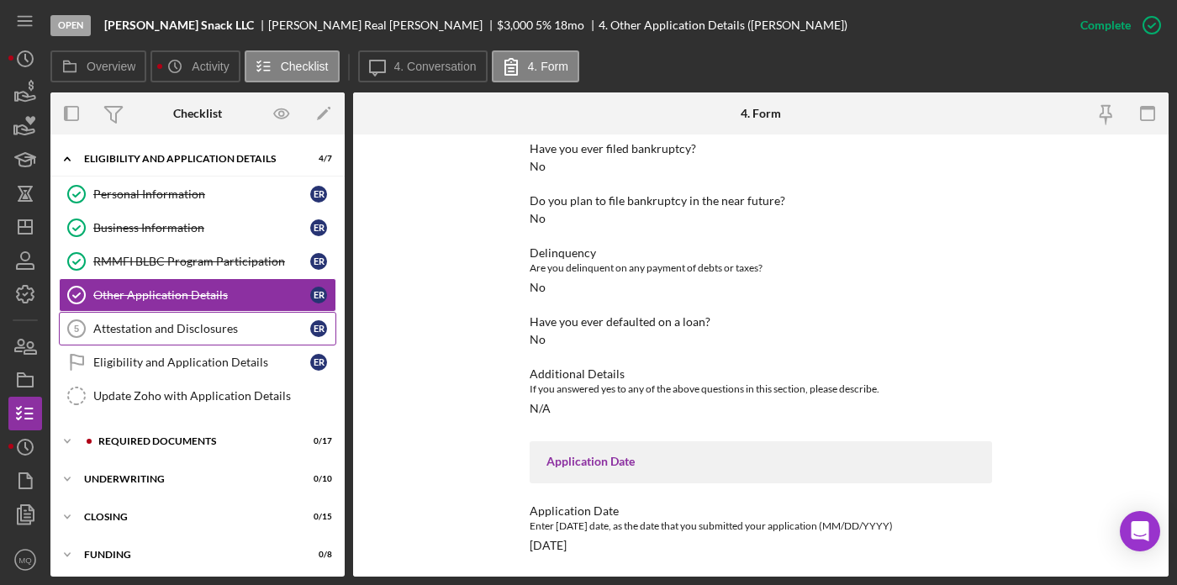
click at [213, 324] on div "Attestation and Disclosures" at bounding box center [201, 328] width 217 height 13
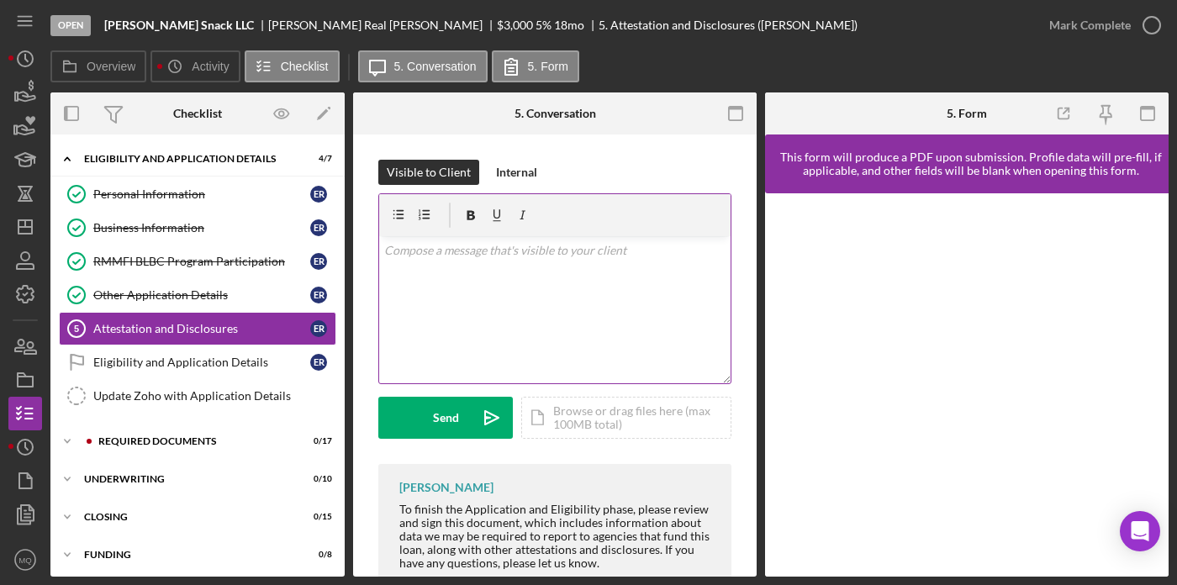
click at [599, 269] on div "v Color teal Color pink Remove color Add row above Add row below Add column bef…" at bounding box center [554, 309] width 351 height 147
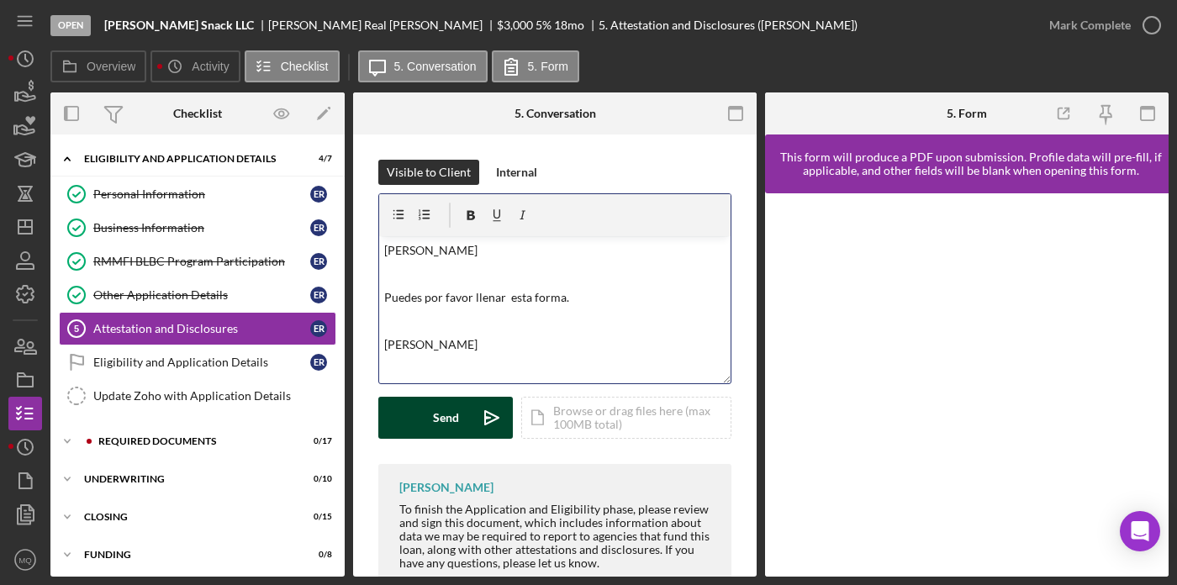
click at [451, 409] on div "Send" at bounding box center [446, 418] width 26 height 42
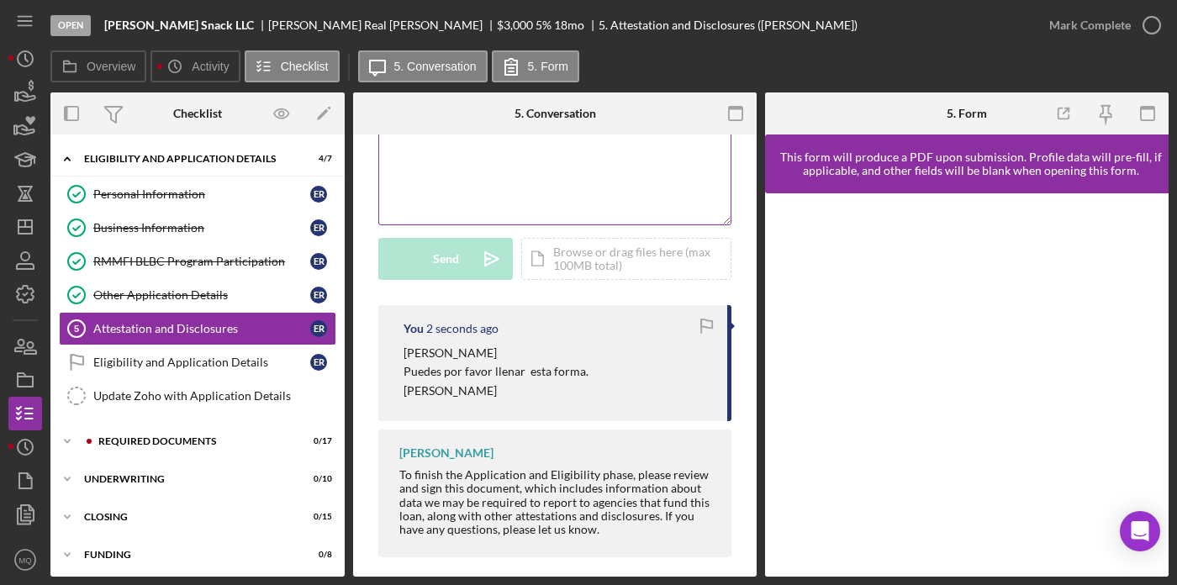
scroll to position [170, 0]
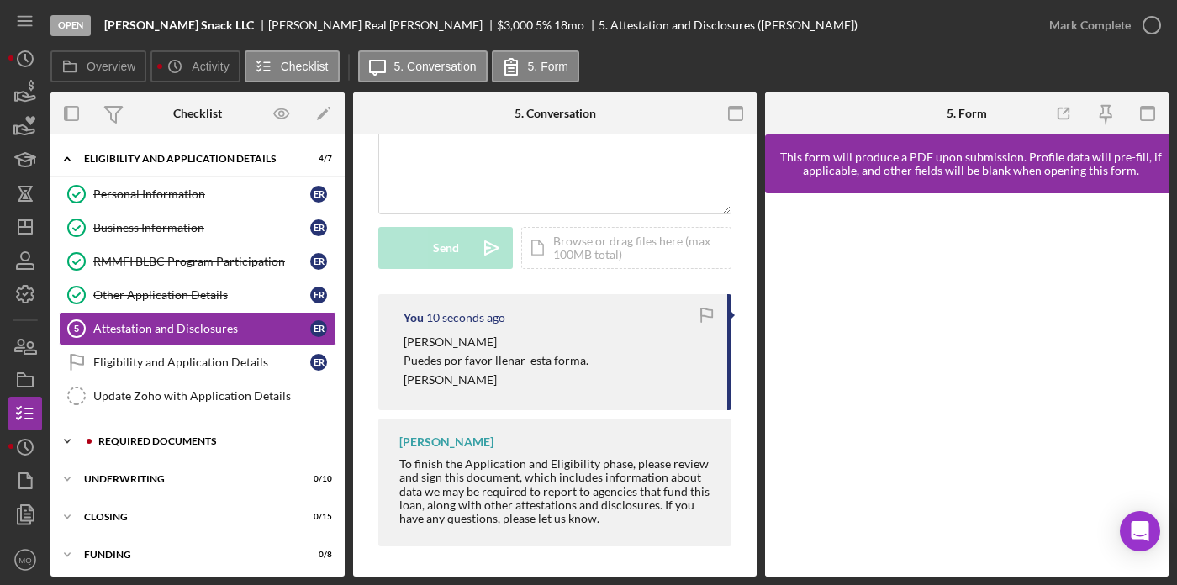
click at [141, 440] on div "Required Documents" at bounding box center [210, 441] width 225 height 10
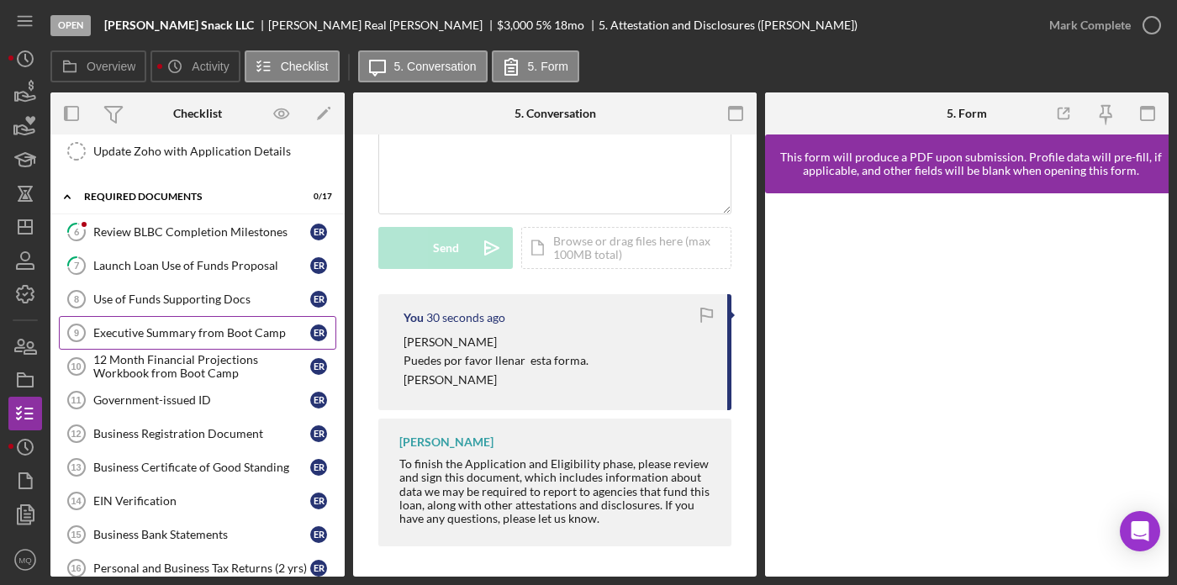
scroll to position [241, 0]
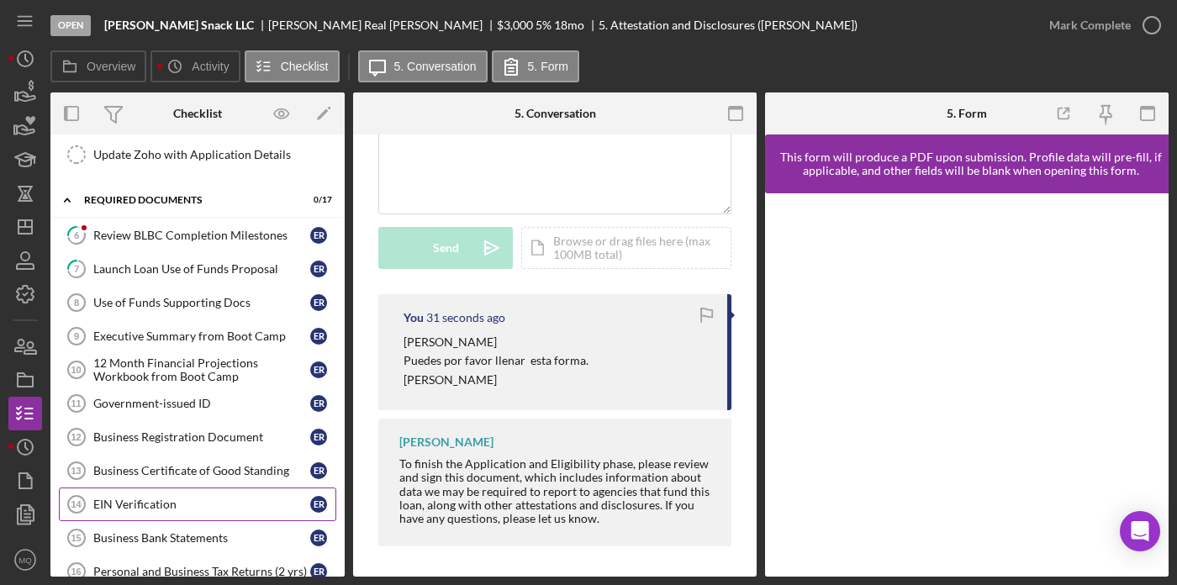
click at [169, 499] on div "EIN Verification" at bounding box center [201, 504] width 217 height 13
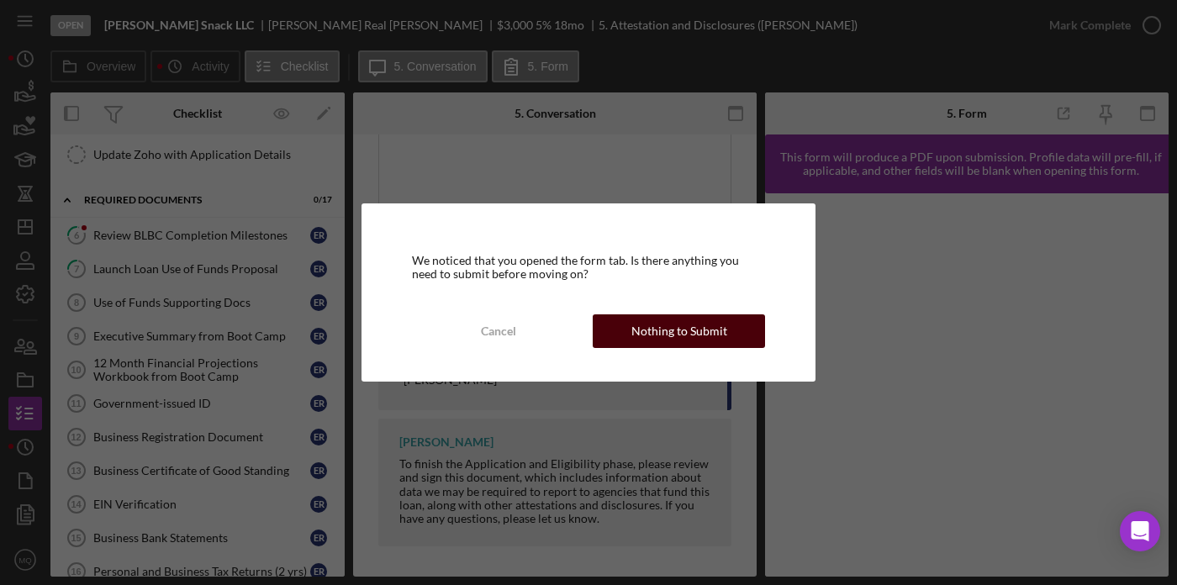
click at [708, 328] on div "Nothing to Submit" at bounding box center [679, 331] width 96 height 34
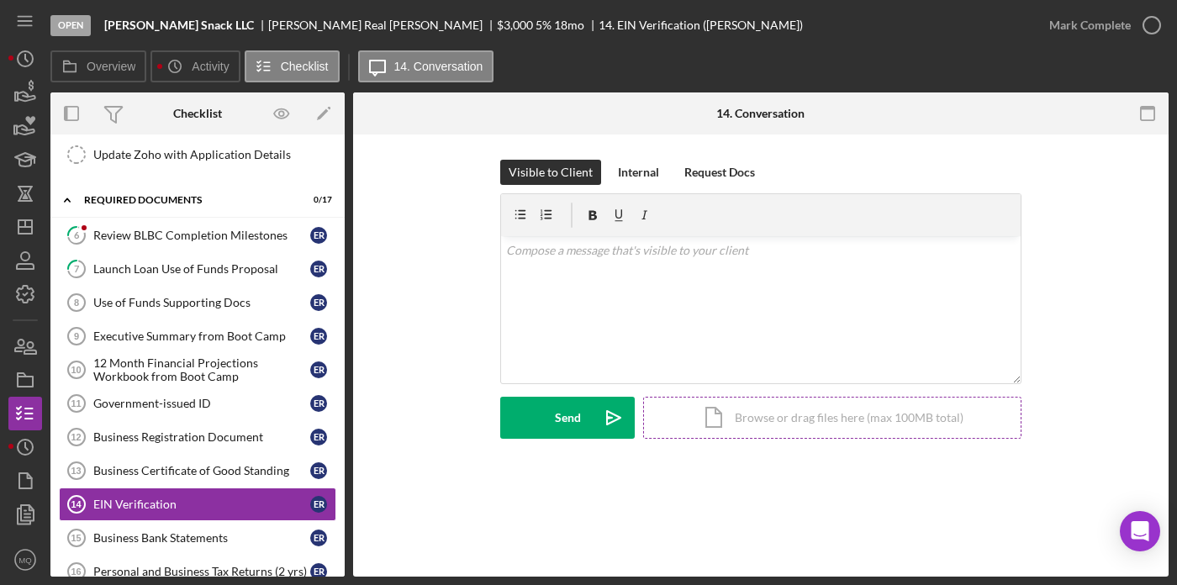
click at [827, 425] on div "Icon/Document Browse or drag files here (max 100MB total) Tap to choose files o…" at bounding box center [832, 418] width 378 height 42
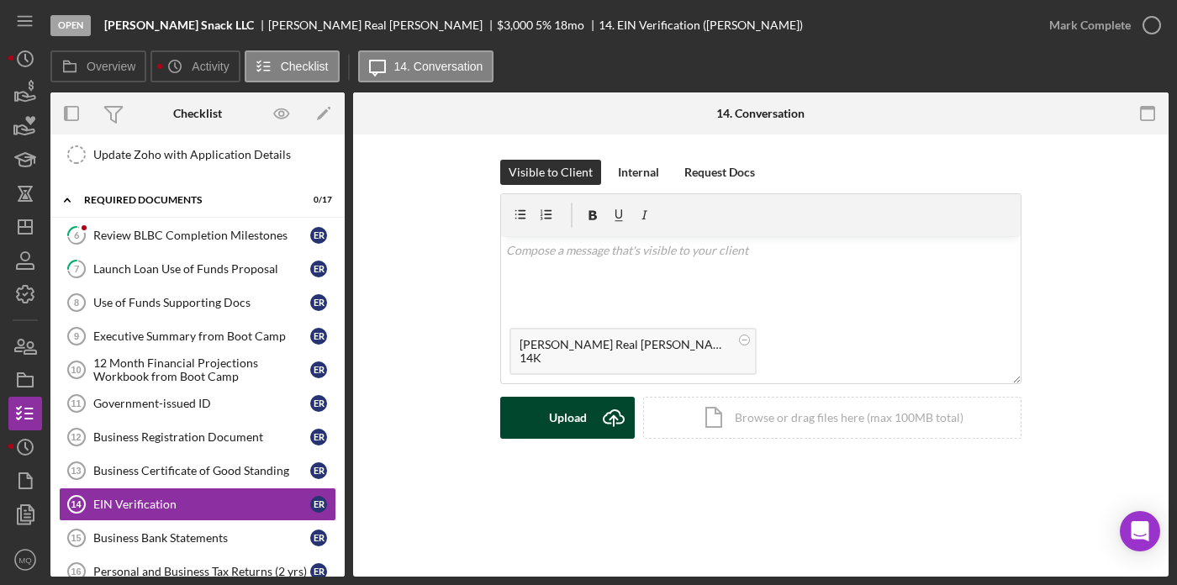
click at [572, 415] on div "Upload" at bounding box center [568, 418] width 38 height 42
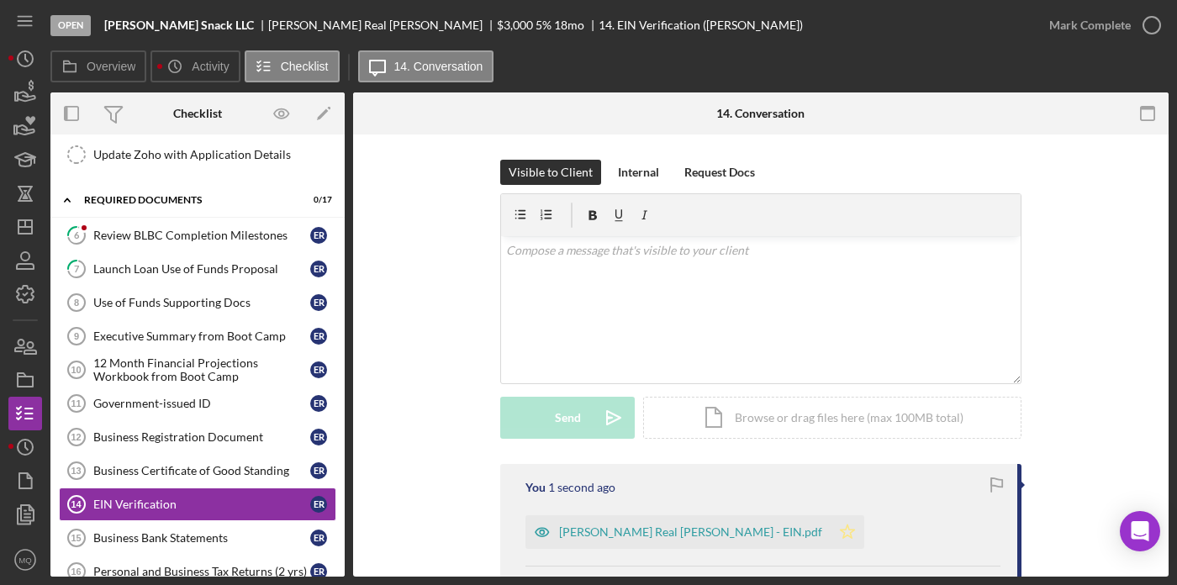
click at [830, 524] on icon "Icon/Star" at bounding box center [847, 532] width 34 height 34
click at [1146, 26] on icon "button" at bounding box center [1151, 25] width 42 height 42
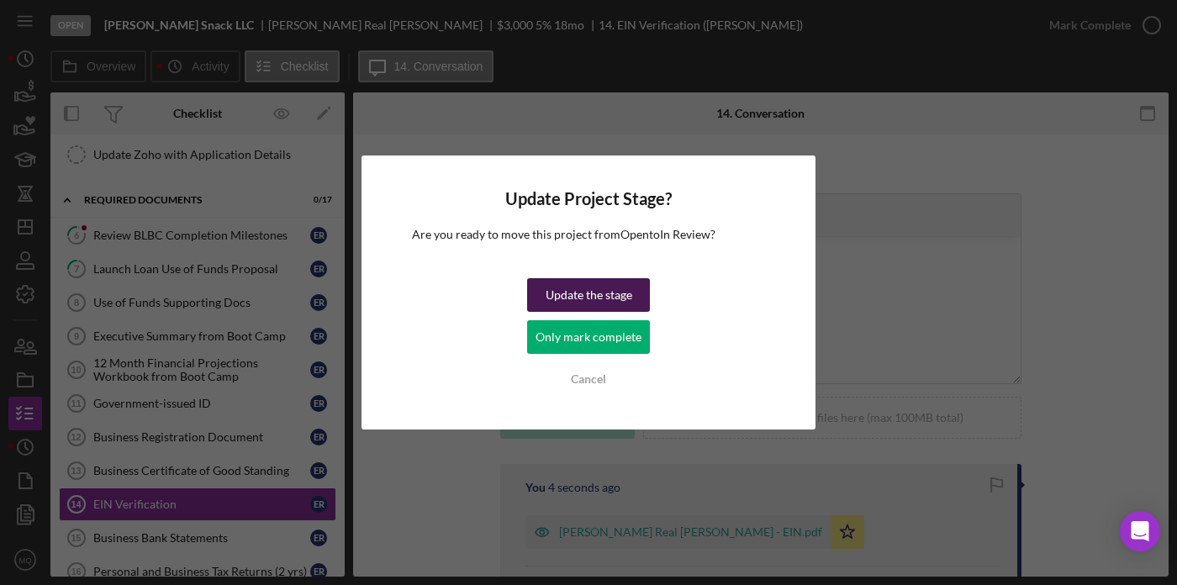
click at [608, 294] on div "Update the stage" at bounding box center [588, 295] width 87 height 34
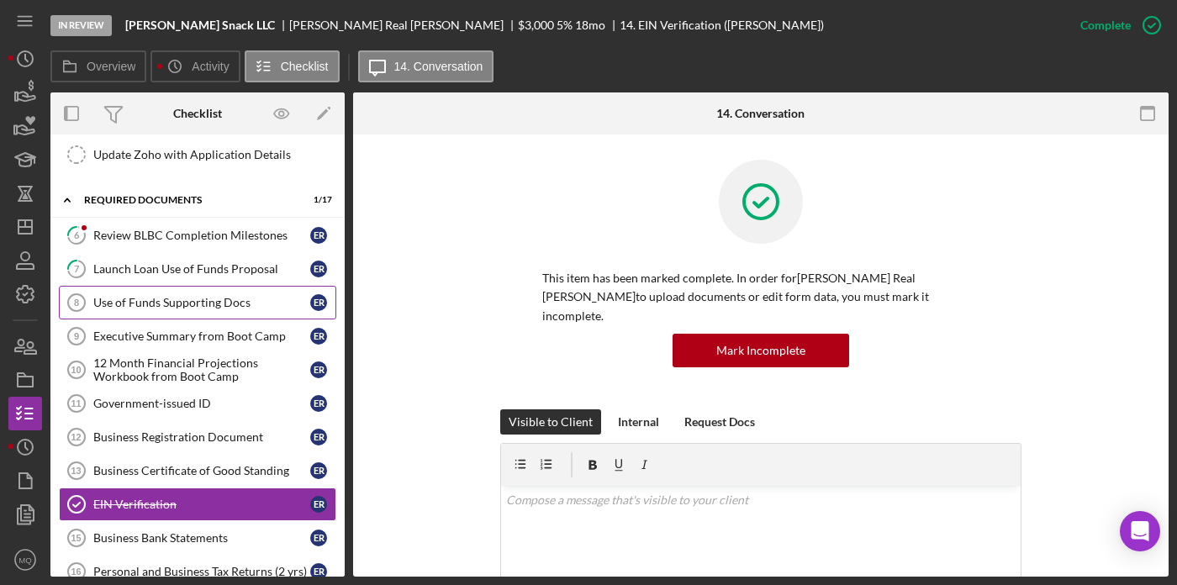
click at [218, 297] on div "Use of Funds Supporting Docs" at bounding box center [201, 302] width 217 height 13
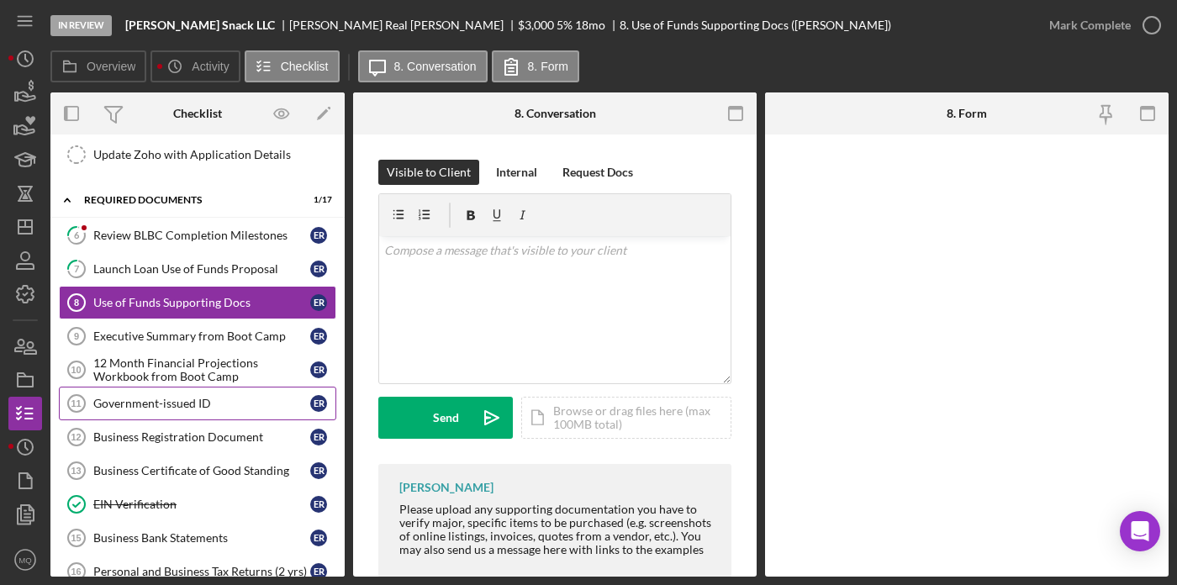
click at [181, 399] on div "Government-issued ID" at bounding box center [201, 403] width 217 height 13
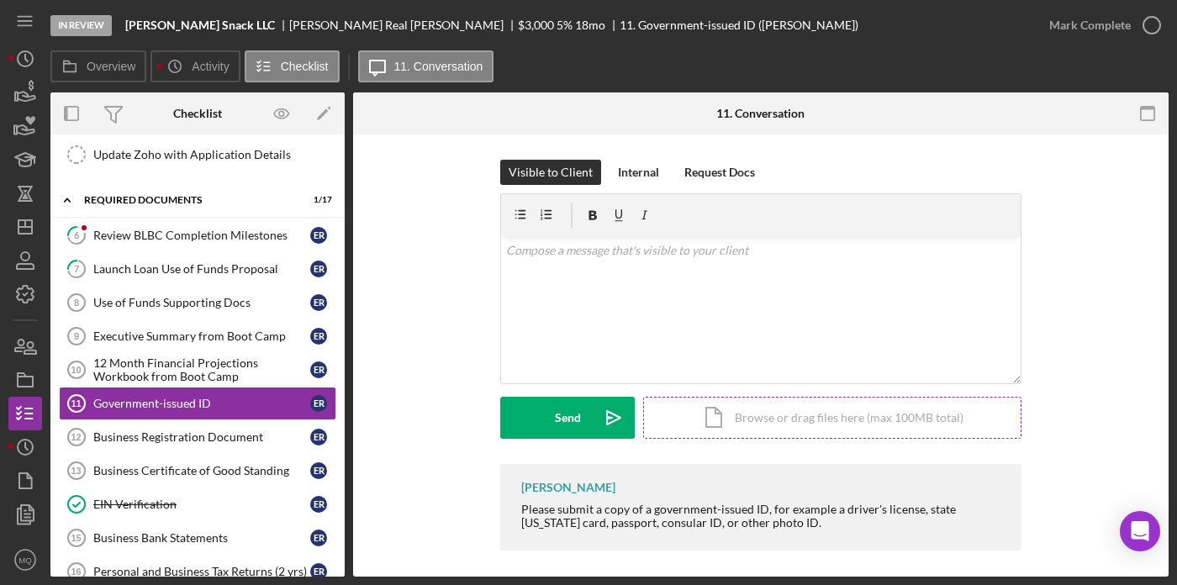
click at [813, 416] on div "Icon/Document Browse or drag files here (max 100MB total) Tap to choose files o…" at bounding box center [832, 418] width 378 height 42
click at [781, 412] on div "Icon/Document Browse or drag files here (max 100MB total) Tap to choose files o…" at bounding box center [832, 418] width 378 height 42
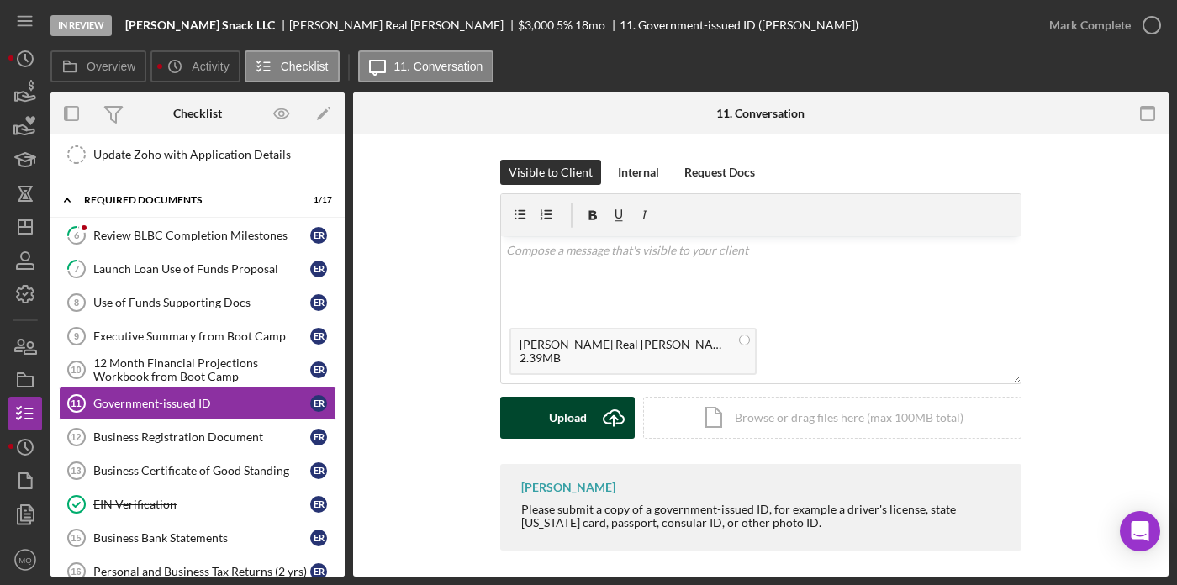
click at [554, 419] on div "Upload" at bounding box center [568, 418] width 38 height 42
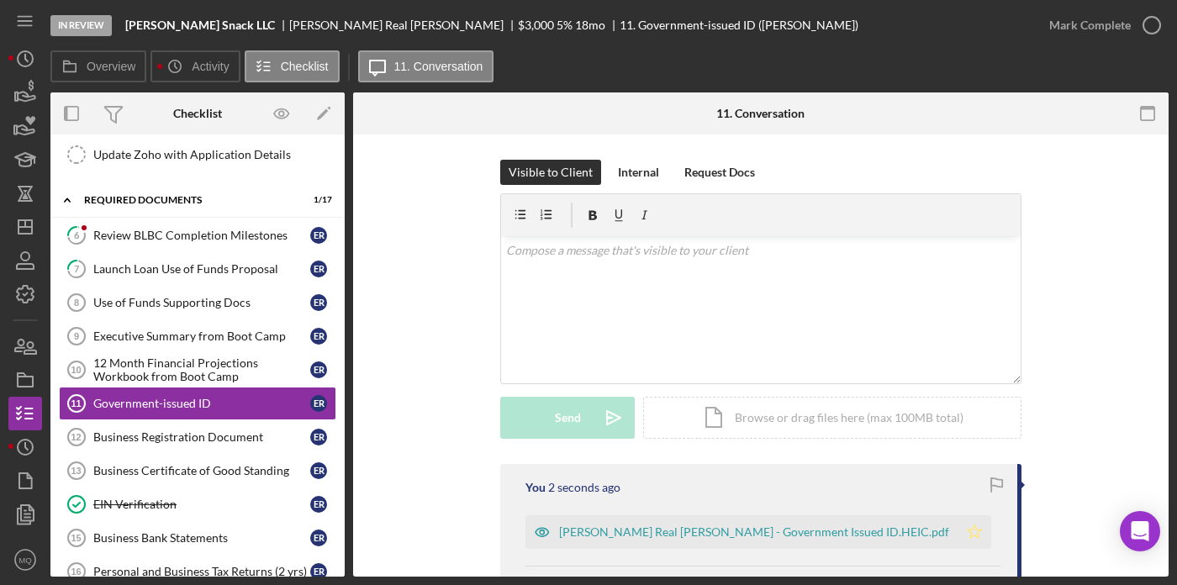
click at [967, 534] on polygon "button" at bounding box center [974, 530] width 14 height 13
click at [1150, 24] on icon "button" at bounding box center [1151, 25] width 42 height 42
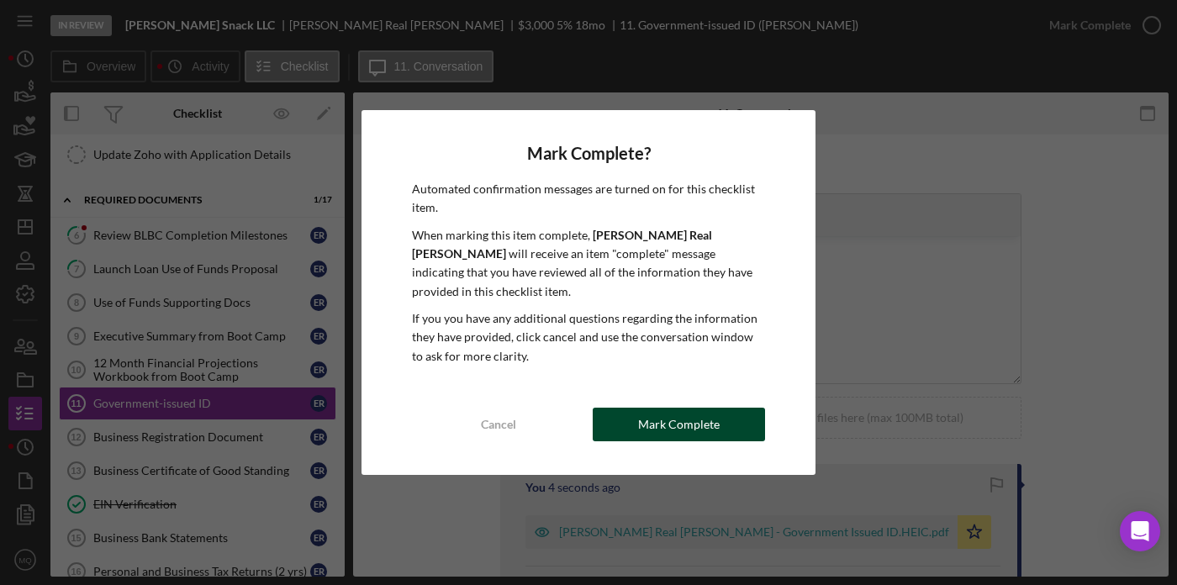
click at [728, 420] on button "Mark Complete" at bounding box center [679, 425] width 172 height 34
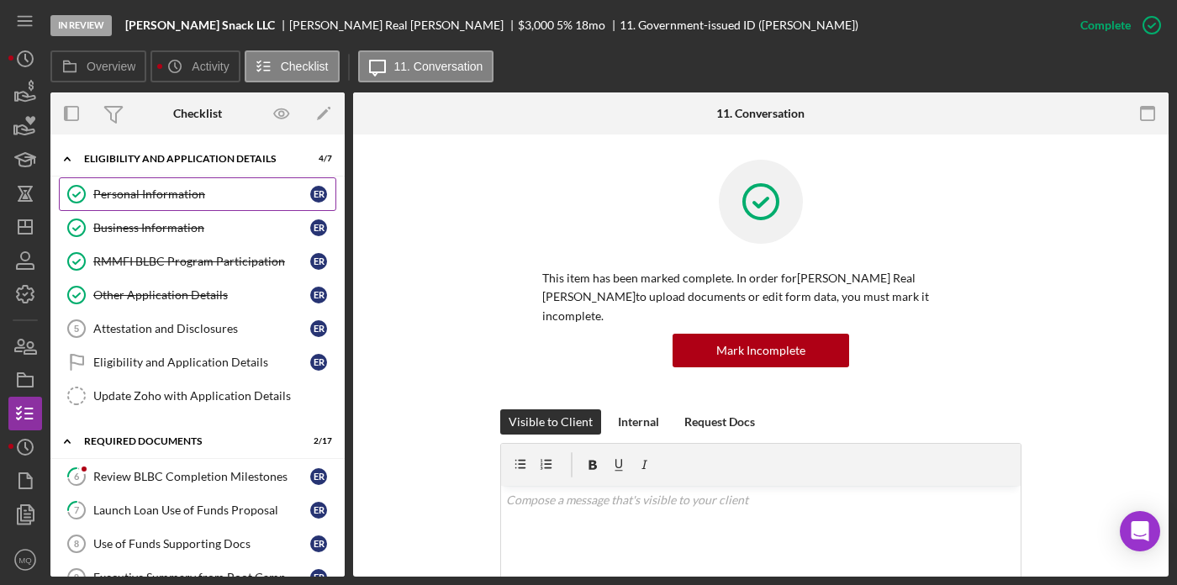
click at [189, 198] on div "Personal Information" at bounding box center [201, 193] width 217 height 13
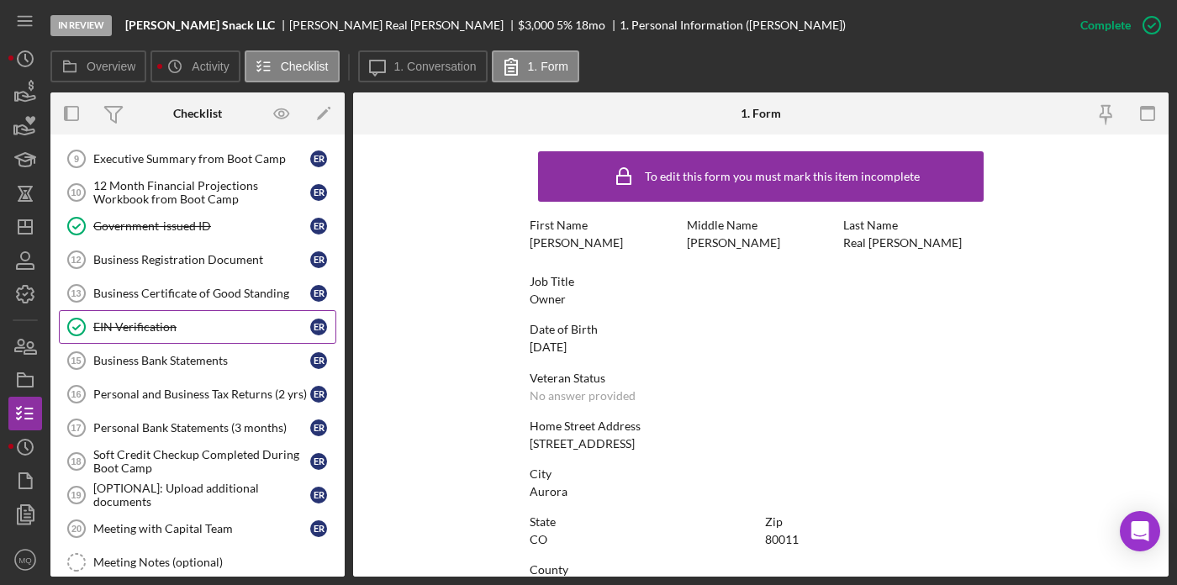
scroll to position [421, 0]
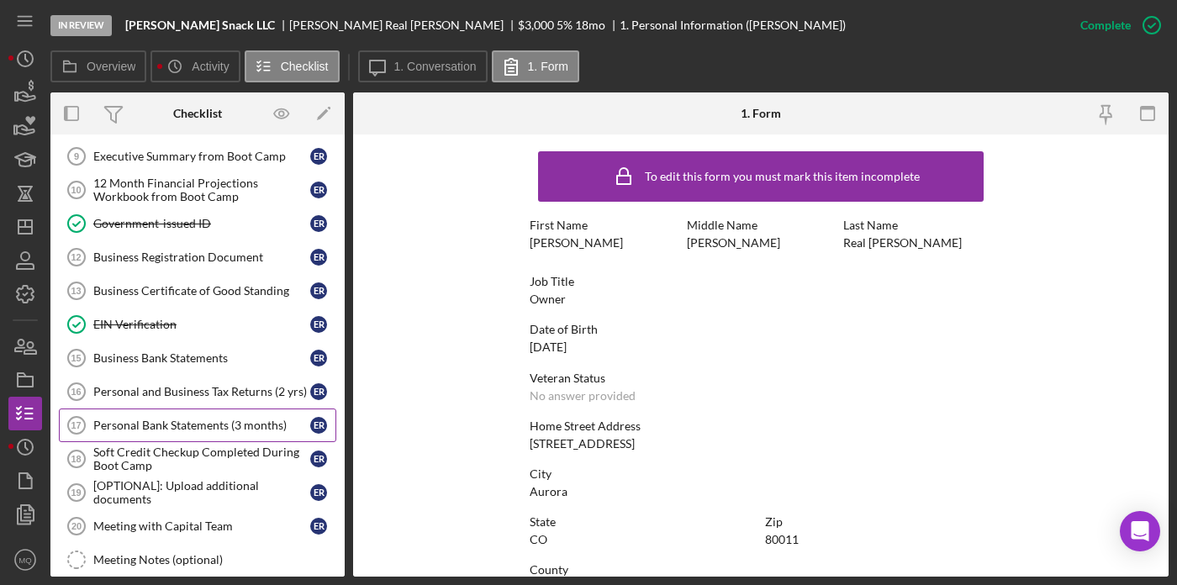
click at [213, 429] on div "Personal Bank Statements (3 months)" at bounding box center [201, 425] width 217 height 13
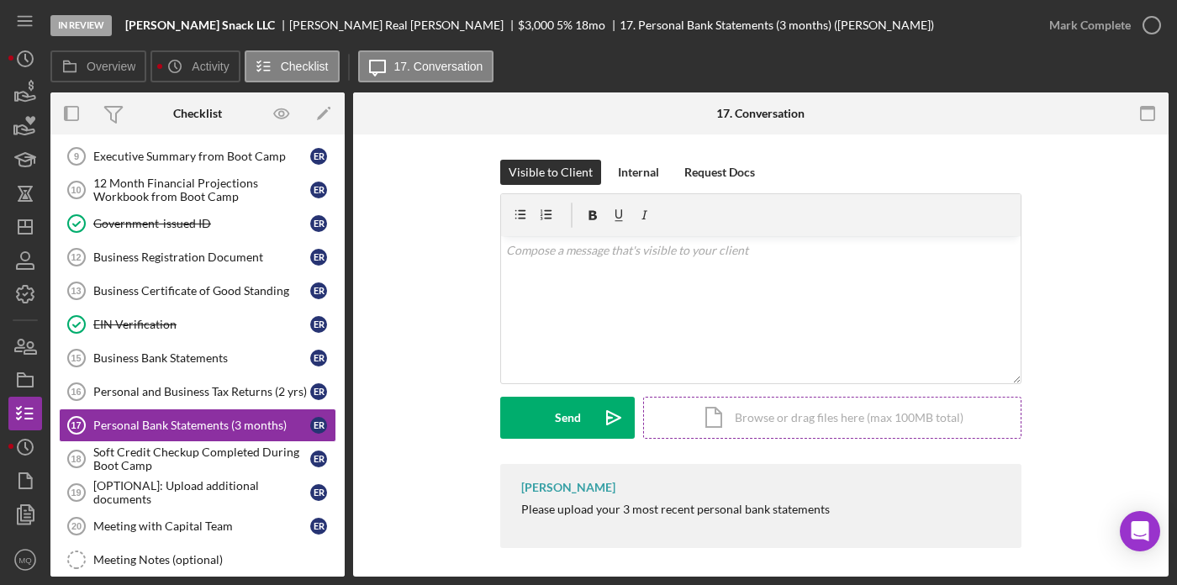
click at [845, 429] on div "Icon/Document Browse or drag files here (max 100MB total) Tap to choose files o…" at bounding box center [832, 418] width 378 height 42
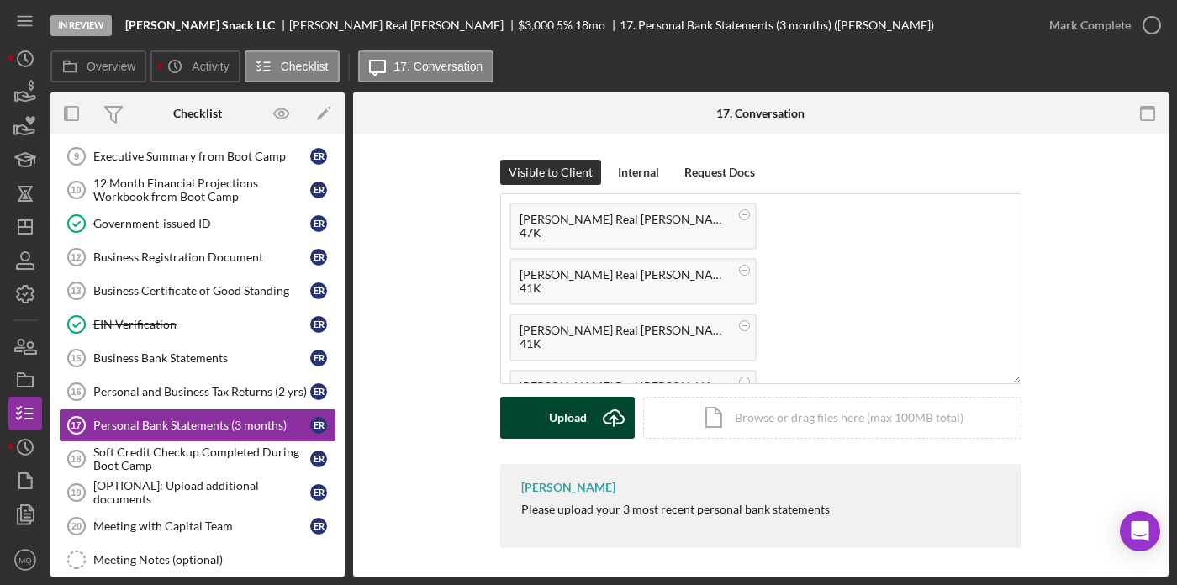
click at [566, 420] on div "Upload" at bounding box center [568, 418] width 38 height 42
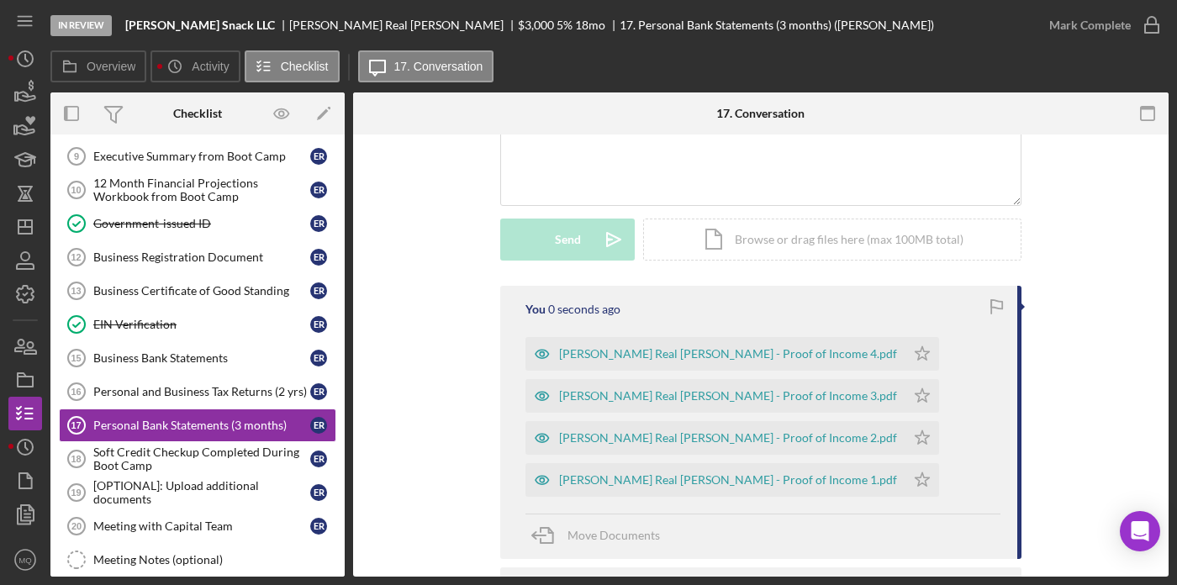
scroll to position [203, 0]
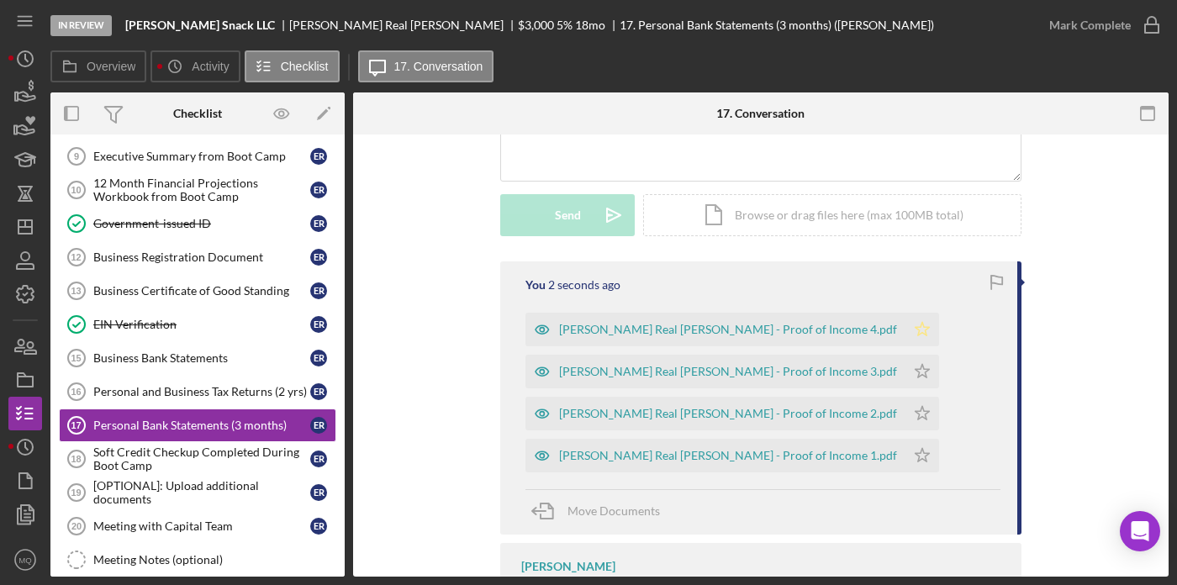
click at [905, 331] on icon "Icon/Star" at bounding box center [922, 330] width 34 height 34
click at [915, 371] on polygon "button" at bounding box center [922, 370] width 14 height 13
click at [905, 414] on icon "Icon/Star" at bounding box center [922, 414] width 34 height 34
click at [905, 460] on icon "Icon/Star" at bounding box center [922, 456] width 34 height 34
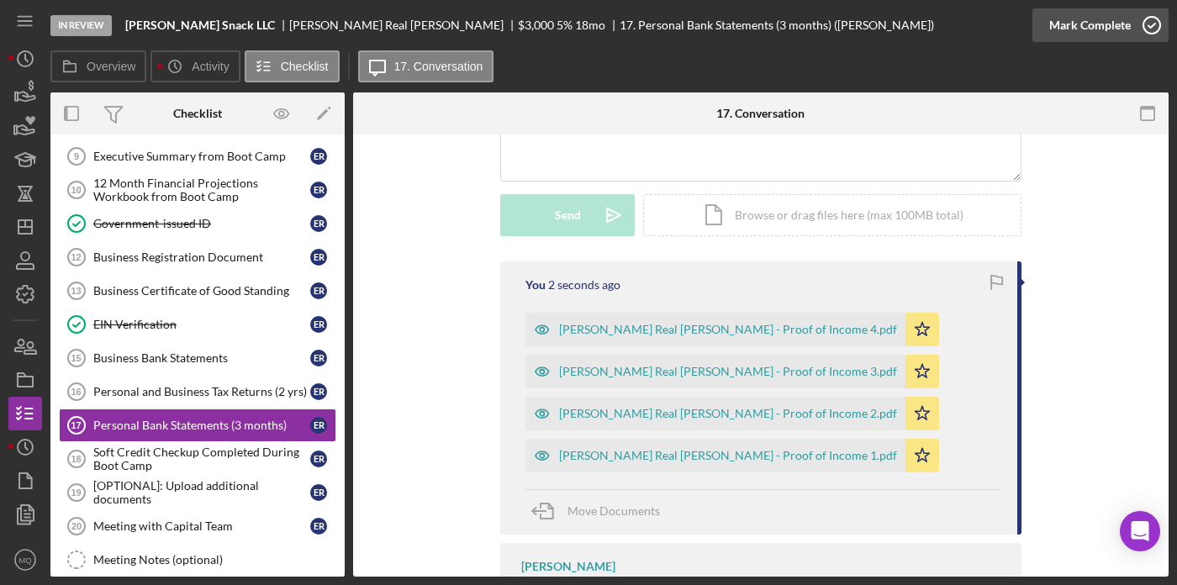
click at [1148, 29] on icon "button" at bounding box center [1151, 25] width 42 height 42
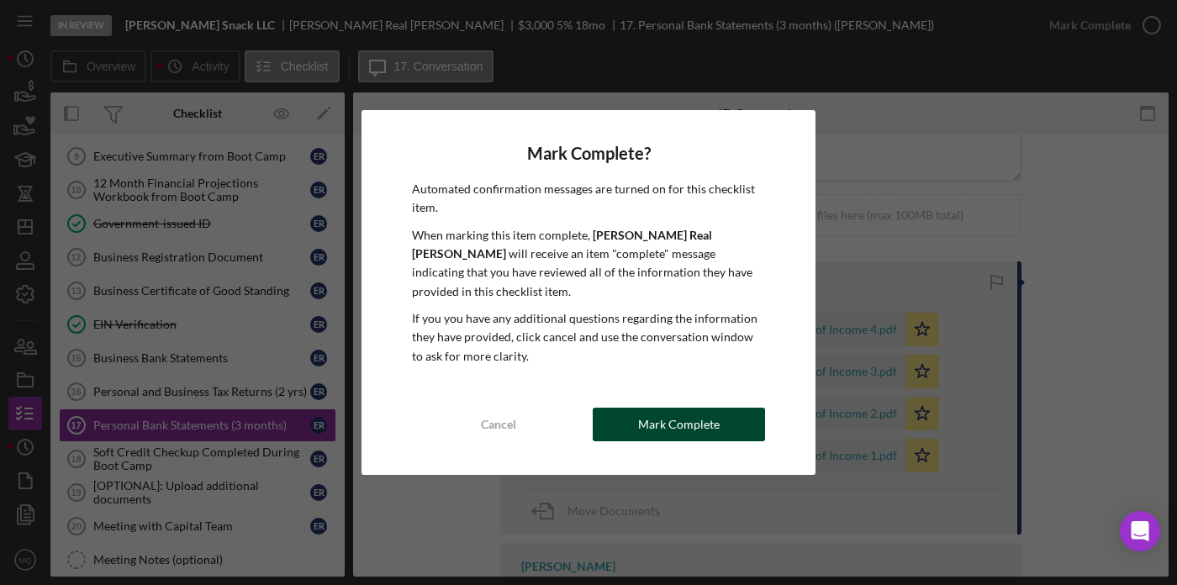
click at [645, 409] on div "Mark Complete" at bounding box center [679, 425] width 82 height 34
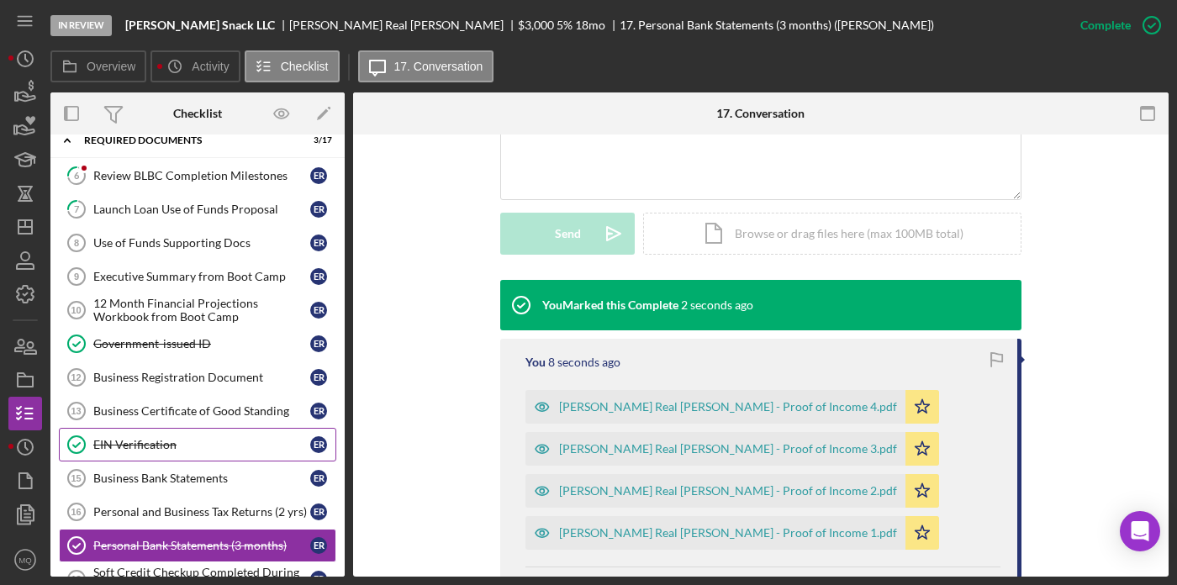
scroll to position [298, 0]
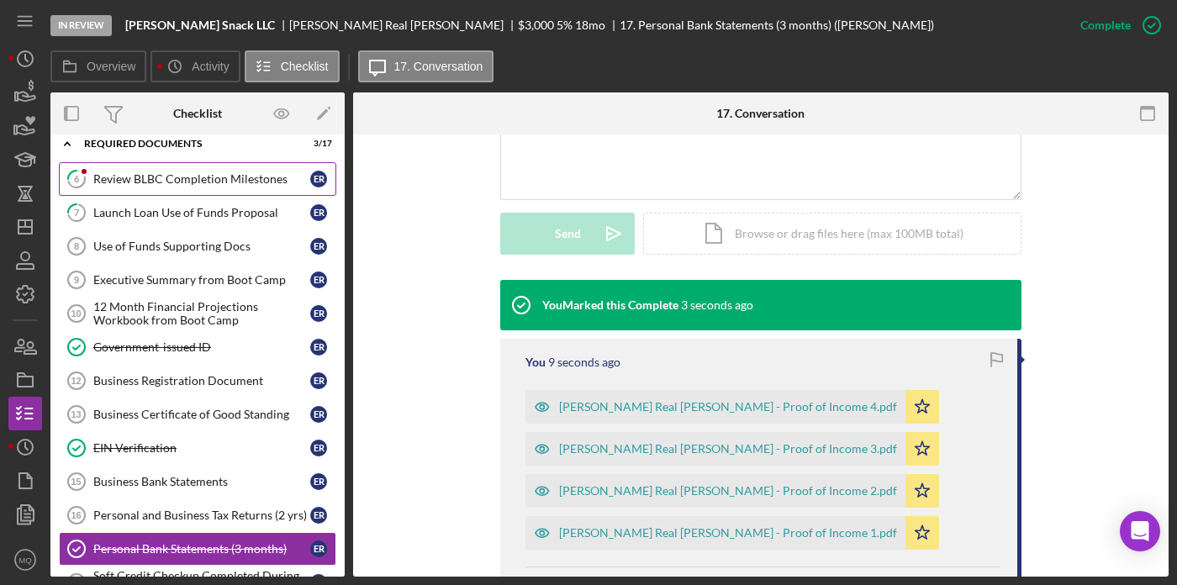
click at [222, 181] on div "Review BLBC Completion Milestones" at bounding box center [201, 178] width 217 height 13
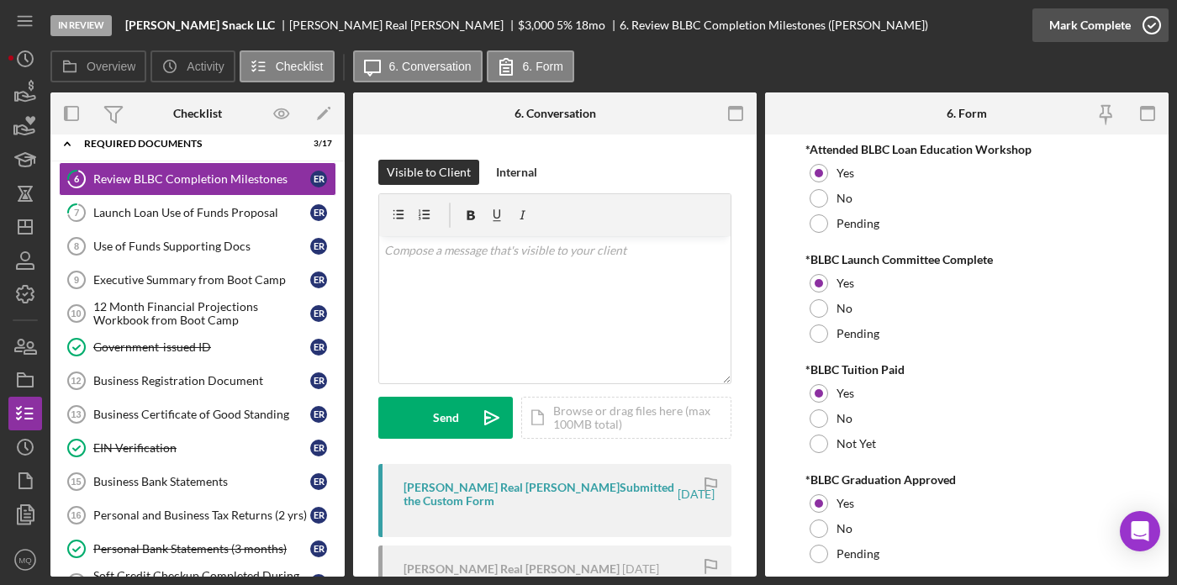
click at [1151, 30] on icon "button" at bounding box center [1151, 25] width 42 height 42
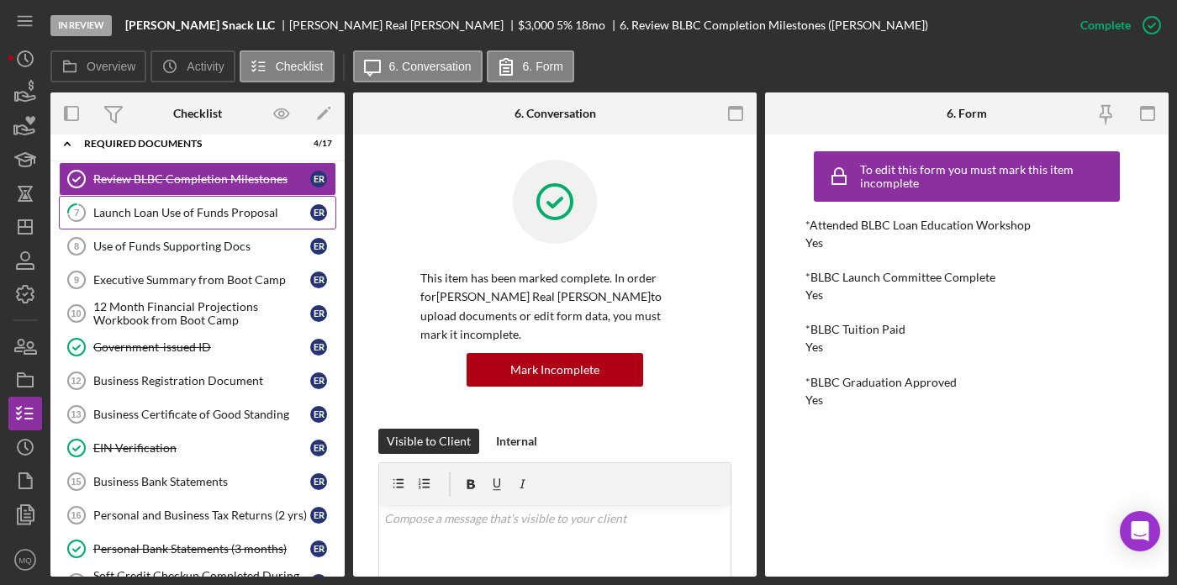
click at [217, 216] on div "Launch Loan Use of Funds Proposal" at bounding box center [201, 212] width 217 height 13
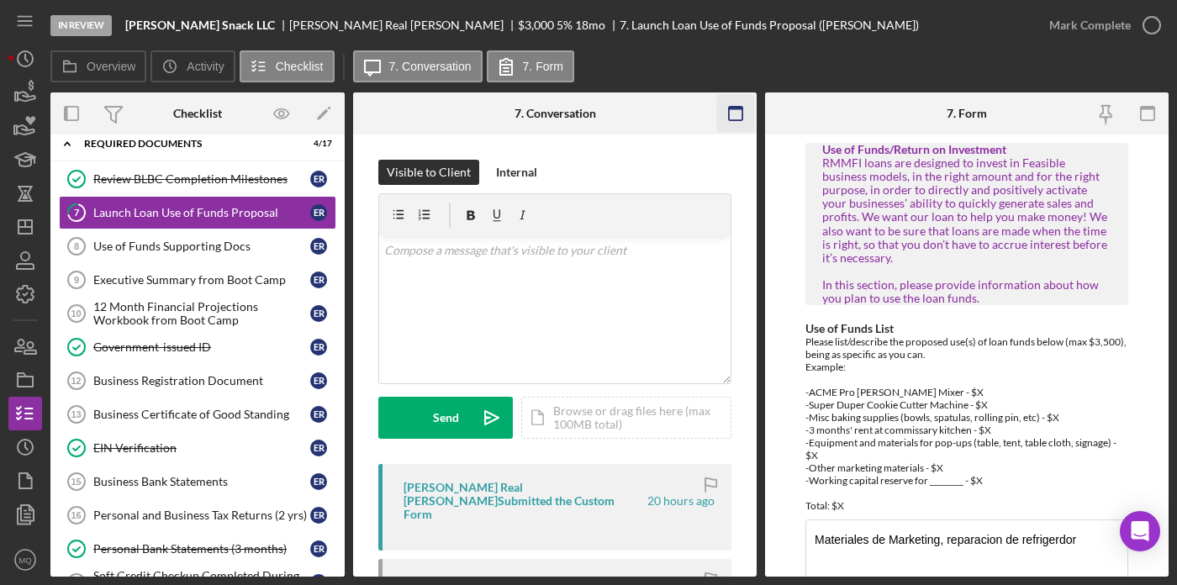
click at [735, 113] on icon "button" at bounding box center [736, 114] width 38 height 38
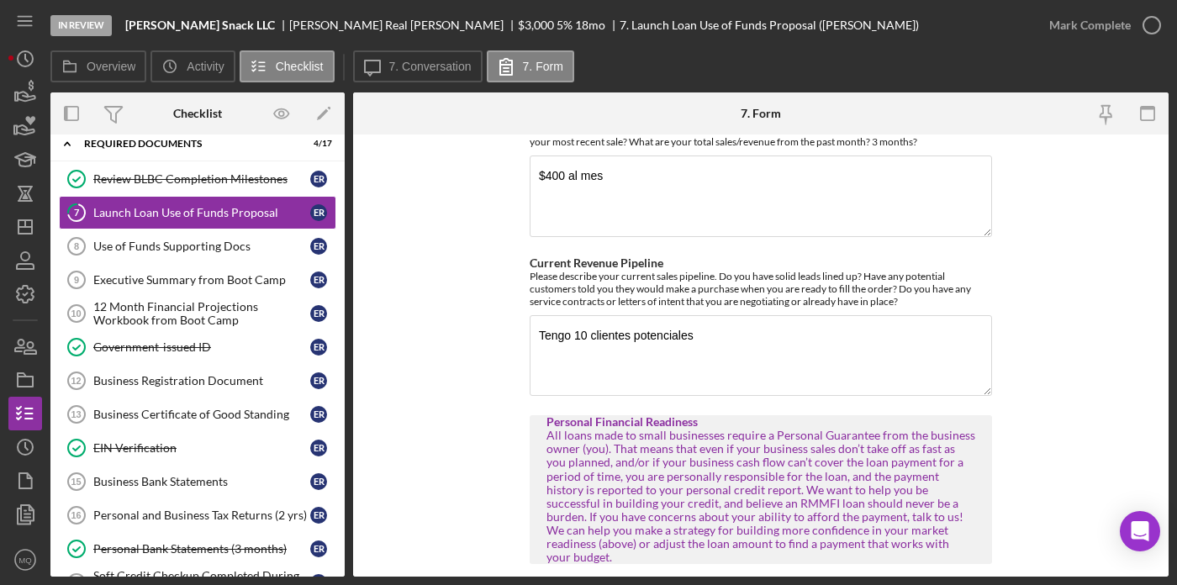
scroll to position [1351, 0]
click at [697, 313] on textarea "Tengo 10 clientes potenciales" at bounding box center [761, 353] width 462 height 81
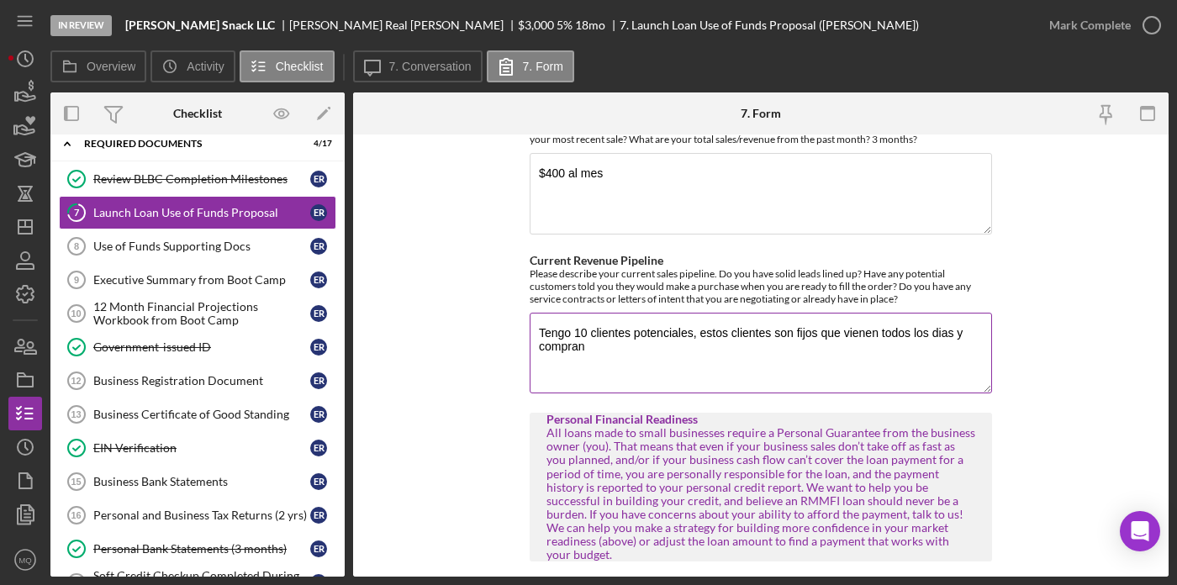
drag, startPoint x: 691, startPoint y: 321, endPoint x: 631, endPoint y: 319, distance: 59.7
click at [631, 319] on textarea "Tengo 10 clientes potenciales, estos clientes son fijos que vienen todos los di…" at bounding box center [761, 353] width 462 height 81
click at [849, 313] on textarea "Tengo 10 clientes fijos que vienen todos los dias y compran" at bounding box center [761, 353] width 462 height 81
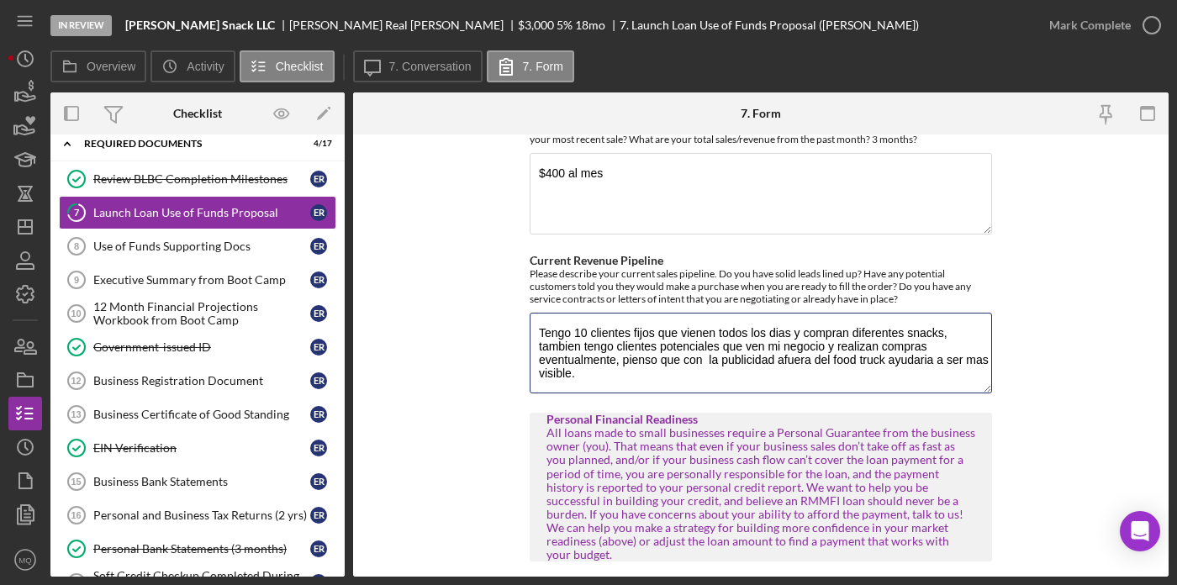
scroll to position [1952, 0]
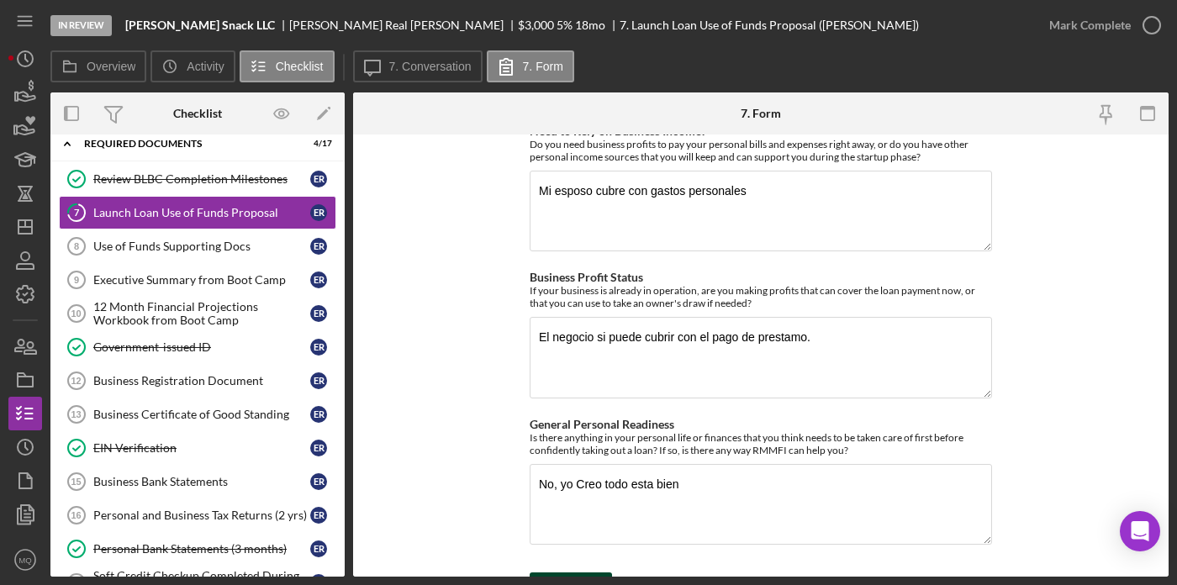
type textarea "Tengo 10 clientes fijos que vienen todos los dias y compran diferentes snacks, …"
click at [560, 568] on icon "submit" at bounding box center [551, 589] width 42 height 42
click at [1148, 34] on icon "button" at bounding box center [1151, 25] width 42 height 42
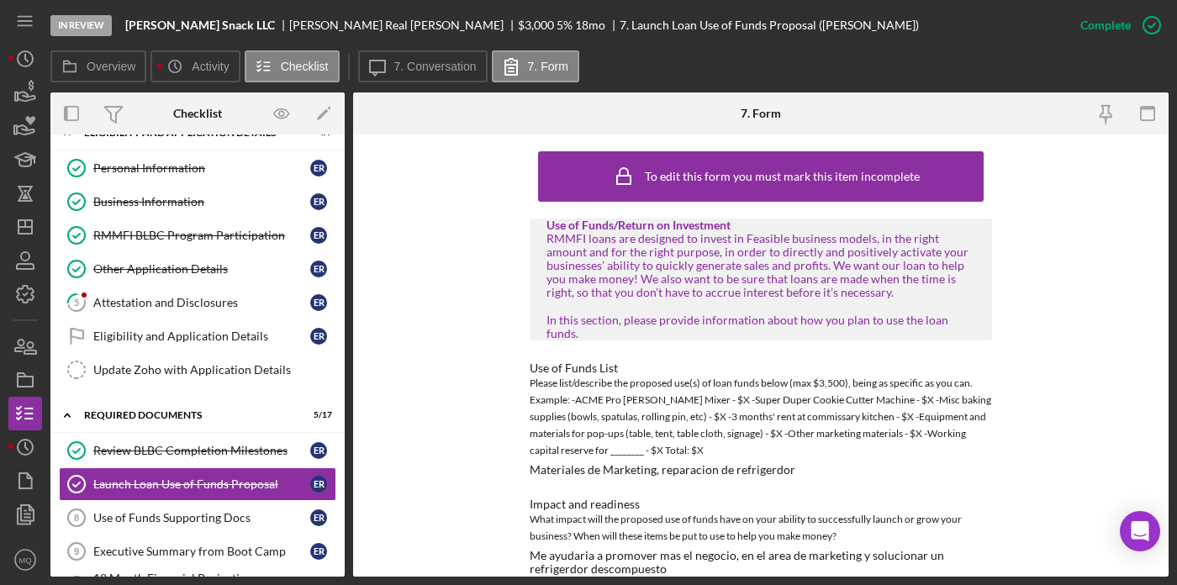
scroll to position [31, 0]
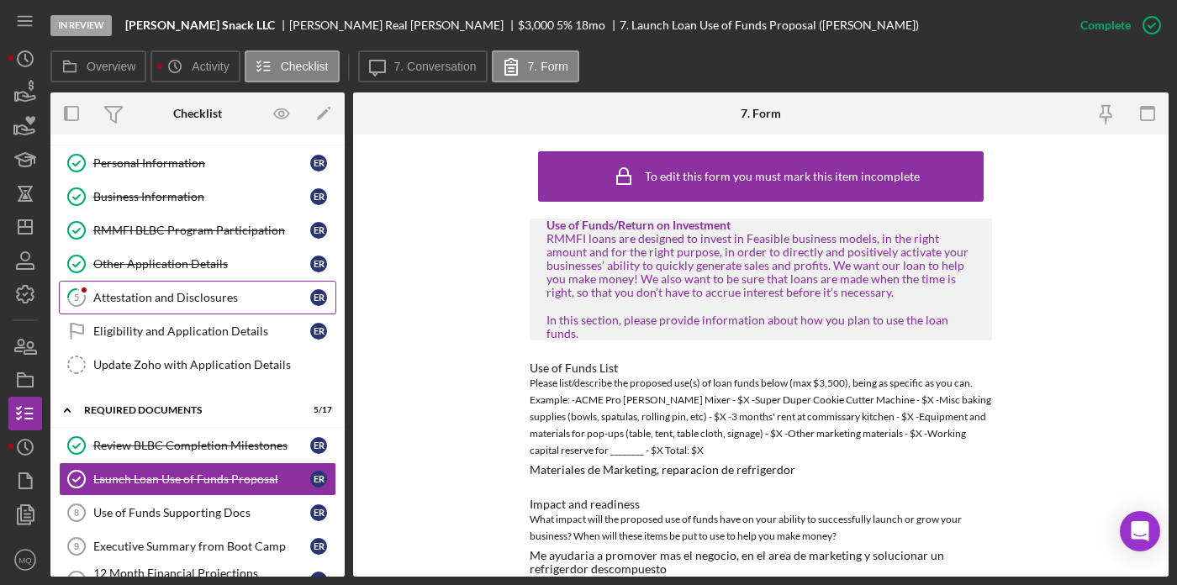
click at [187, 299] on div "Attestation and Disclosures" at bounding box center [201, 297] width 217 height 13
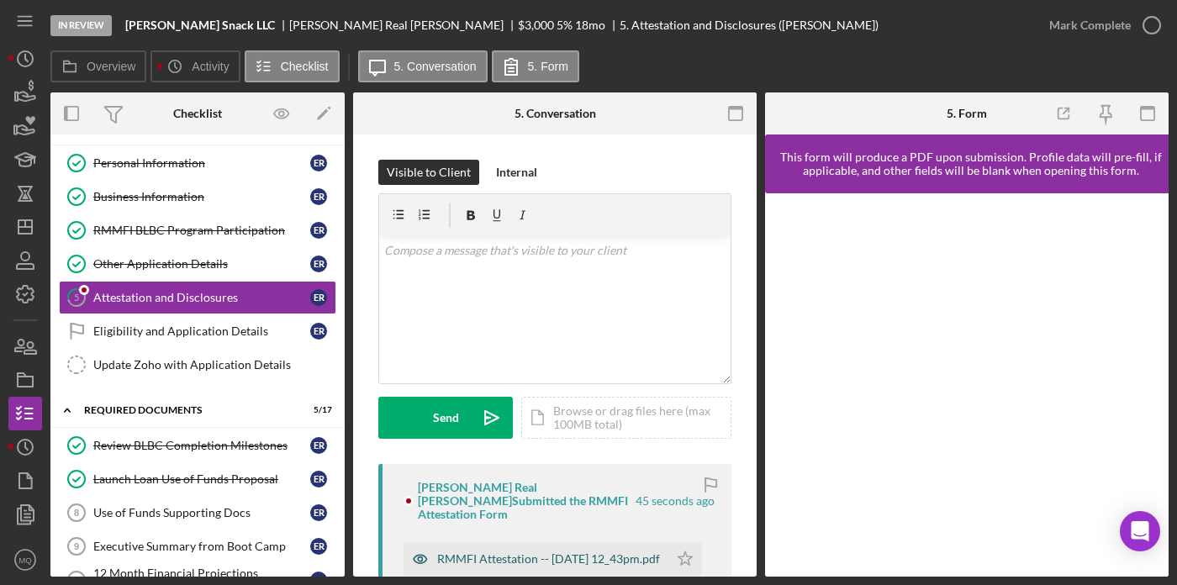
click at [556, 552] on div "RMMFI Attestation -- 2025-09-25 12_43pm.pdf" at bounding box center [548, 558] width 223 height 13
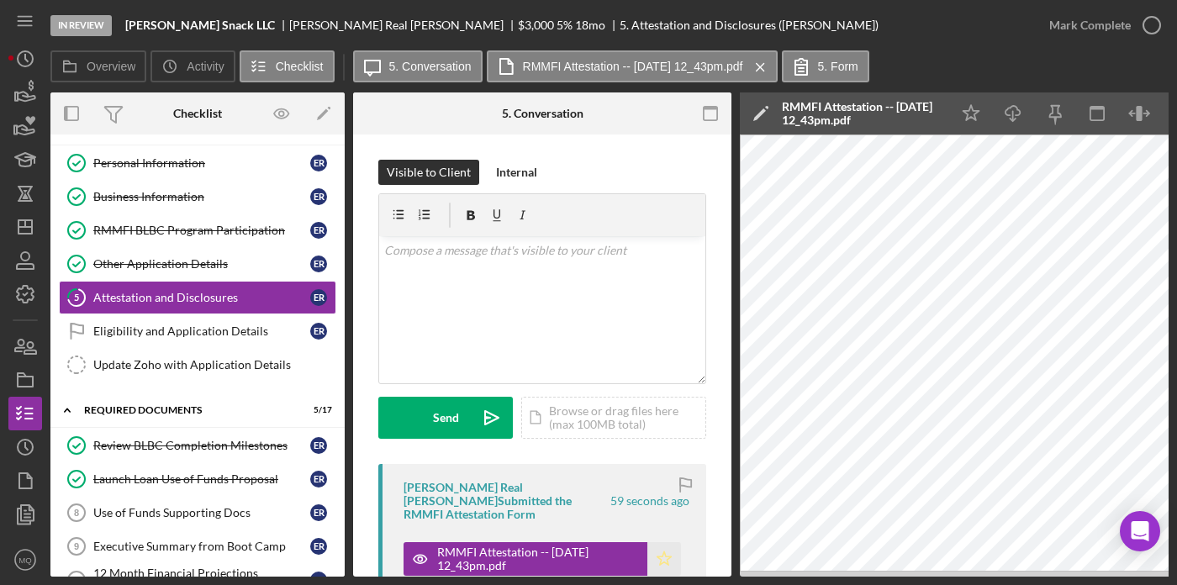
click at [667, 551] on icon "Icon/Star" at bounding box center [664, 559] width 34 height 34
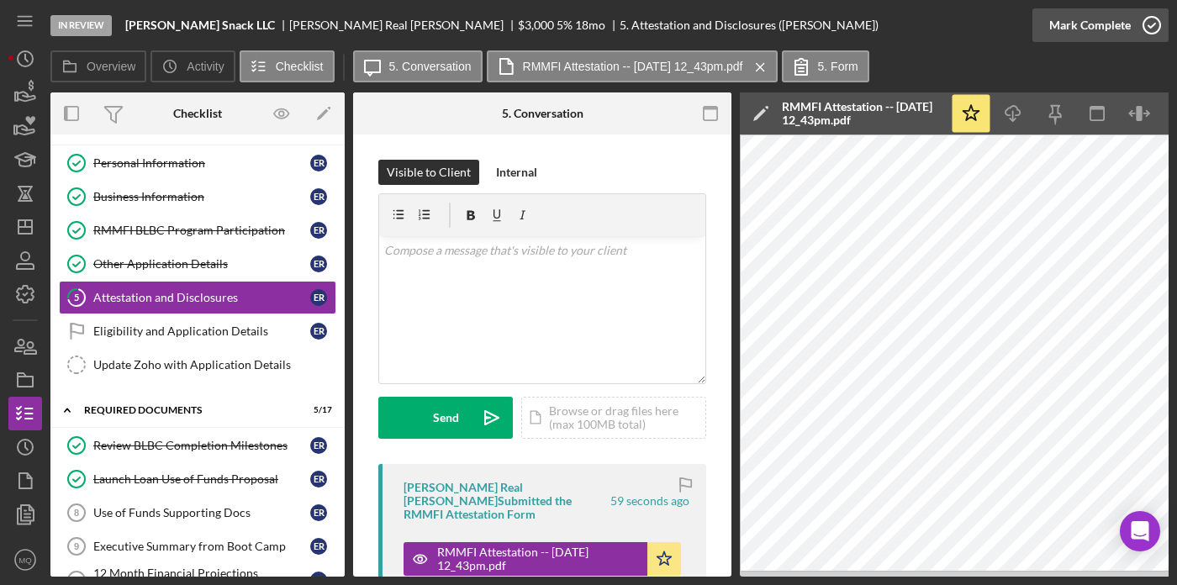
click at [1155, 13] on icon "button" at bounding box center [1151, 25] width 42 height 42
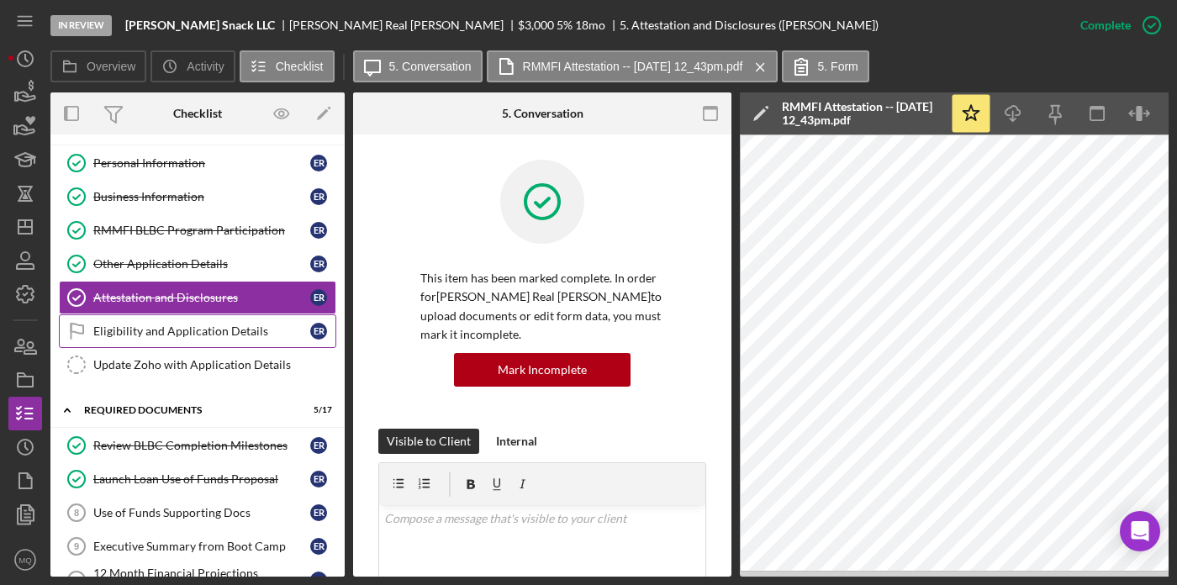
click at [234, 330] on div "Eligibility and Application Details" at bounding box center [201, 330] width 217 height 13
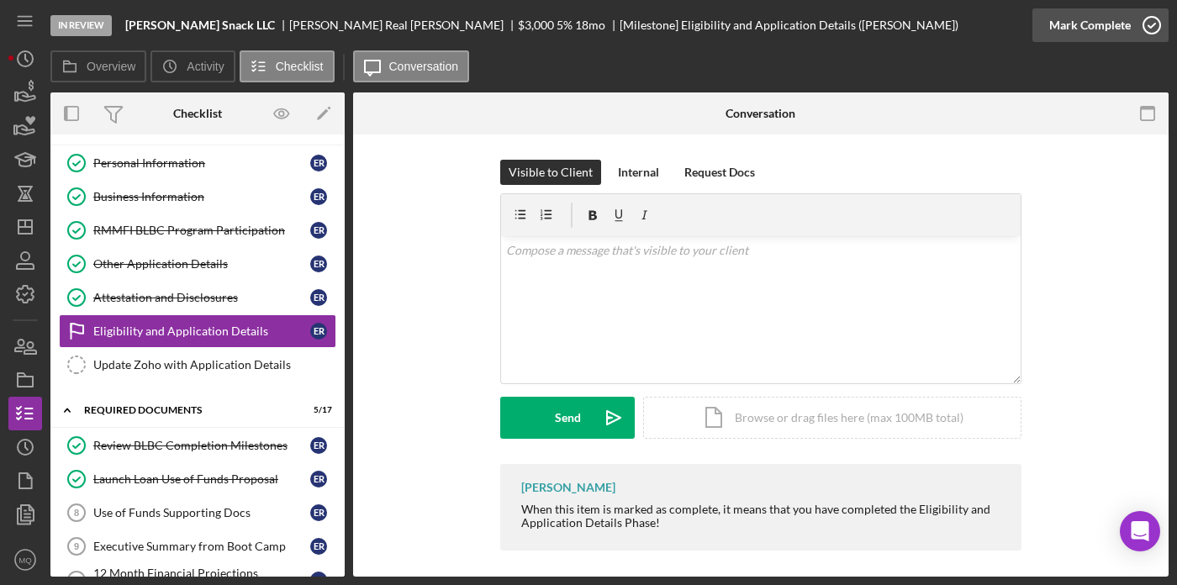
click at [1155, 21] on icon "button" at bounding box center [1151, 25] width 42 height 42
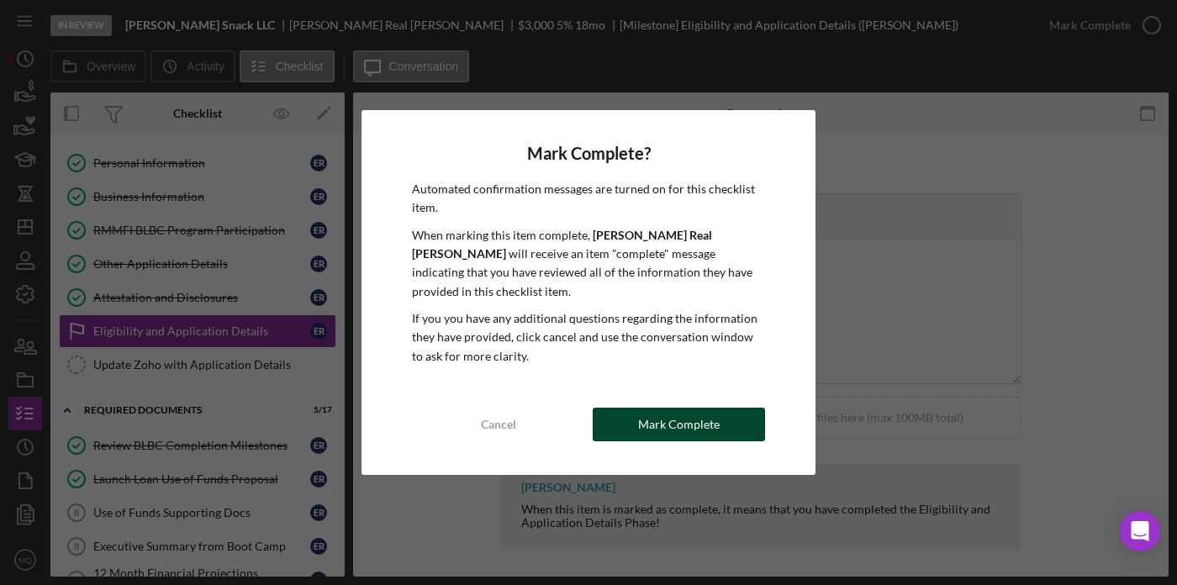
click at [702, 410] on div "Mark Complete" at bounding box center [679, 425] width 82 height 34
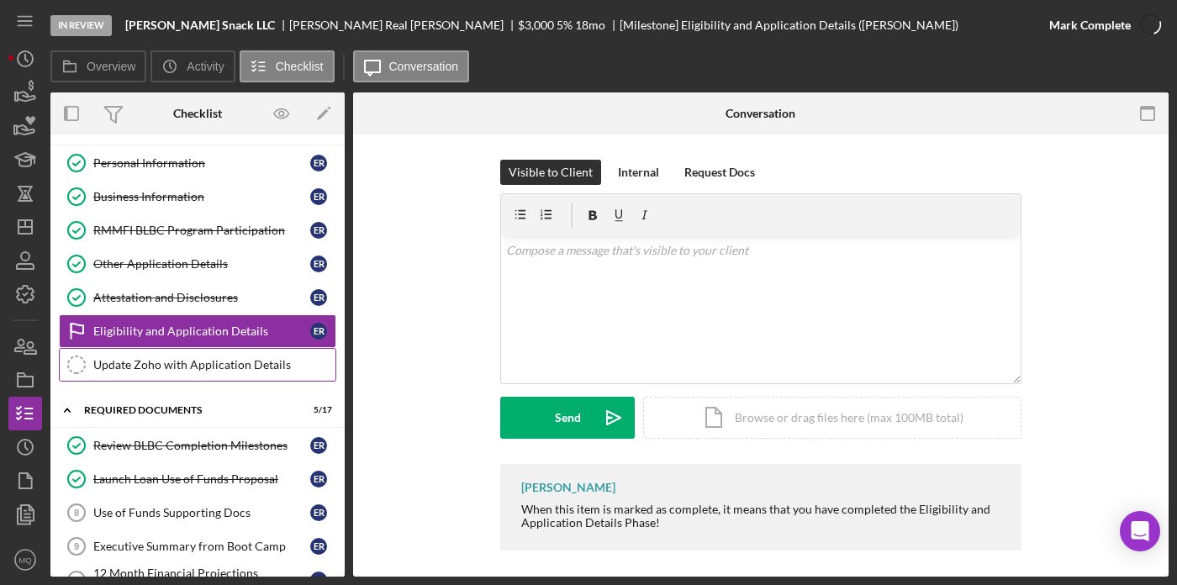
click at [256, 361] on div "Update Zoho with Application Details" at bounding box center [214, 364] width 242 height 13
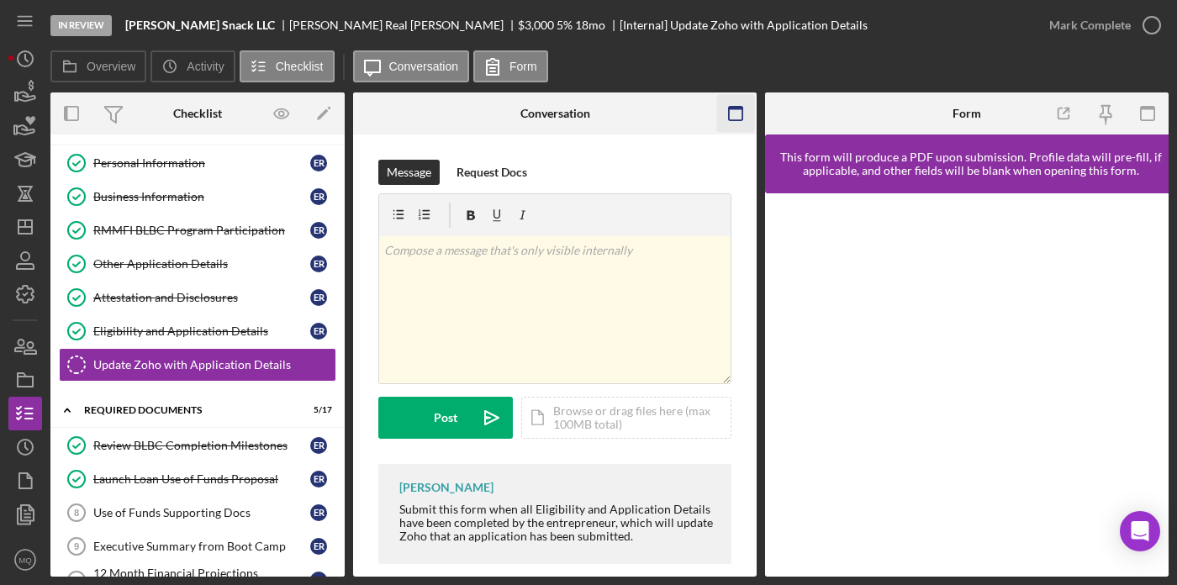
click at [725, 105] on icon "button" at bounding box center [736, 114] width 38 height 38
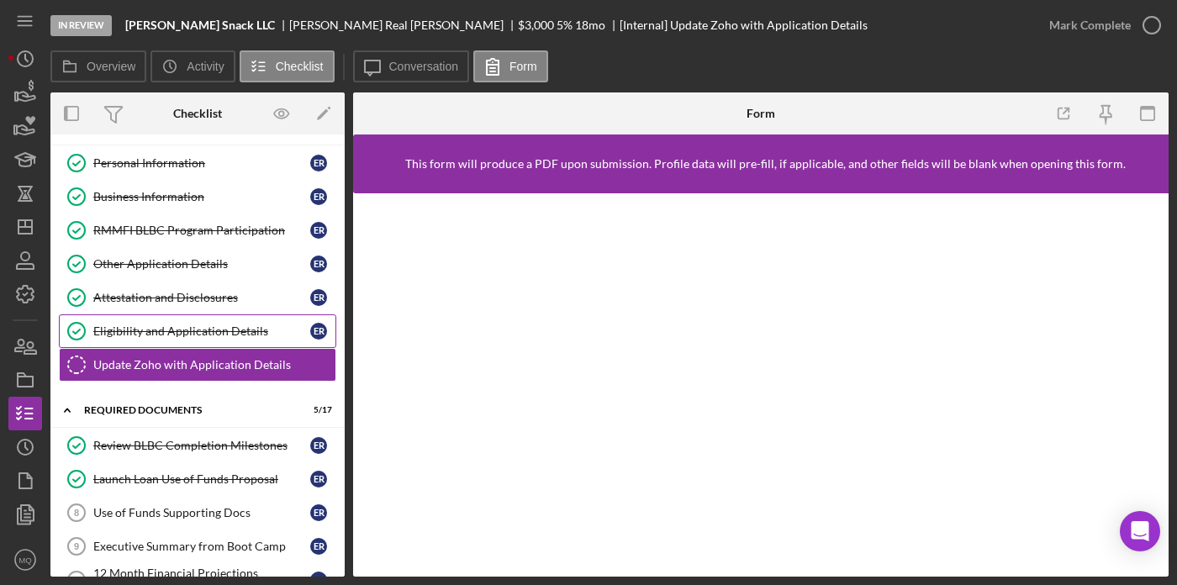
click at [206, 343] on link "Eligibility and Application Details Eligibility and Application Details E R" at bounding box center [197, 331] width 277 height 34
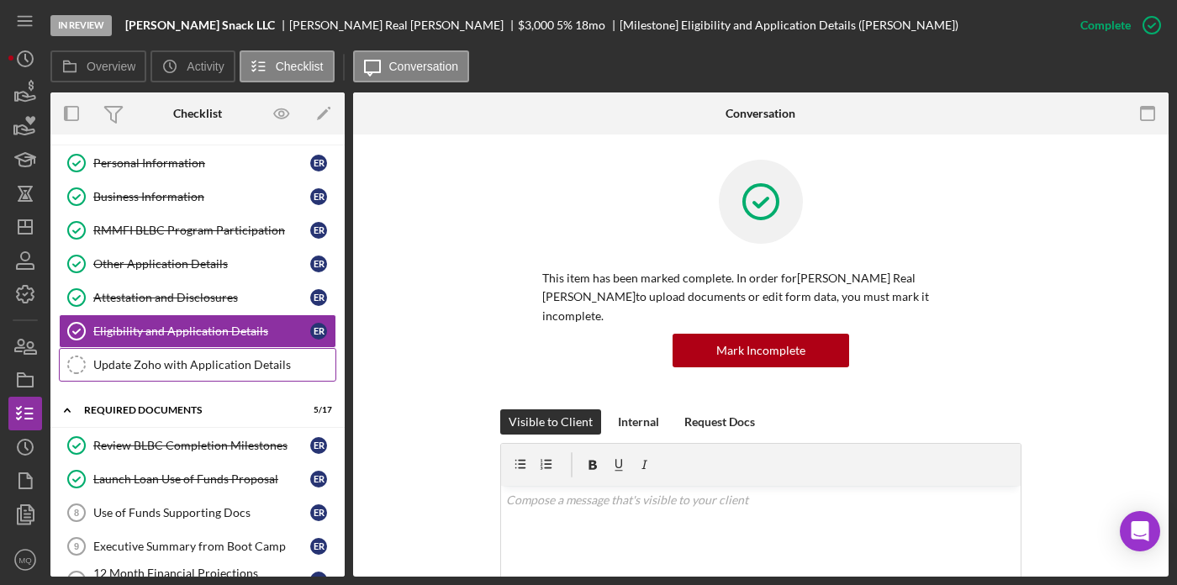
click at [212, 364] on div "Update Zoho with Application Details" at bounding box center [214, 364] width 242 height 13
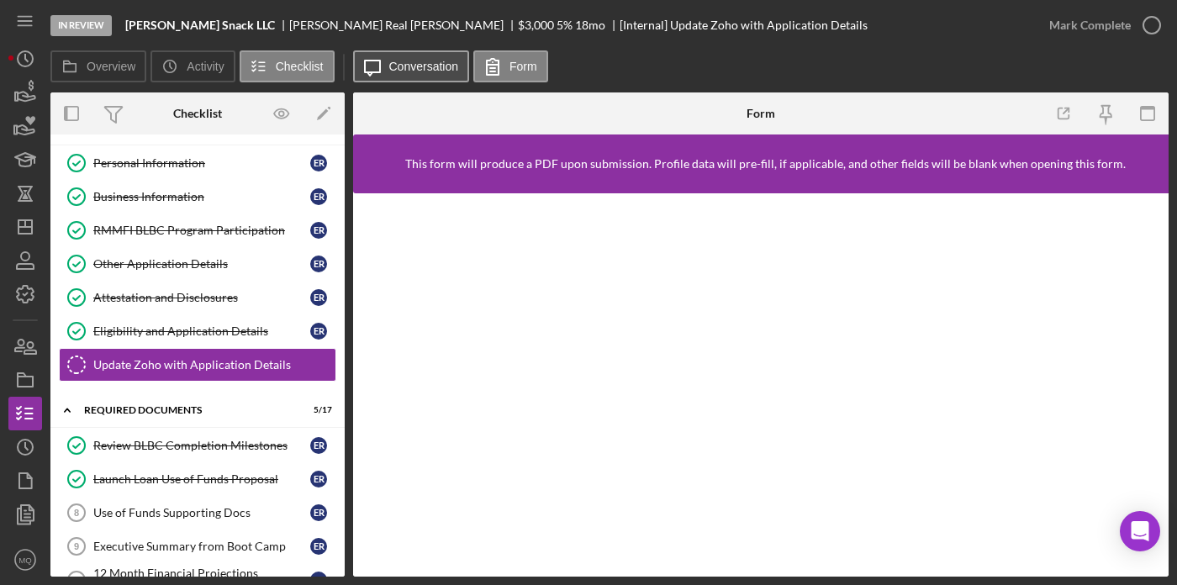
click at [408, 74] on button "Icon/Message Conversation" at bounding box center [411, 66] width 117 height 32
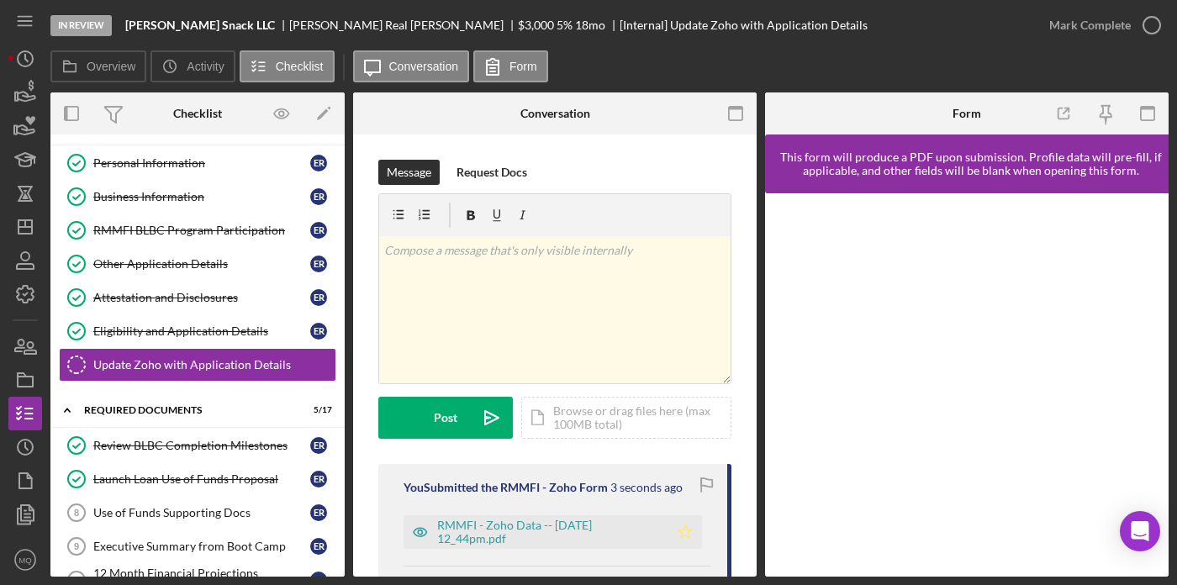
click at [674, 523] on icon "Icon/Star" at bounding box center [685, 532] width 34 height 34
click at [1147, 22] on icon "button" at bounding box center [1151, 25] width 42 height 42
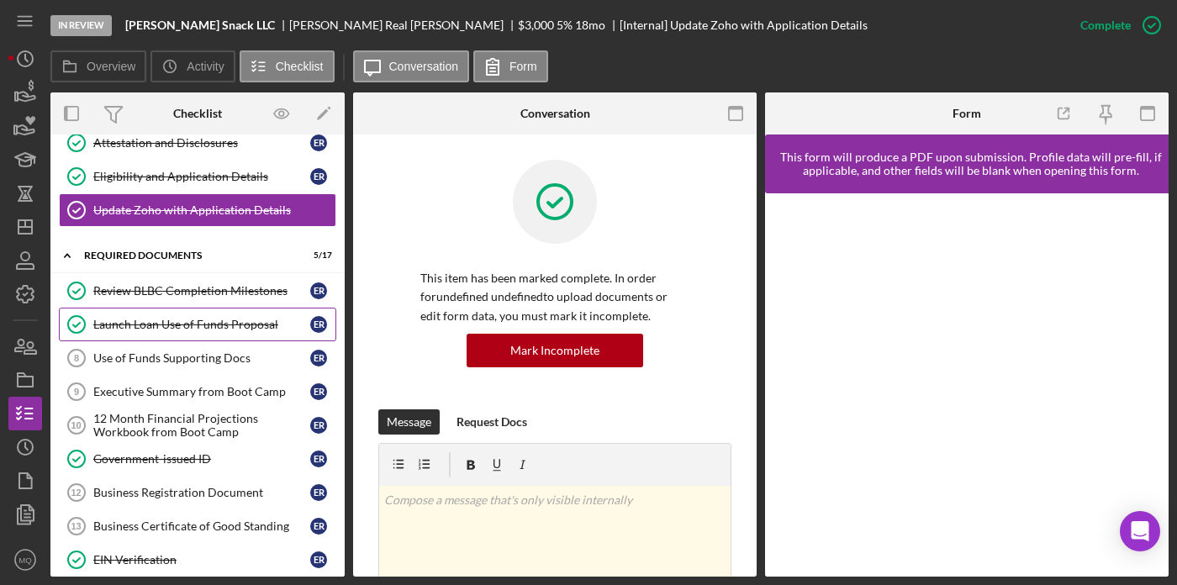
scroll to position [190, 0]
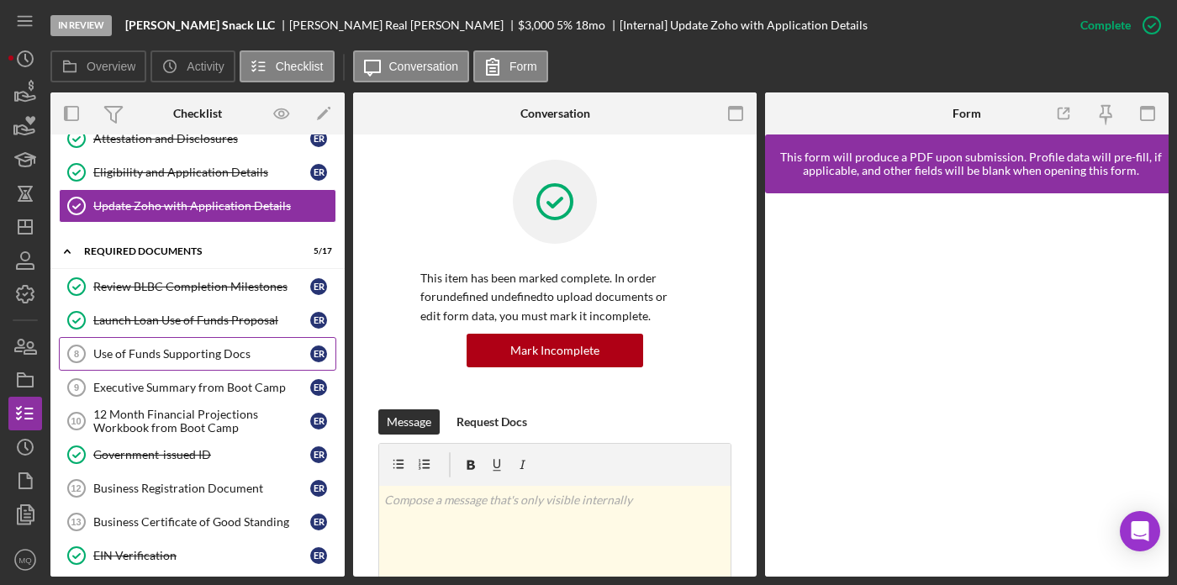
click at [244, 340] on link "Use of Funds Supporting Docs 8 Use of Funds Supporting Docs E R" at bounding box center [197, 354] width 277 height 34
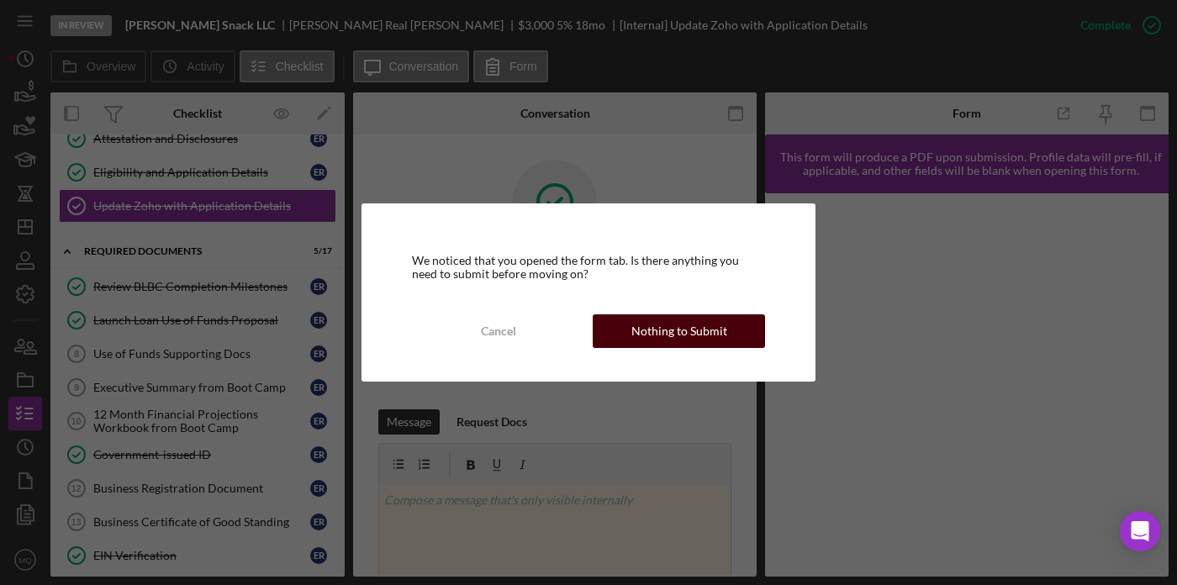
click at [714, 322] on div "Nothing to Submit" at bounding box center [679, 331] width 96 height 34
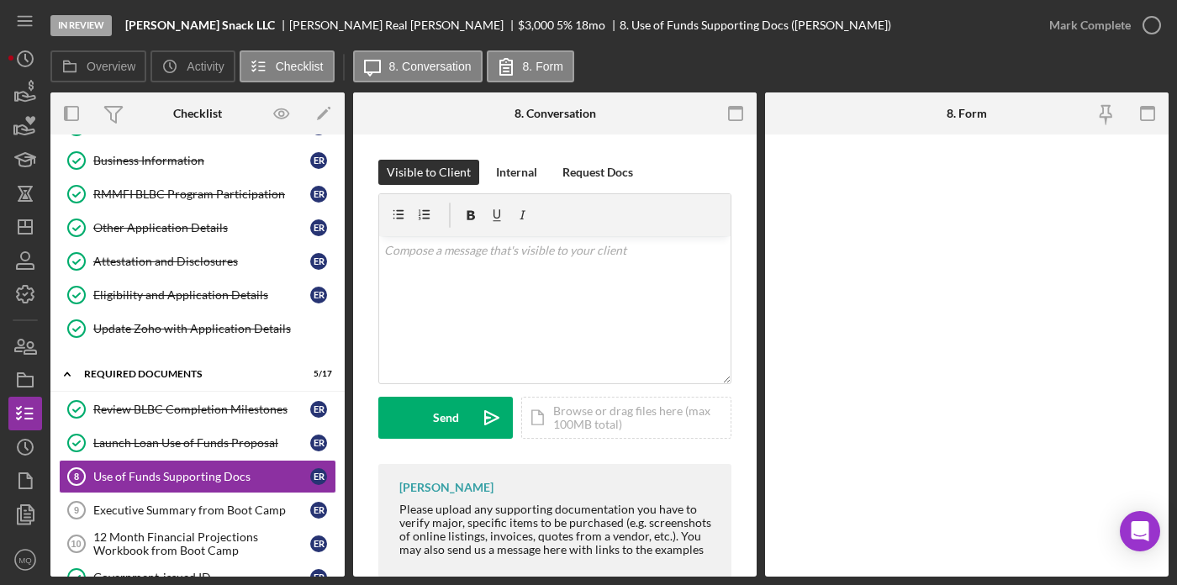
scroll to position [66, 0]
